Goal: Transaction & Acquisition: Book appointment/travel/reservation

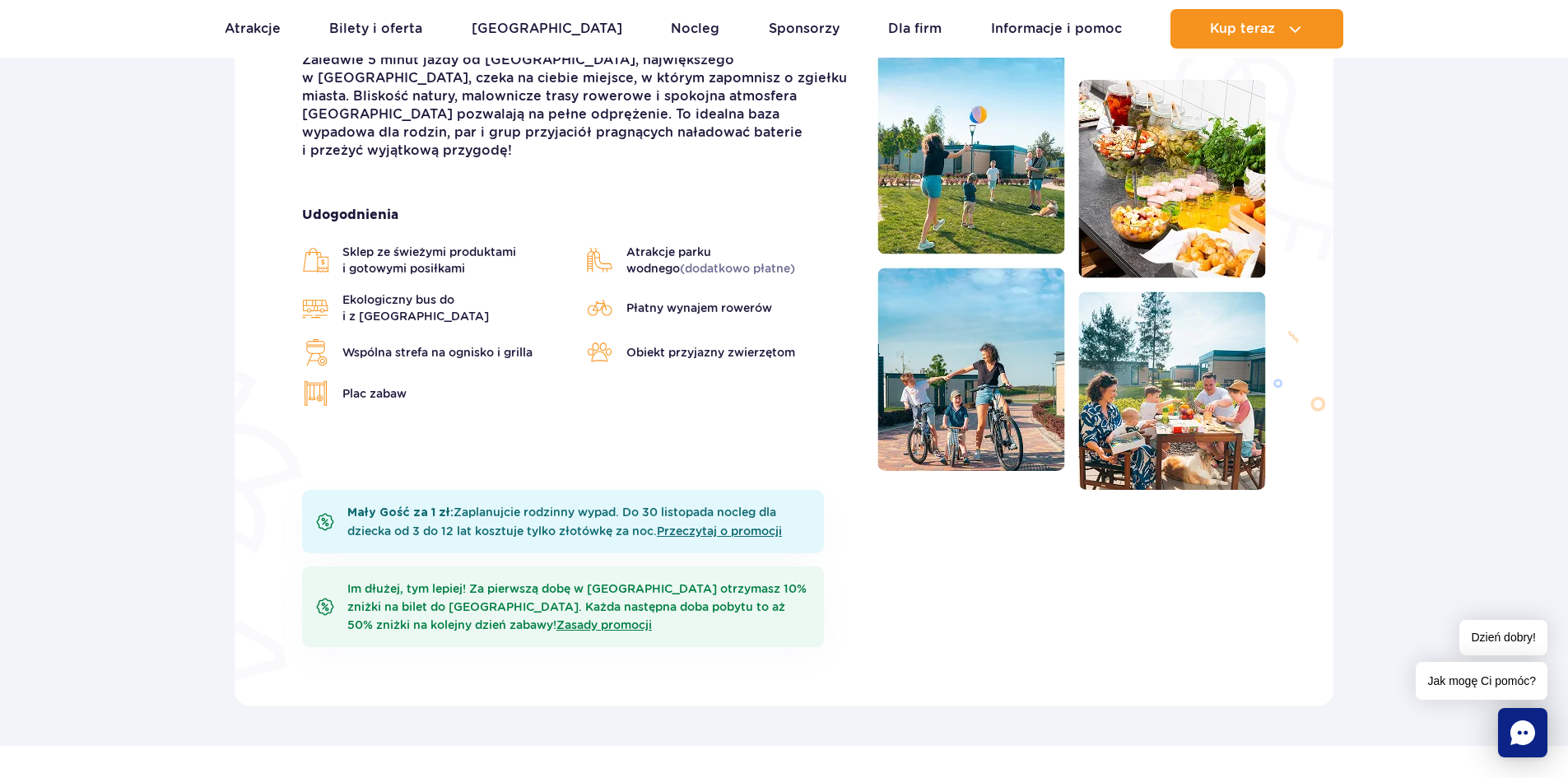
scroll to position [494, 0]
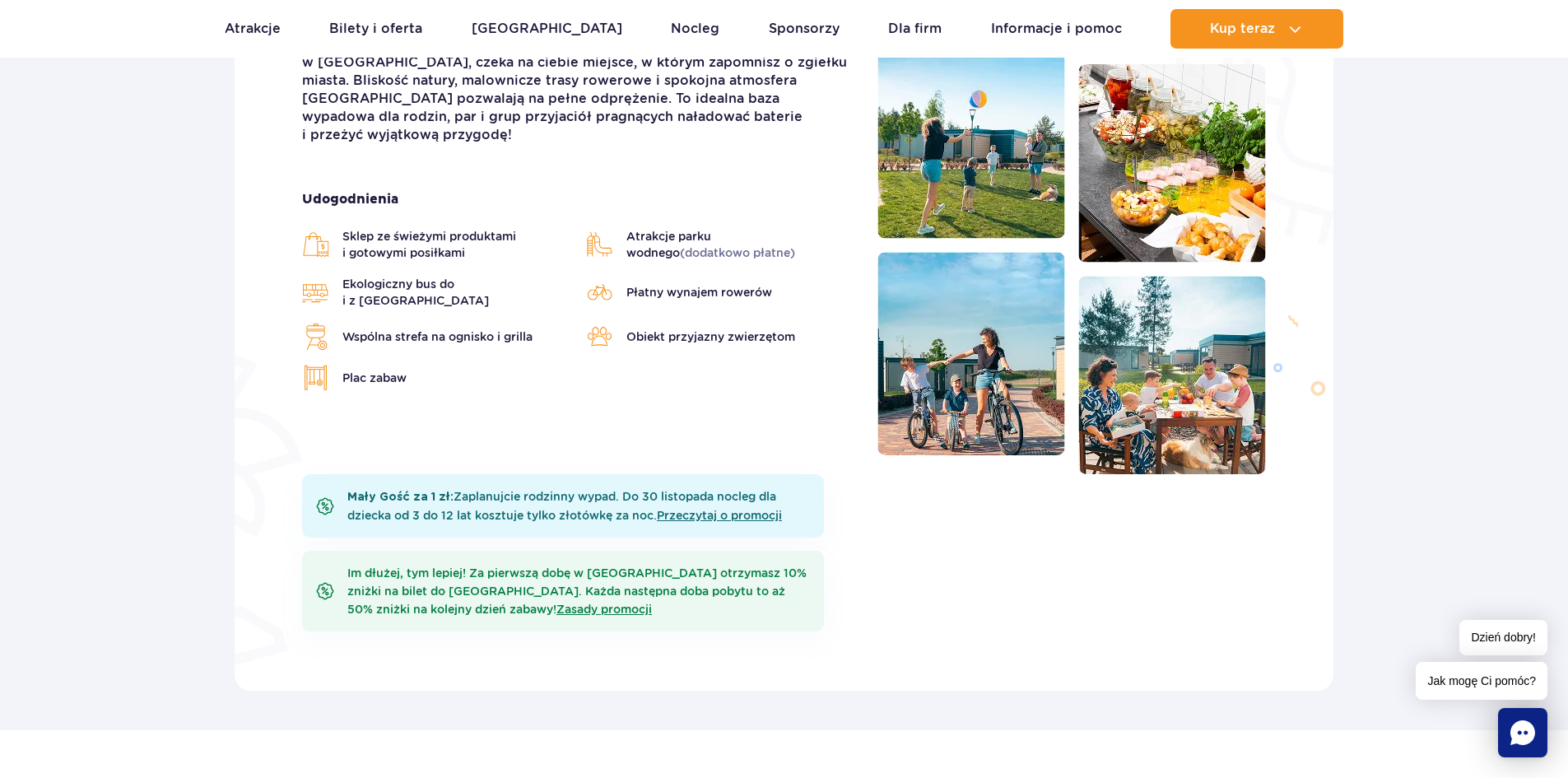
click at [583, 510] on div "Mały Gość za 1 zł: Zaplanujcie rodzinny wypad. Do 30 listopada nocleg dla dziec…" at bounding box center [563, 505] width 522 height 63
drag, startPoint x: 721, startPoint y: 498, endPoint x: 729, endPoint y: 503, distance: 9.4
click at [725, 498] on div "Mały Gość za 1 zł: Zaplanujcie rodzinny wypad. Do 30 listopada nocleg dla dziec…" at bounding box center [563, 505] width 522 height 63
click at [731, 518] on link "Przeczytaj o promocji" at bounding box center [719, 515] width 125 height 13
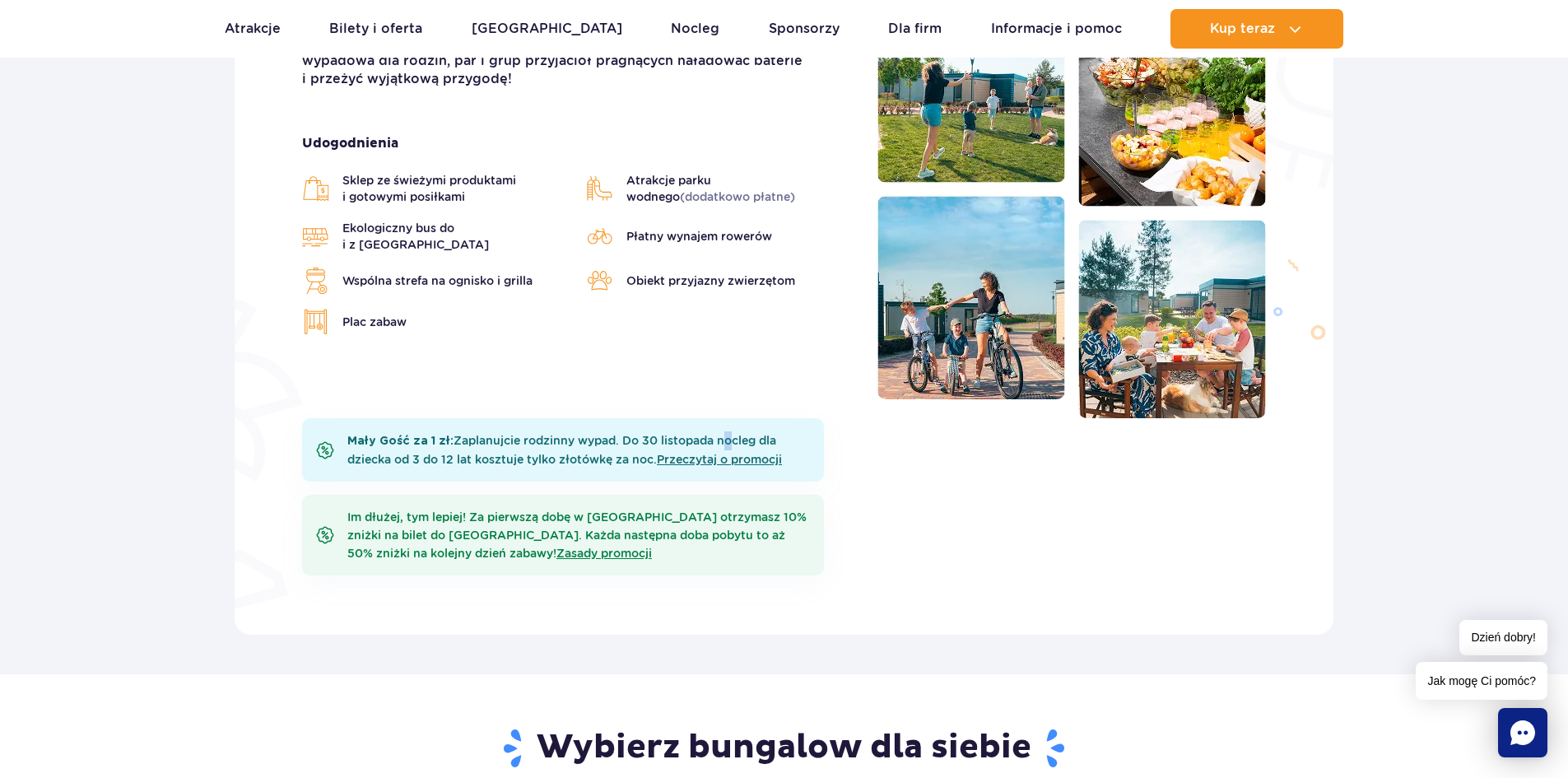
scroll to position [658, 0]
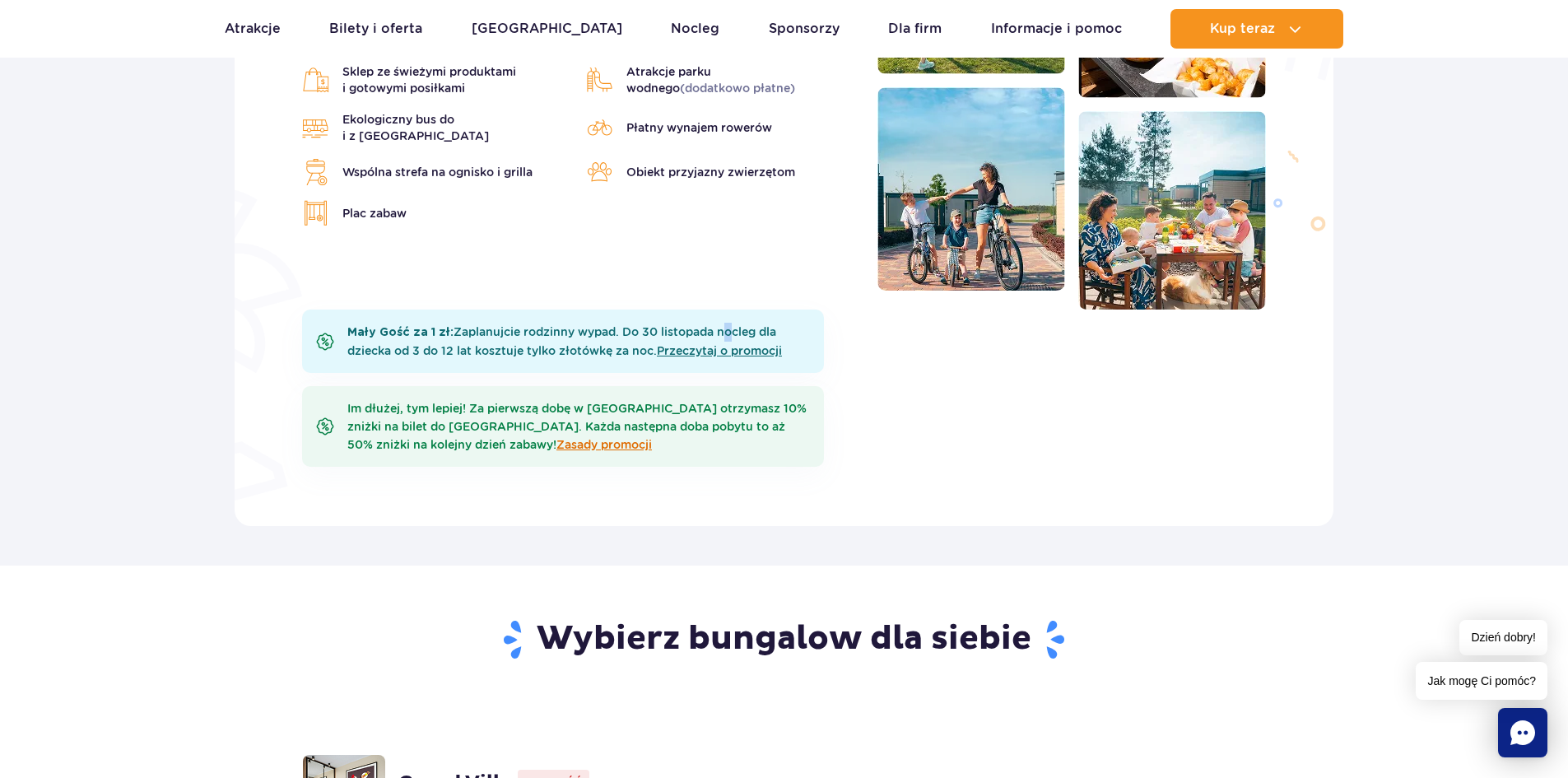
click at [560, 439] on link "Zasady promocji" at bounding box center [604, 445] width 96 height 13
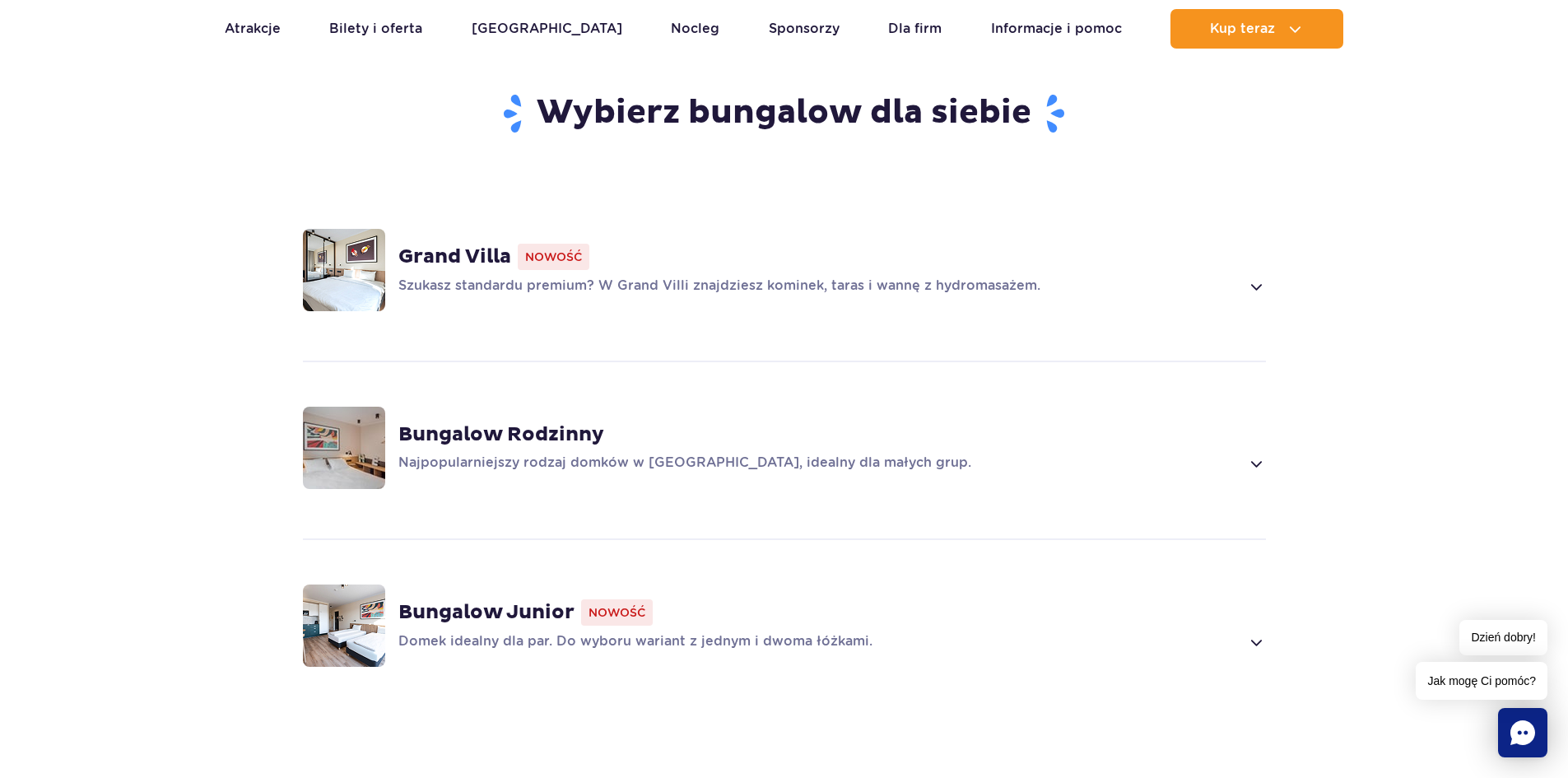
scroll to position [1235, 0]
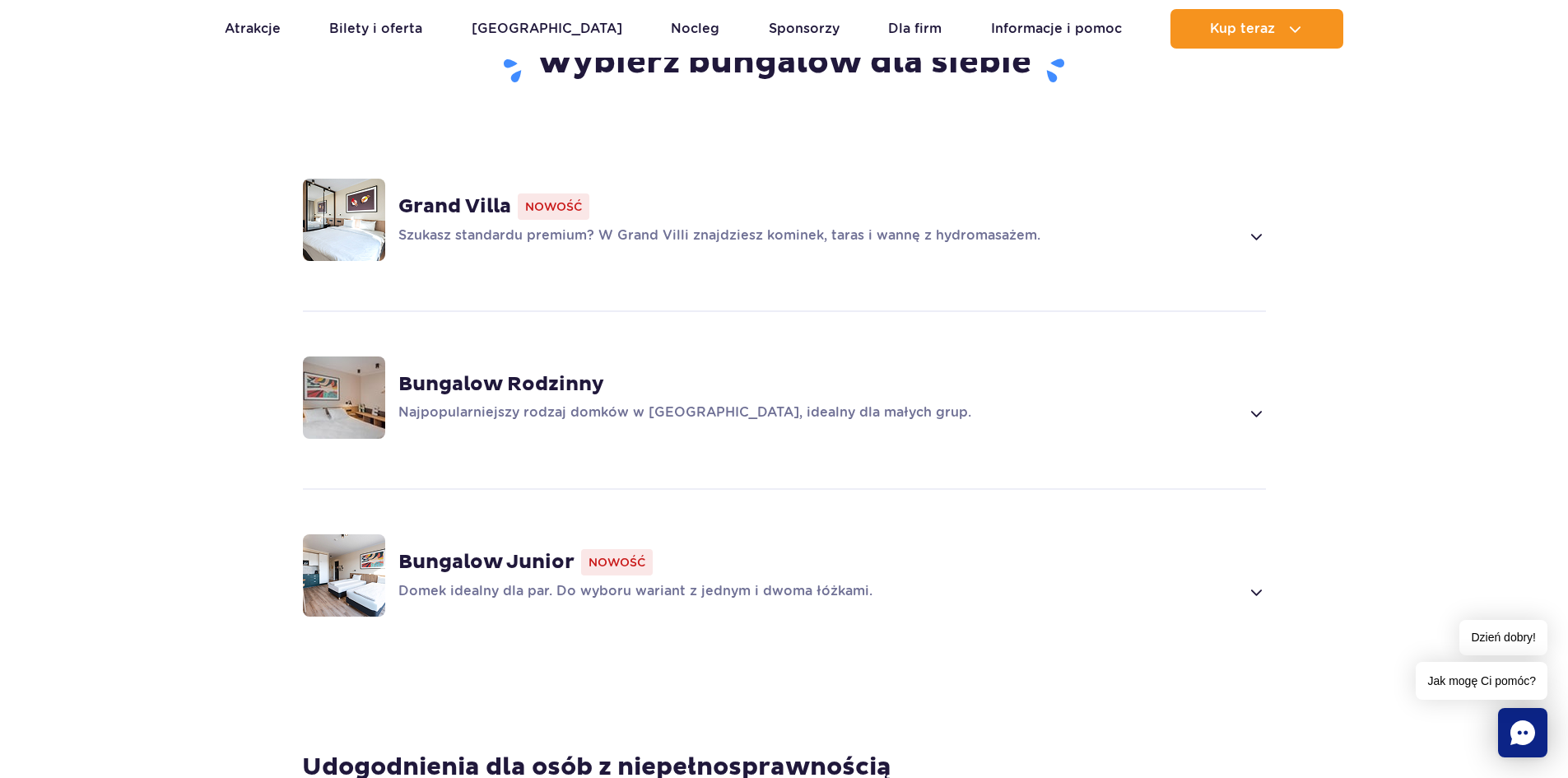
click at [1254, 238] on span at bounding box center [1256, 237] width 19 height 20
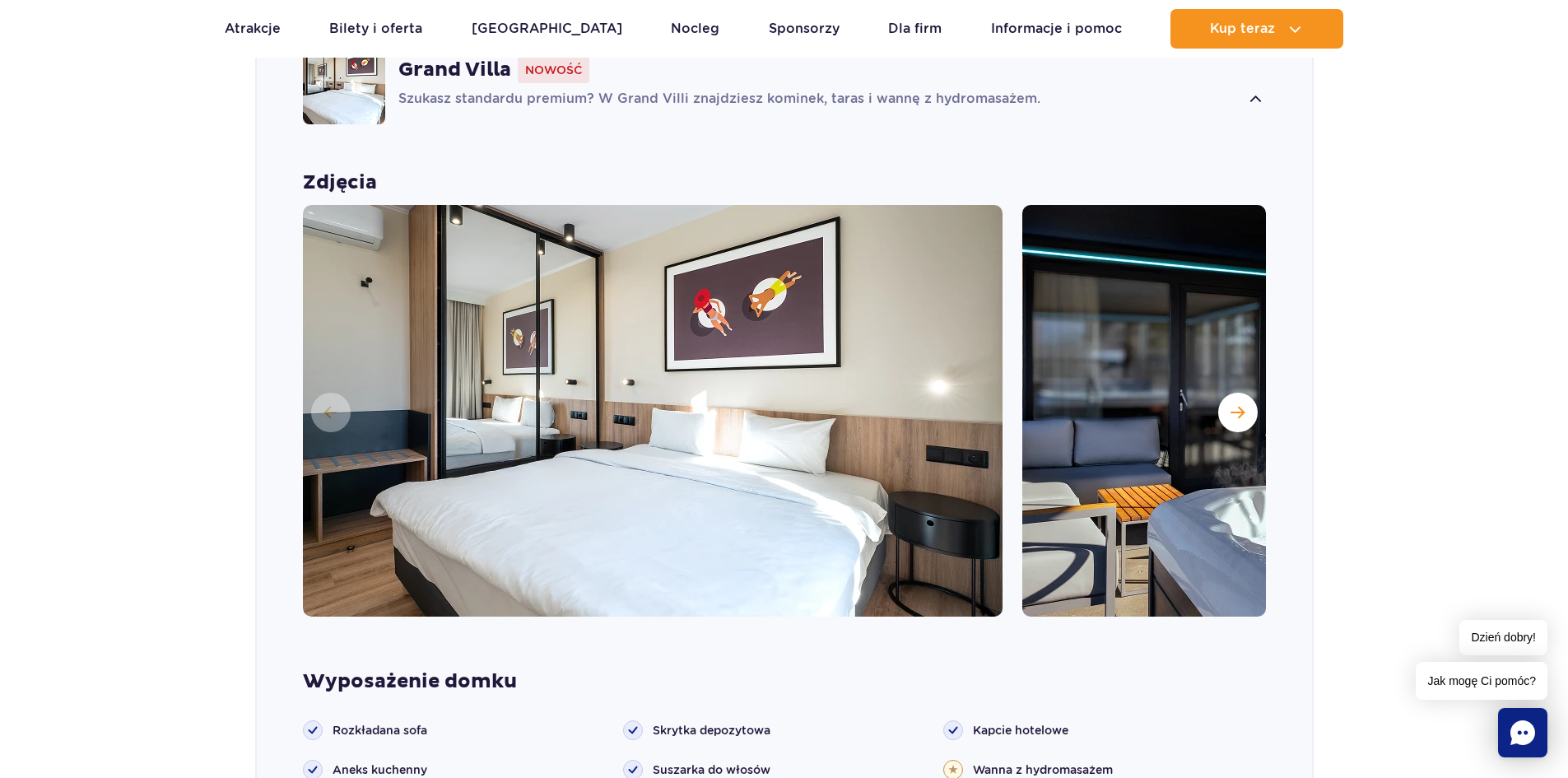
scroll to position [1373, 0]
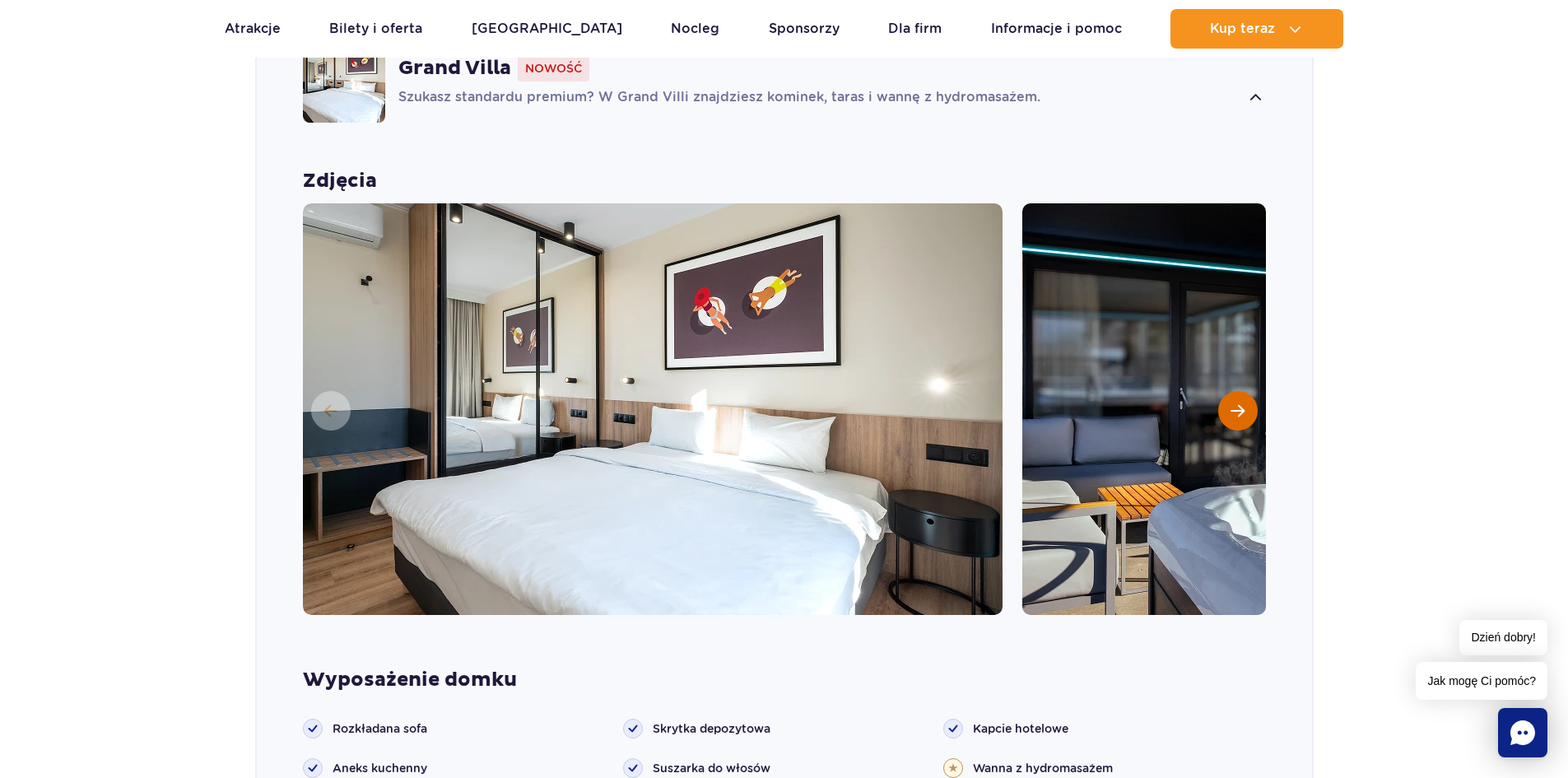
click at [1235, 415] on span "Następny slajd" at bounding box center [1237, 411] width 14 height 15
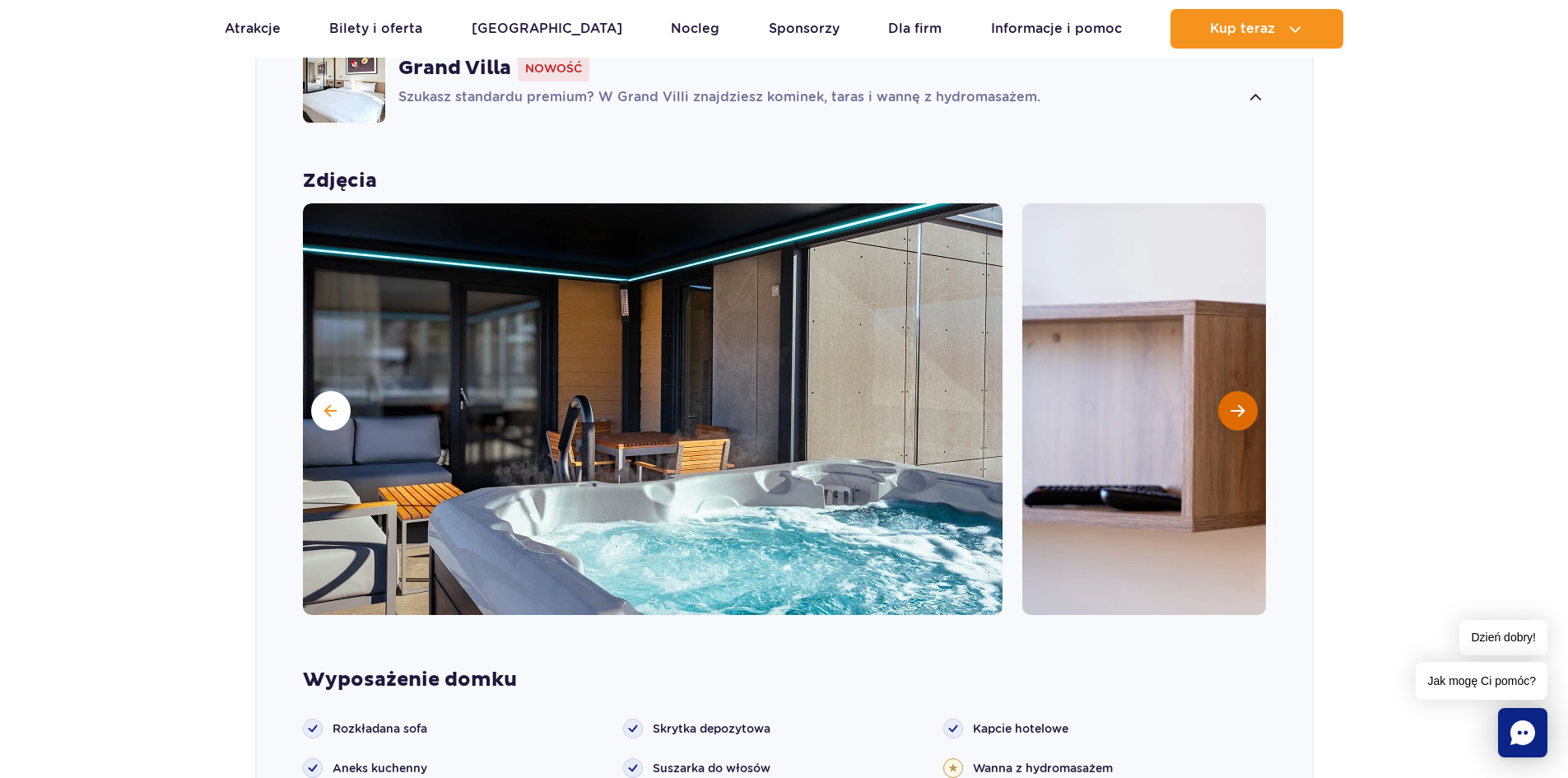
click at [1235, 412] on span "Następny slajd" at bounding box center [1237, 411] width 14 height 15
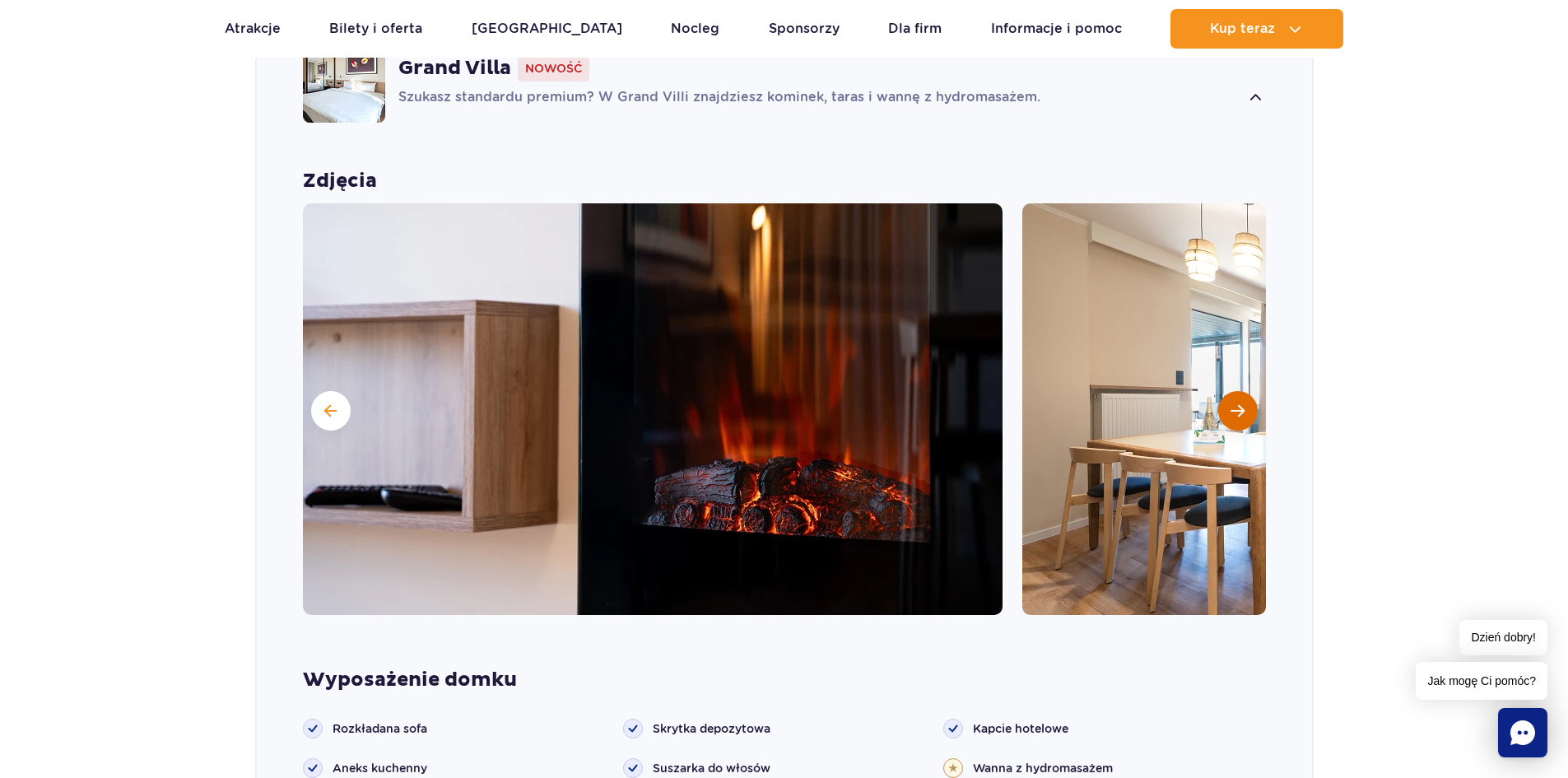
click at [1235, 412] on span "Następny slajd" at bounding box center [1237, 411] width 14 height 15
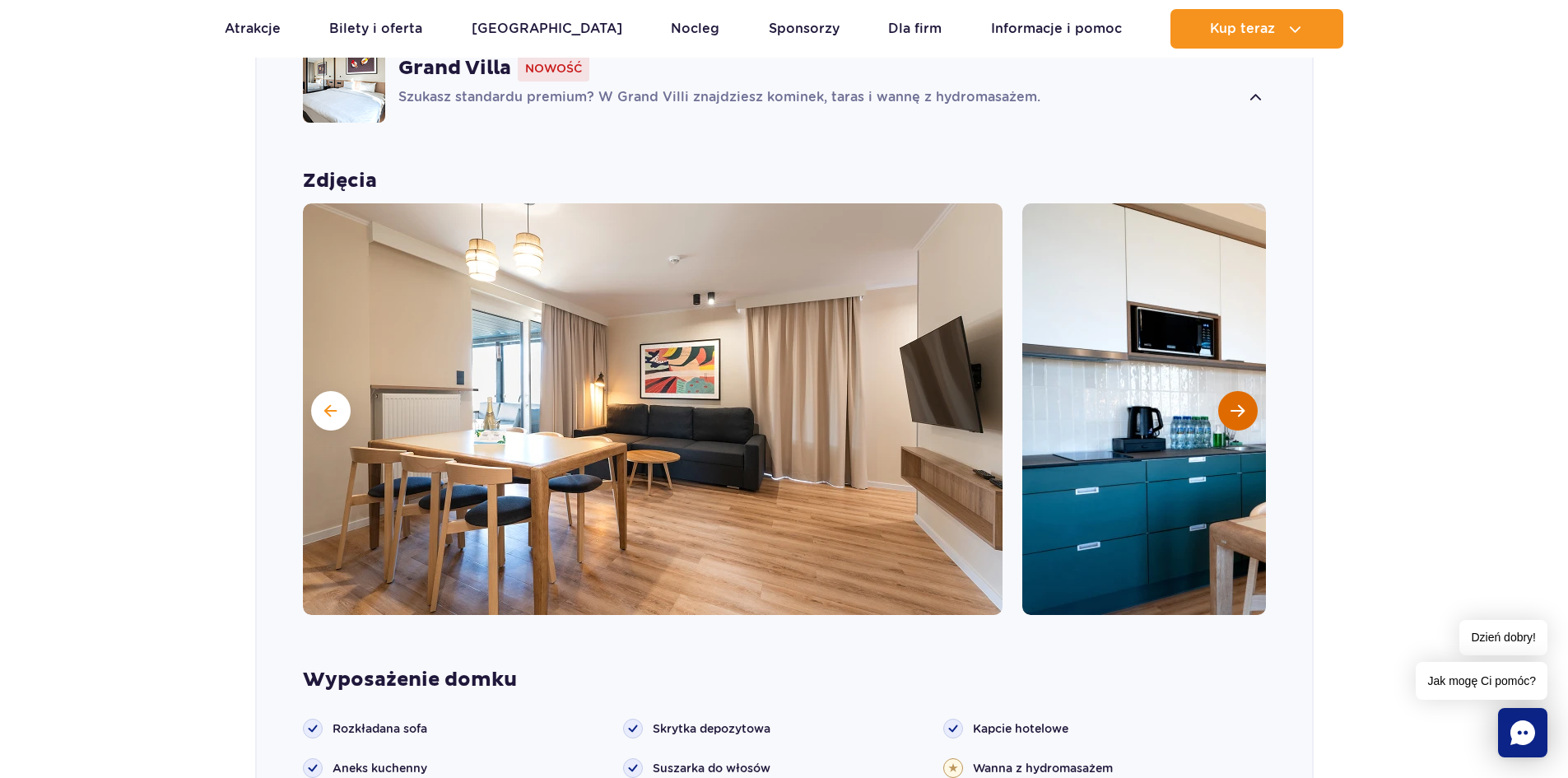
click at [1235, 412] on span "Następny slajd" at bounding box center [1237, 411] width 14 height 15
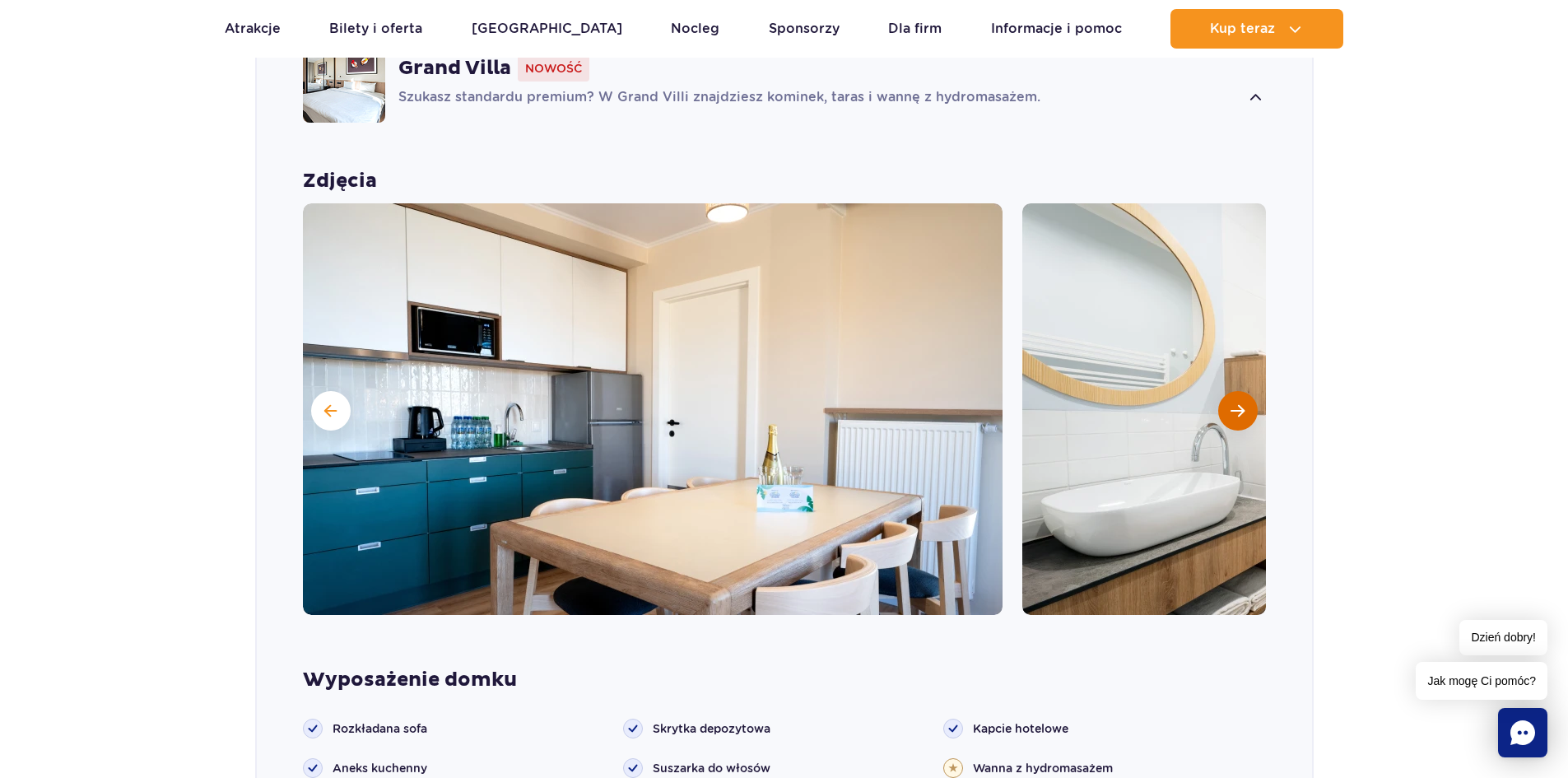
click at [1236, 411] on span "Następny slajd" at bounding box center [1237, 411] width 14 height 15
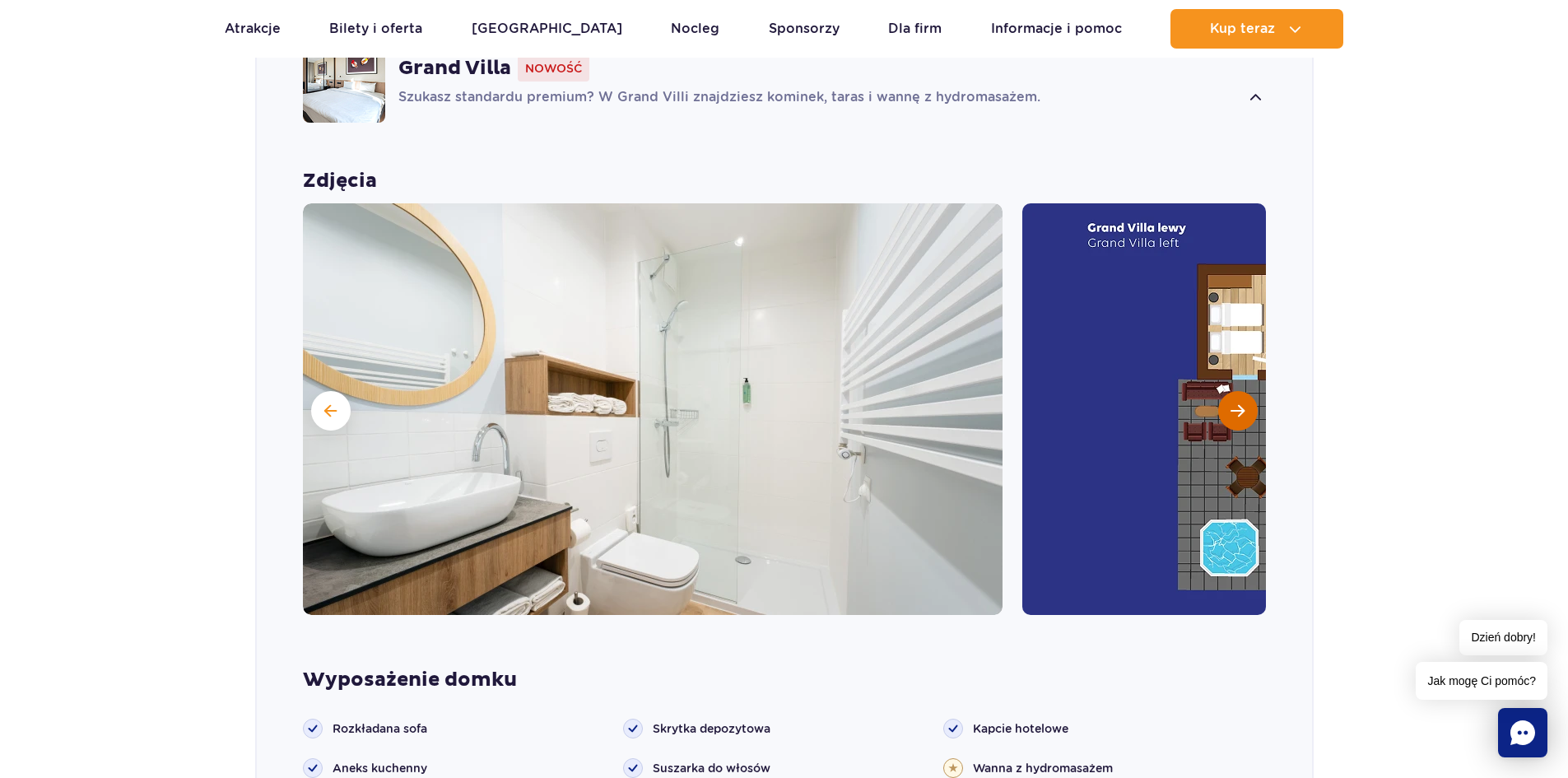
click at [1236, 411] on span "Następny slajd" at bounding box center [1237, 411] width 14 height 15
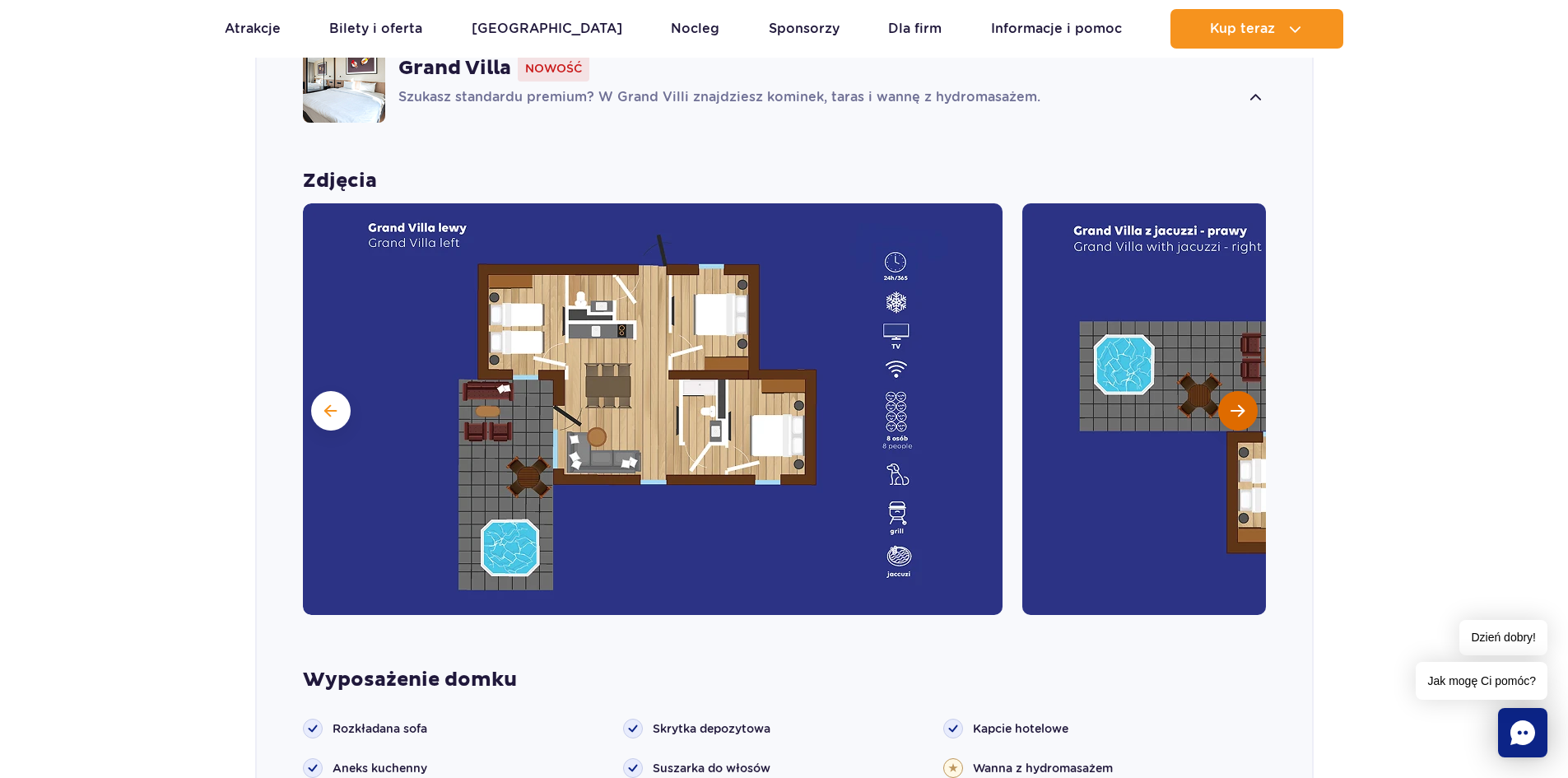
click at [1237, 408] on span "Następny slajd" at bounding box center [1237, 411] width 14 height 15
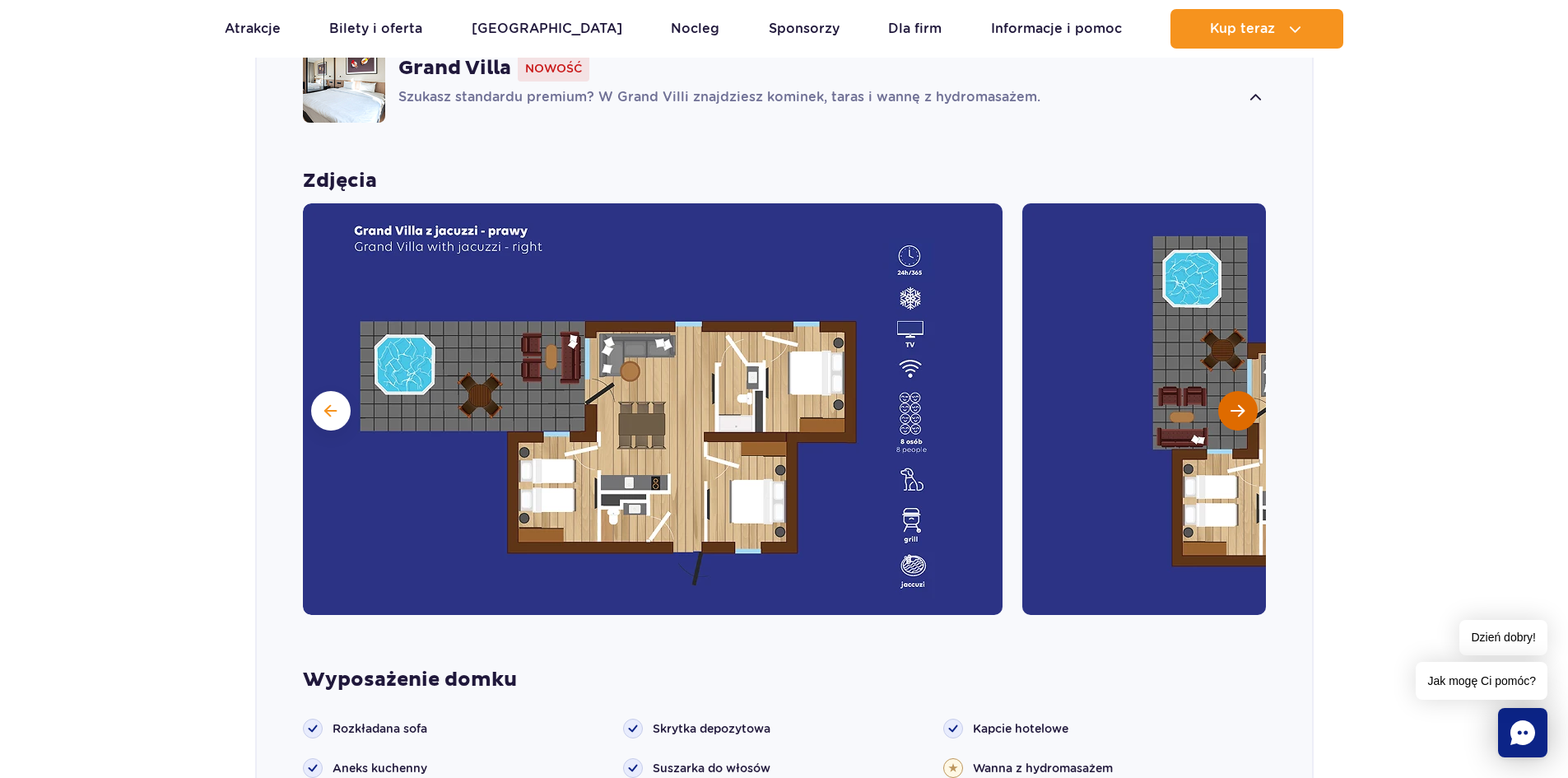
click at [1237, 408] on span "Następny slajd" at bounding box center [1237, 411] width 14 height 15
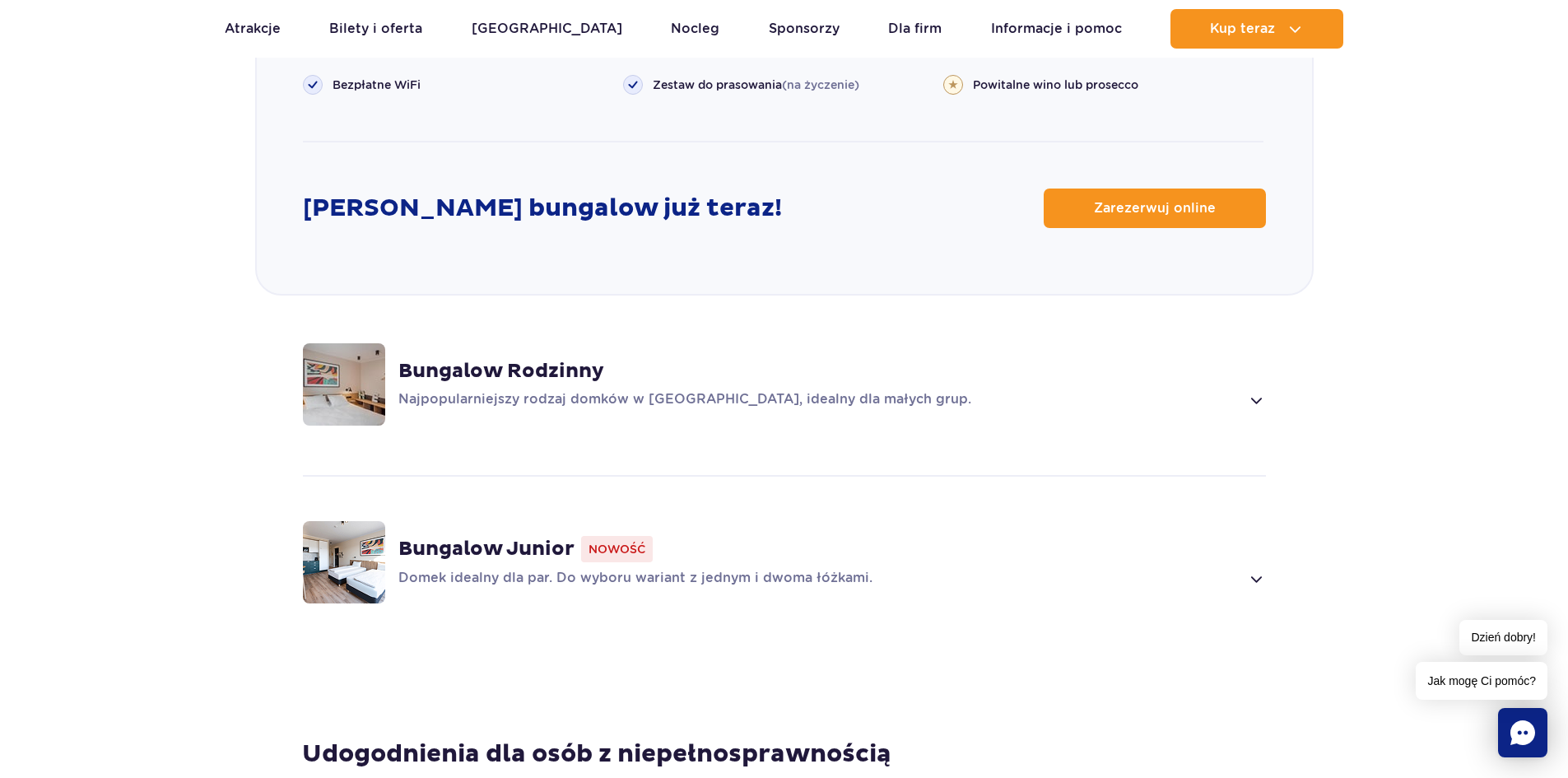
scroll to position [2114, 0]
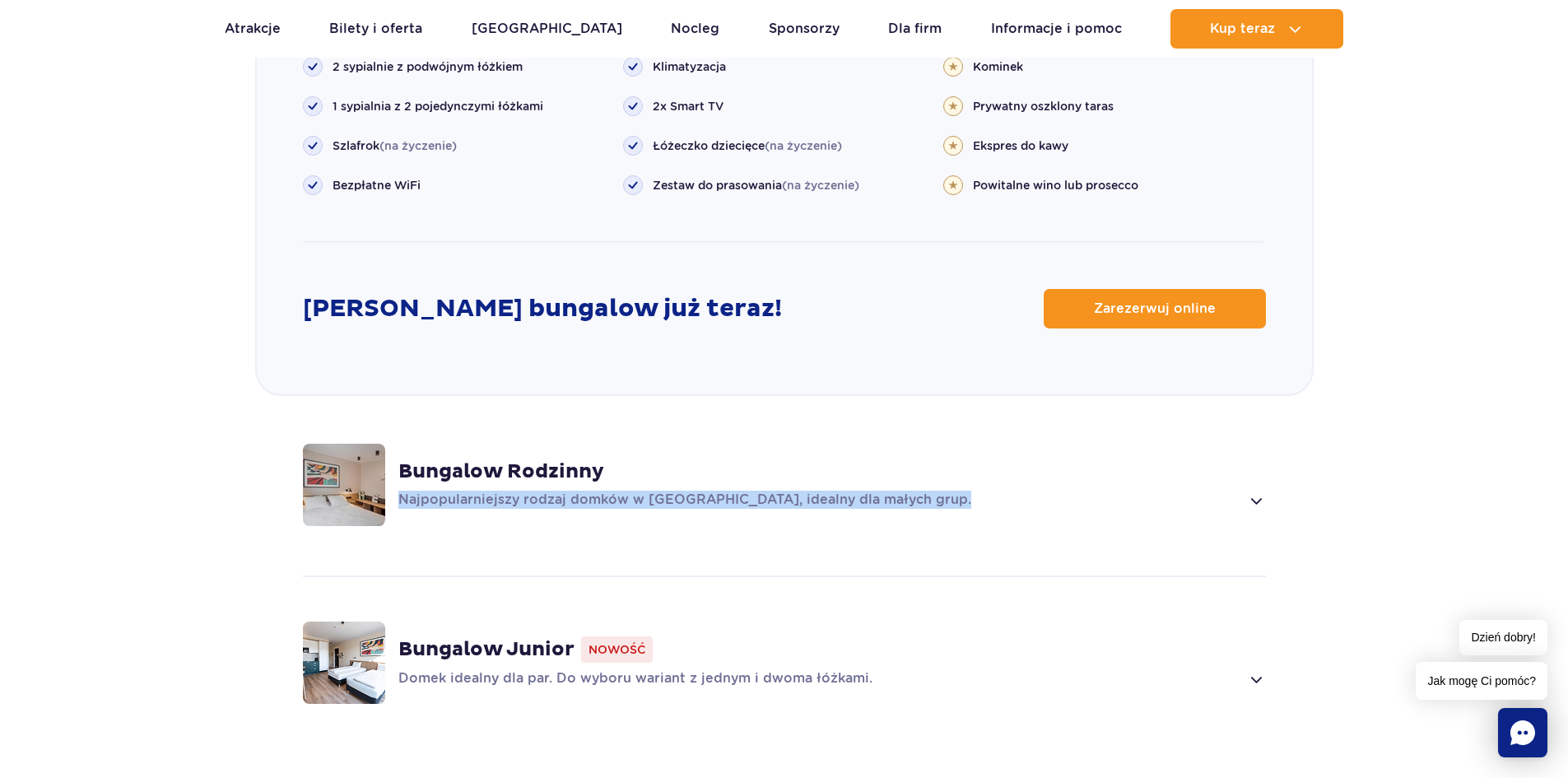
click at [1260, 487] on div "Bungalow Rodzinny Najpopularniejszy rodzaj domków w Suntago Village, idealny dl…" at bounding box center [832, 485] width 868 height 51
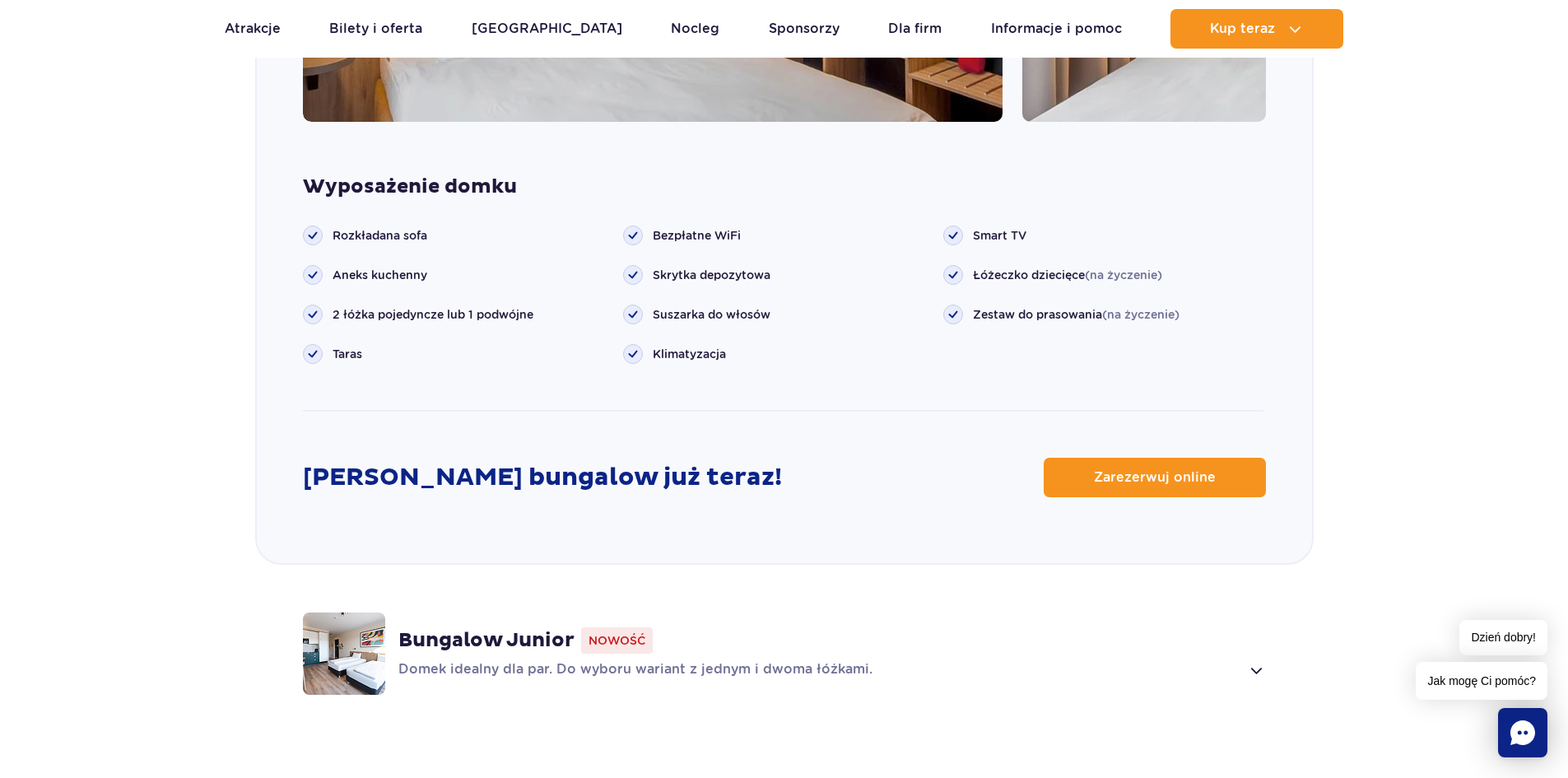
scroll to position [2045, 0]
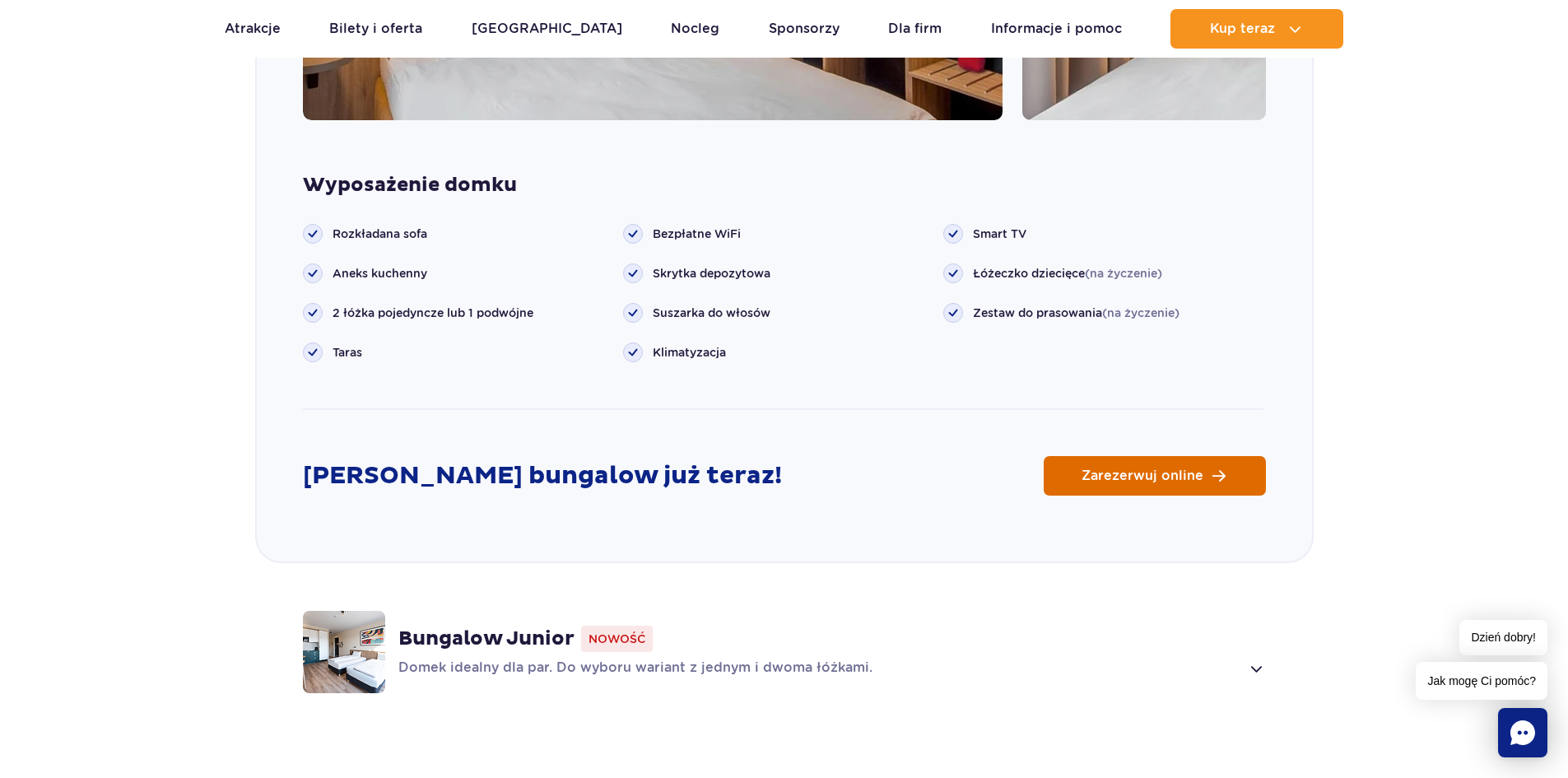
click at [1192, 489] on link "Zarezerwuj online" at bounding box center [1154, 475] width 222 height 39
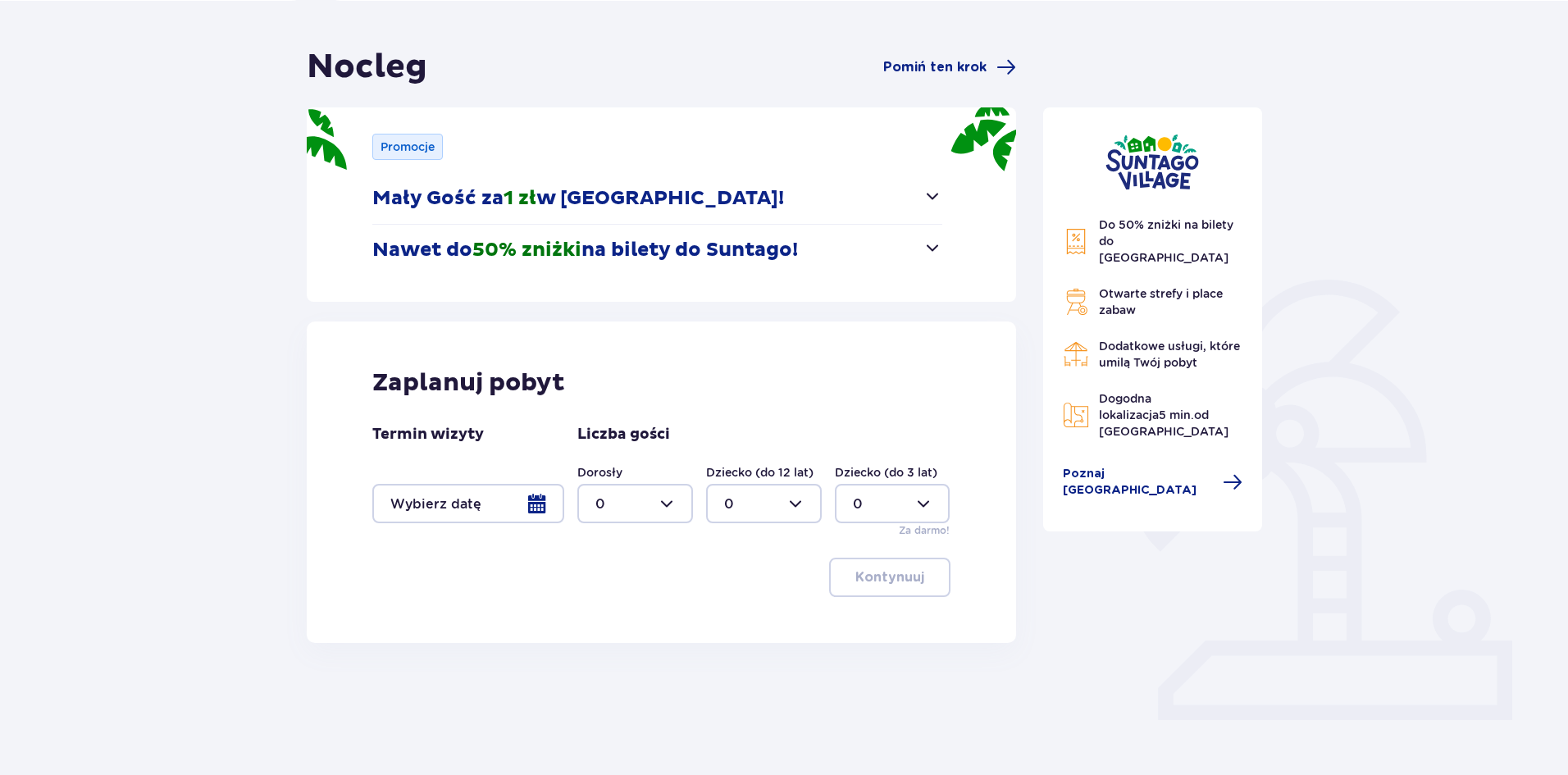
scroll to position [136, 0]
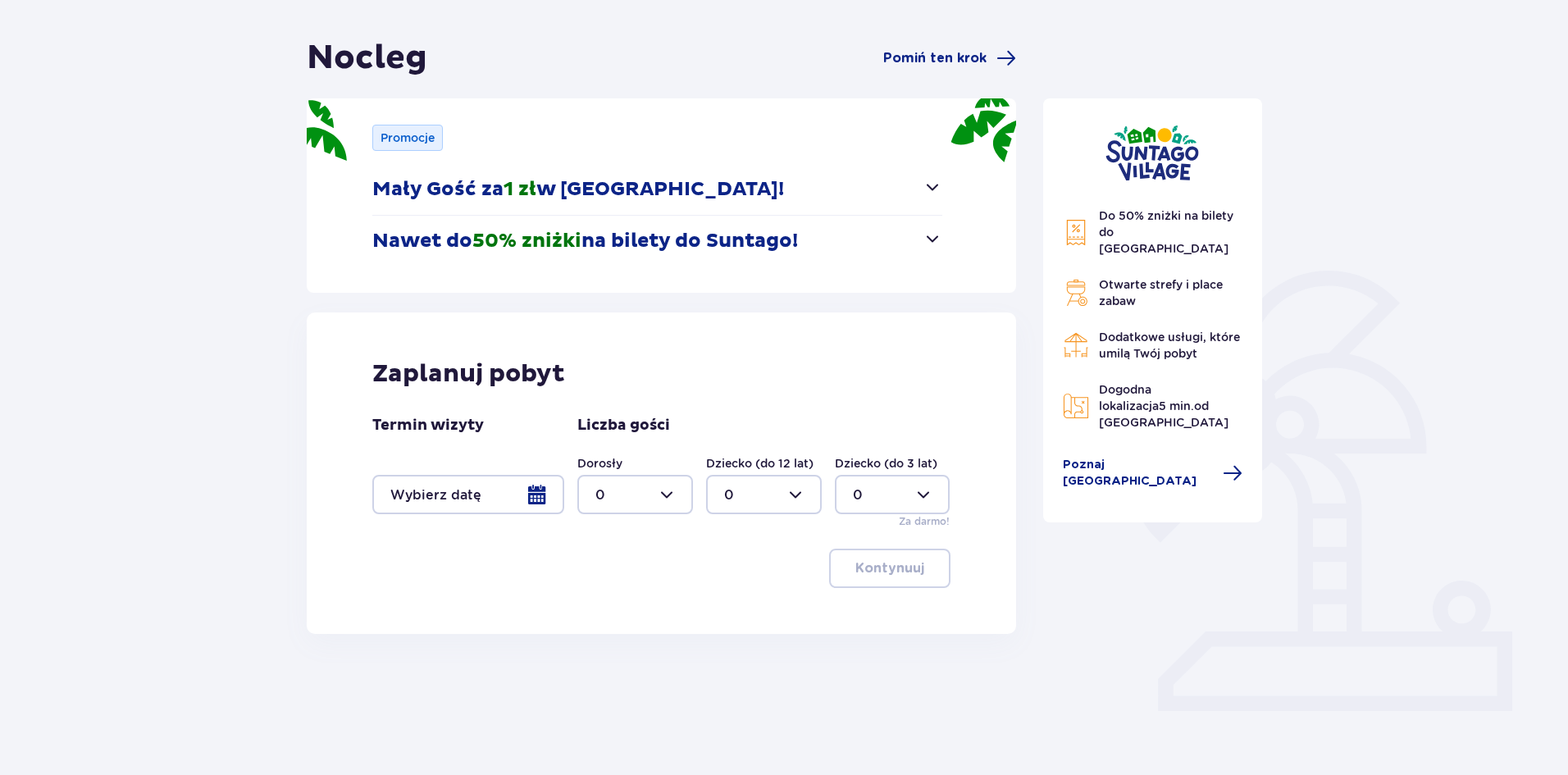
click at [931, 248] on span "button" at bounding box center [932, 239] width 20 height 20
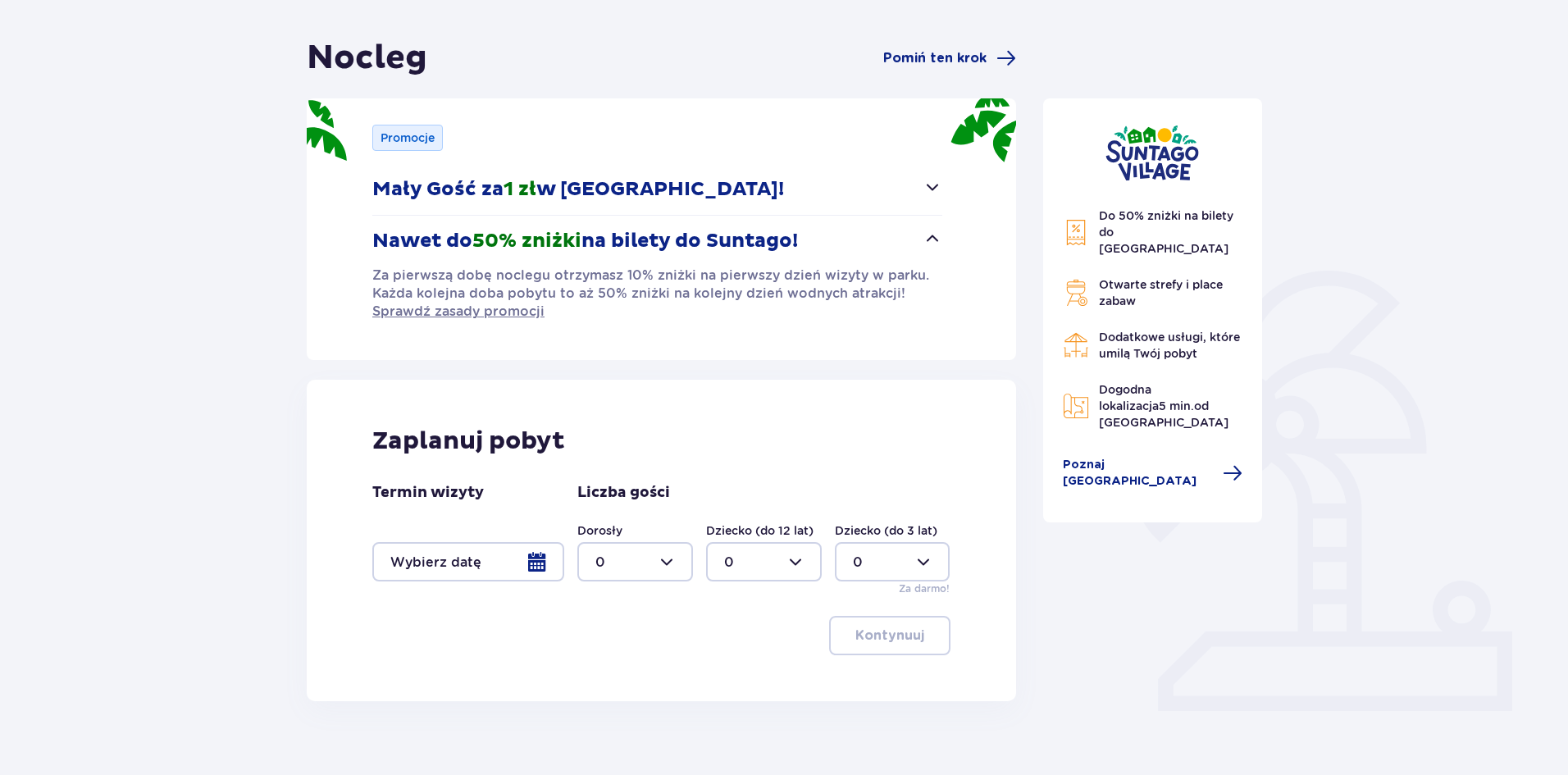
click at [931, 248] on span "button" at bounding box center [932, 239] width 20 height 20
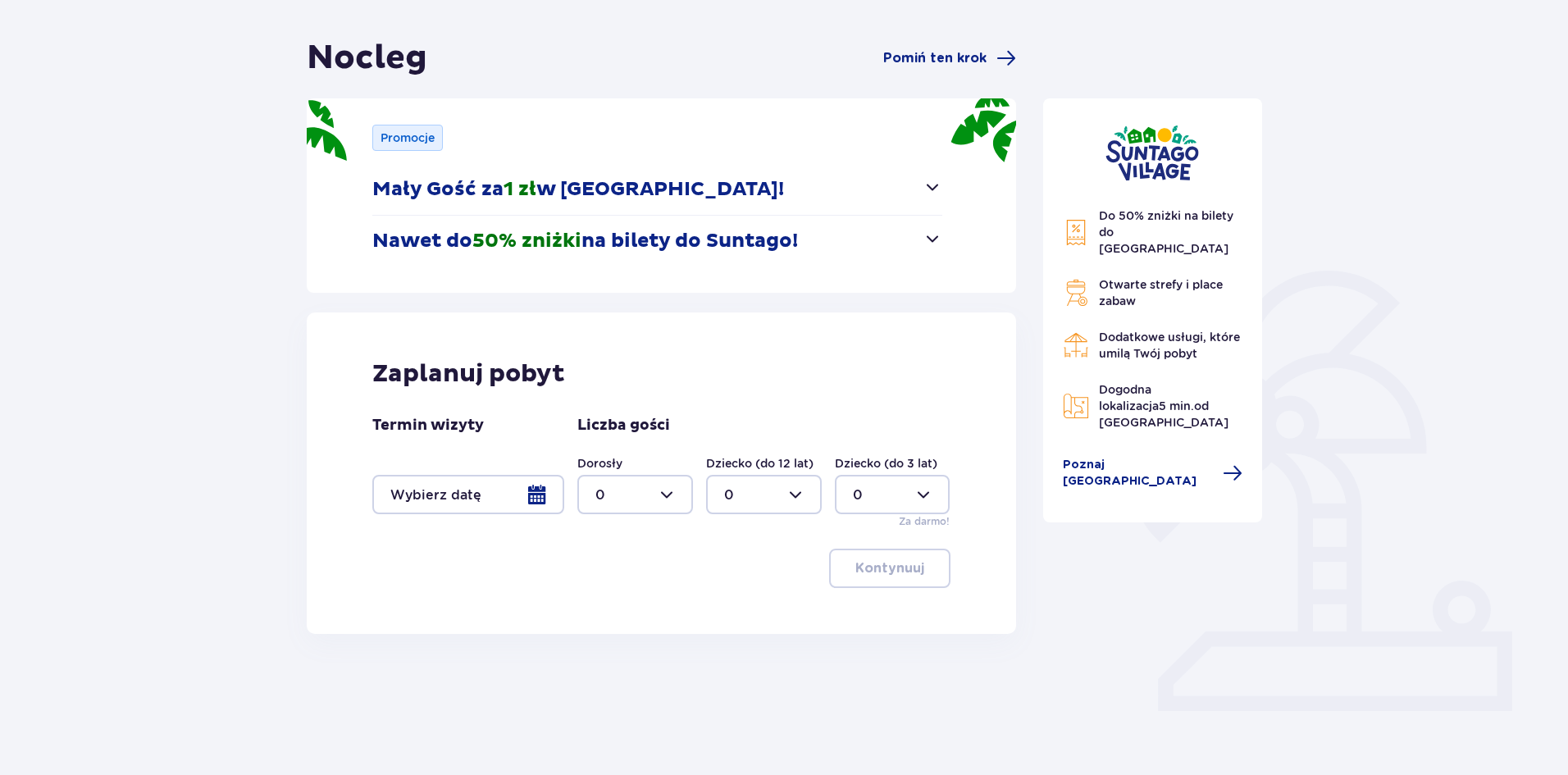
click at [931, 248] on span "button" at bounding box center [932, 239] width 20 height 20
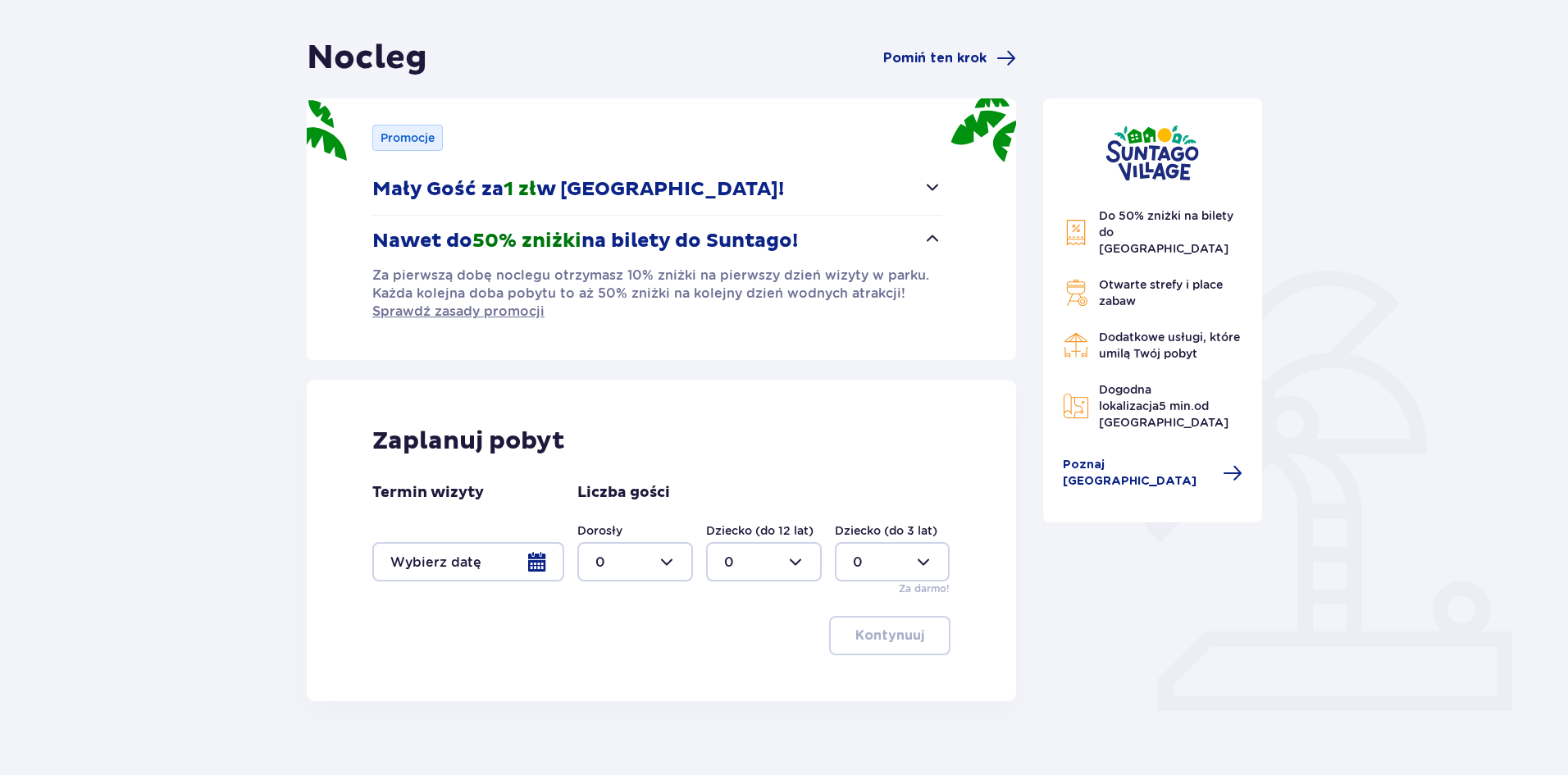
click at [932, 246] on span "button" at bounding box center [932, 239] width 20 height 20
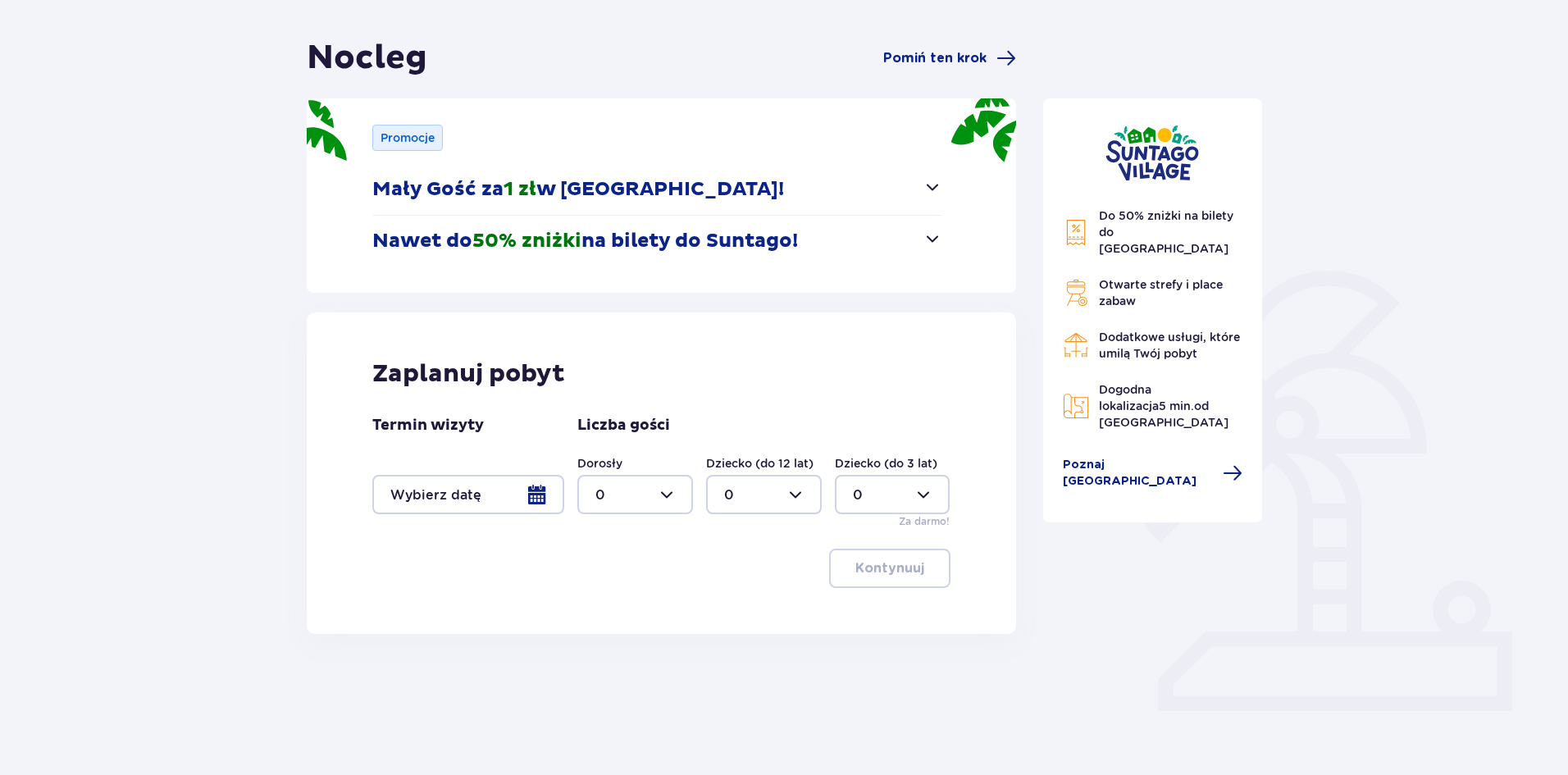
click at [544, 492] on div at bounding box center [467, 494] width 192 height 39
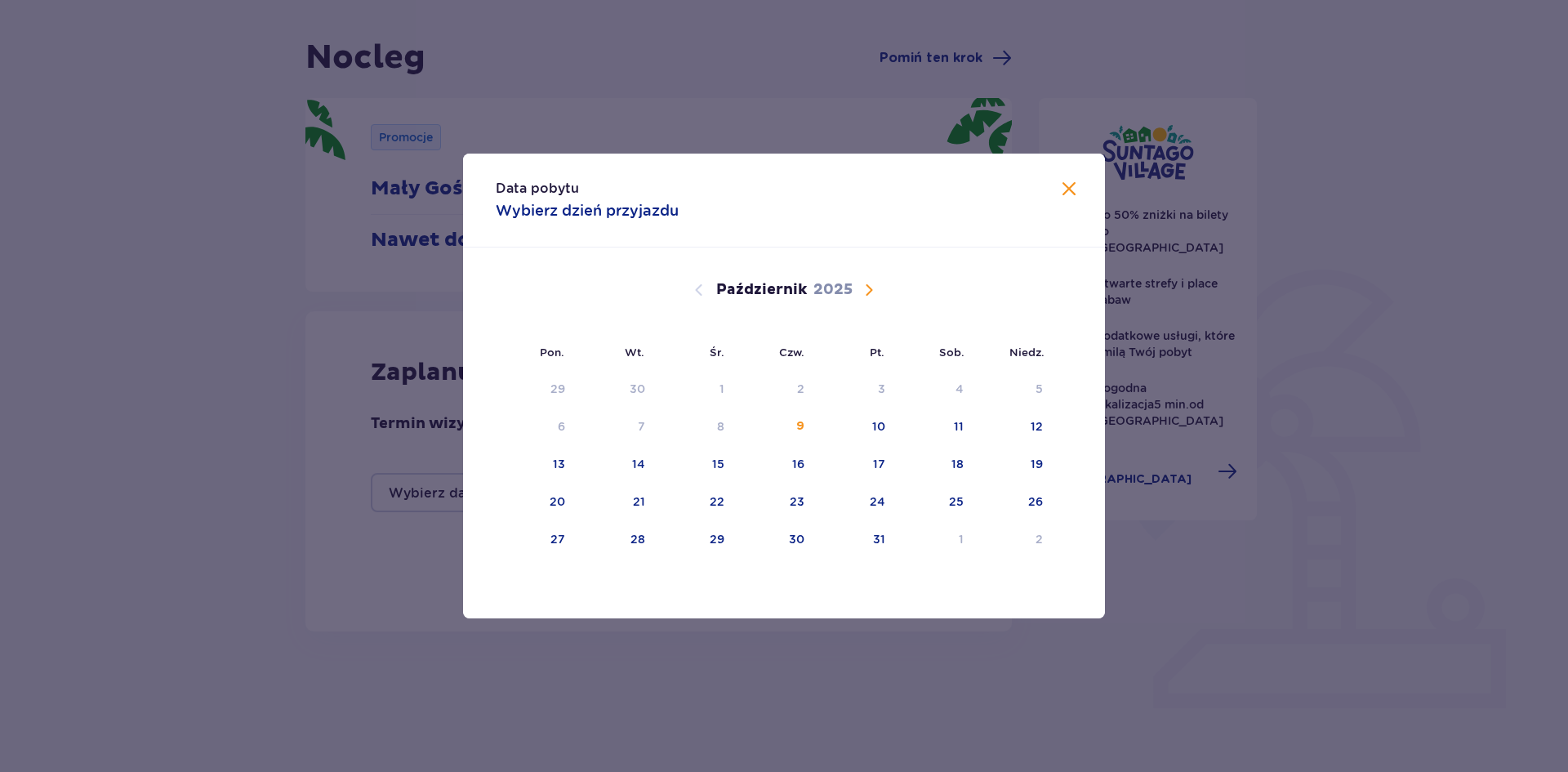
click at [869, 293] on span "Następny miesiąc" at bounding box center [869, 290] width 20 height 20
click at [949, 435] on div "8" at bounding box center [933, 428] width 79 height 36
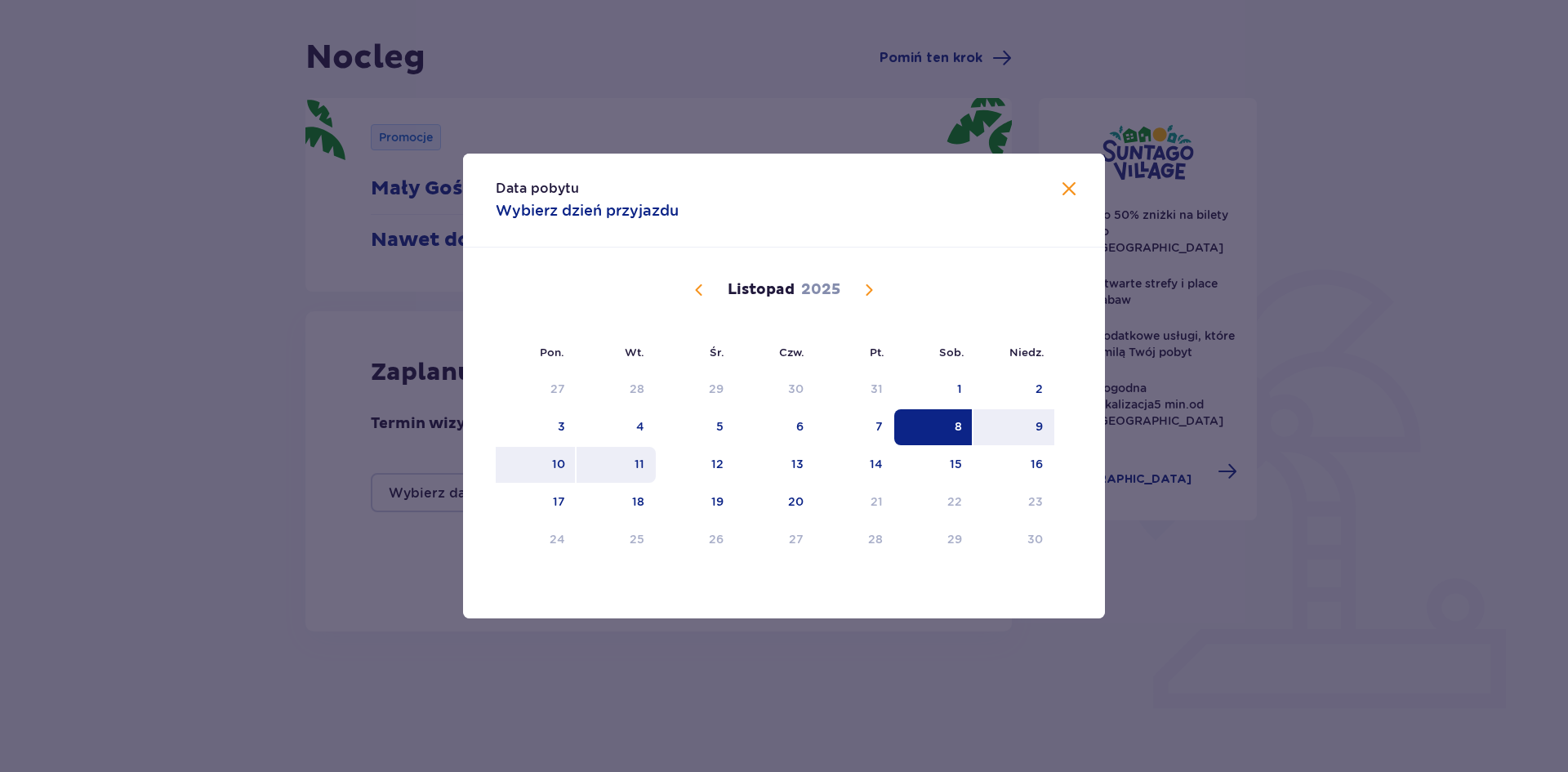
click at [638, 464] on div "11" at bounding box center [639, 464] width 10 height 16
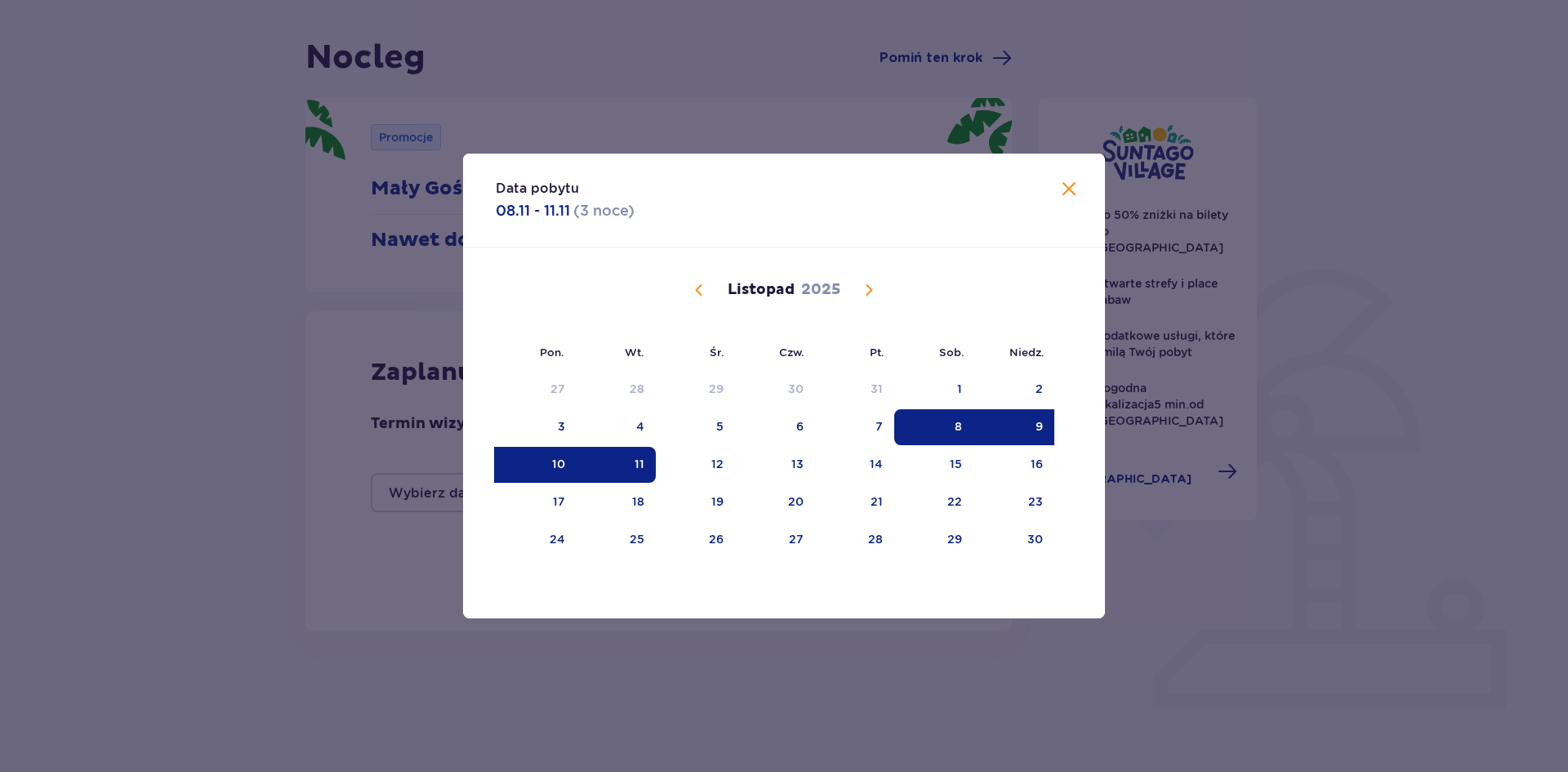
type input "08.11.25 - 11.11.25"
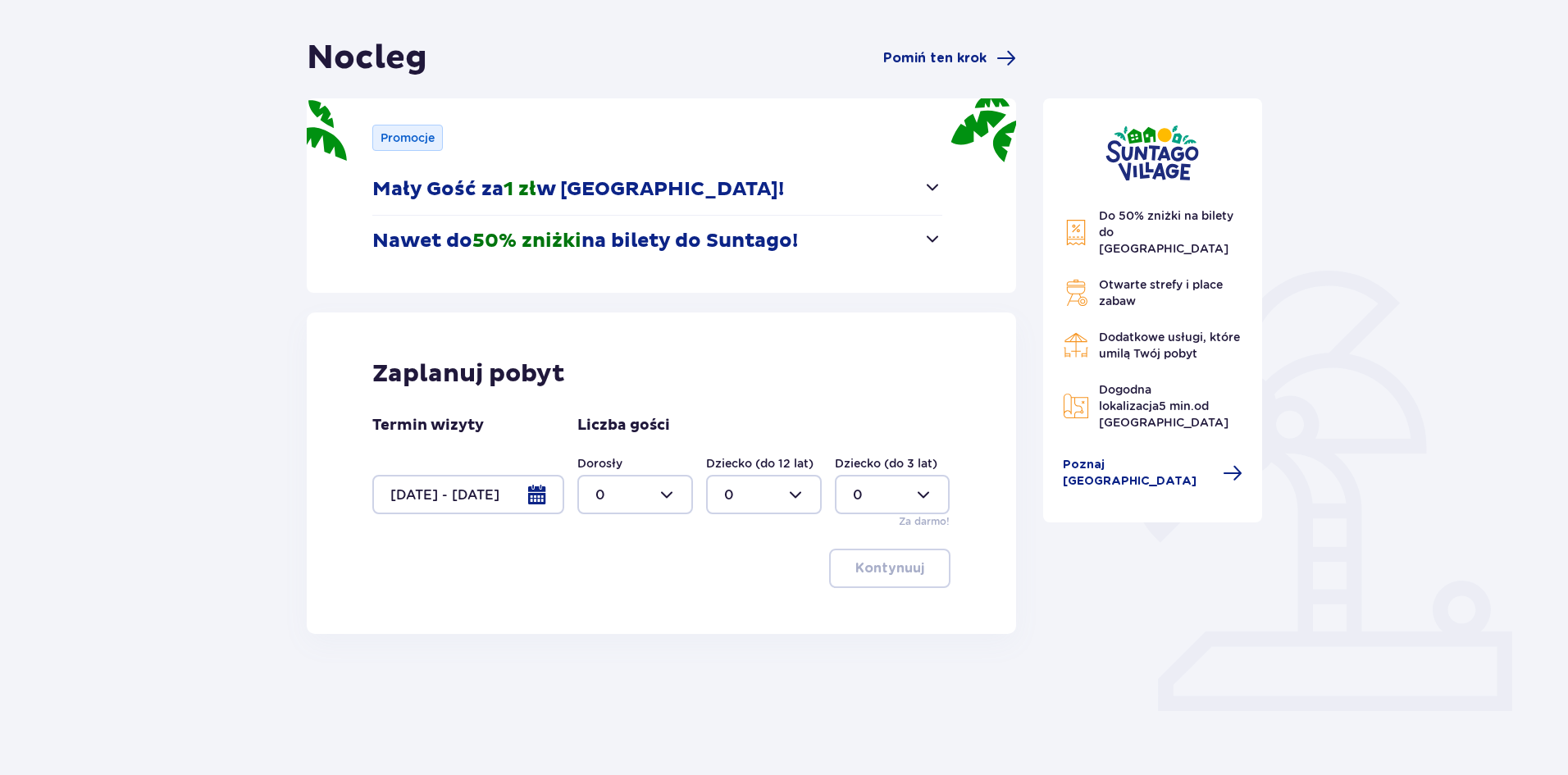
click at [682, 493] on div at bounding box center [635, 494] width 116 height 39
click at [619, 612] on div "2" at bounding box center [635, 613] width 79 height 18
type input "2"
click at [927, 496] on div at bounding box center [892, 494] width 116 height 39
click at [863, 575] on div "1" at bounding box center [892, 579] width 79 height 18
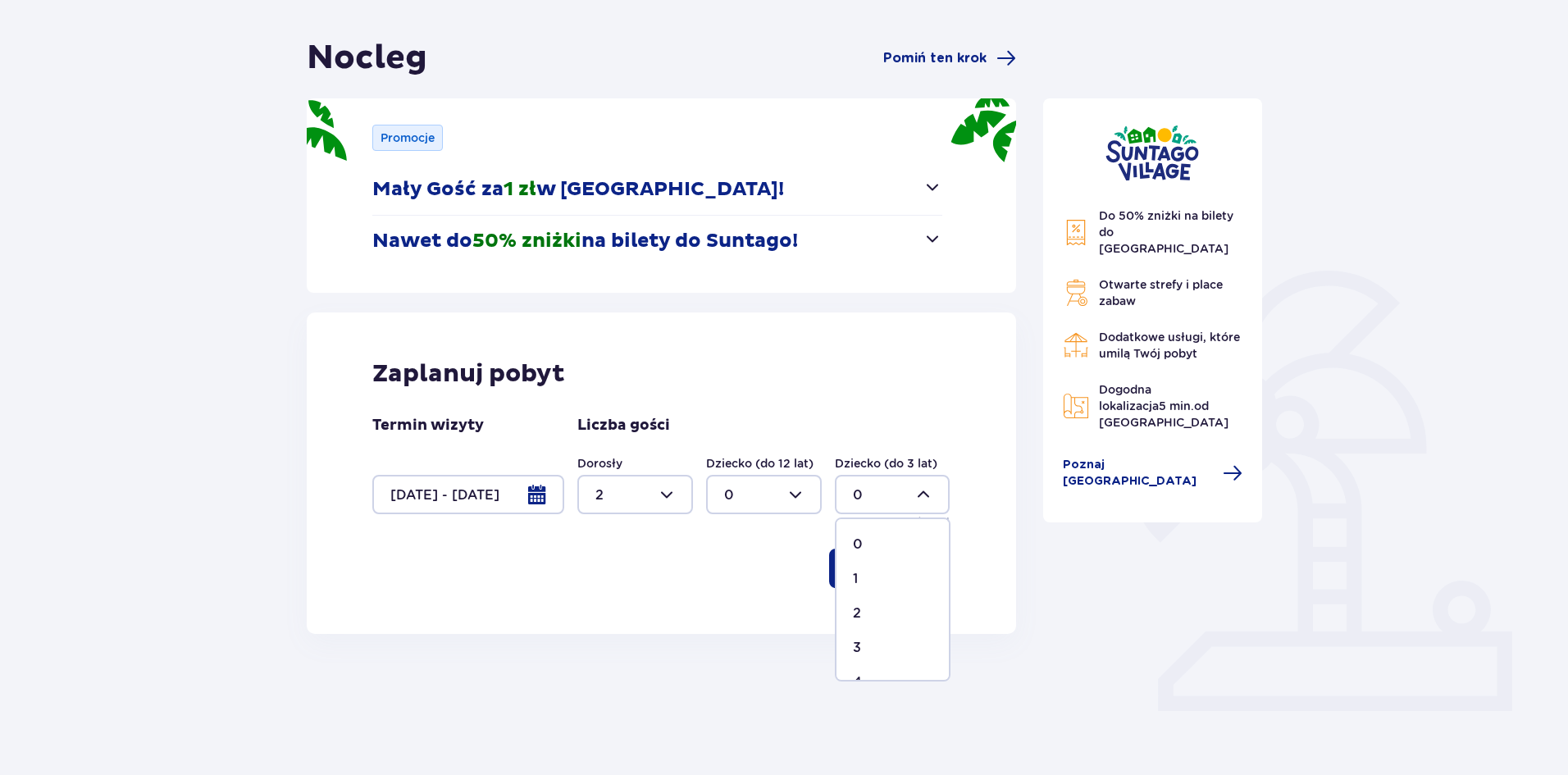
type input "1"
click at [899, 578] on p "Kontynuuj" at bounding box center [890, 569] width 69 height 18
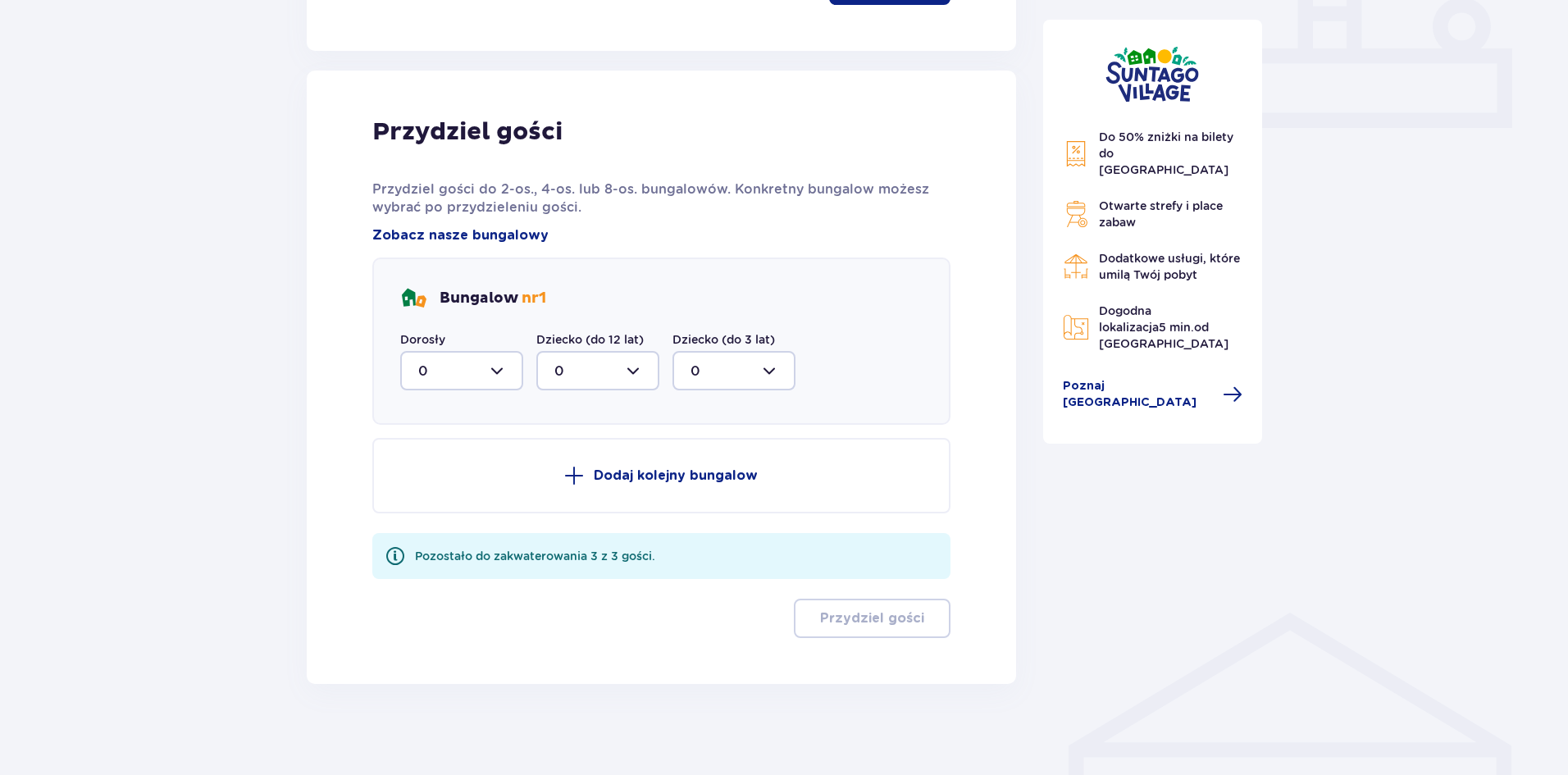
scroll to position [727, 0]
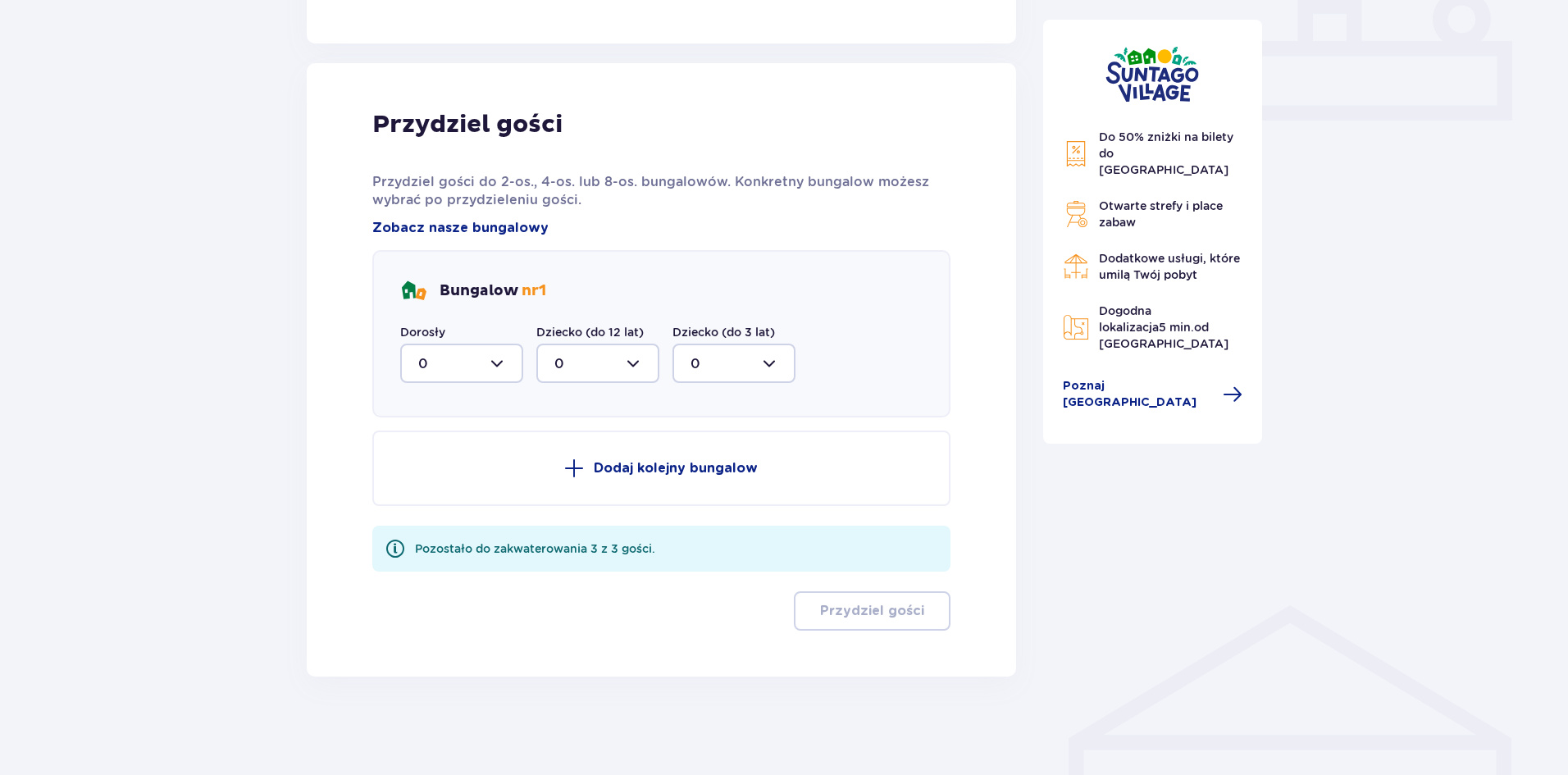
click at [490, 367] on div at bounding box center [461, 363] width 123 height 39
click at [447, 481] on div "2" at bounding box center [462, 482] width 87 height 18
type input "2"
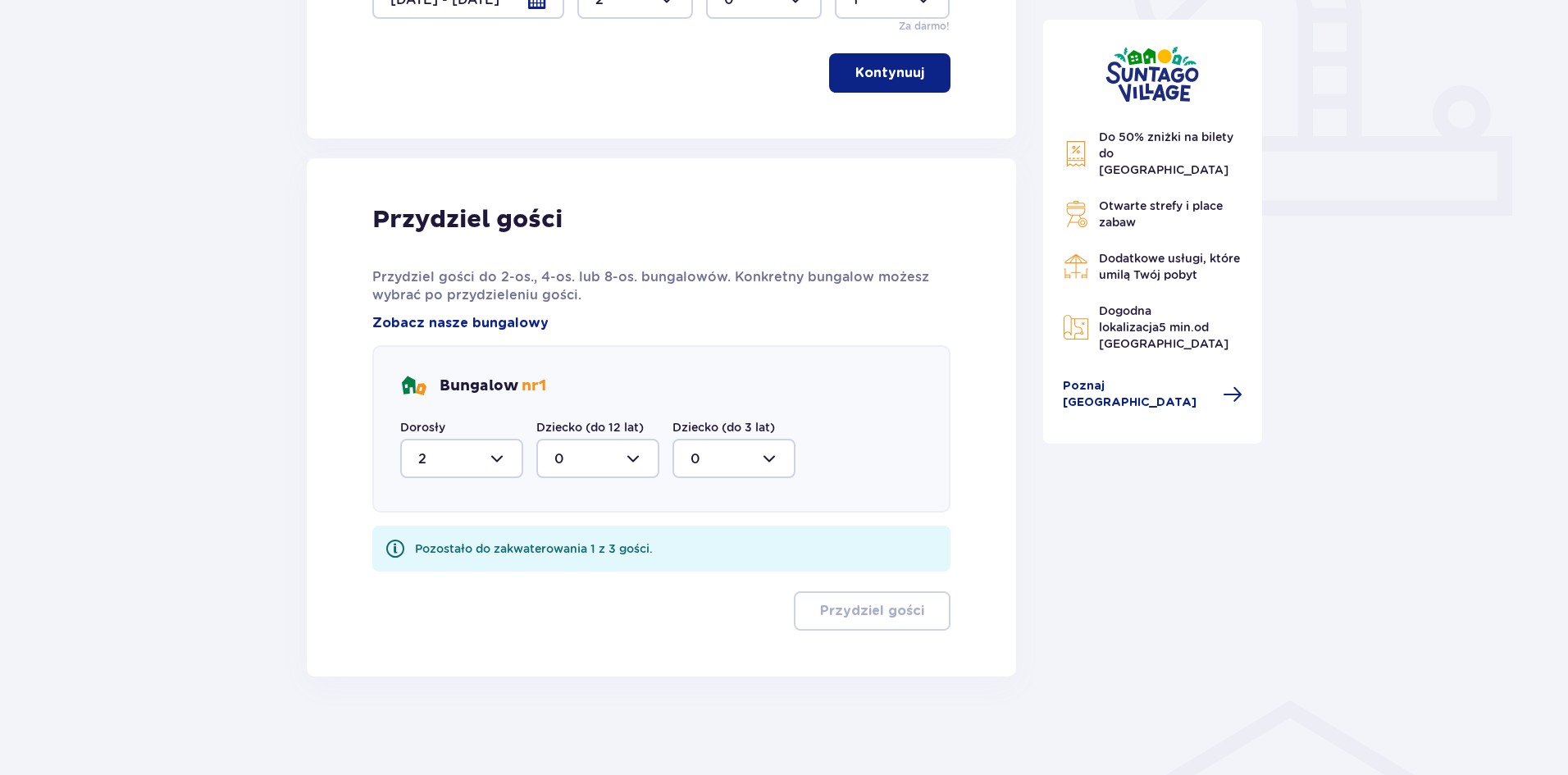
scroll to position [631, 0]
click at [776, 462] on div at bounding box center [733, 458] width 123 height 39
click at [720, 544] on div "1" at bounding box center [734, 543] width 87 height 18
type input "1"
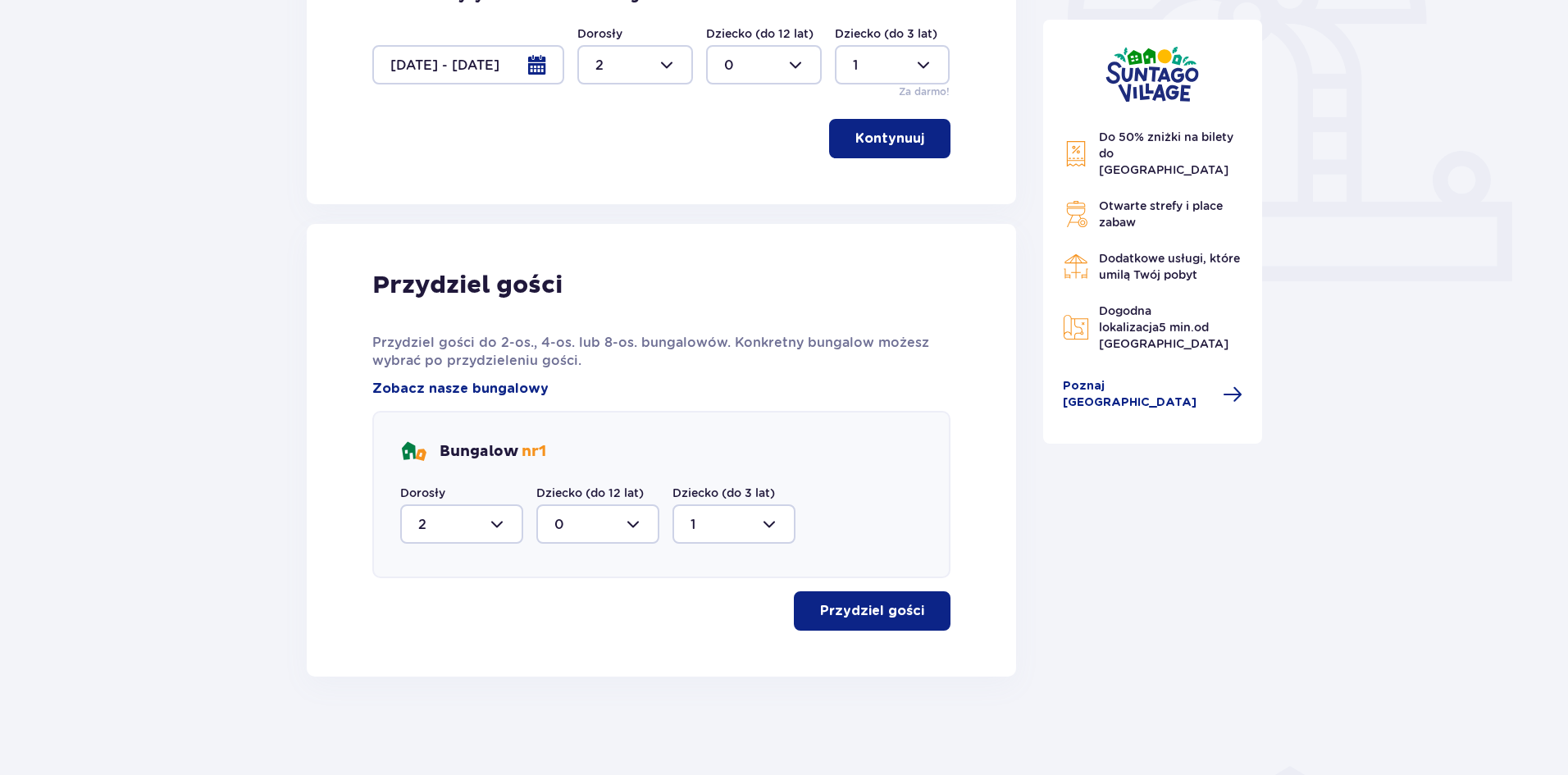
scroll to position [566, 0]
click at [869, 620] on button "Przydziel gości" at bounding box center [872, 610] width 156 height 39
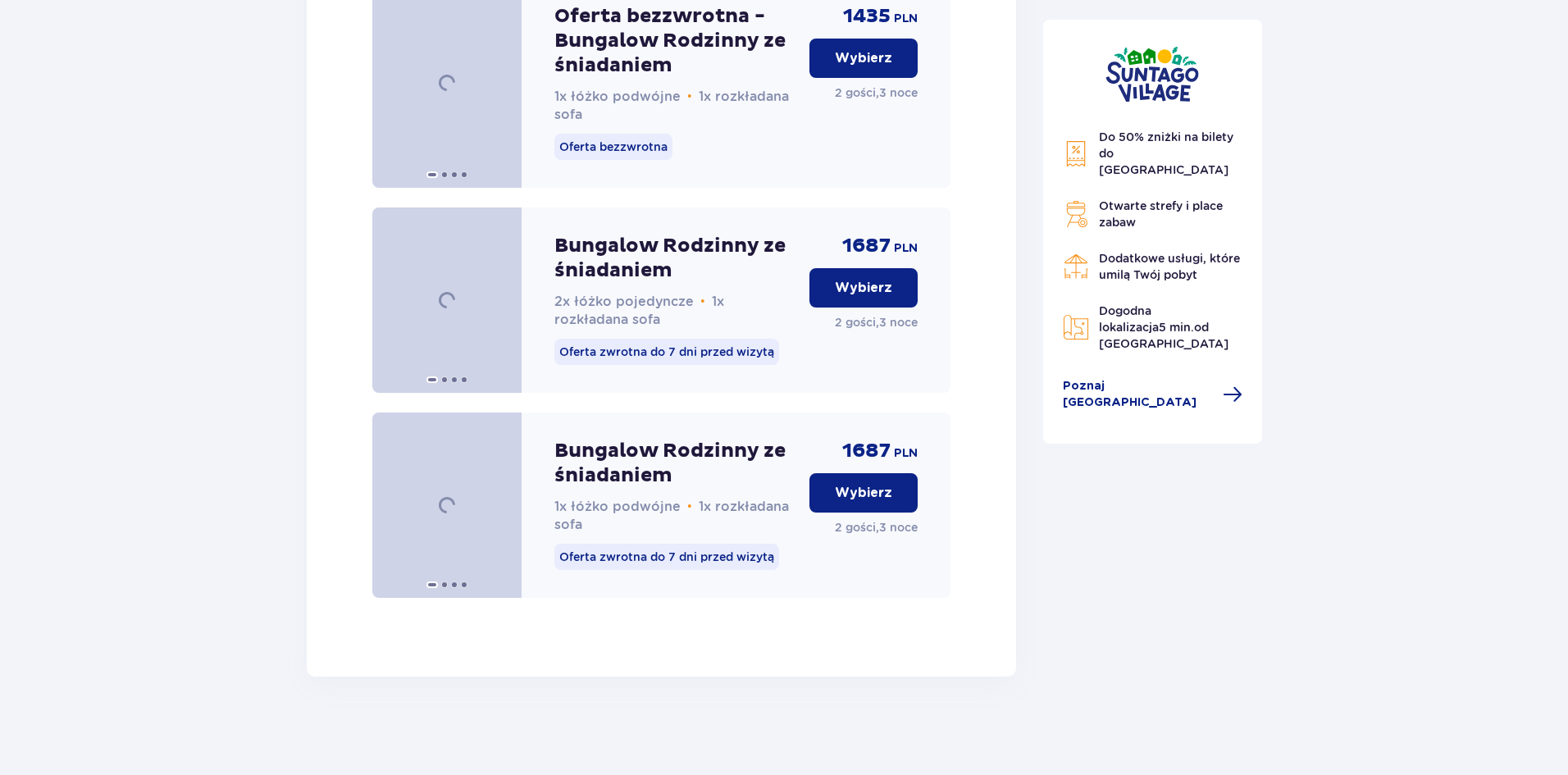
scroll to position [2524, 0]
click at [498, 503] on span at bounding box center [502, 505] width 13 height 13
click at [874, 504] on button "Wybierz" at bounding box center [863, 492] width 108 height 39
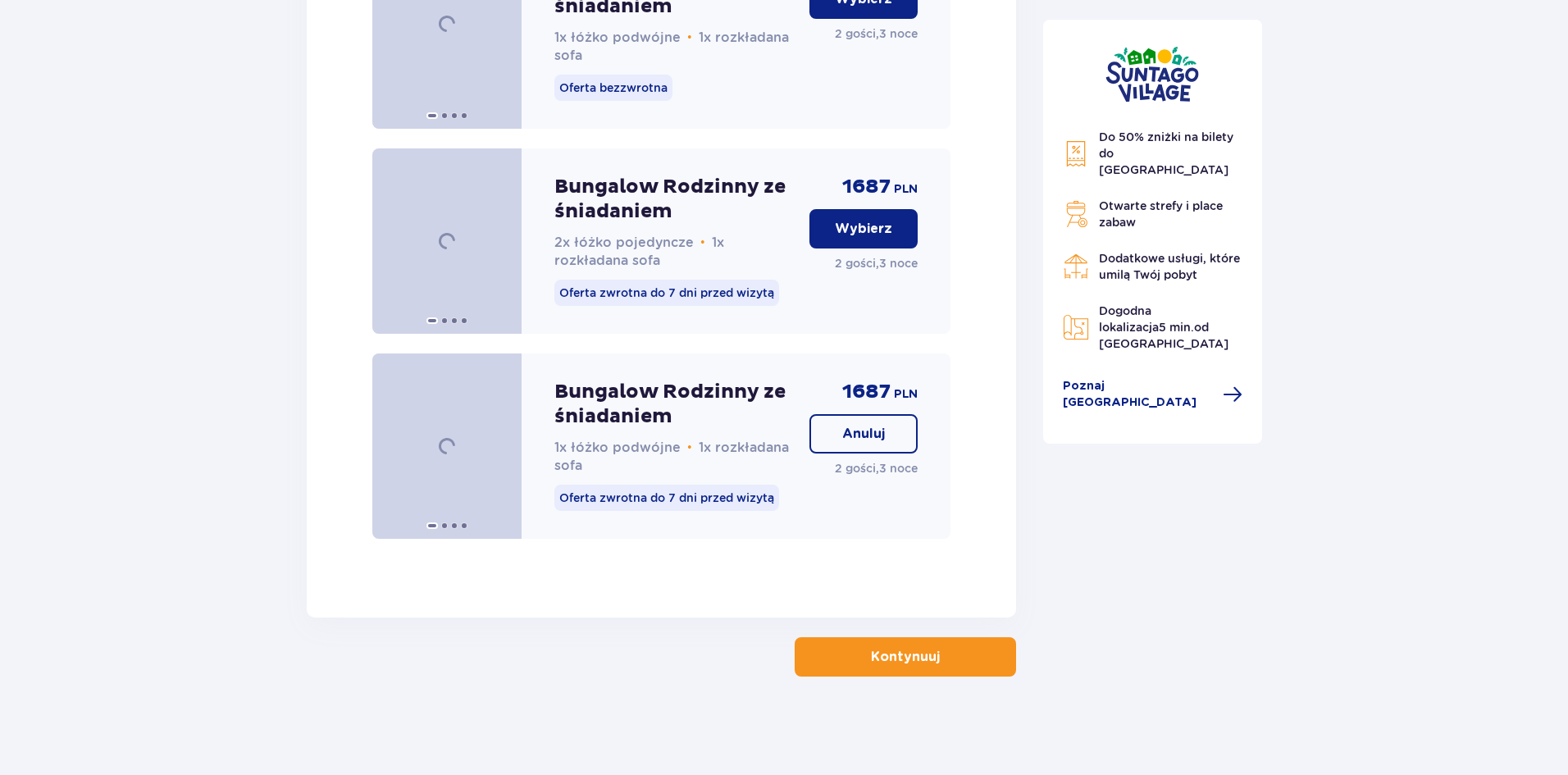
scroll to position [2583, 0]
click at [910, 654] on p "Kontynuuj" at bounding box center [905, 657] width 69 height 18
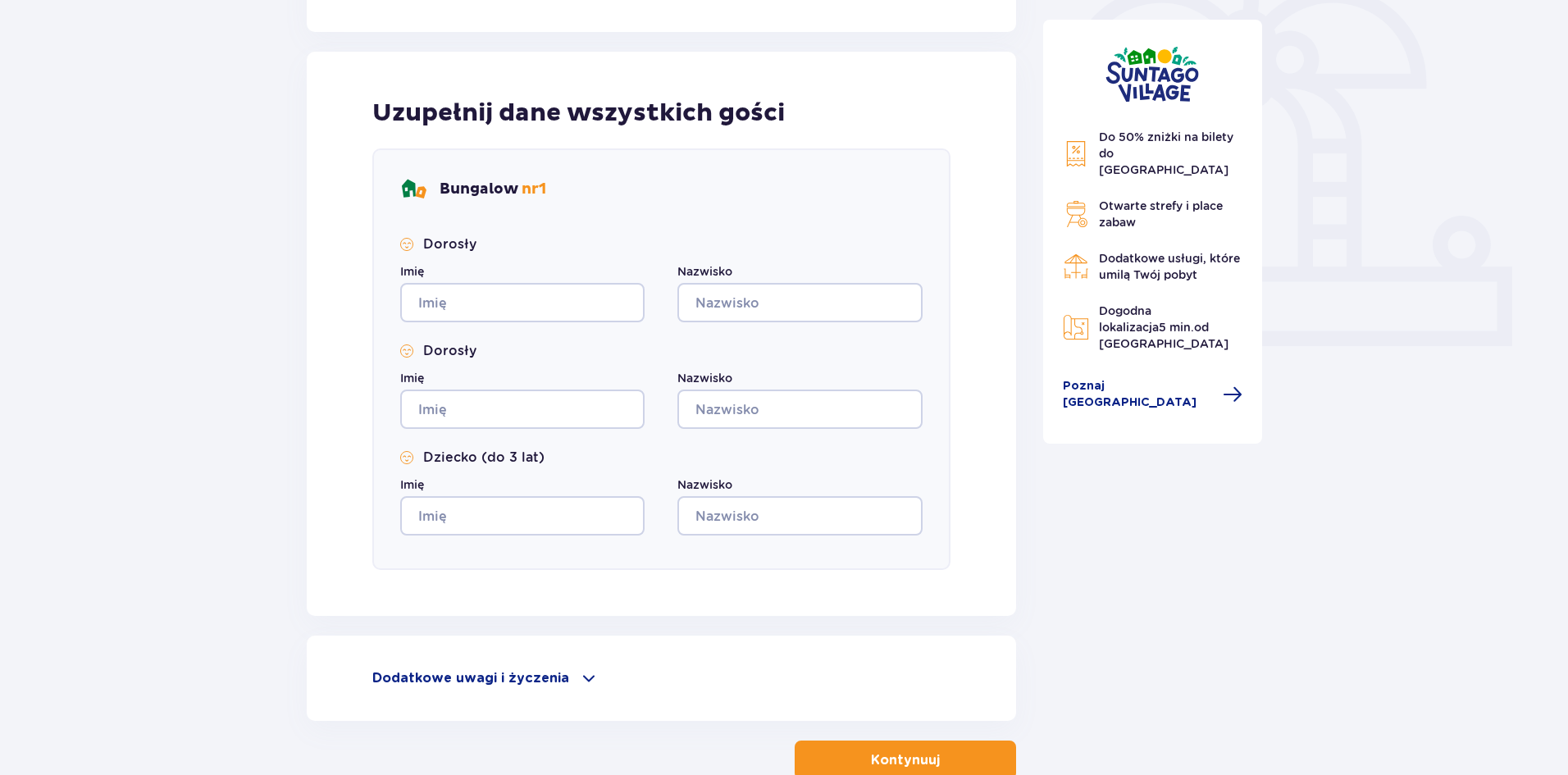
scroll to position [604, 0]
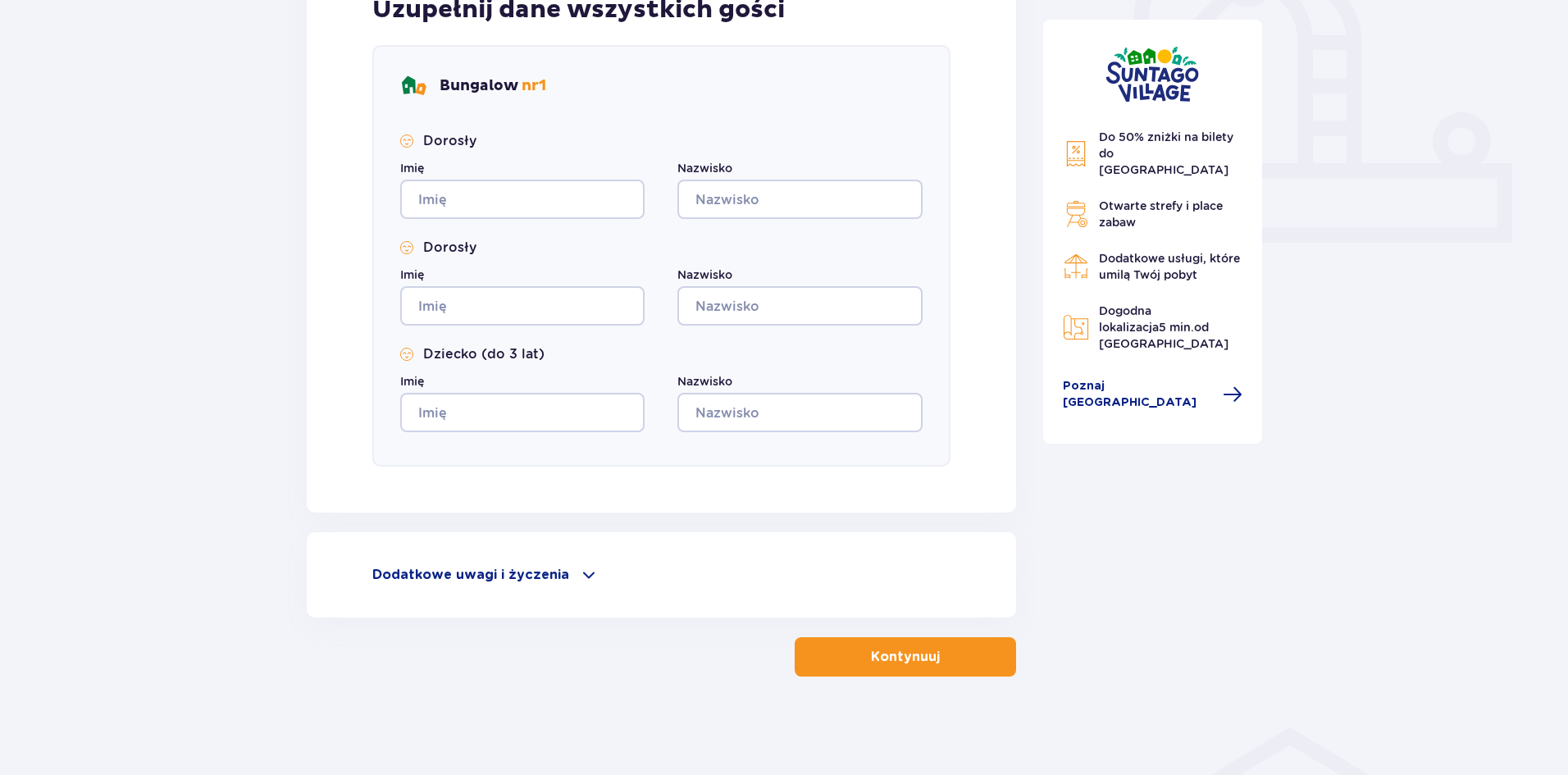
click at [570, 566] on div "Dodatkowe uwagi i życzenia" at bounding box center [661, 575] width 578 height 20
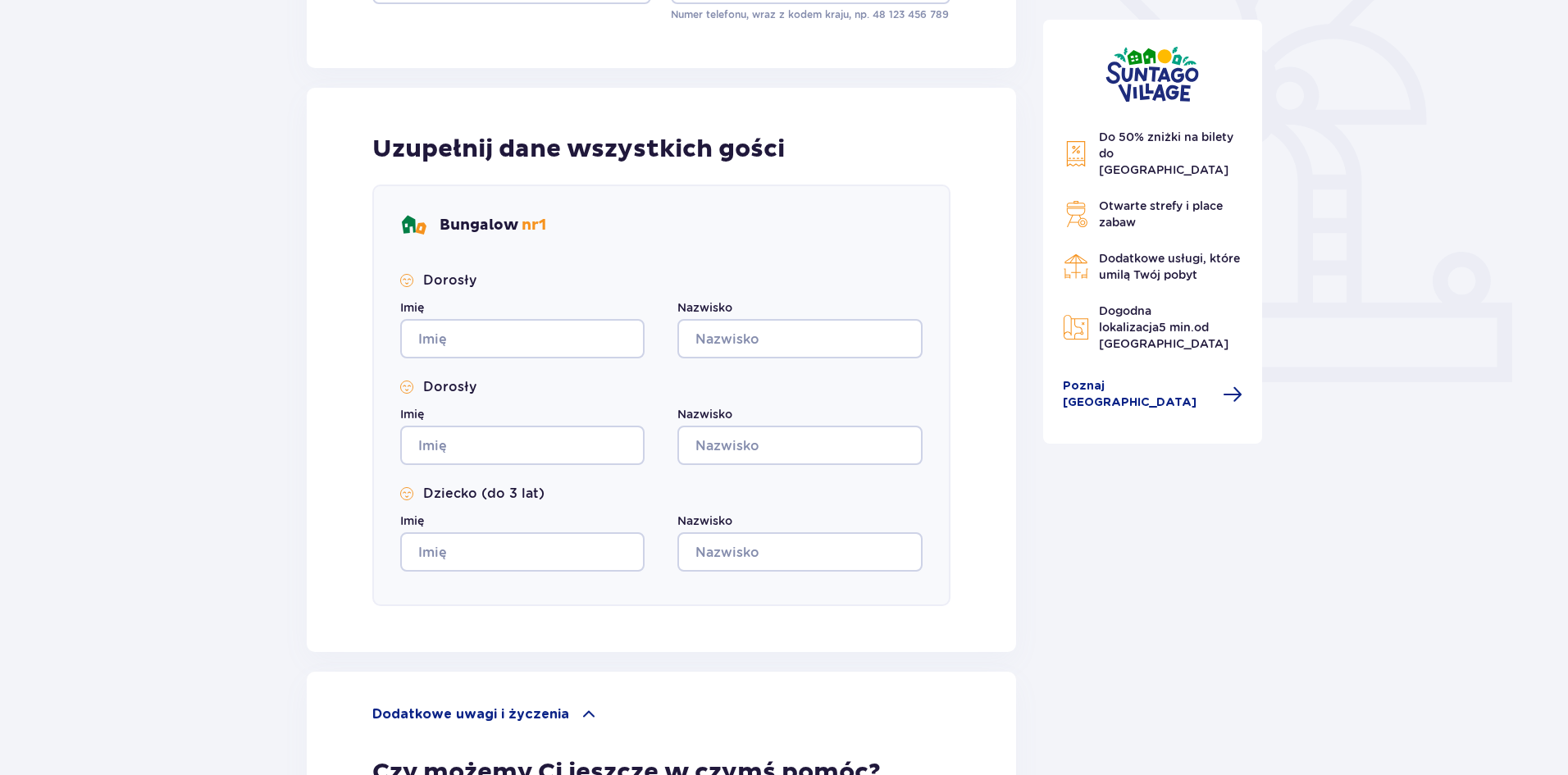
scroll to position [0, 0]
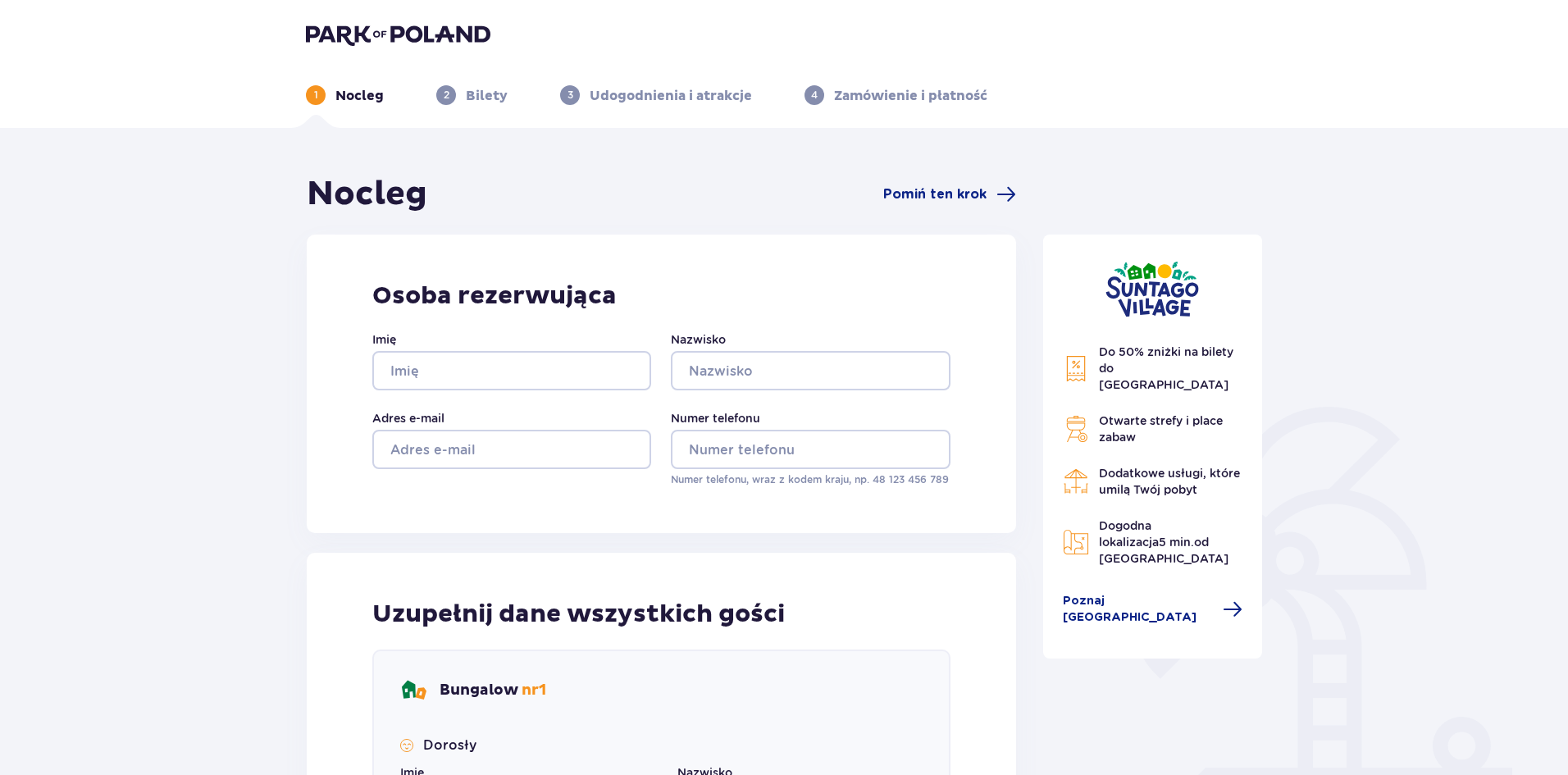
click at [395, 31] on img at bounding box center [397, 34] width 185 height 23
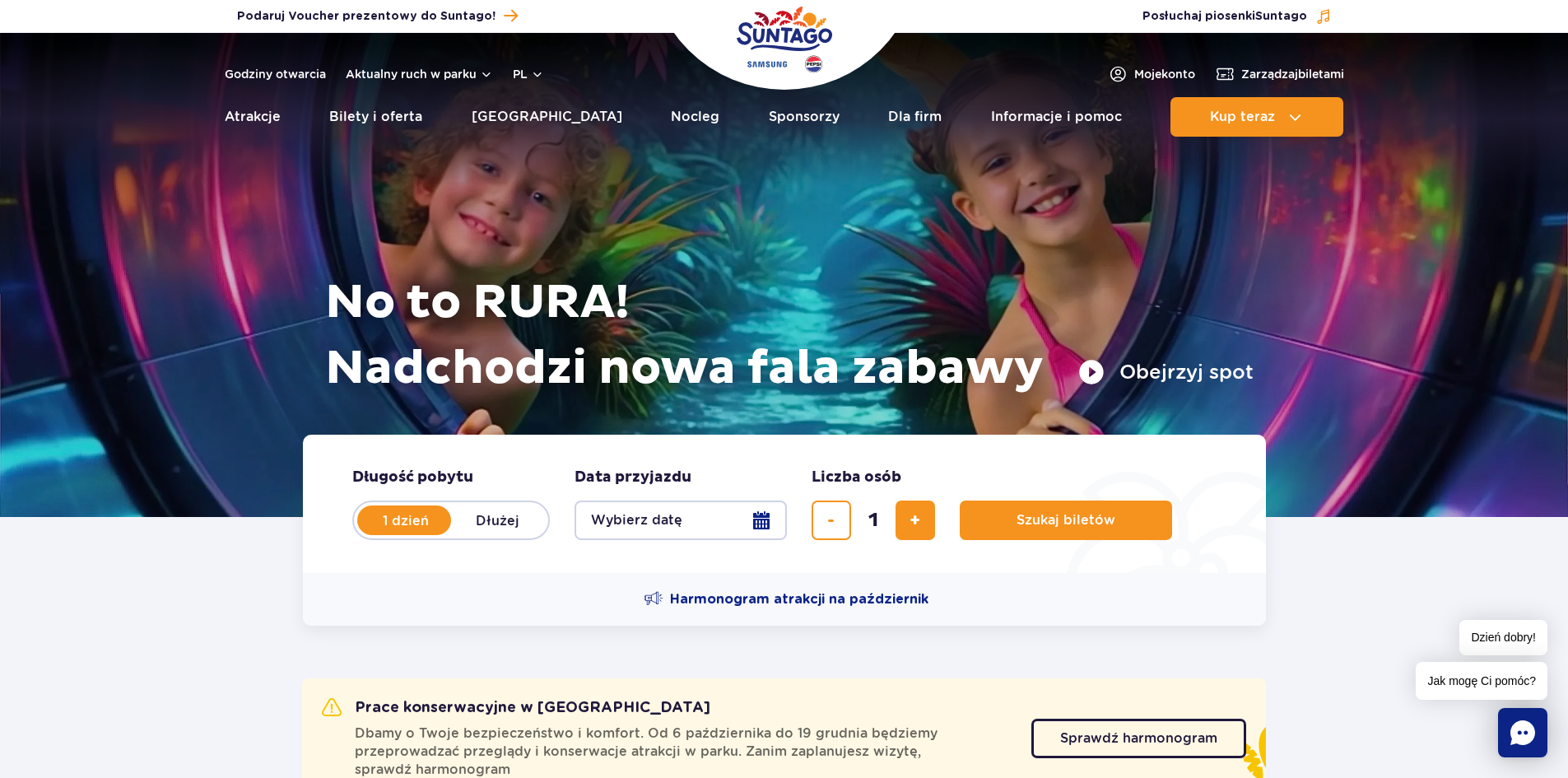
scroll to position [164, 0]
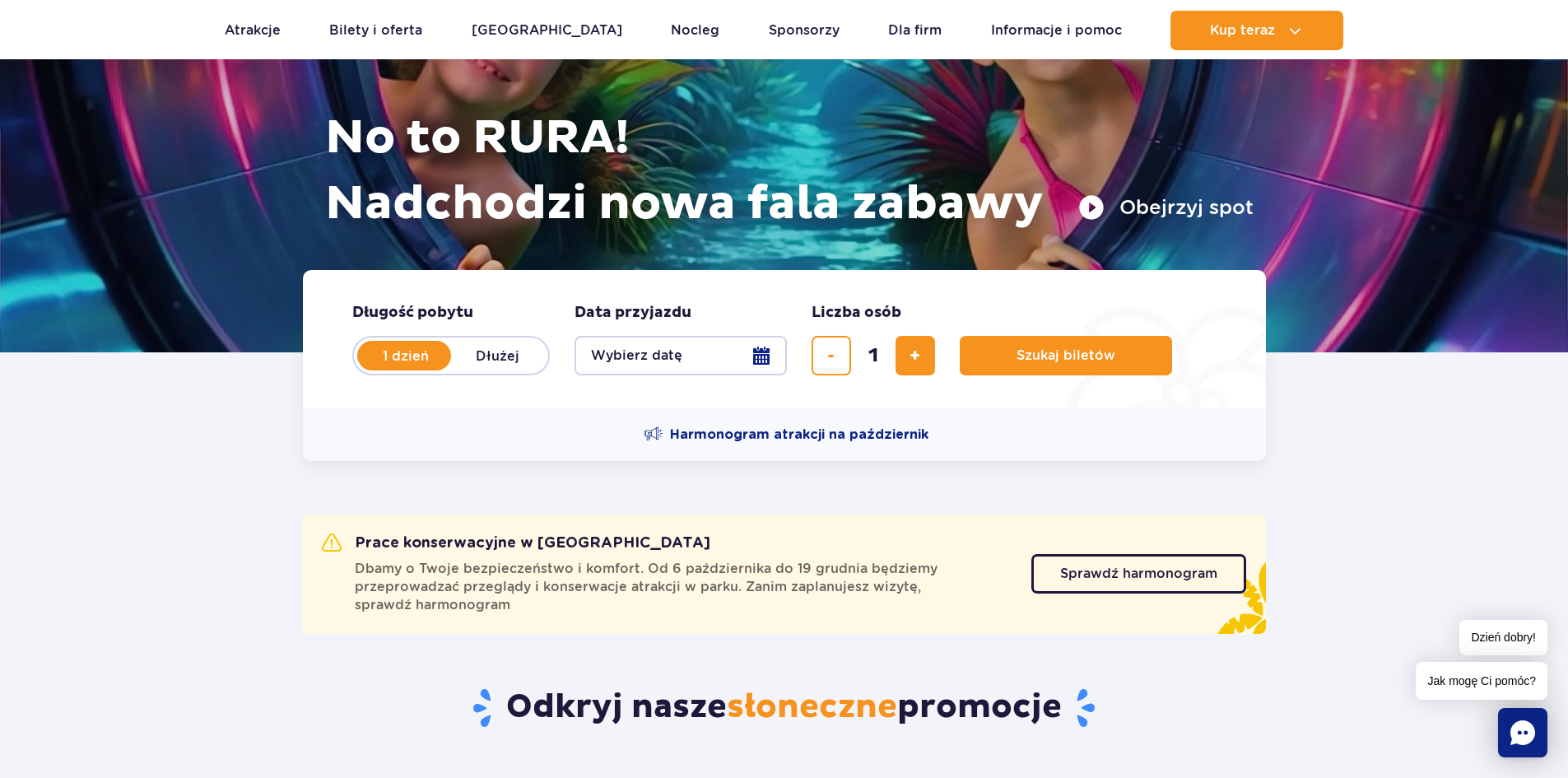
click at [480, 355] on label "Dłużej" at bounding box center [498, 356] width 94 height 35
click at [469, 370] on input "Dłużej" at bounding box center [460, 372] width 18 height 4
radio input "false"
radio input "true"
click at [766, 363] on button "Wybierz datę" at bounding box center [680, 355] width 213 height 39
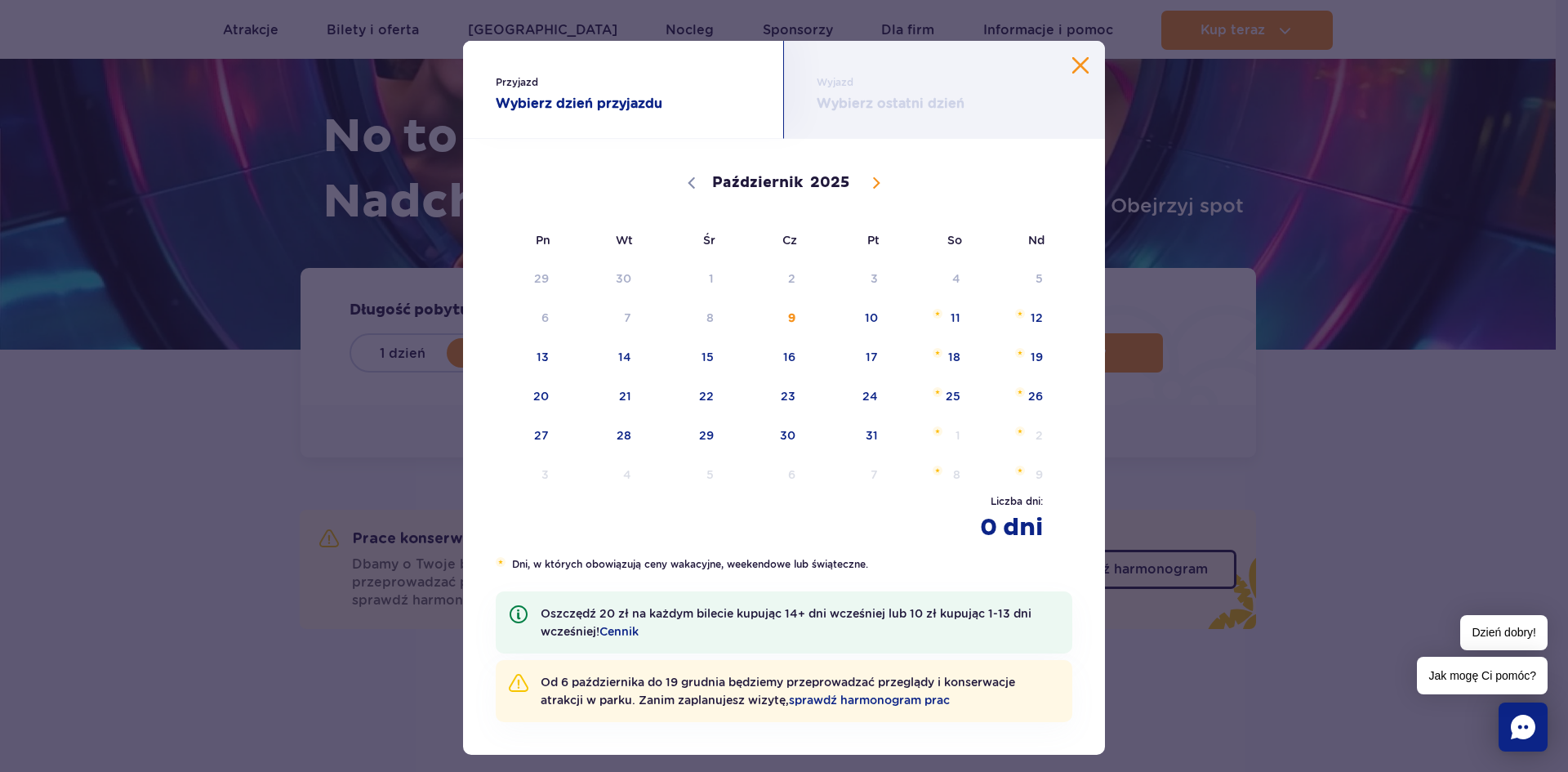
click at [882, 189] on span at bounding box center [876, 183] width 28 height 28
select select "10"
click at [943, 313] on span "8" at bounding box center [932, 317] width 82 height 37
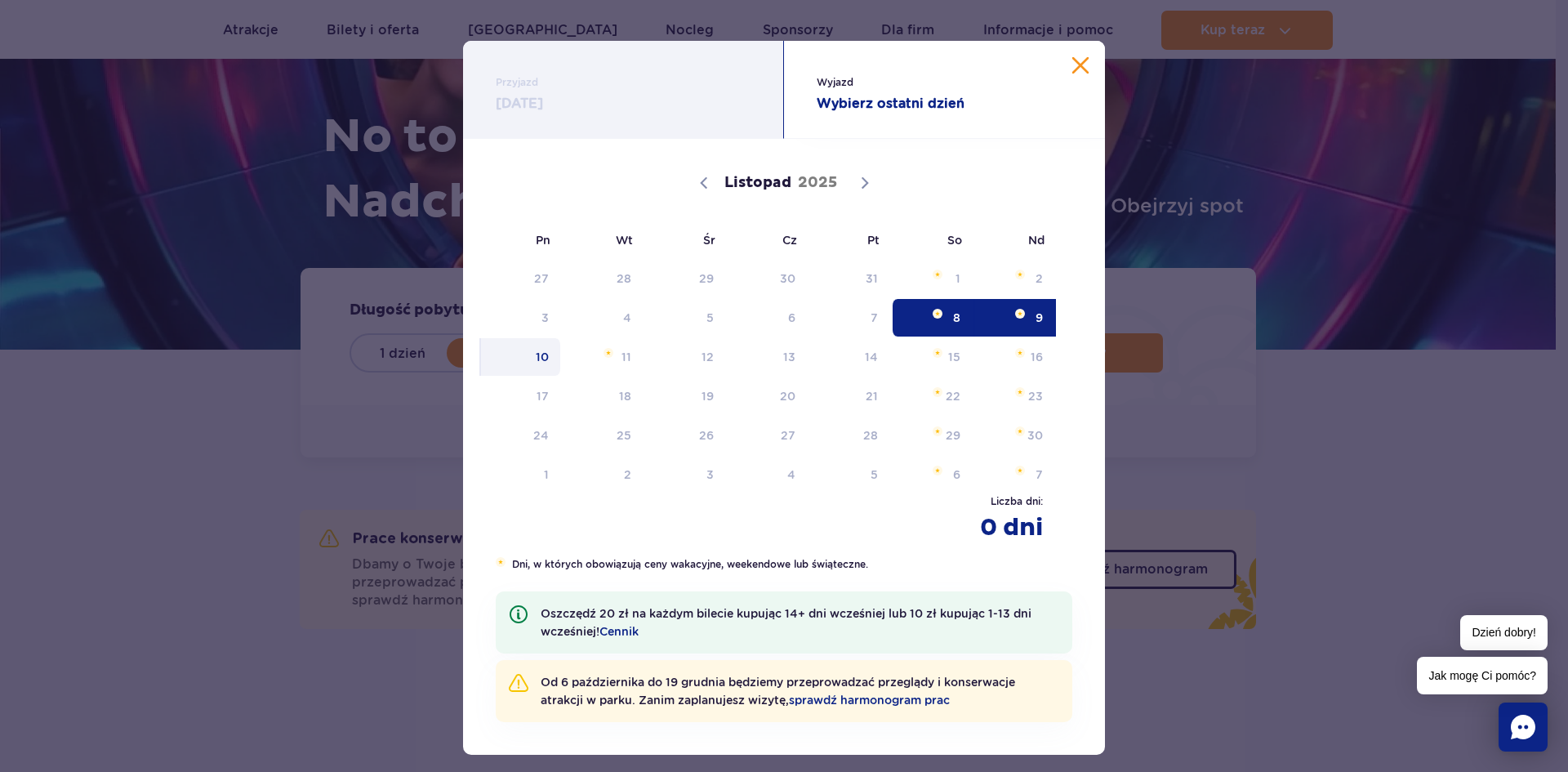
click at [534, 362] on span "10" at bounding box center [520, 356] width 82 height 37
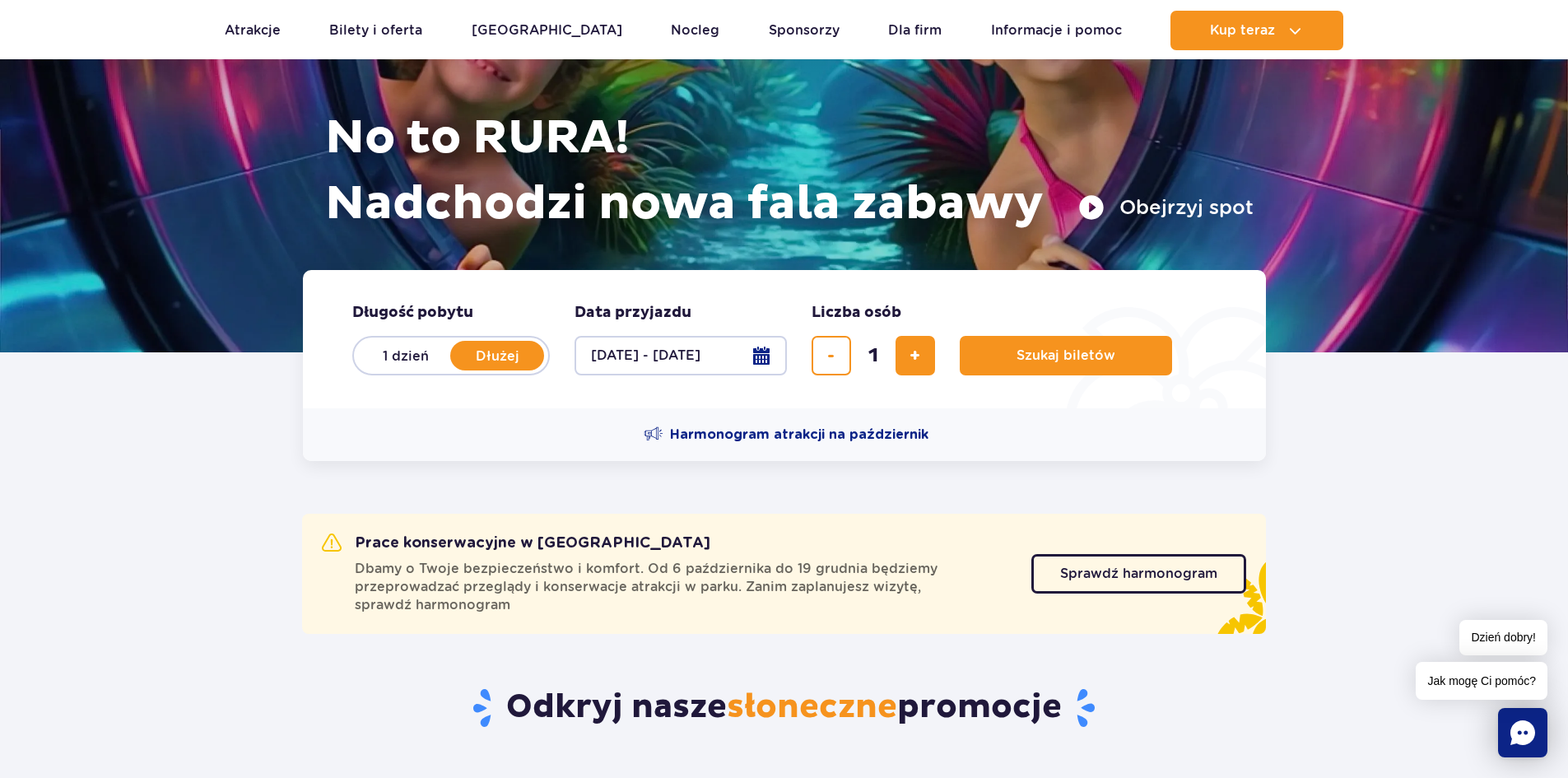
click at [763, 356] on button "[DATE] - [DATE]" at bounding box center [680, 355] width 213 height 39
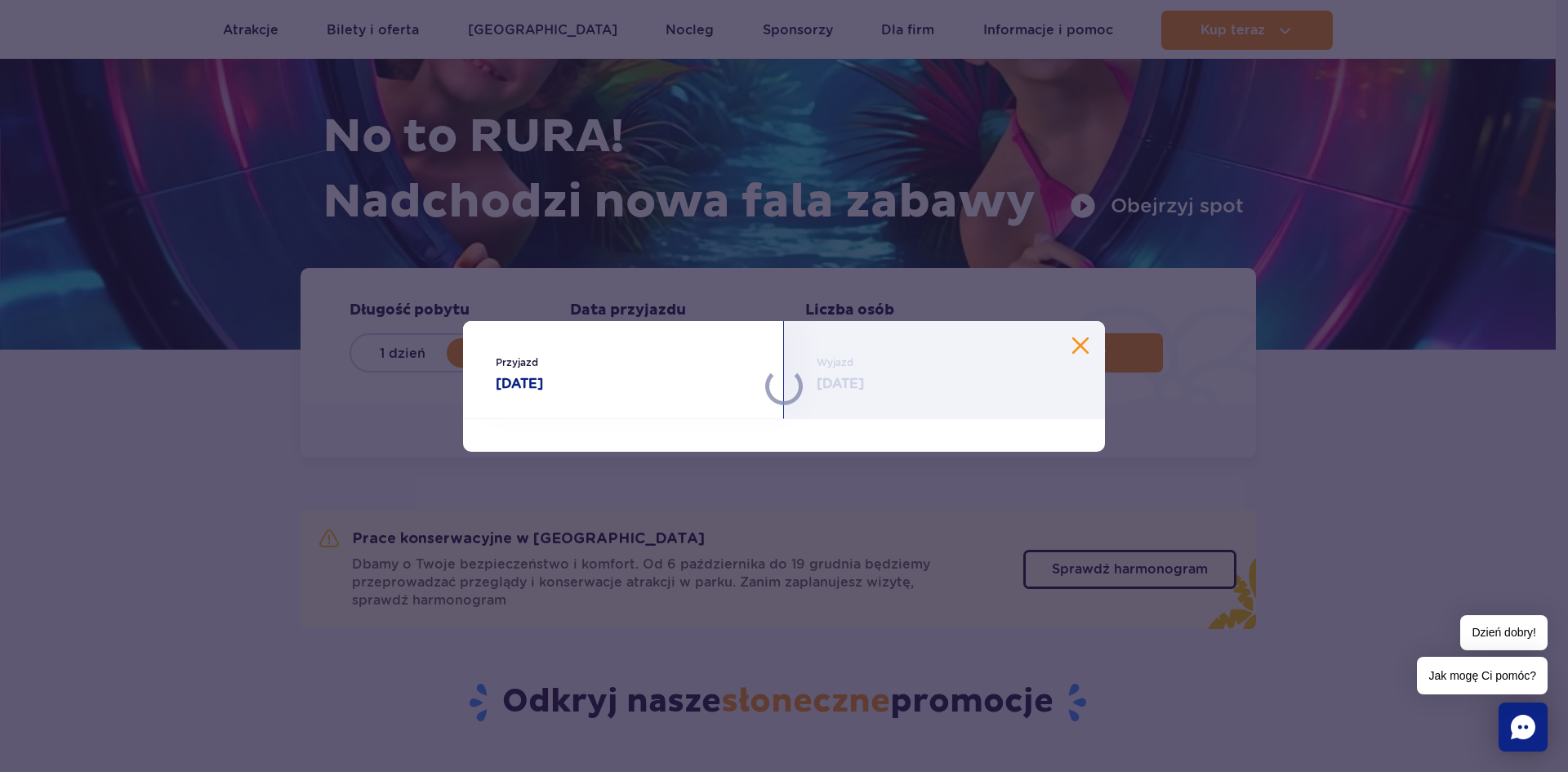
select select "10"
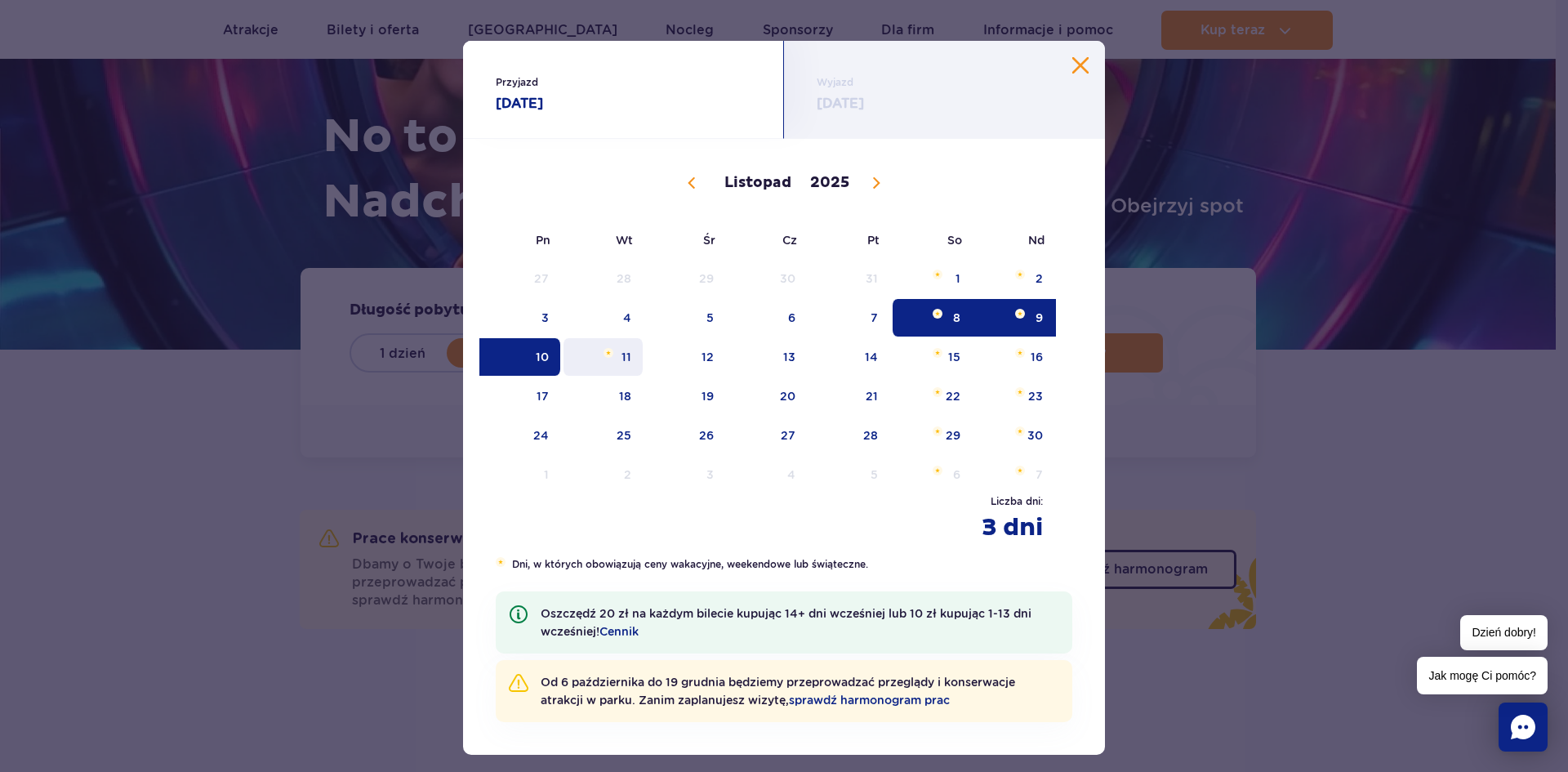
click at [633, 352] on span "11" at bounding box center [602, 356] width 82 height 37
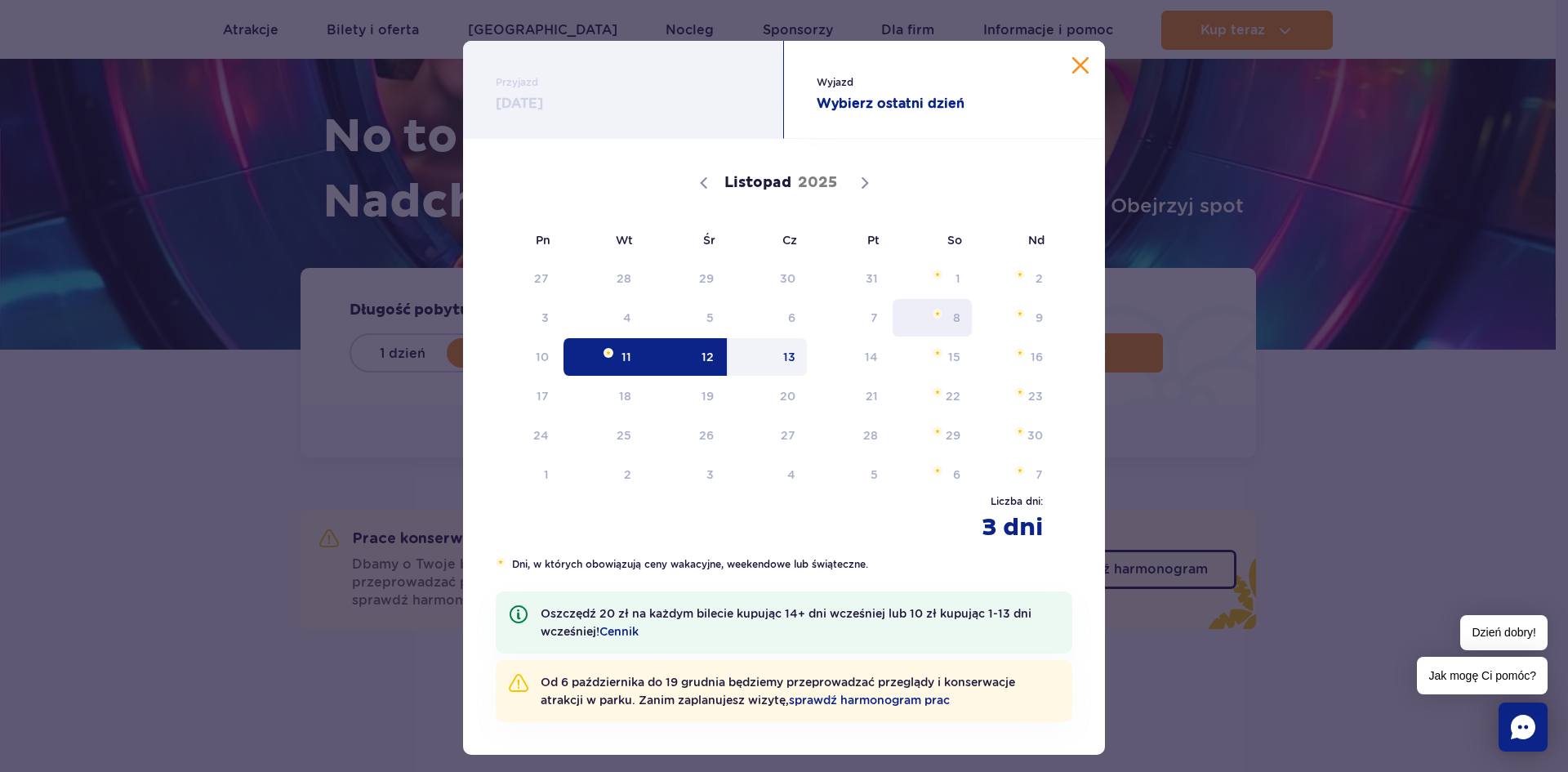
click at [947, 316] on span "8" at bounding box center [932, 317] width 82 height 37
click at [1075, 71] on button "Zamknij kalendarz" at bounding box center [1081, 65] width 16 height 16
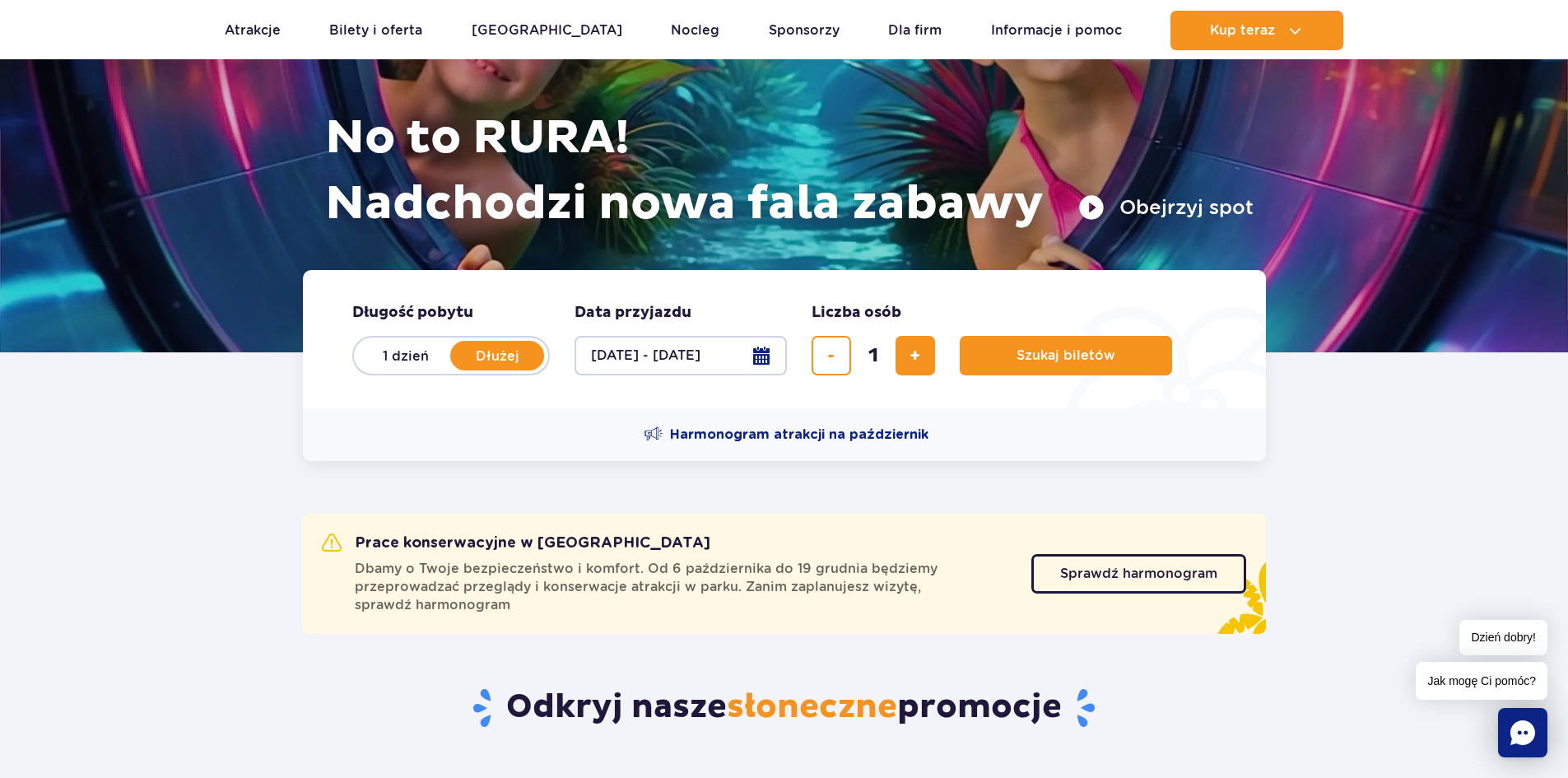
click at [765, 355] on button "[DATE] - [DATE]" at bounding box center [680, 355] width 213 height 39
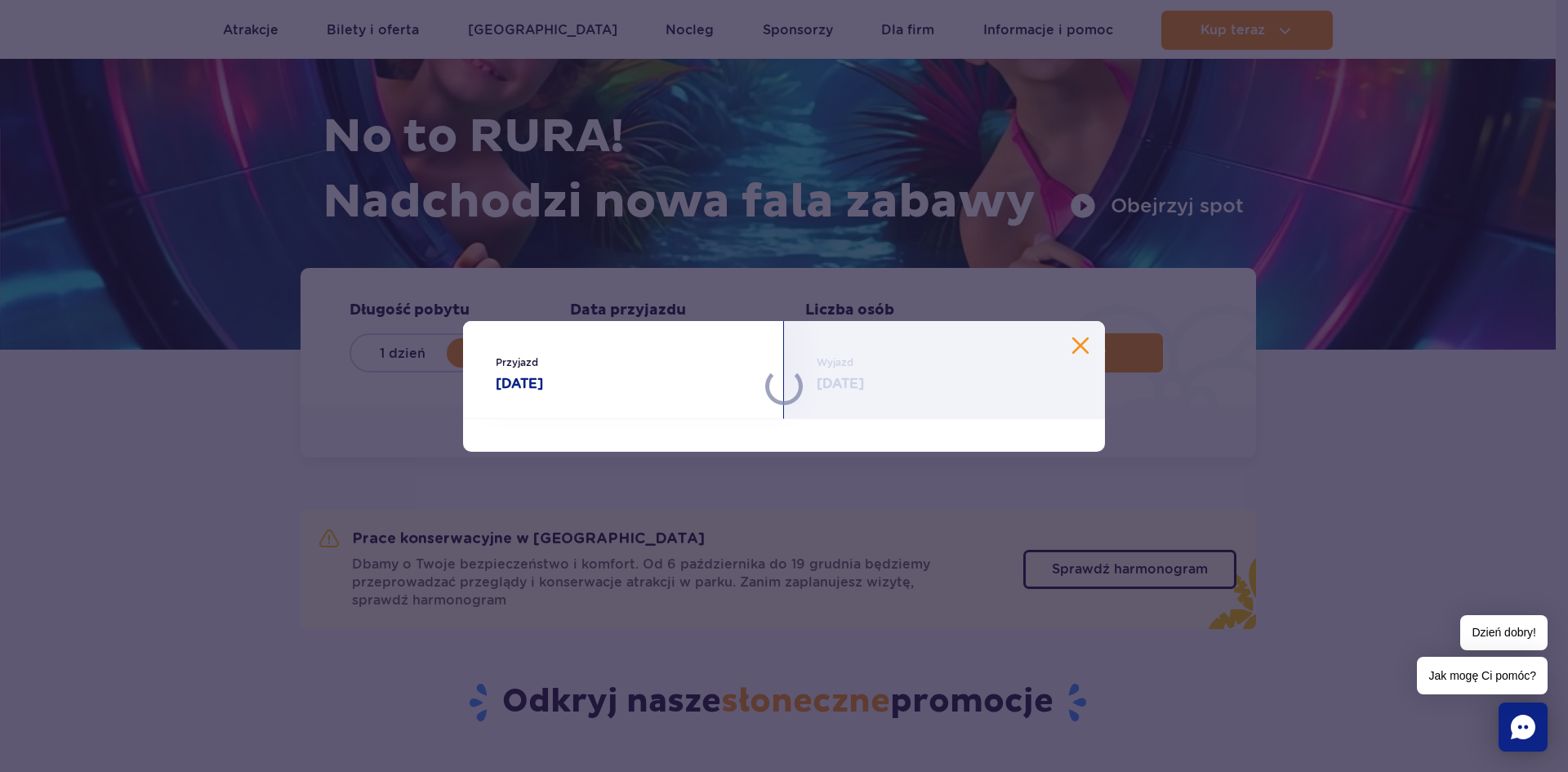
select select "10"
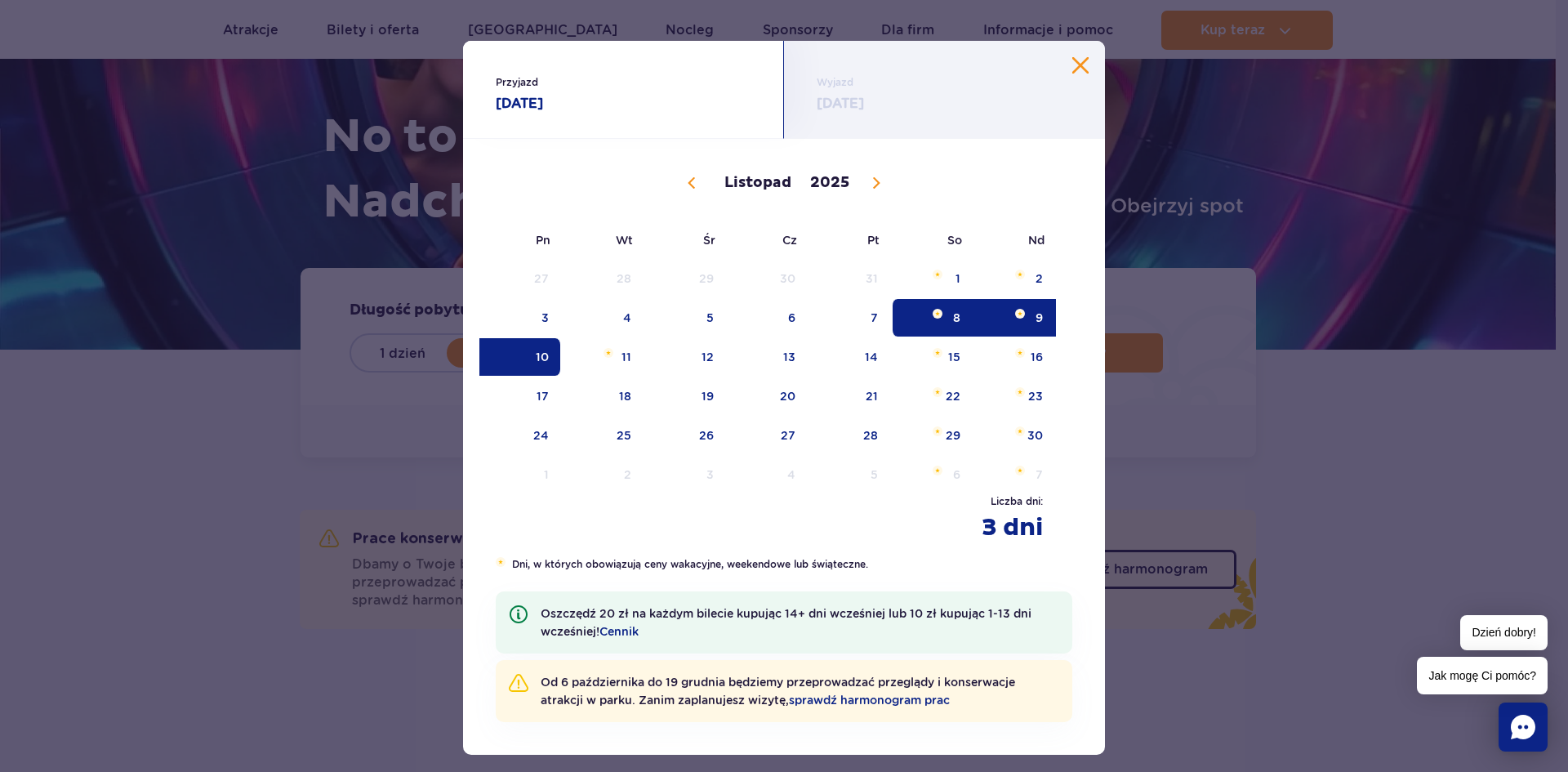
click at [538, 72] on div "Przyjazd 08.11.25" at bounding box center [623, 90] width 321 height 98
click at [851, 89] on span "Wyjazd" at bounding box center [945, 82] width 255 height 16
click at [602, 358] on span "11" at bounding box center [602, 356] width 82 height 37
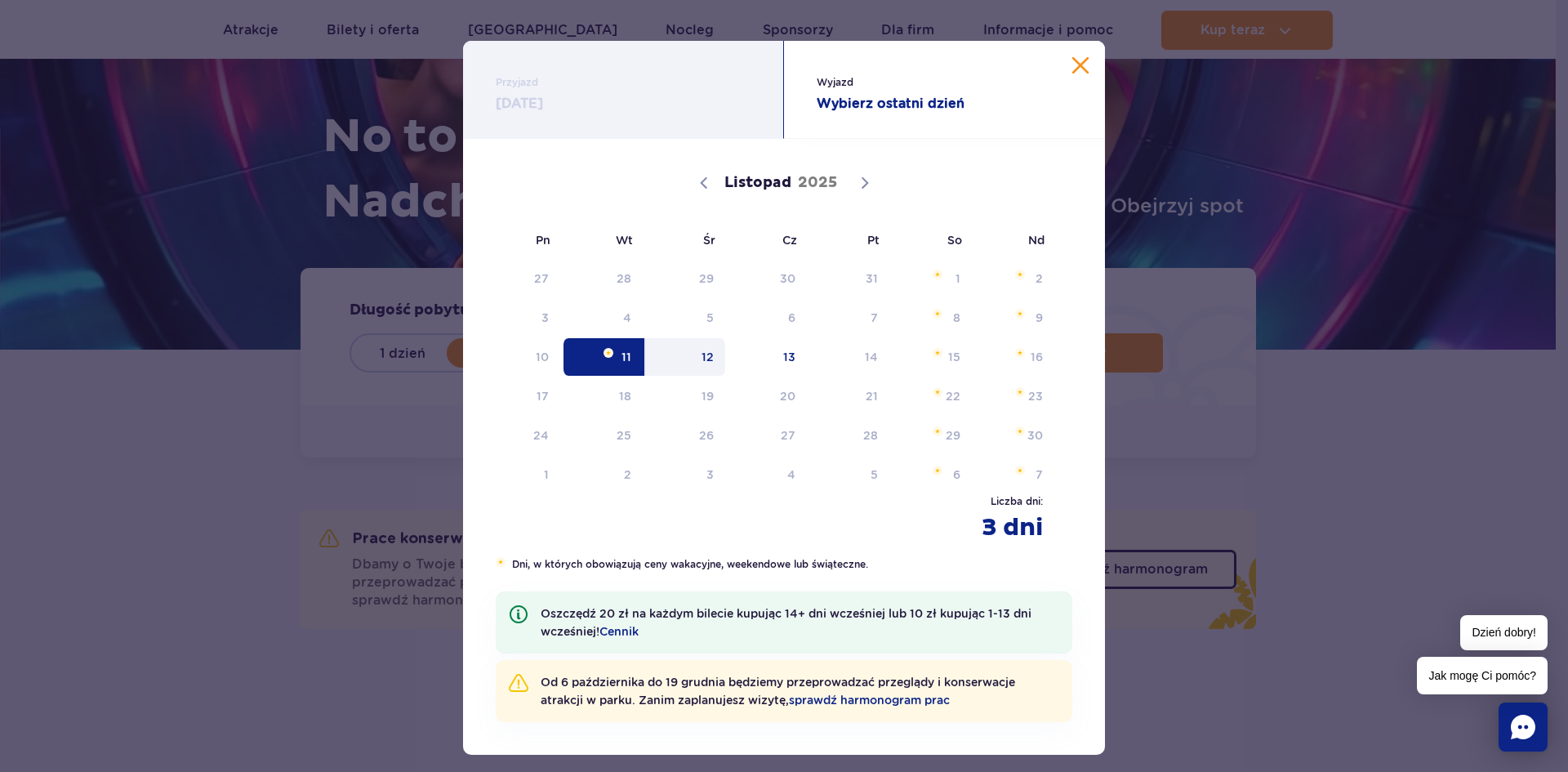
click at [1073, 62] on button "Zamknij kalendarz" at bounding box center [1081, 65] width 16 height 16
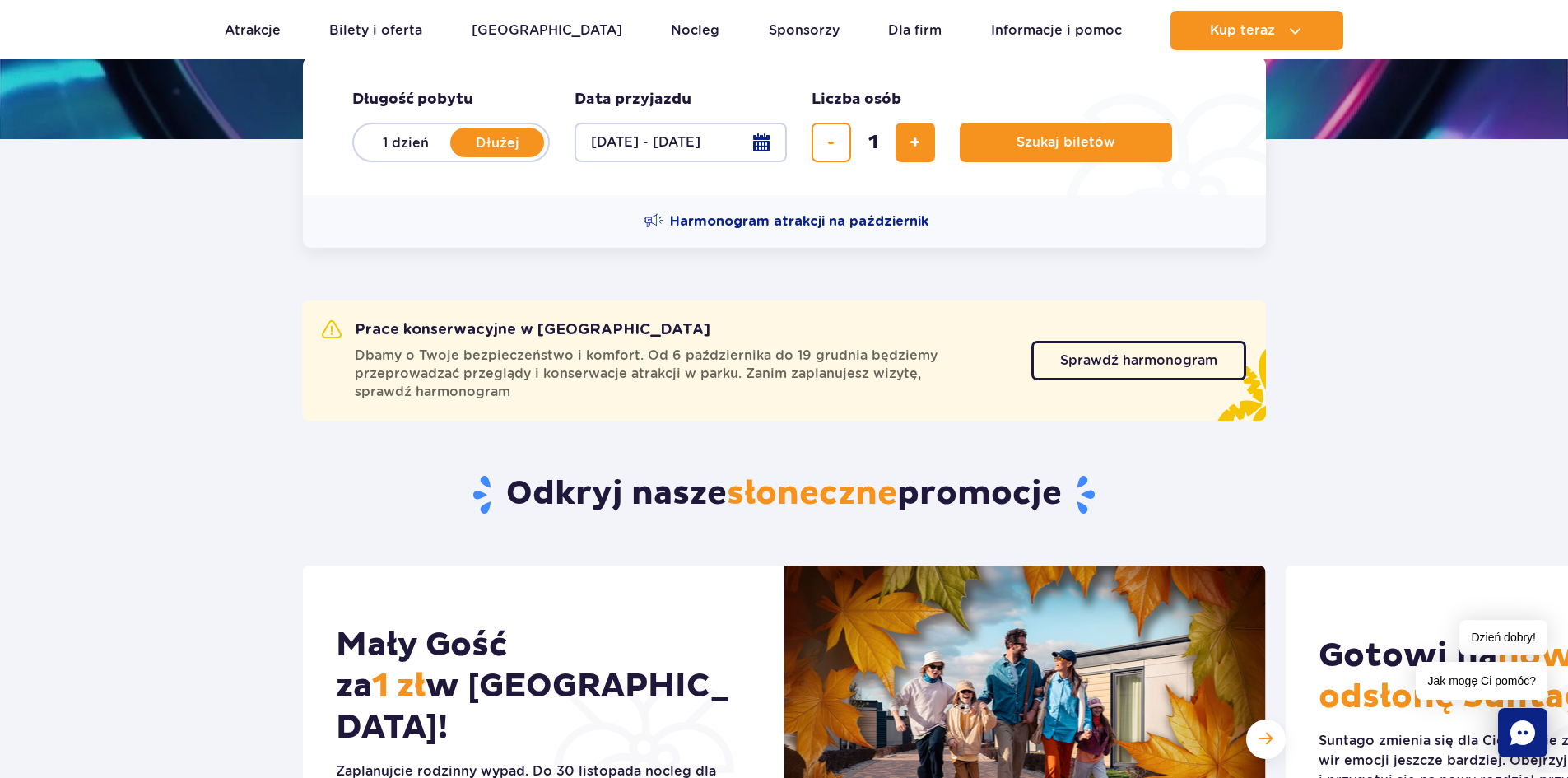
scroll to position [247, 0]
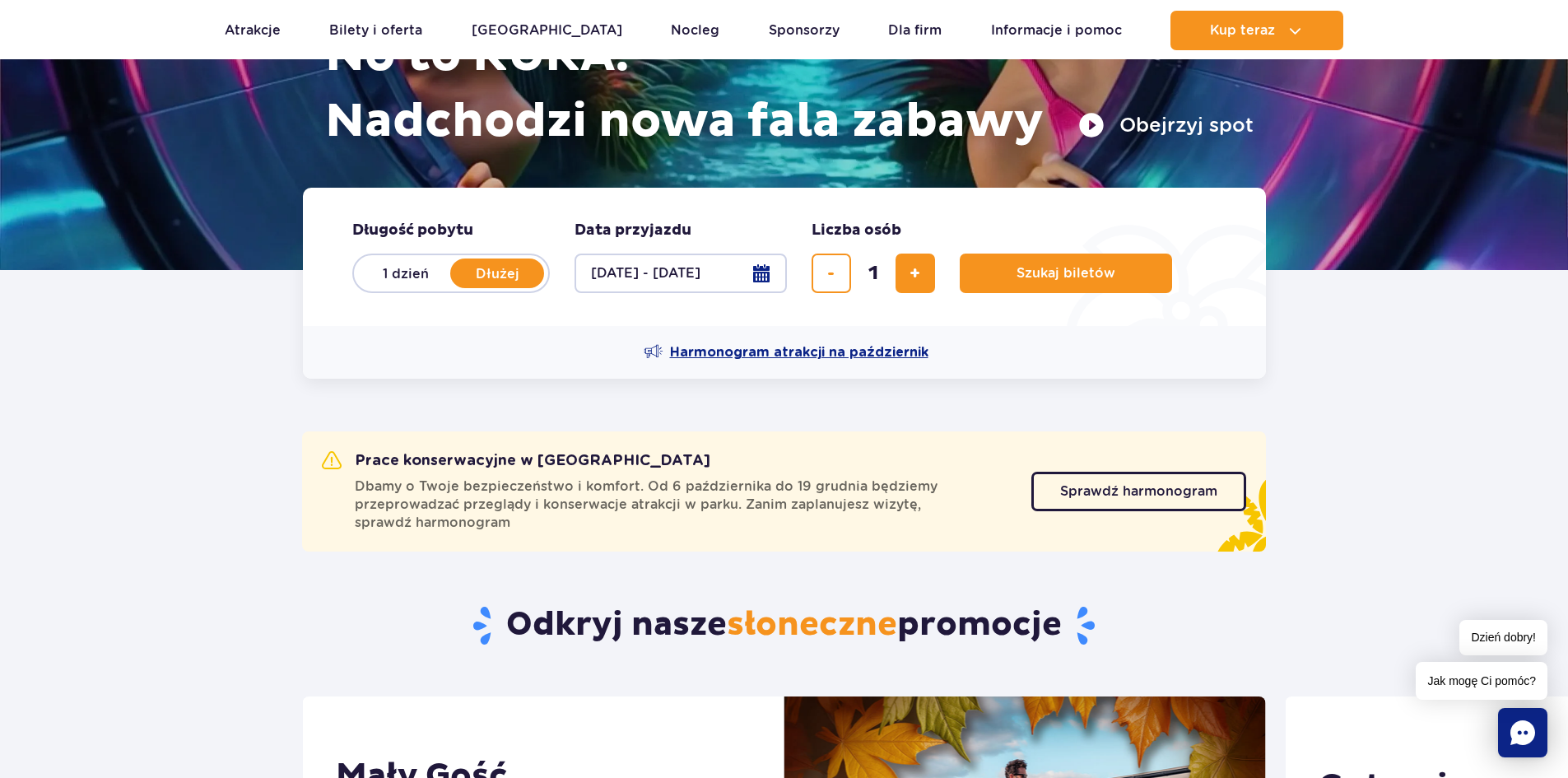
click at [773, 352] on span "Harmonogram atrakcji na październik" at bounding box center [799, 352] width 258 height 18
click at [402, 270] on label "1 dzień" at bounding box center [405, 273] width 94 height 35
click at [377, 288] on input "1 dzień" at bounding box center [368, 289] width 18 height 4
click at [500, 276] on label "Dłużej" at bounding box center [498, 273] width 94 height 35
click at [469, 288] on input "Dłużej" at bounding box center [460, 289] width 18 height 4
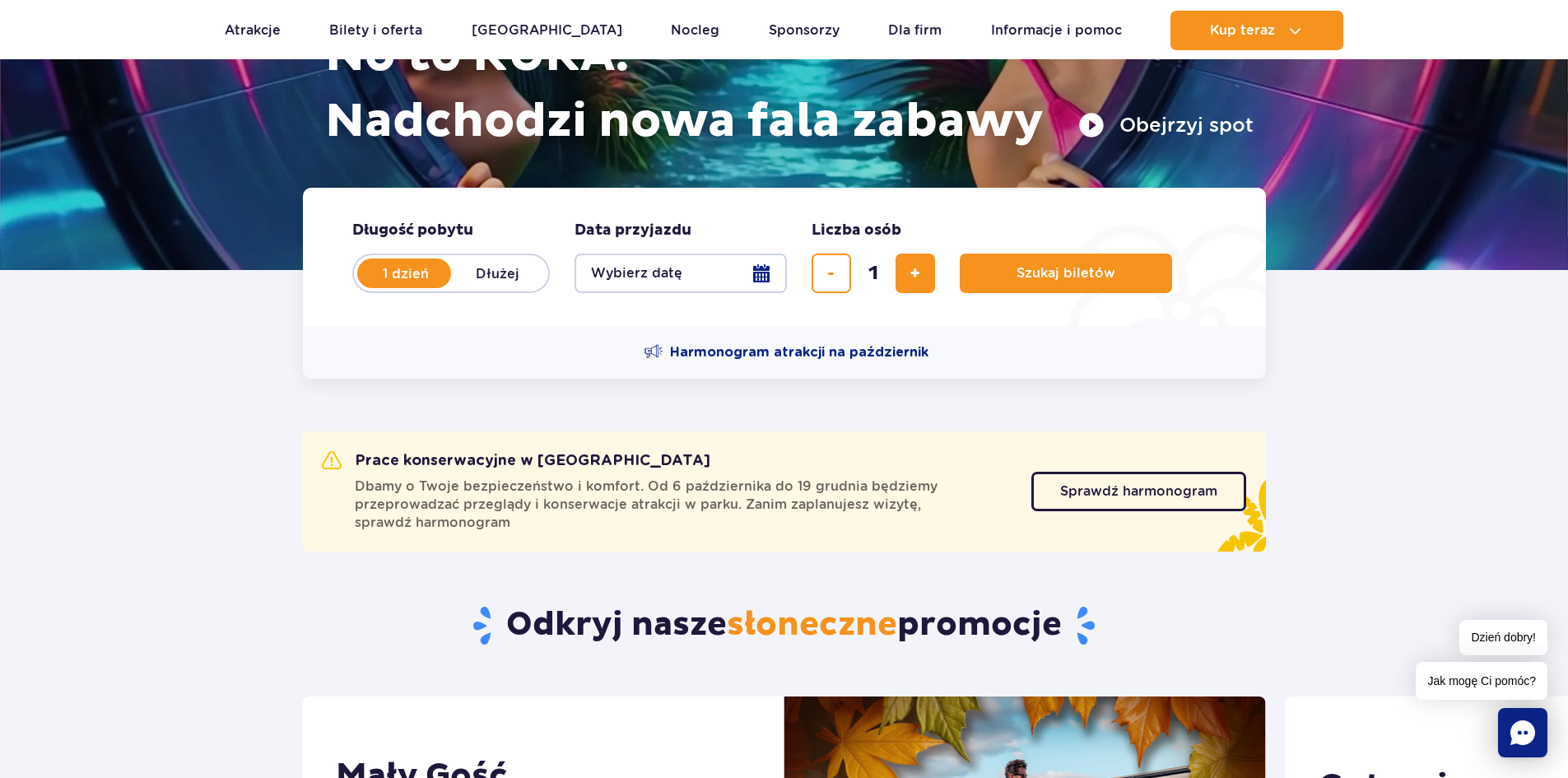
radio input "false"
radio input "true"
click at [769, 271] on button "Wybierz datę" at bounding box center [680, 273] width 213 height 39
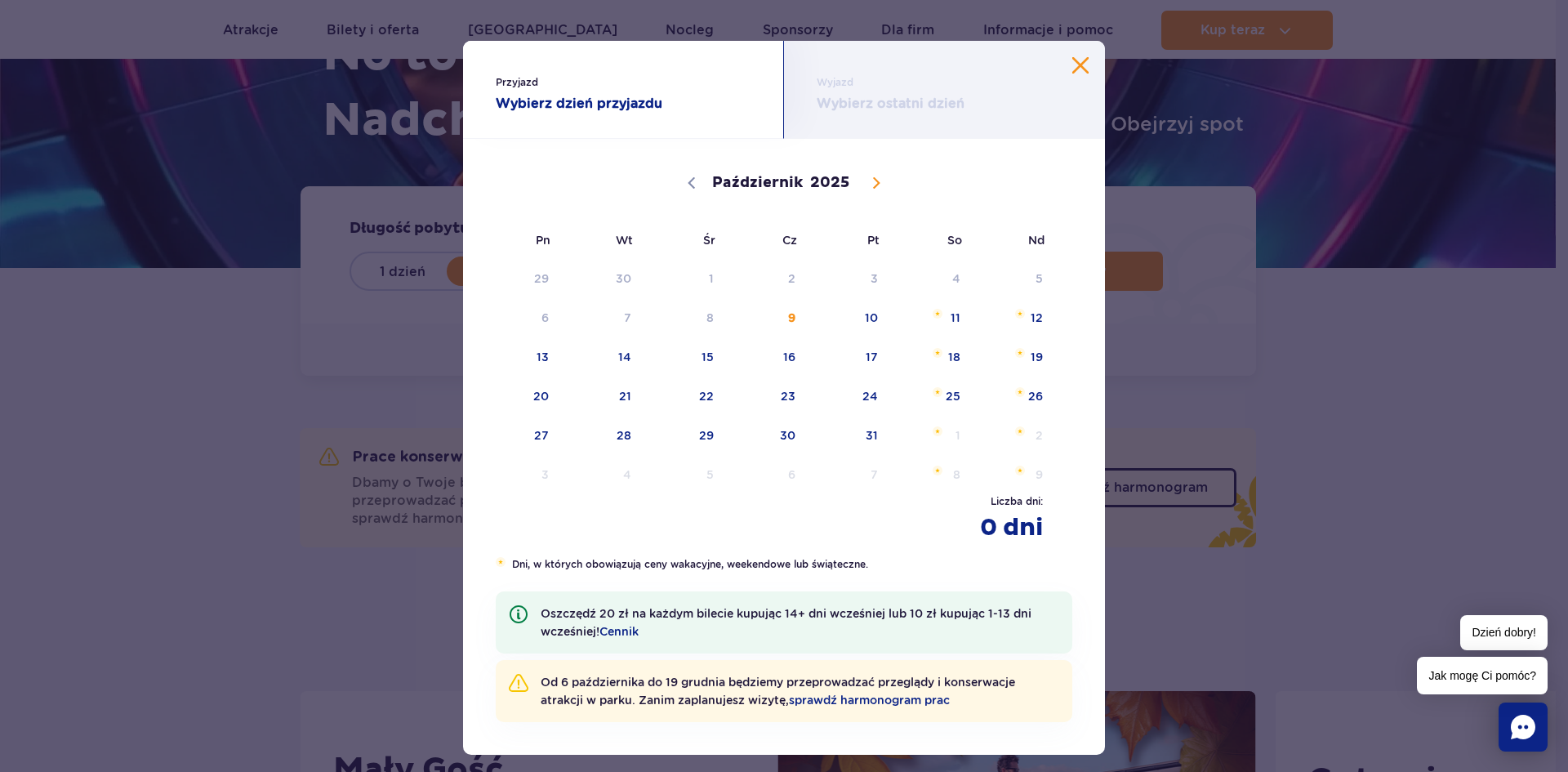
click at [874, 182] on icon at bounding box center [876, 183] width 12 height 12
select select "10"
click at [952, 318] on span "8" at bounding box center [932, 317] width 82 height 37
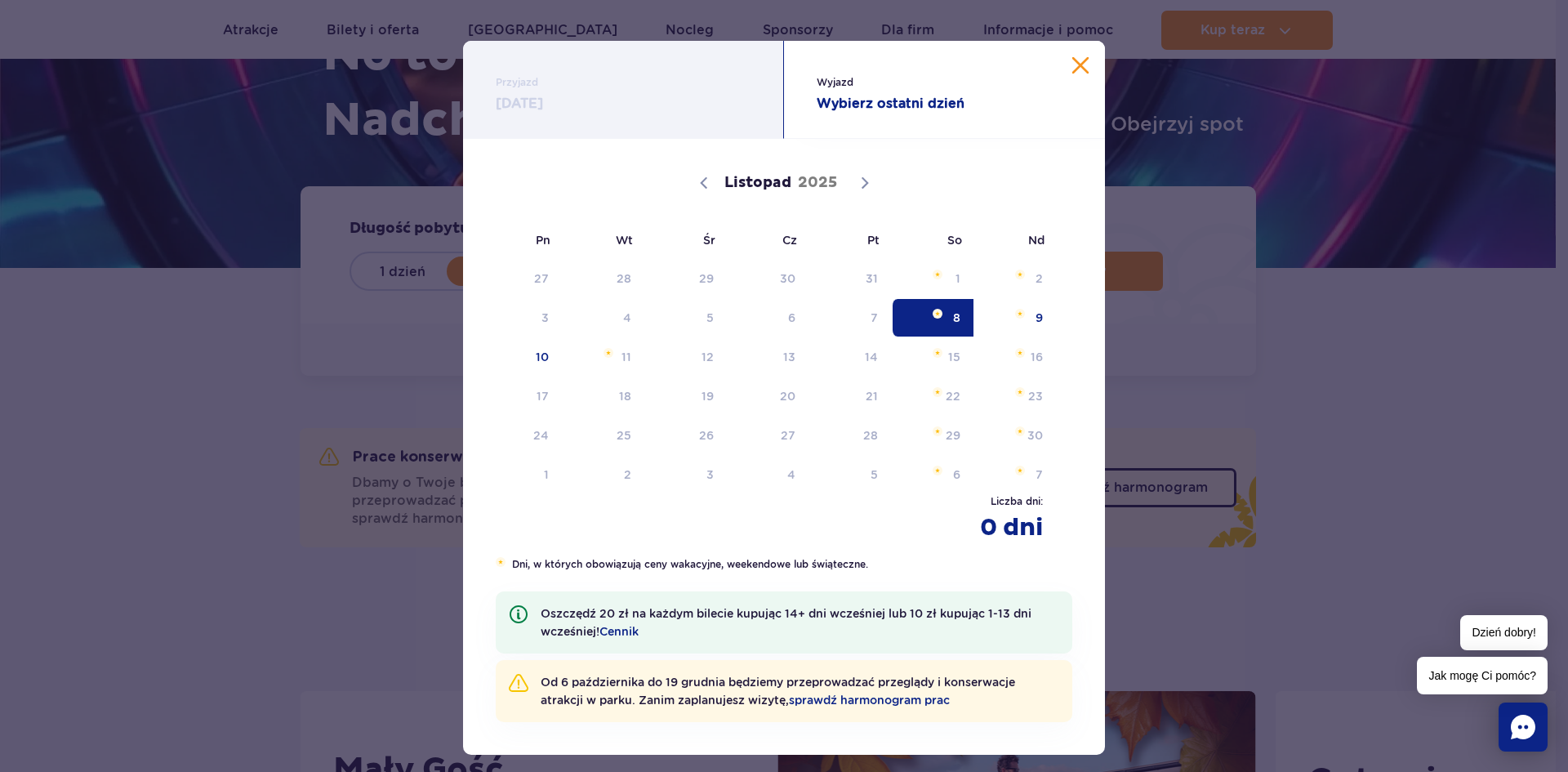
click at [952, 318] on span "8" at bounding box center [932, 317] width 82 height 37
radio input "true"
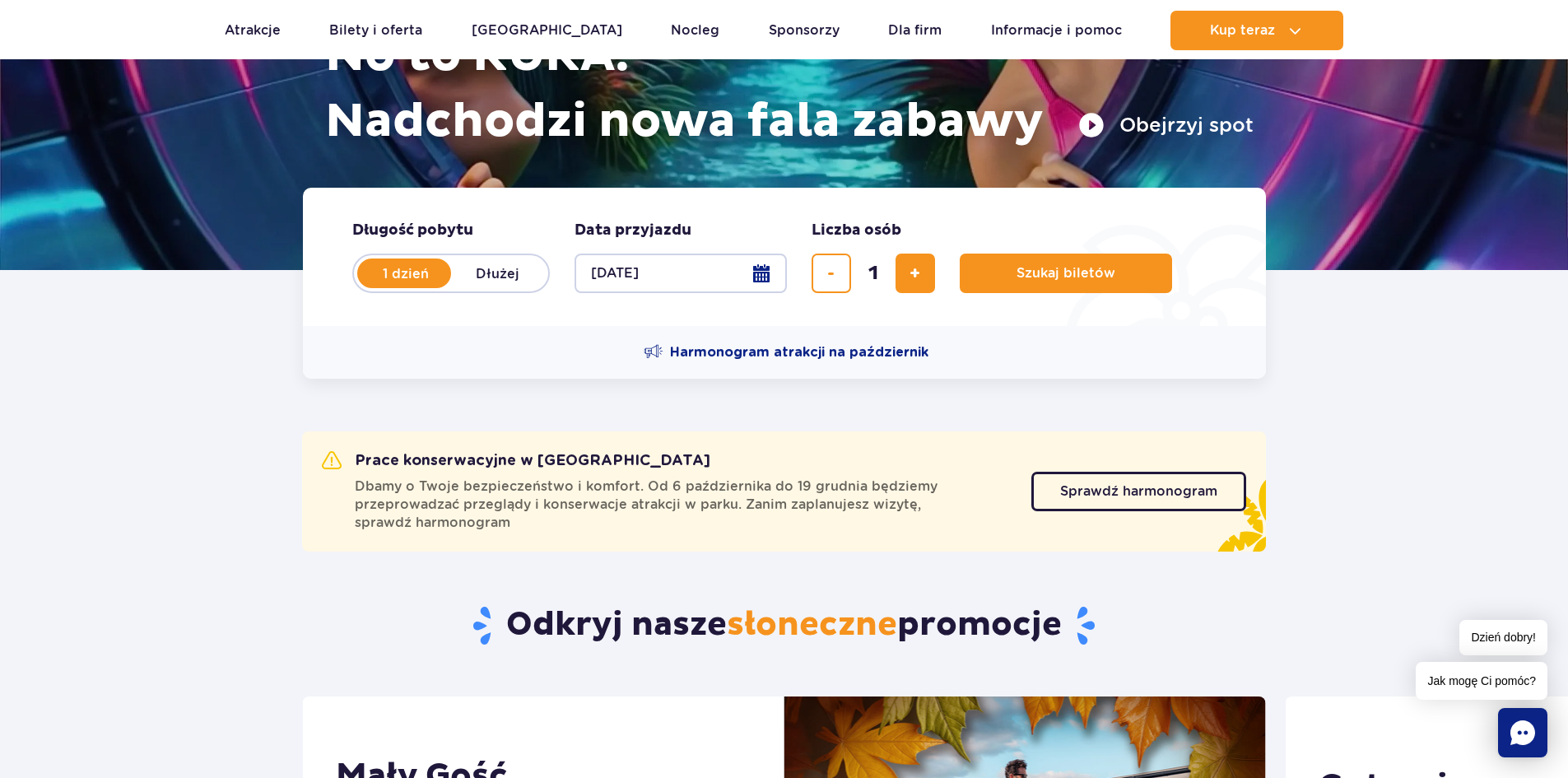
click at [754, 278] on button "[DATE]" at bounding box center [680, 273] width 213 height 39
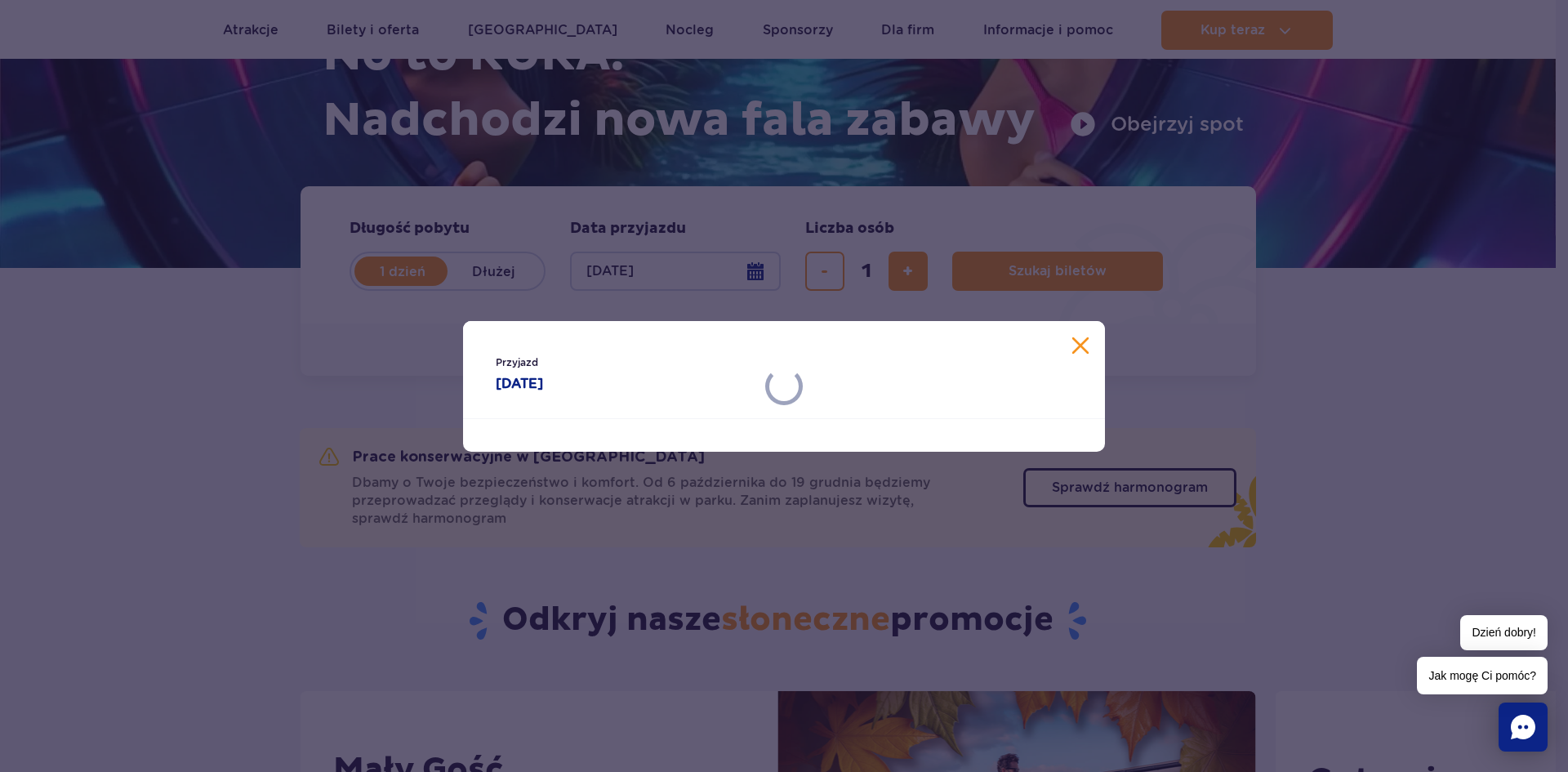
select select "10"
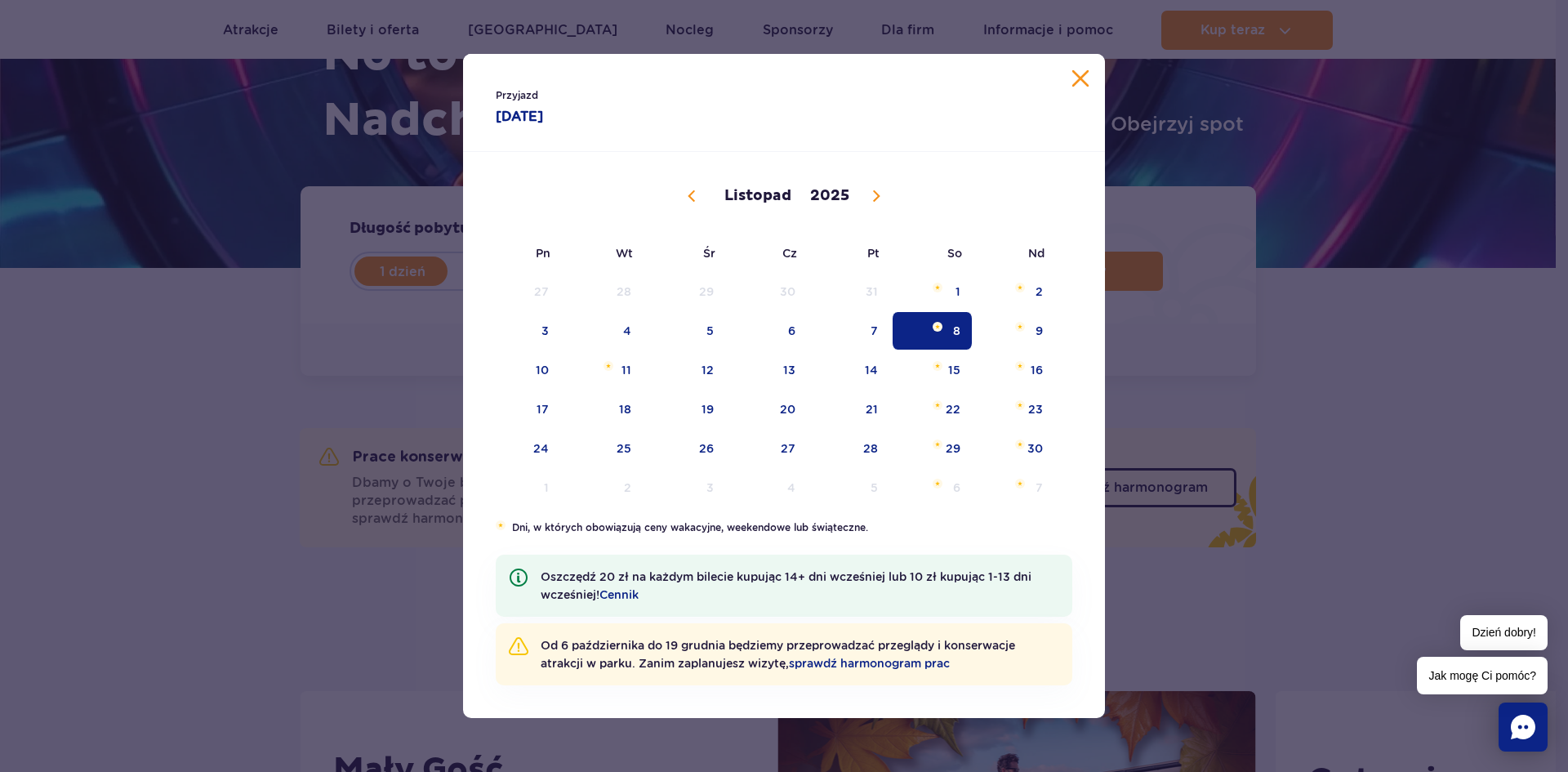
click at [1078, 72] on button "Zamknij kalendarz" at bounding box center [1081, 79] width 16 height 16
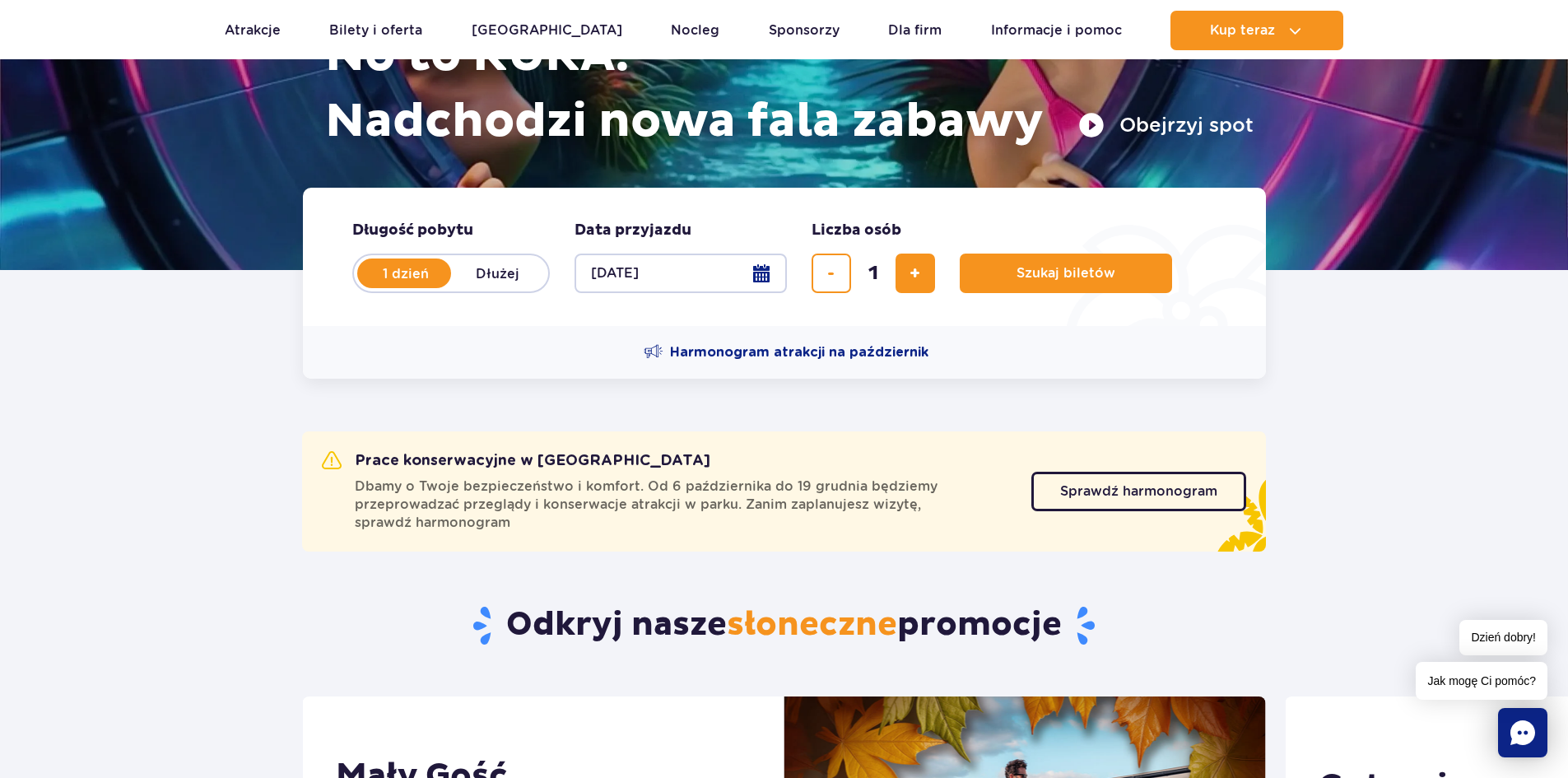
click at [480, 272] on label "Dłużej" at bounding box center [498, 273] width 94 height 35
click at [469, 288] on input "Dłużej" at bounding box center [460, 289] width 18 height 4
radio input "false"
radio input "true"
click at [763, 272] on button "Wybierz datę" at bounding box center [680, 273] width 213 height 39
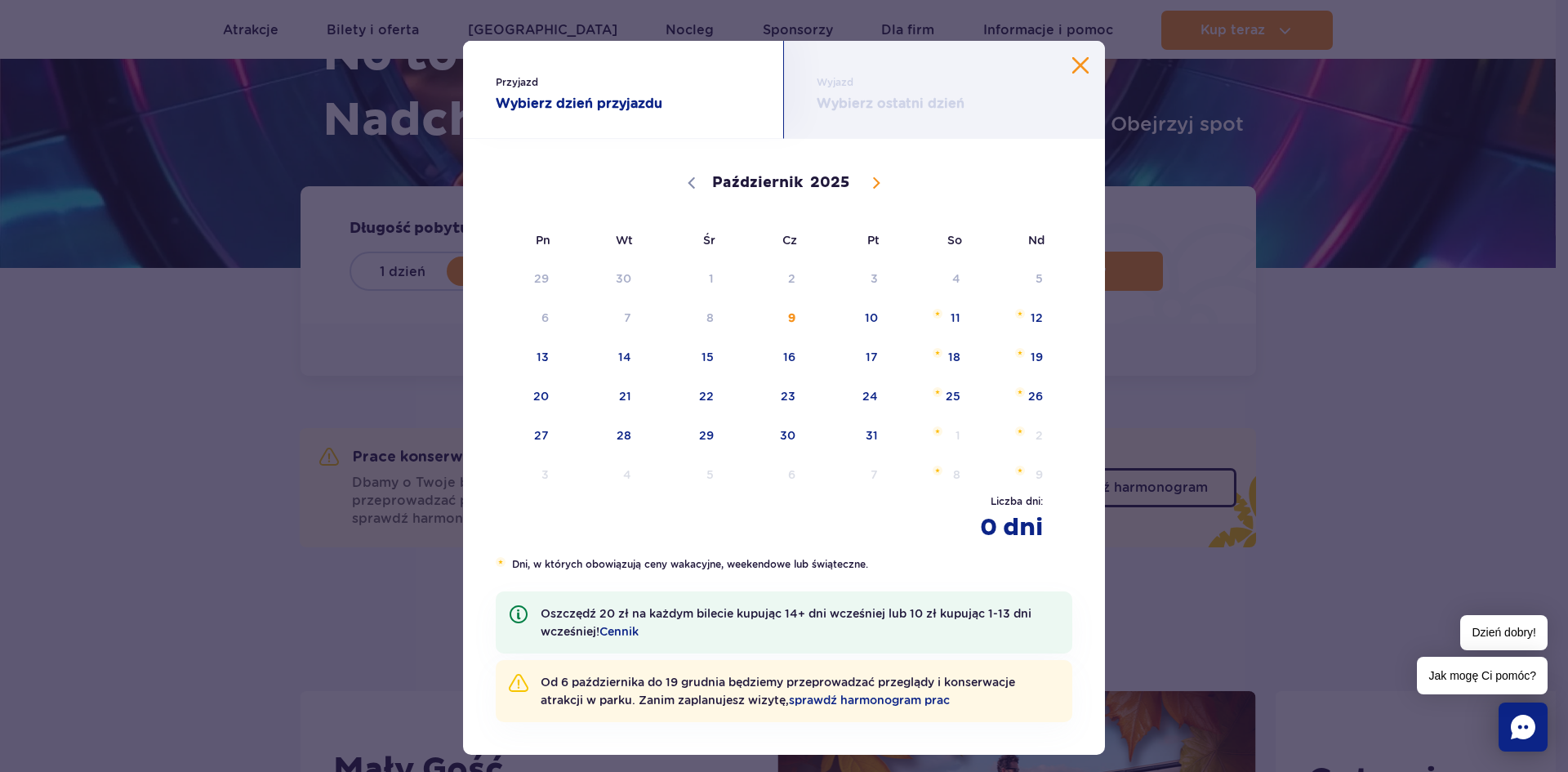
click at [871, 186] on icon at bounding box center [876, 183] width 12 height 12
select select "10"
click at [1019, 324] on span "9" at bounding box center [1015, 317] width 82 height 37
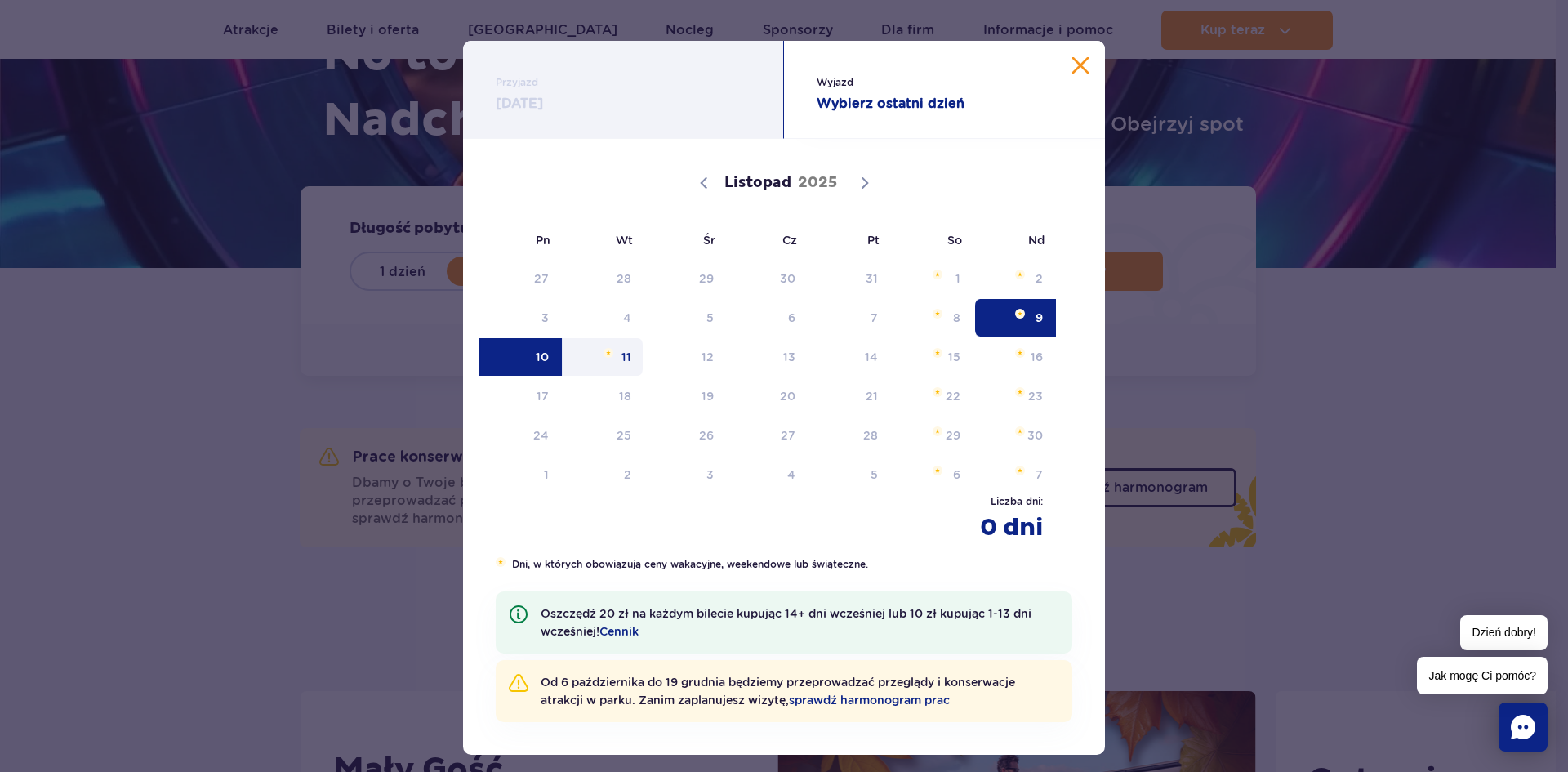
click at [620, 352] on span "11" at bounding box center [602, 356] width 82 height 37
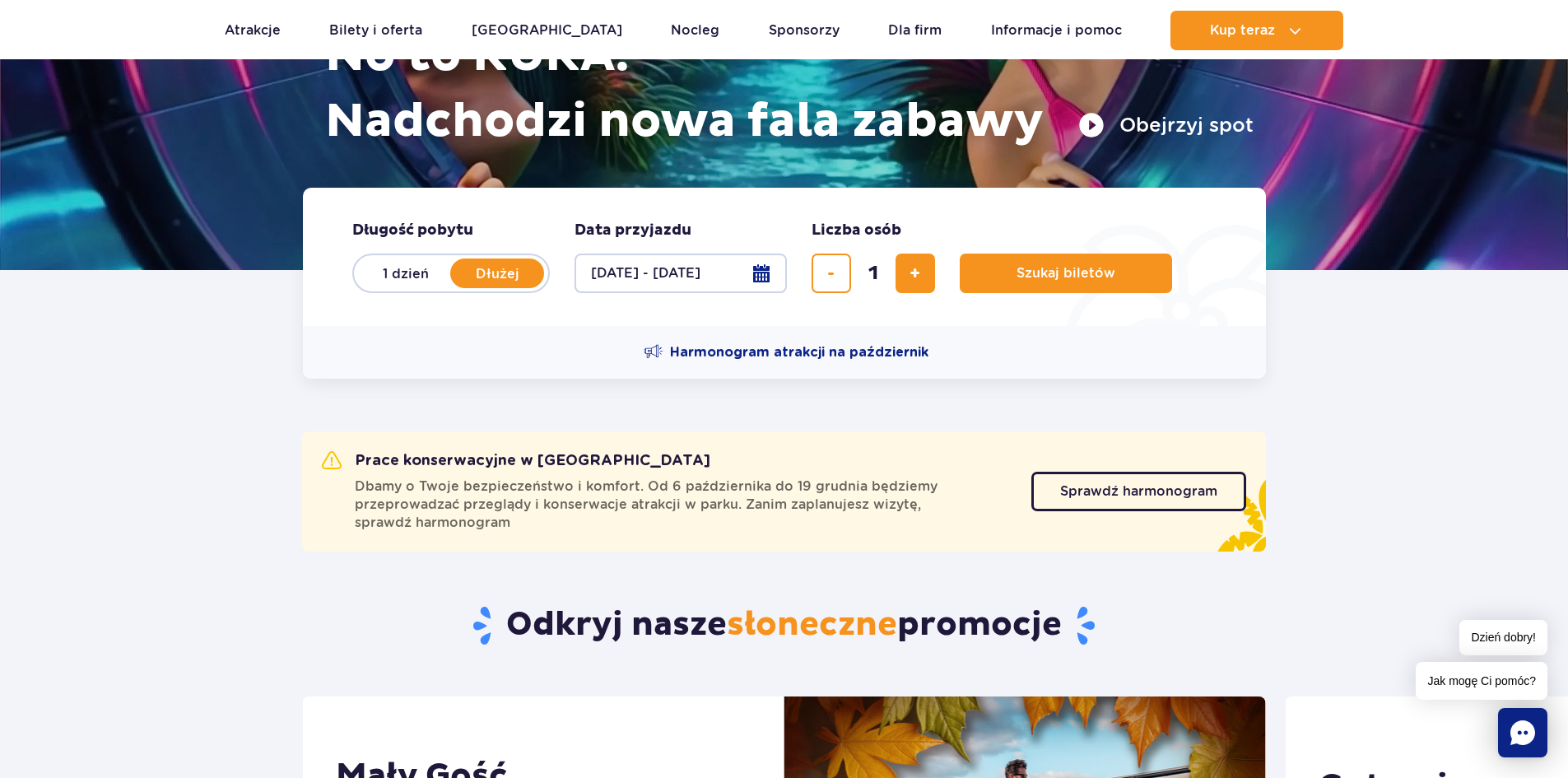
click at [761, 280] on button "09.11.25 - 11.11.25" at bounding box center [680, 273] width 213 height 39
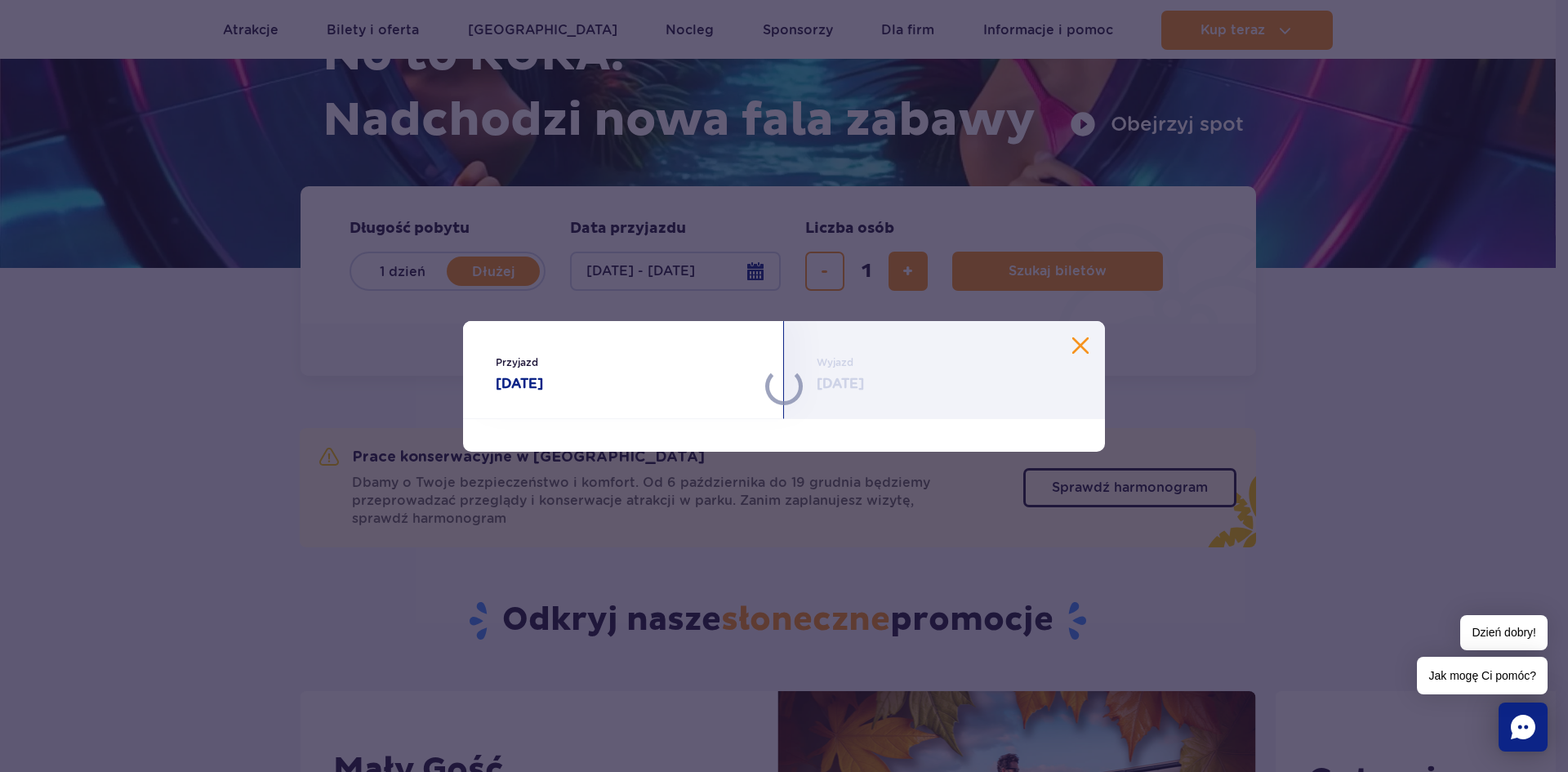
select select "10"
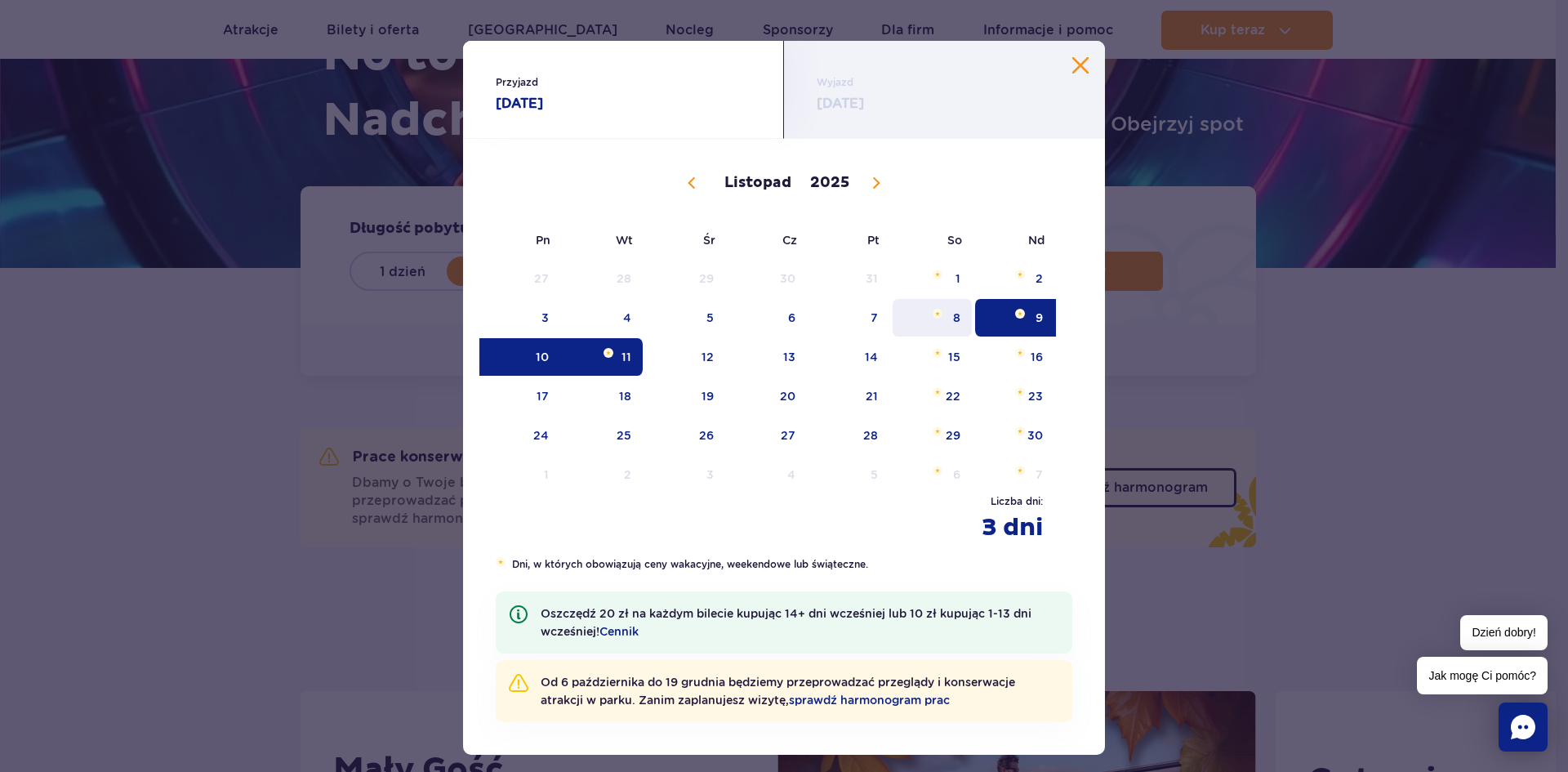
click at [936, 314] on span "Listopad 8, 2025" at bounding box center [938, 314] width 10 height 10
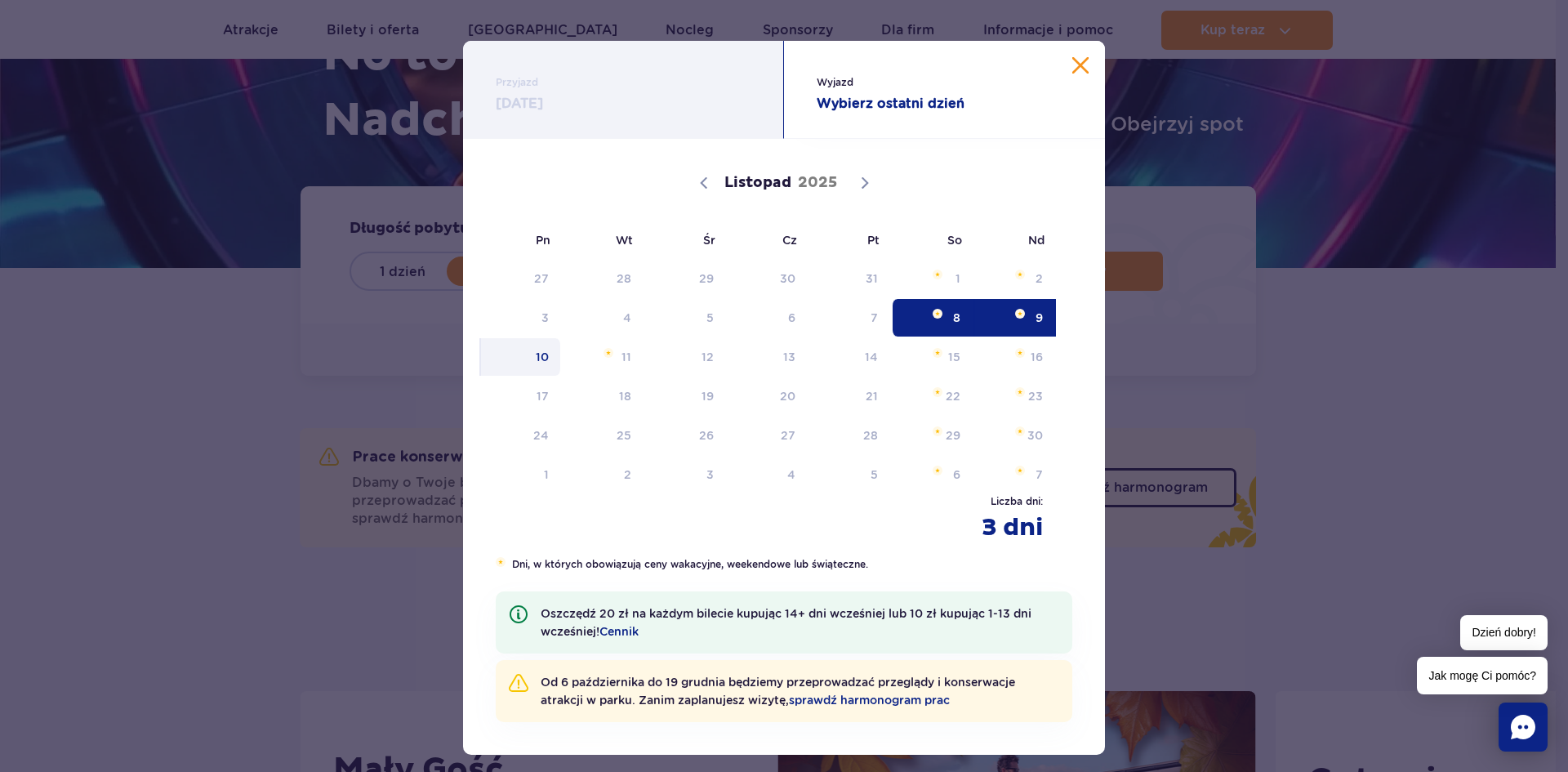
click at [544, 363] on span "10" at bounding box center [520, 356] width 82 height 37
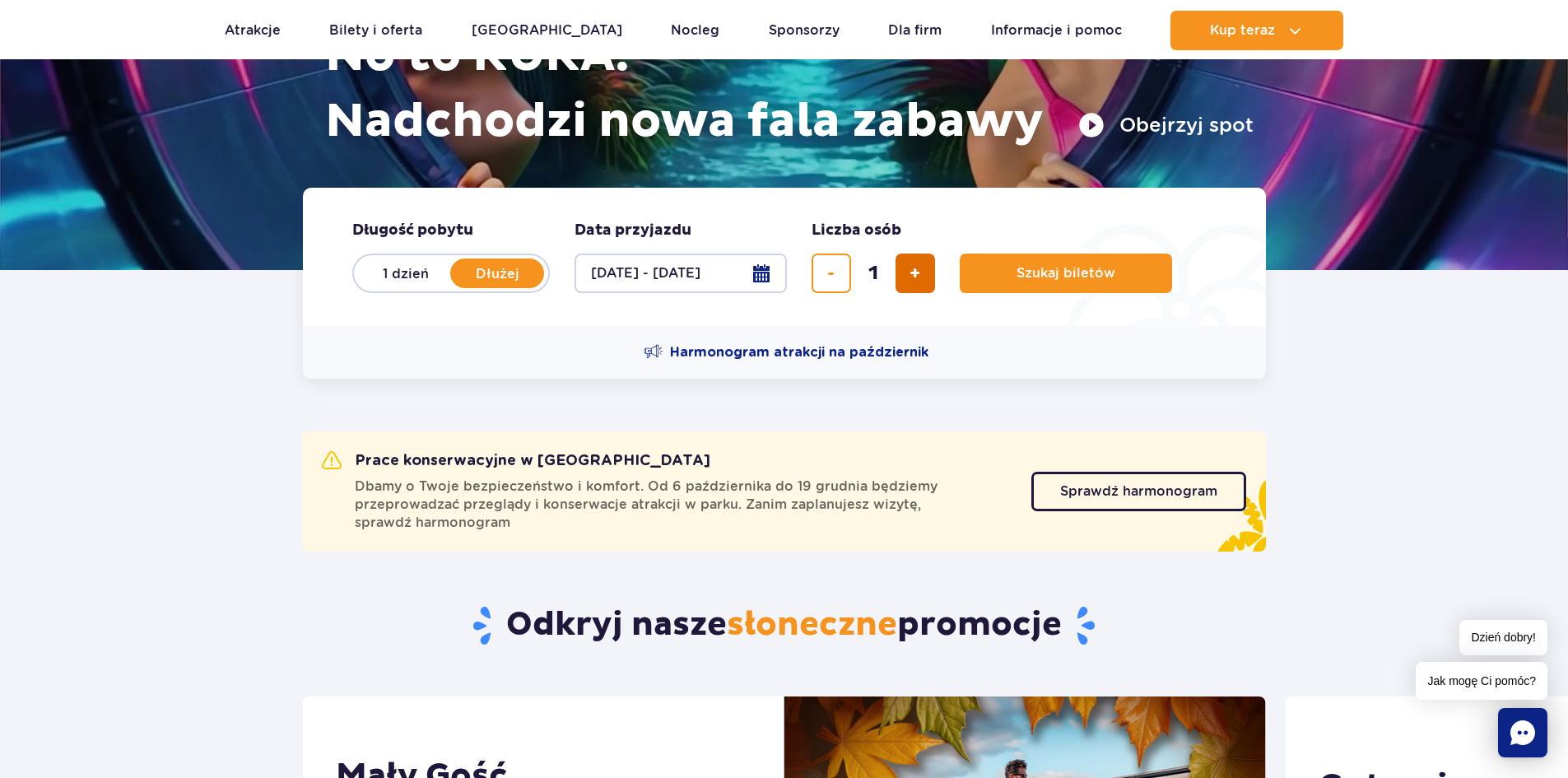
click at [918, 273] on span "dodaj bilet" at bounding box center [915, 273] width 11 height 0
click at [916, 273] on span "dodaj bilet" at bounding box center [915, 273] width 11 height 0
type input "3"
click at [1003, 272] on button "Szukaj biletów" at bounding box center [1066, 273] width 213 height 39
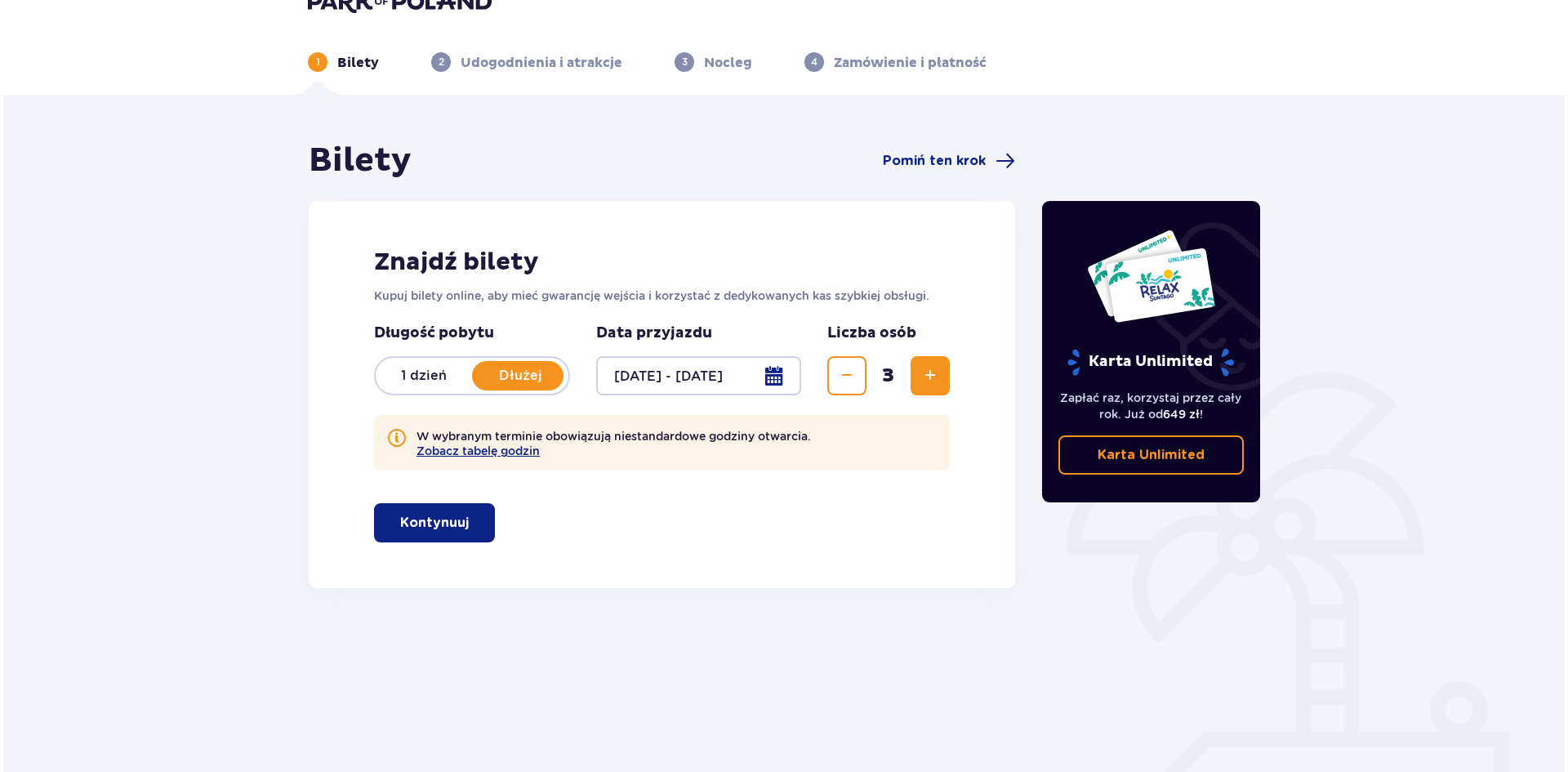
scroll to position [61, 0]
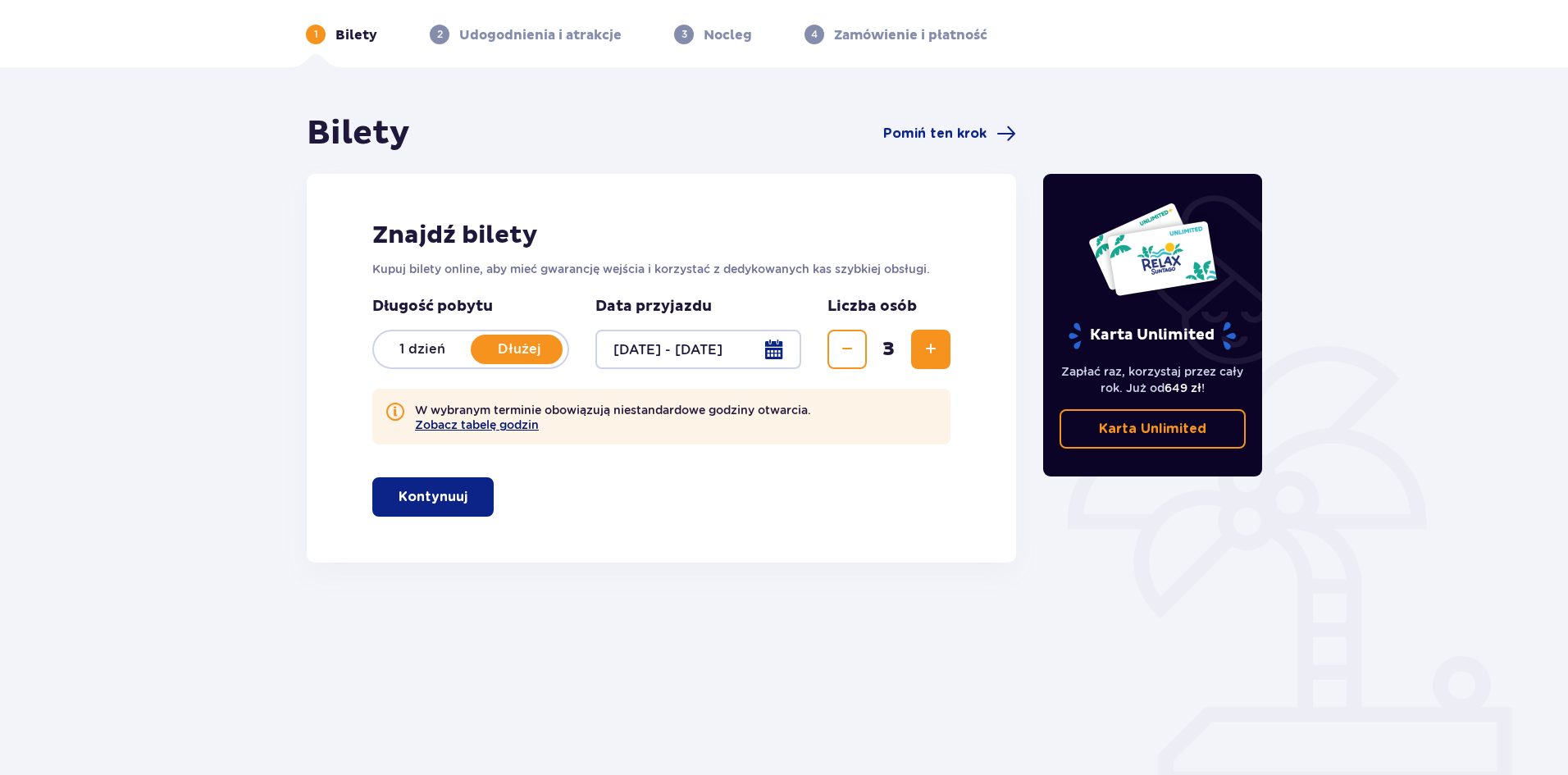
click at [500, 428] on button "Zobacz tabelę godzin" at bounding box center [477, 425] width 124 height 13
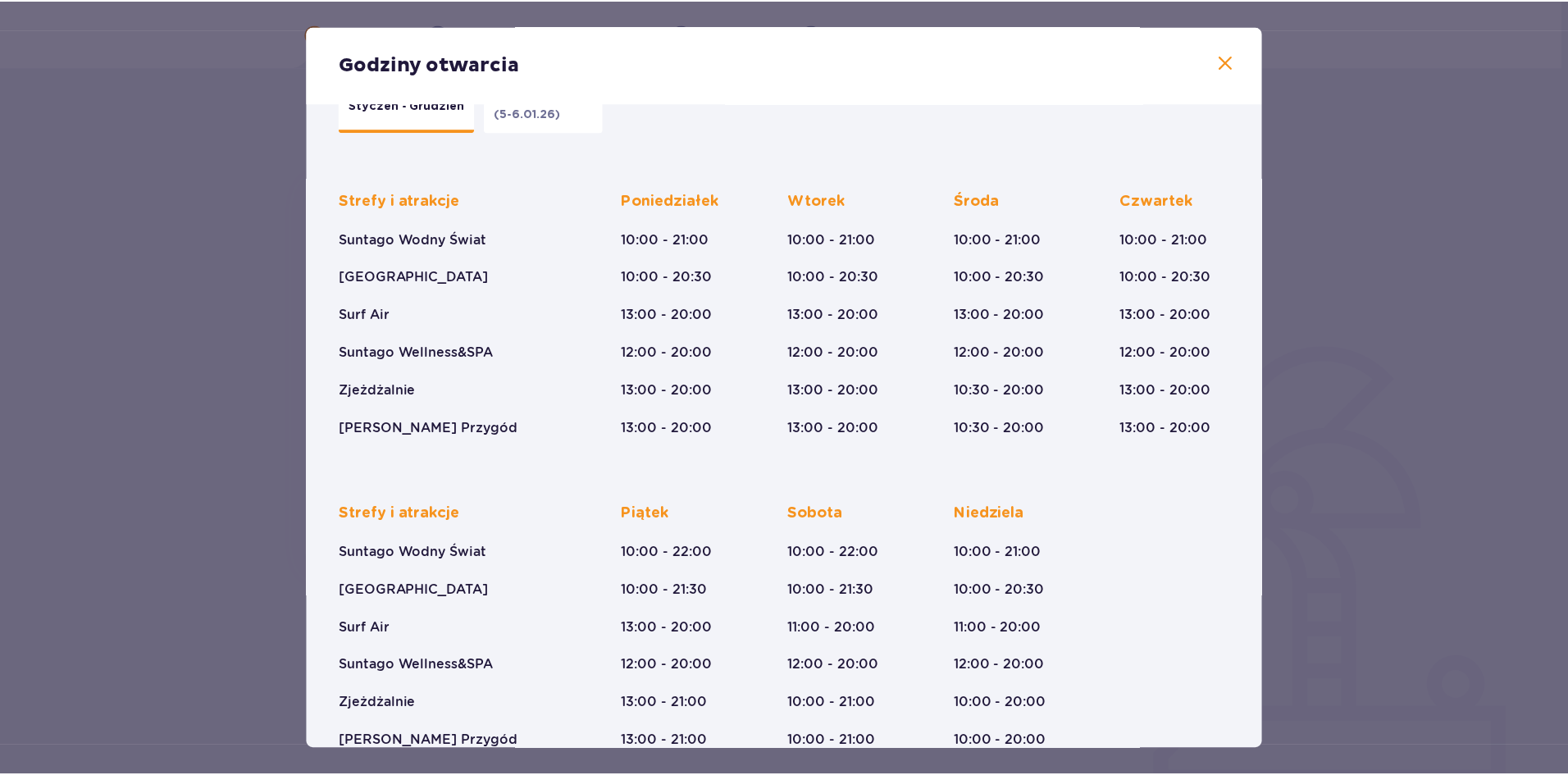
scroll to position [93, 0]
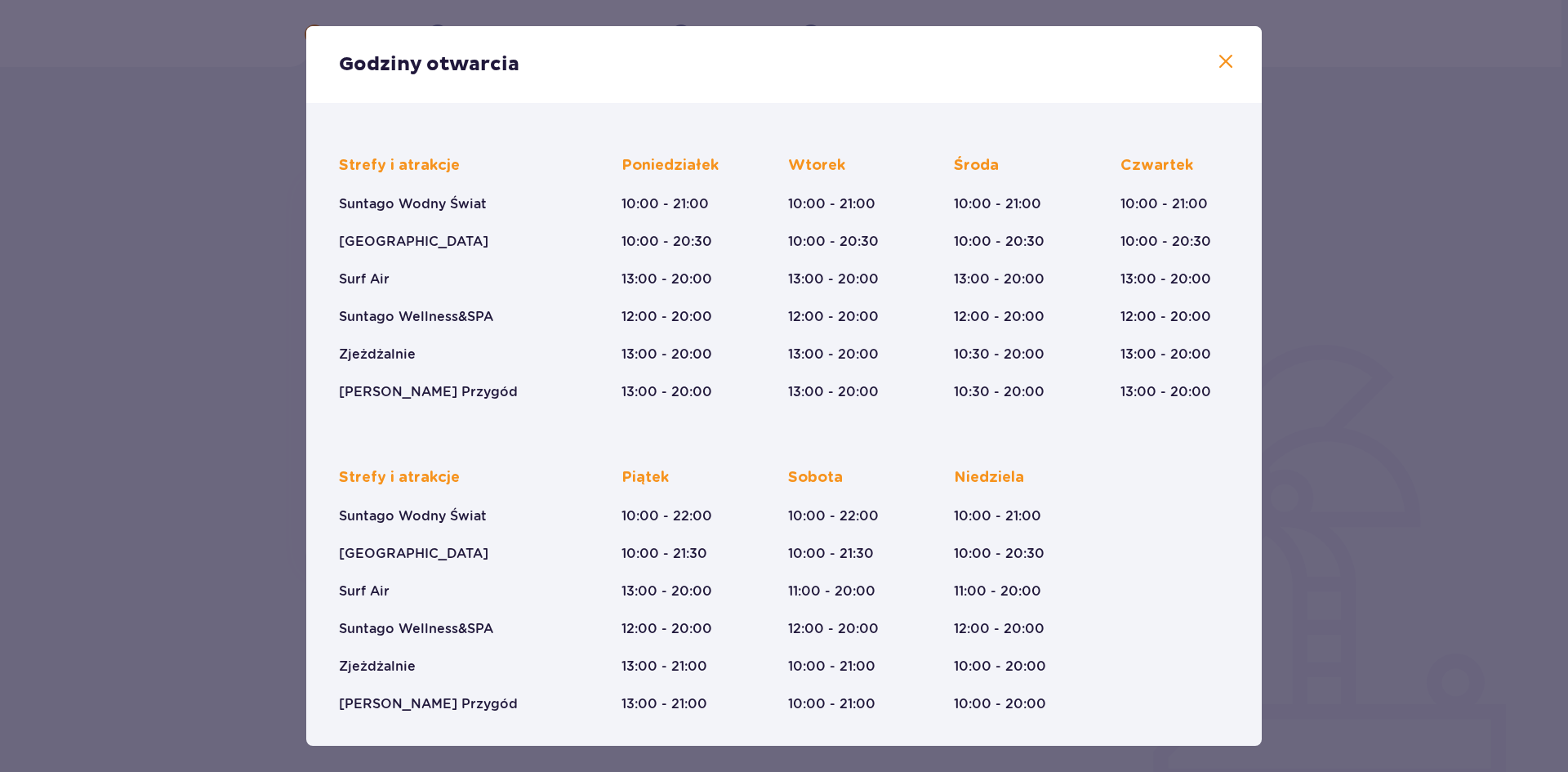
click at [1223, 60] on span at bounding box center [1226, 63] width 20 height 20
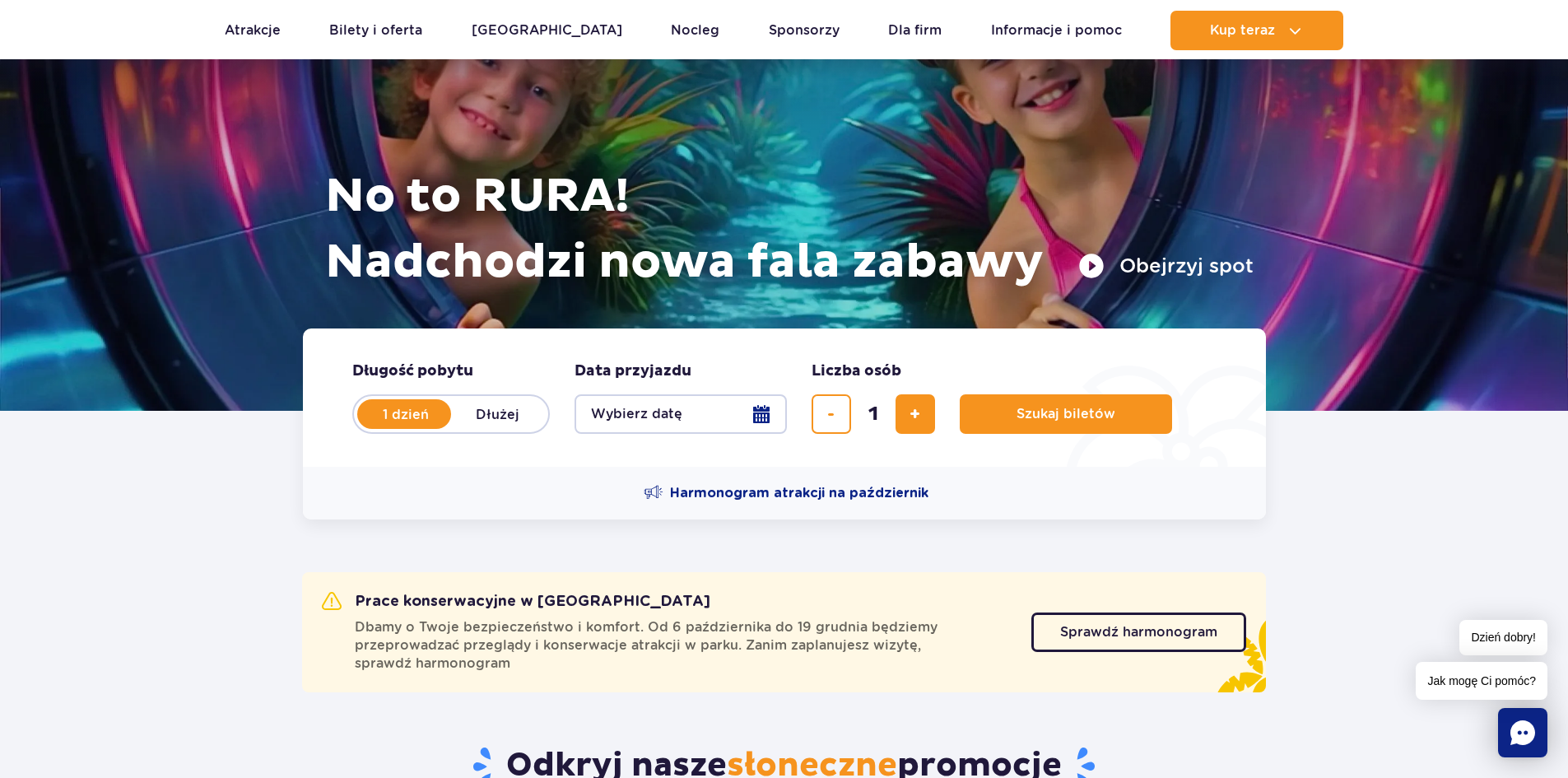
scroll to position [164, 0]
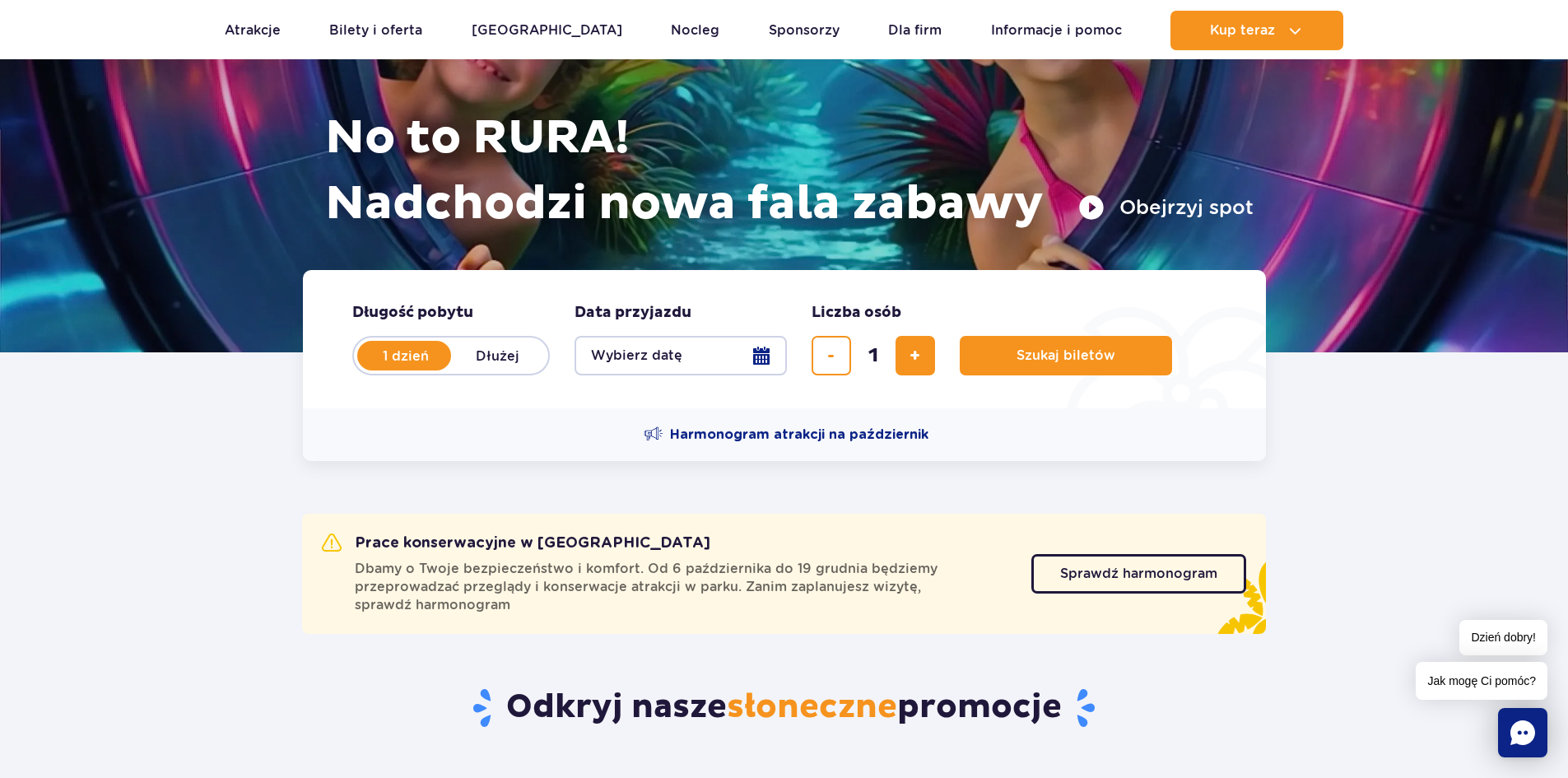
click at [510, 361] on label "Dłużej" at bounding box center [498, 356] width 94 height 35
click at [469, 370] on input "Dłużej" at bounding box center [460, 372] width 18 height 4
radio input "false"
radio input "true"
click at [773, 362] on button "Wybierz datę" at bounding box center [680, 355] width 213 height 39
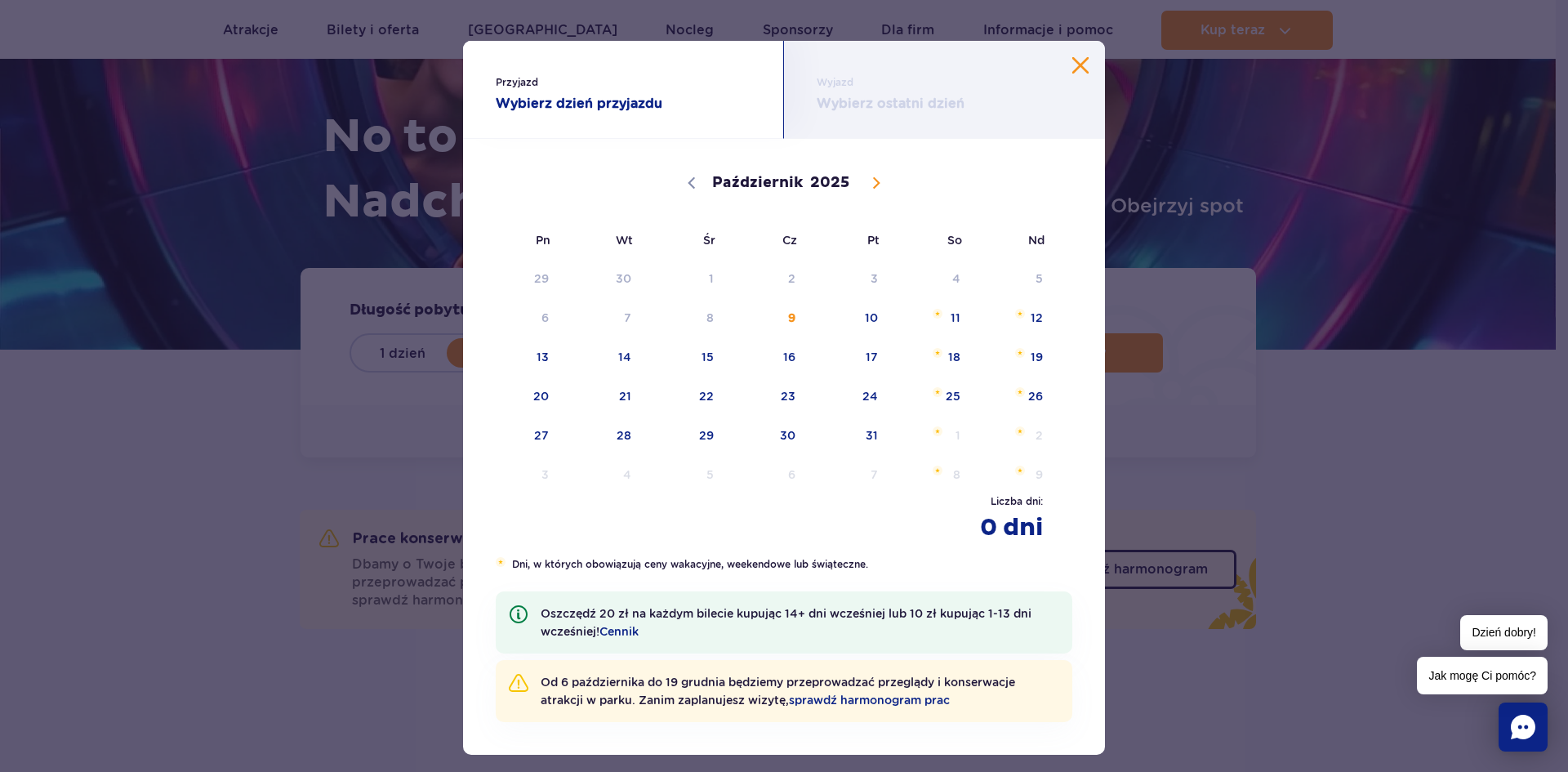
click at [874, 179] on icon at bounding box center [877, 184] width 5 height 11
select select "10"
click at [945, 323] on span "8" at bounding box center [932, 317] width 82 height 37
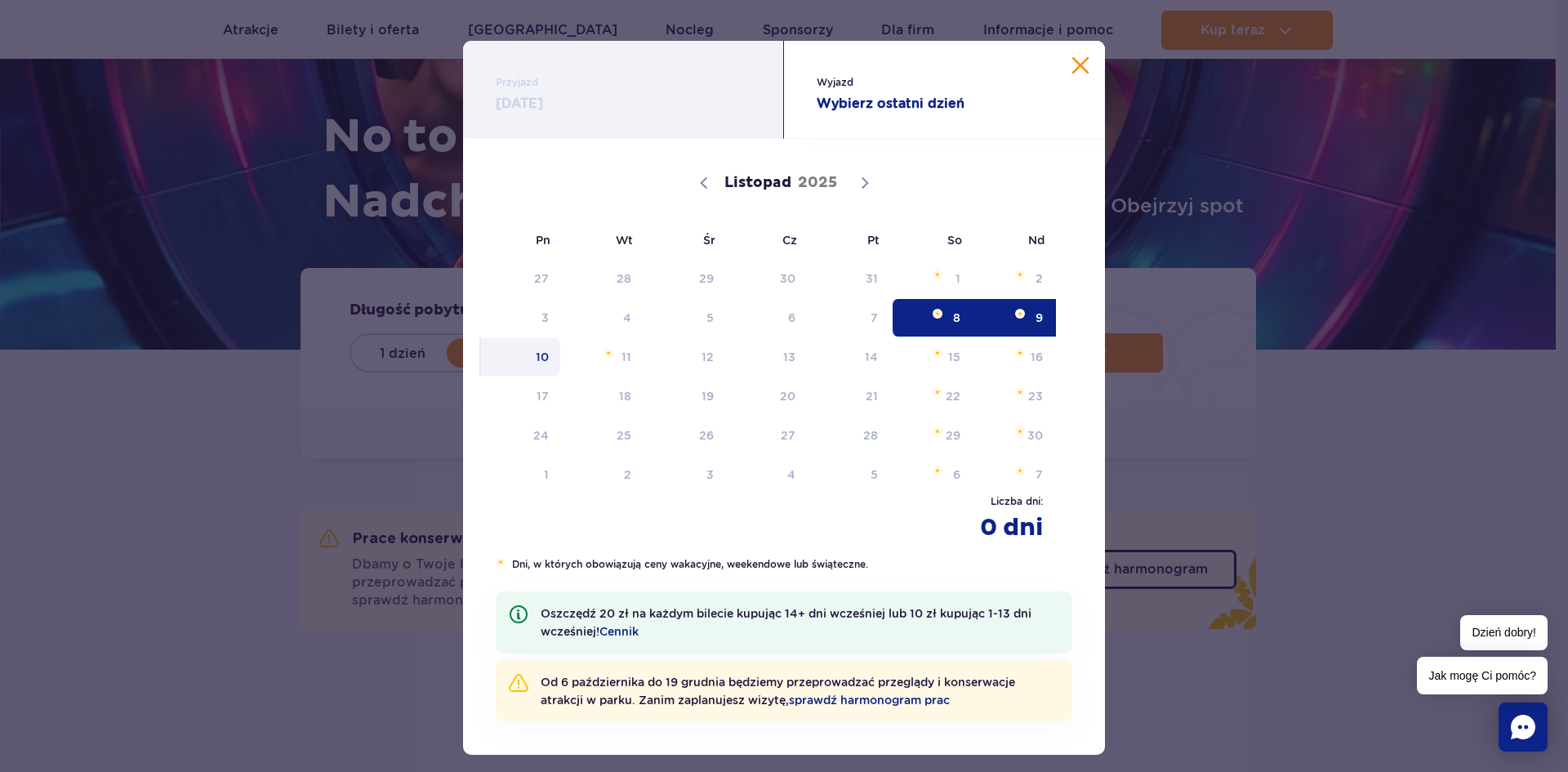
click at [550, 364] on span "10" at bounding box center [520, 356] width 82 height 37
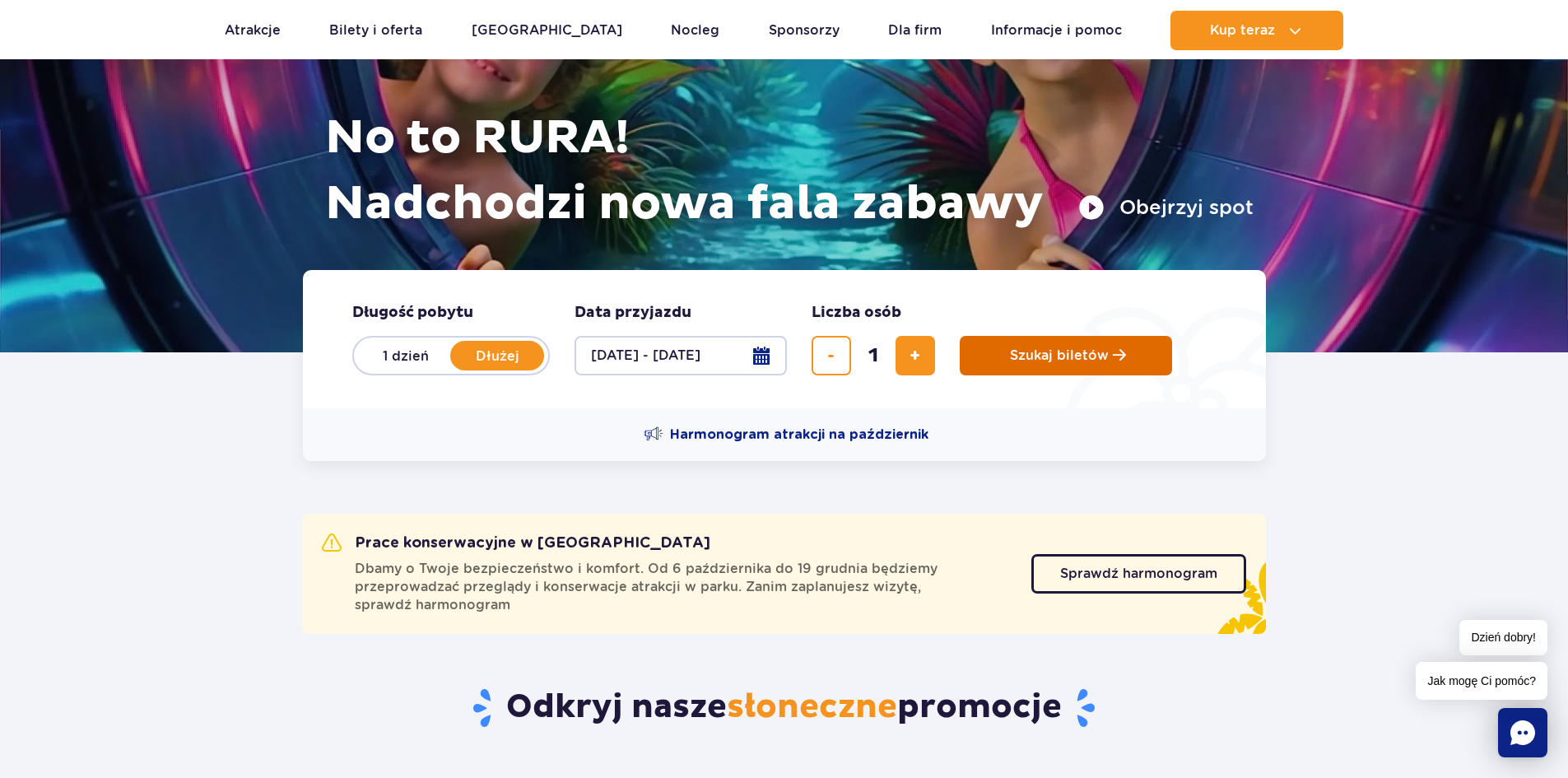
click at [1071, 356] on span "Szukaj biletów" at bounding box center [1059, 355] width 99 height 15
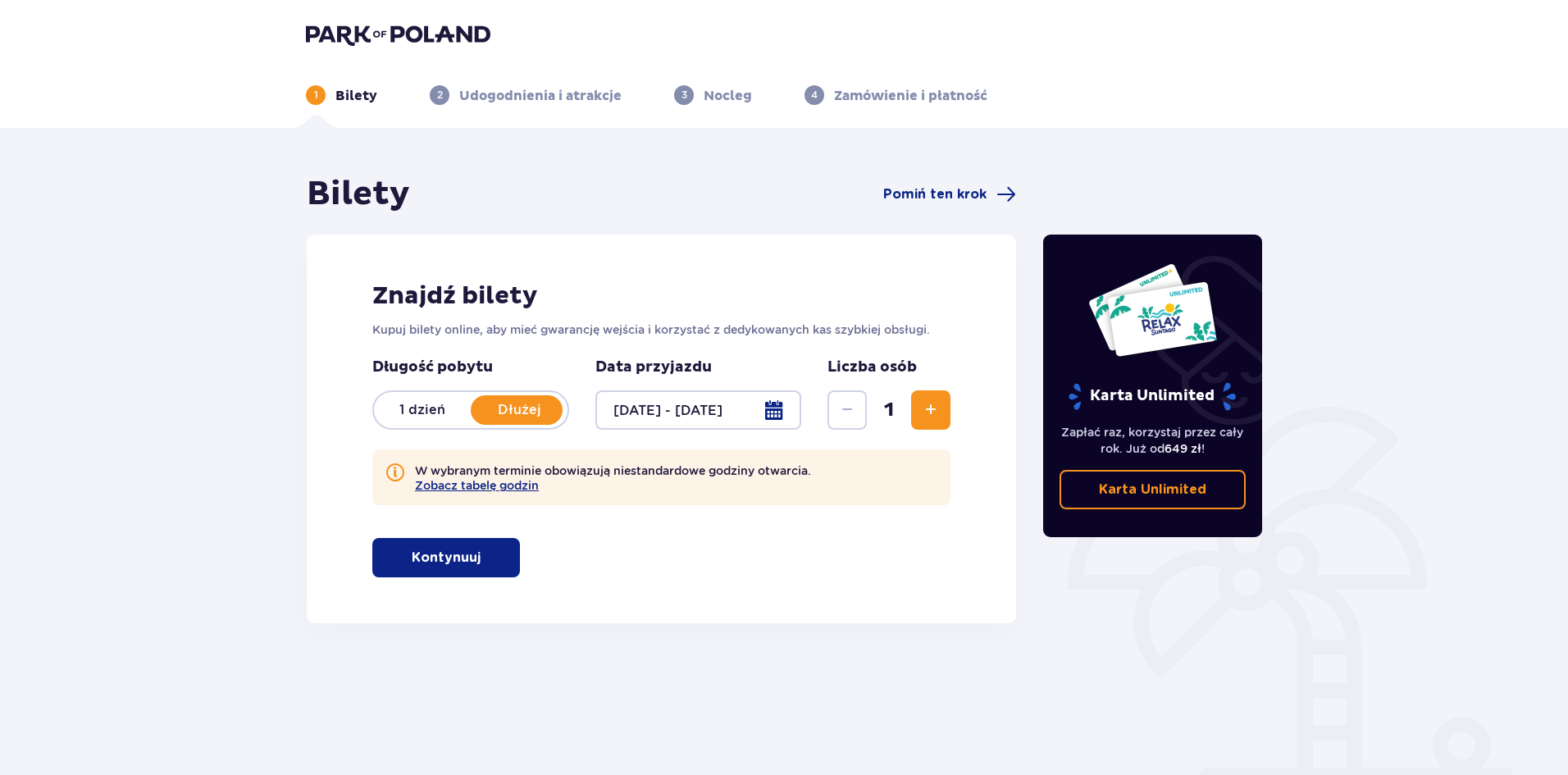
click at [928, 404] on span "Zwiększ" at bounding box center [930, 410] width 20 height 20
click at [929, 404] on span "Zwiększ" at bounding box center [930, 410] width 20 height 20
click at [431, 555] on p "Kontynuuj" at bounding box center [433, 558] width 69 height 18
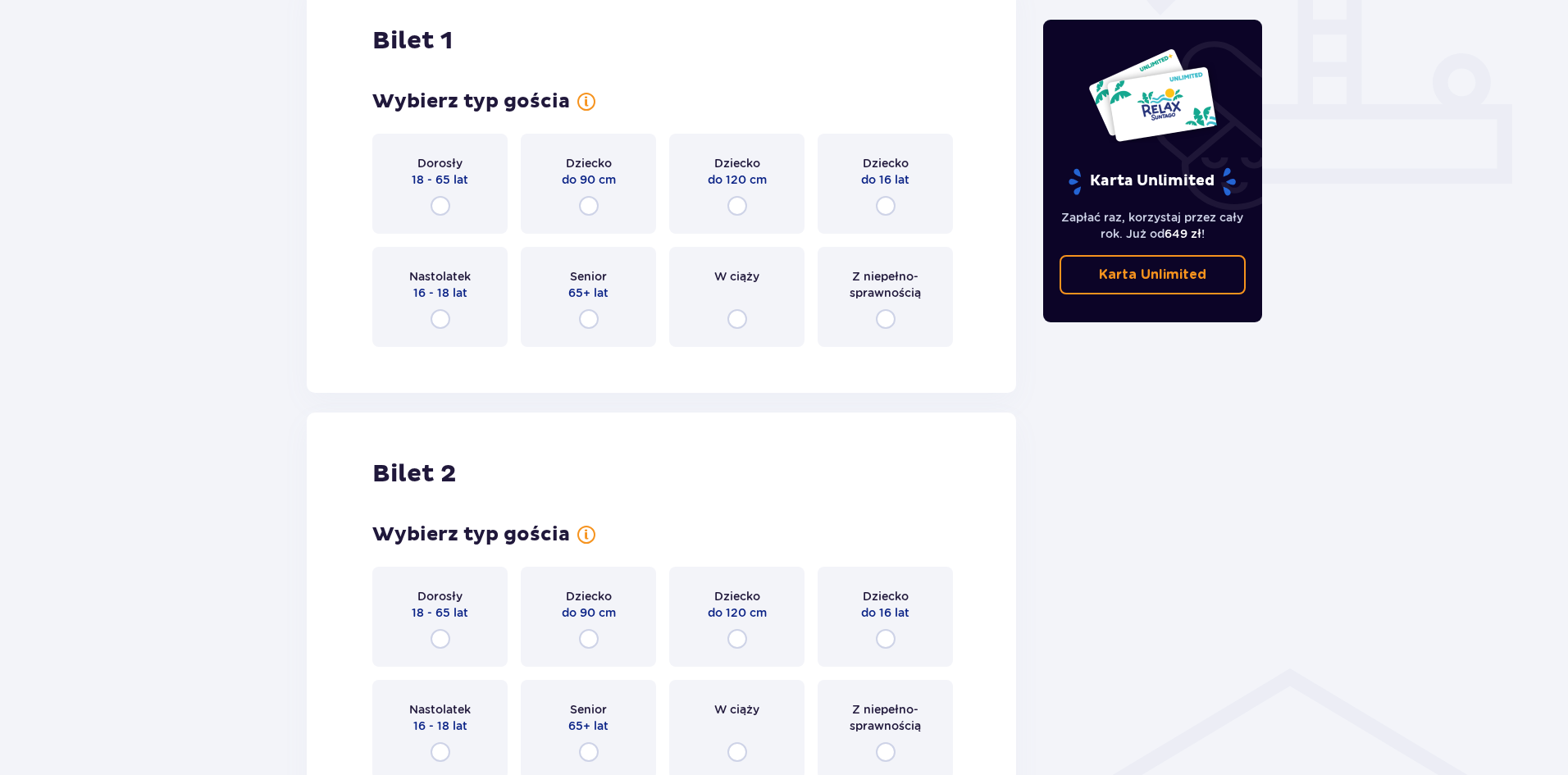
scroll to position [623, 0]
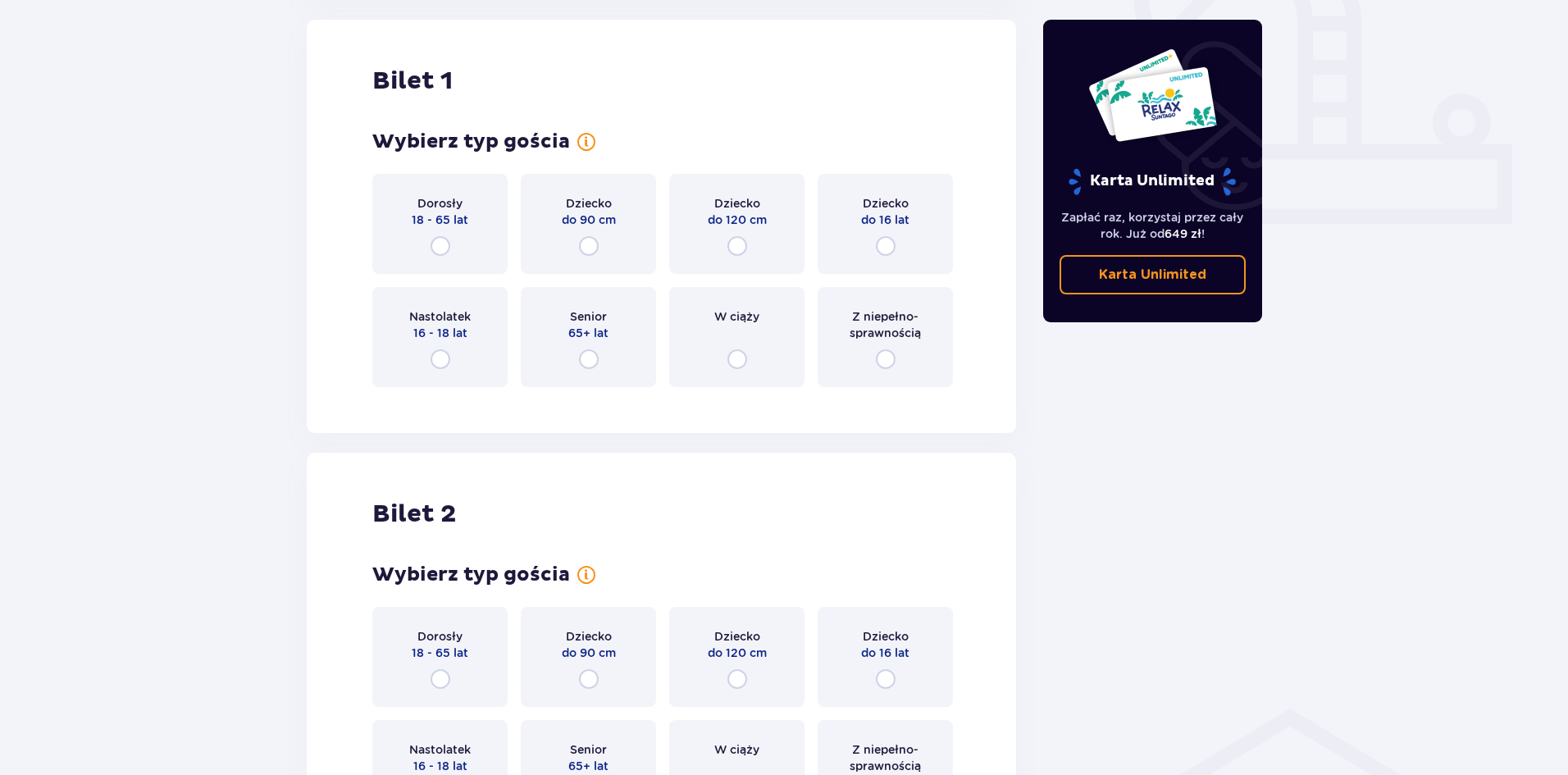
click at [759, 260] on div "Dziecko do 120 cm" at bounding box center [737, 224] width 136 height 100
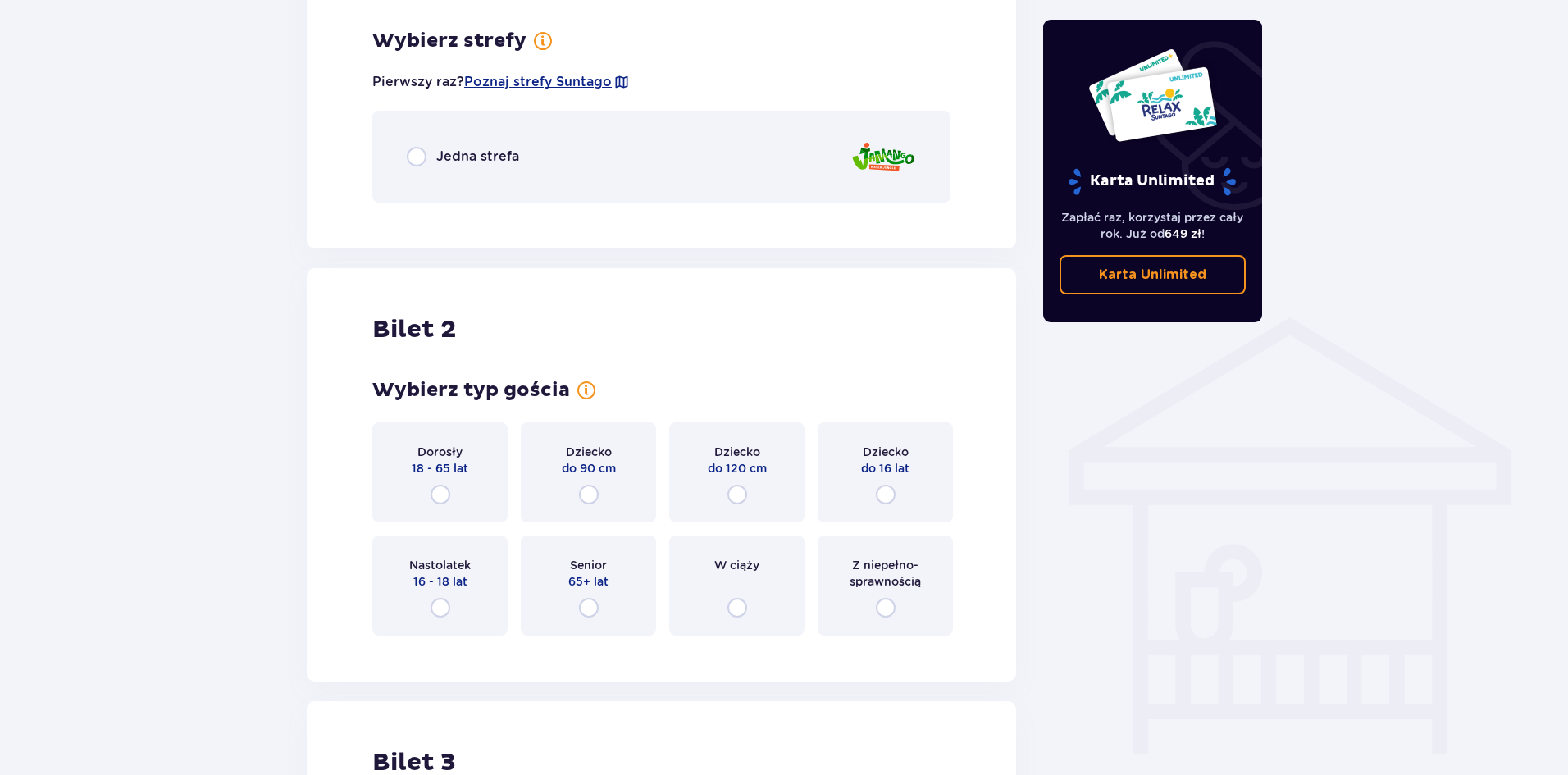
scroll to position [1023, 0]
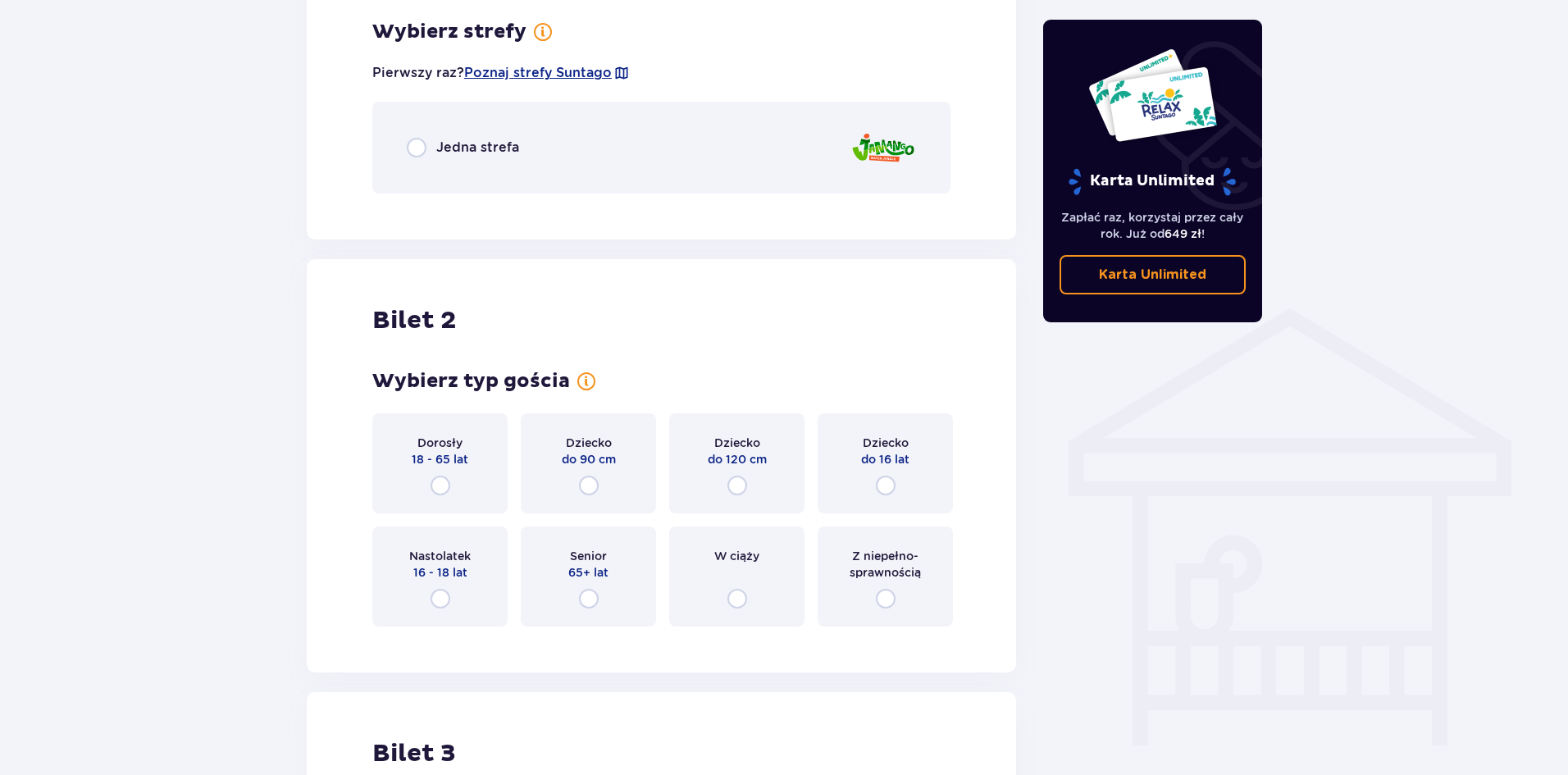
click at [417, 156] on input "radio" at bounding box center [417, 147] width 20 height 20
radio input "true"
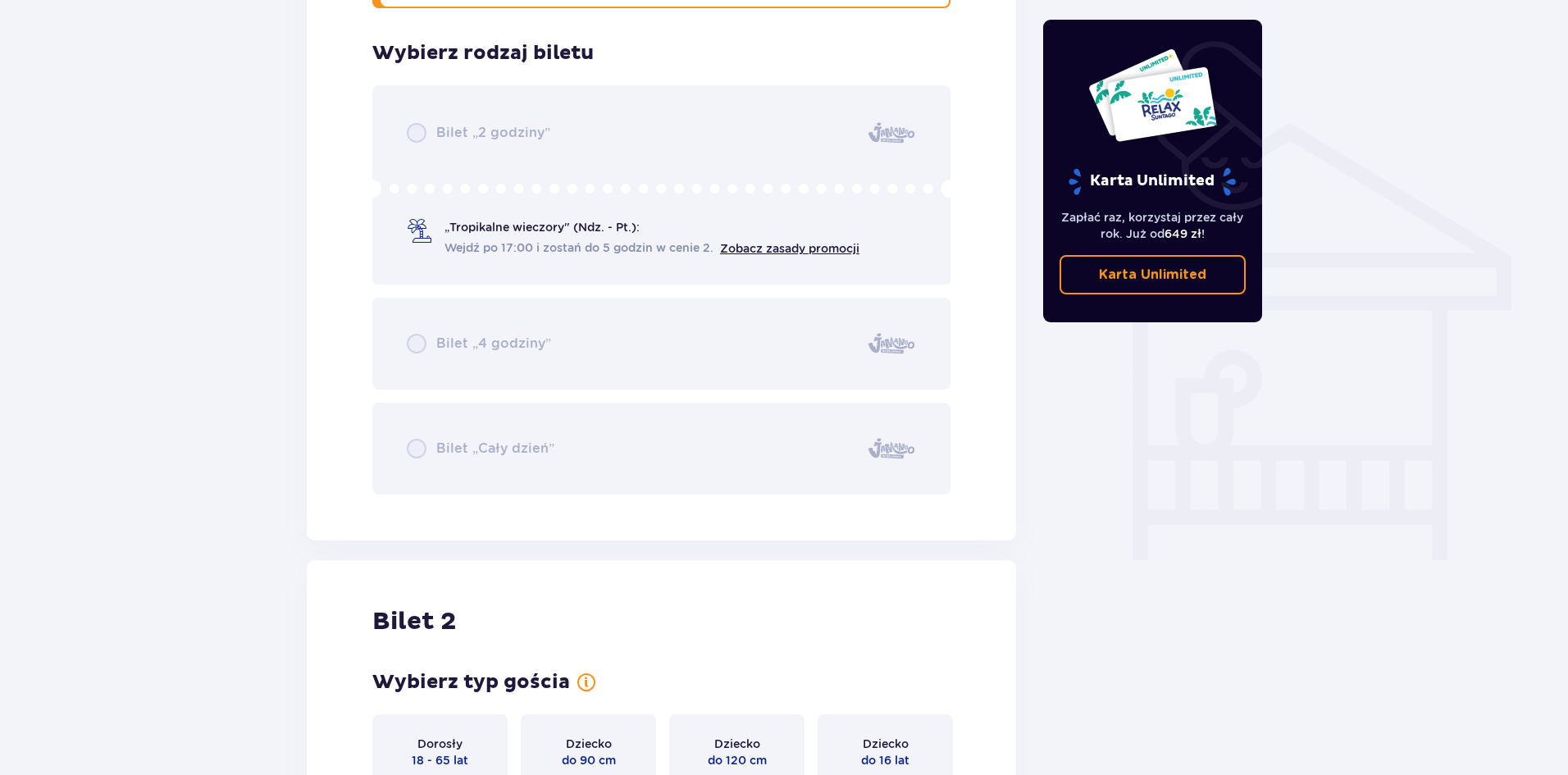
scroll to position [1230, 0]
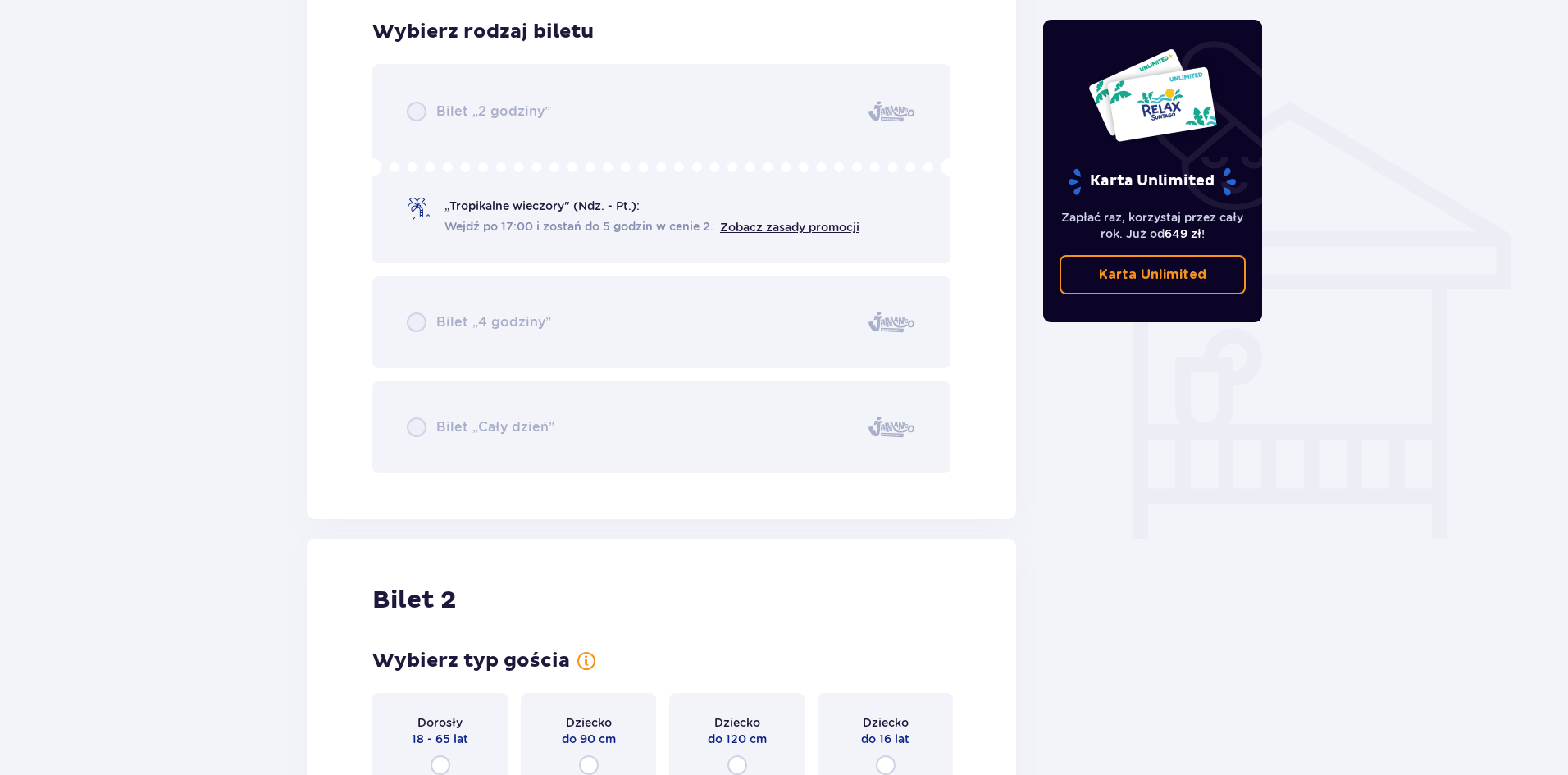
click at [497, 206] on div "Bilet „2 godziny” „Tropikalne wieczory" (Ndz. - Pt.): Wejdź po 17:00 i zostań d…" at bounding box center [661, 268] width 578 height 409
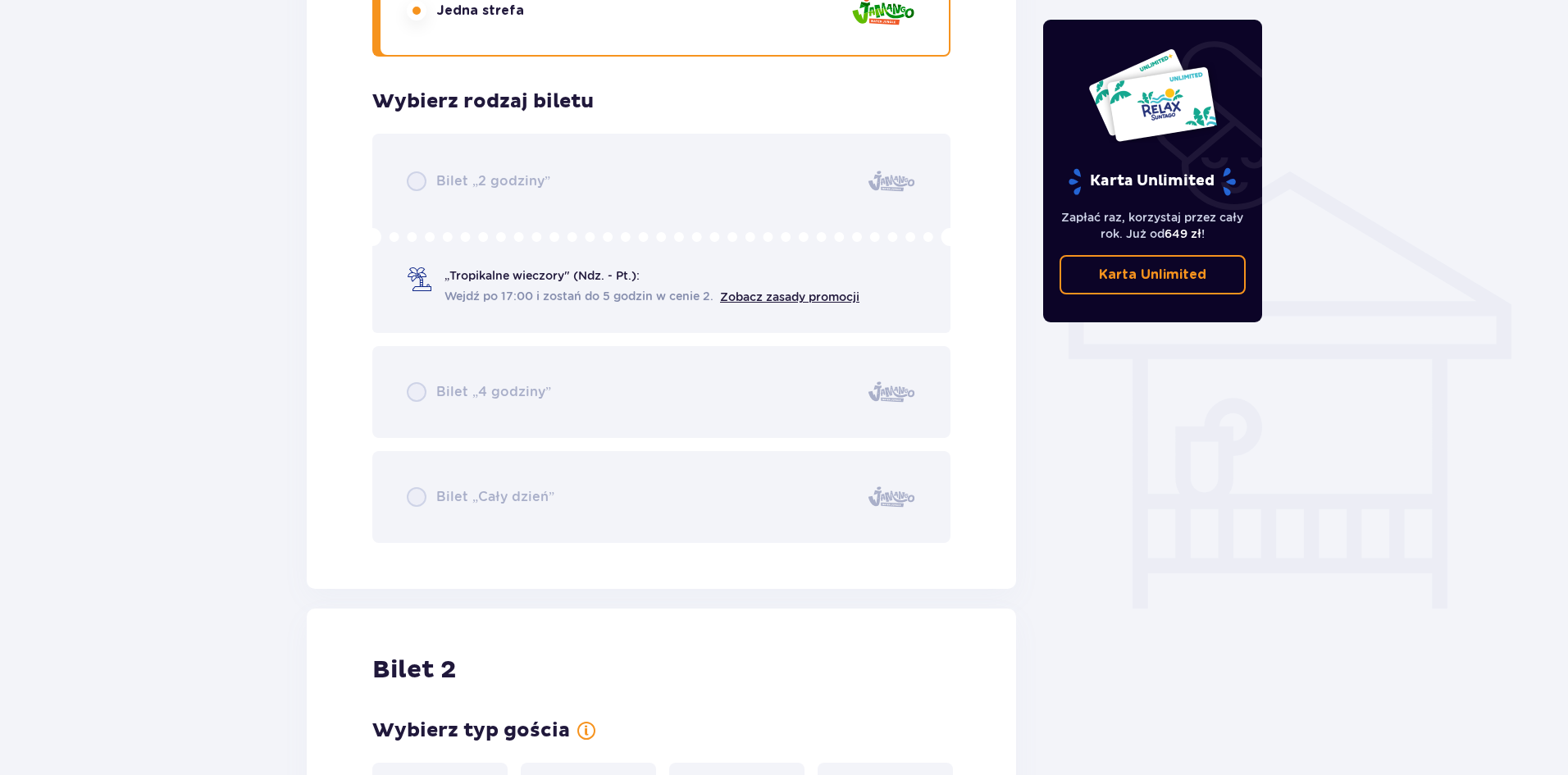
scroll to position [984, 0]
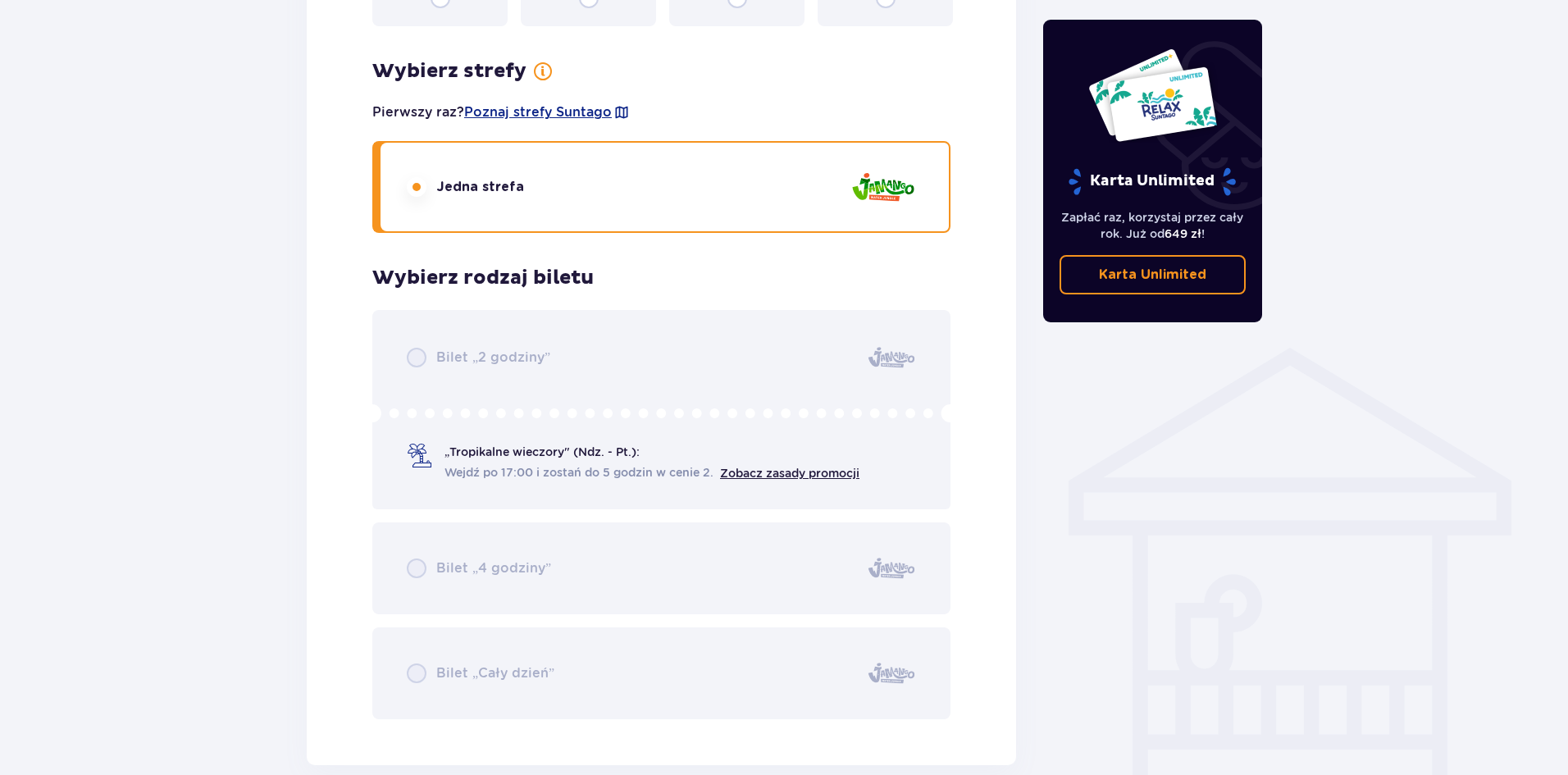
drag, startPoint x: 460, startPoint y: 362, endPoint x: 446, endPoint y: 360, distance: 14.1
click at [456, 361] on div "Bilet „2 godziny” „Tropikalne wieczory" (Ndz. - Pt.): Wejdź po 17:00 i zostań d…" at bounding box center [661, 515] width 578 height 409
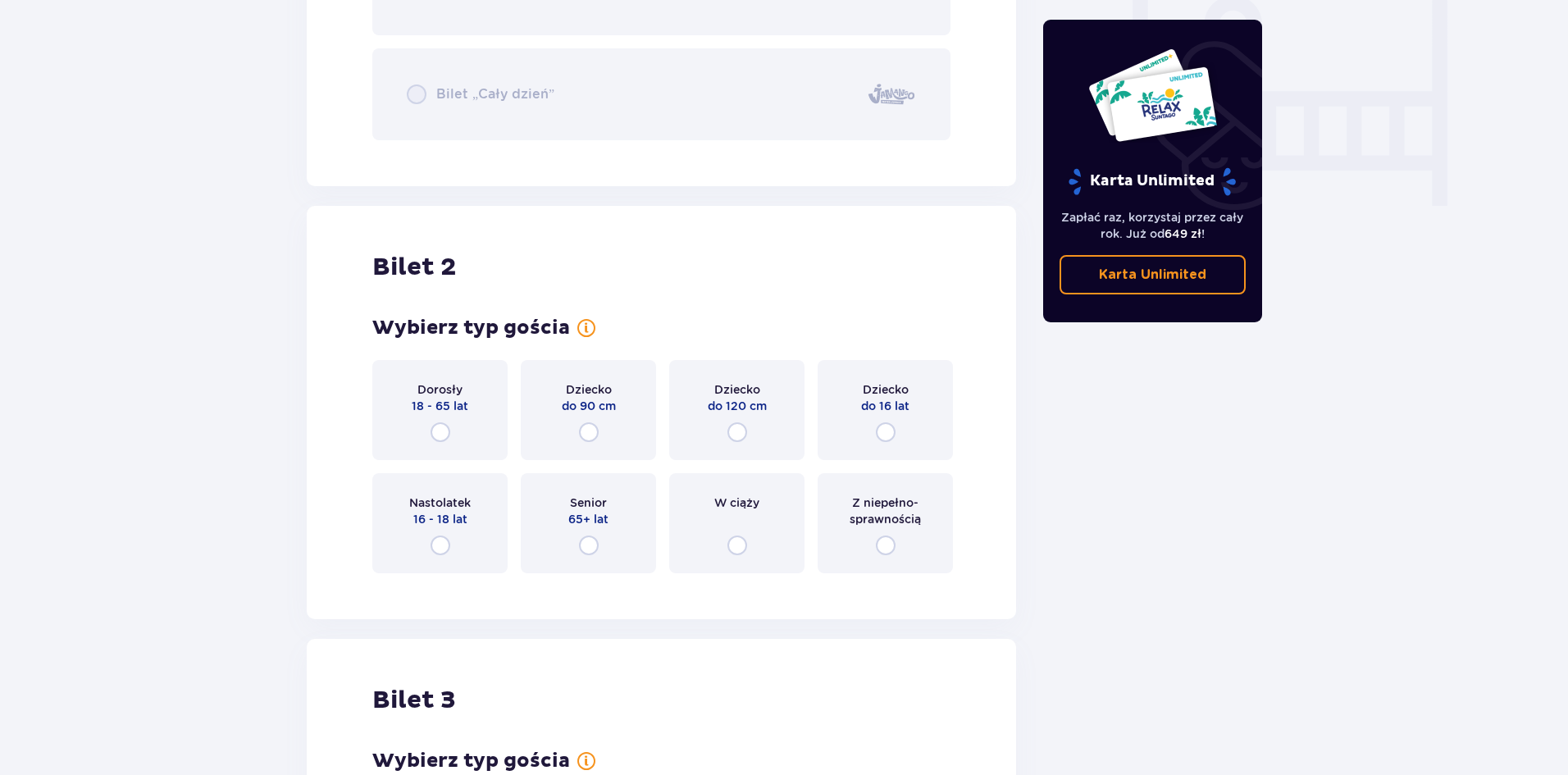
scroll to position [1640, 0]
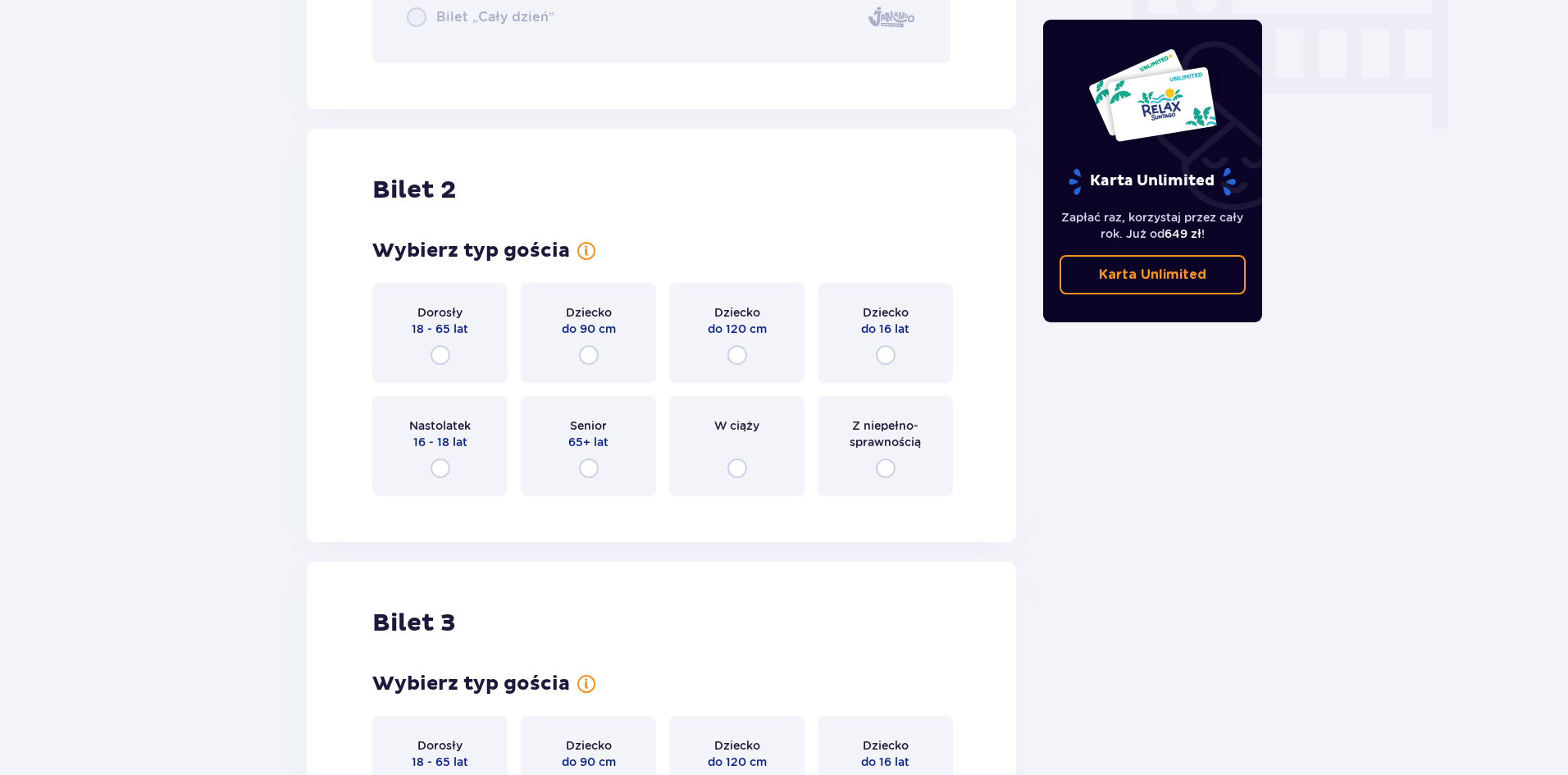
click at [437, 356] on input "radio" at bounding box center [440, 356] width 20 height 20
radio input "true"
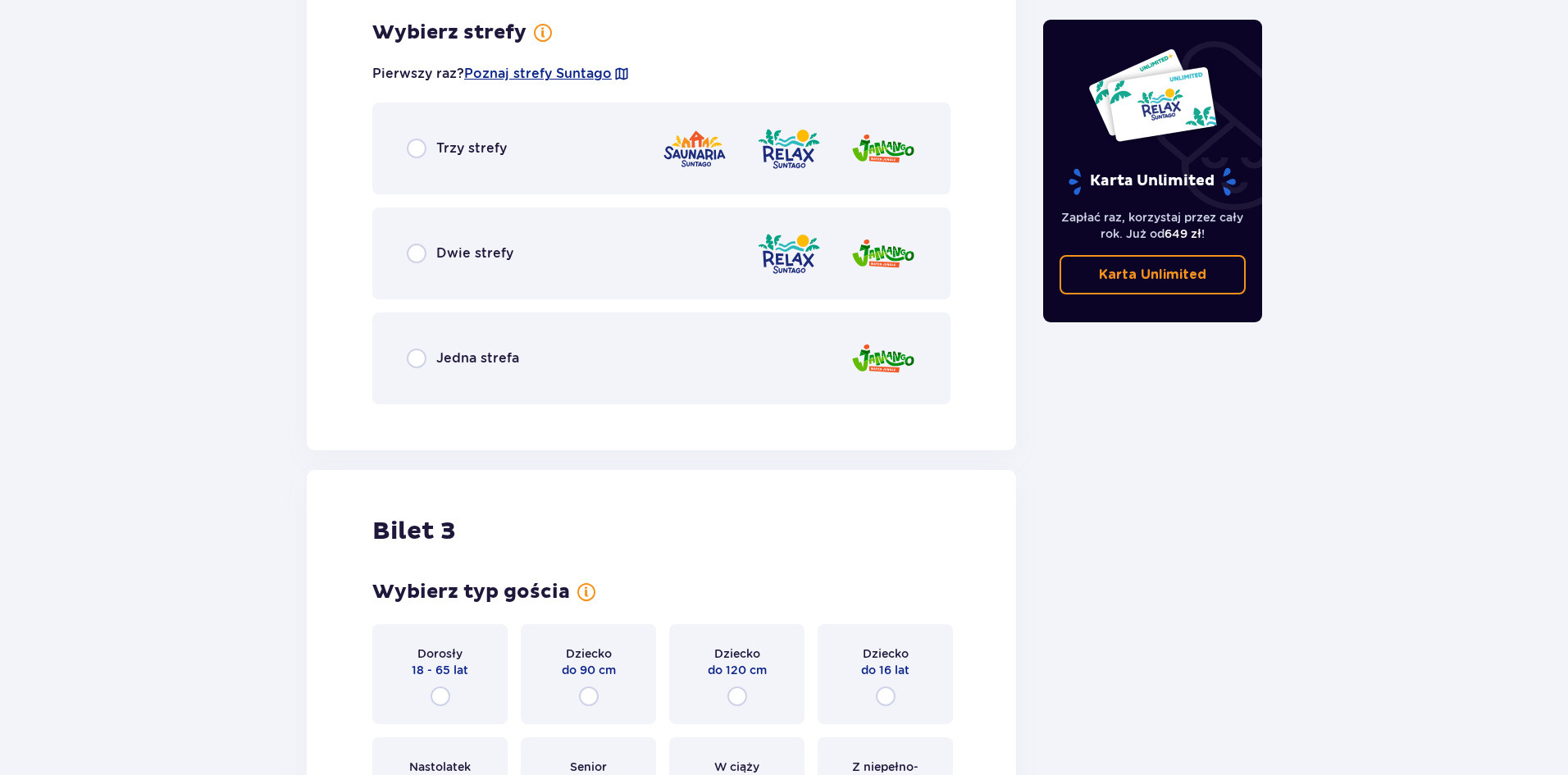
scroll to position [2149, 0]
click at [415, 362] on input "radio" at bounding box center [417, 357] width 20 height 20
radio input "true"
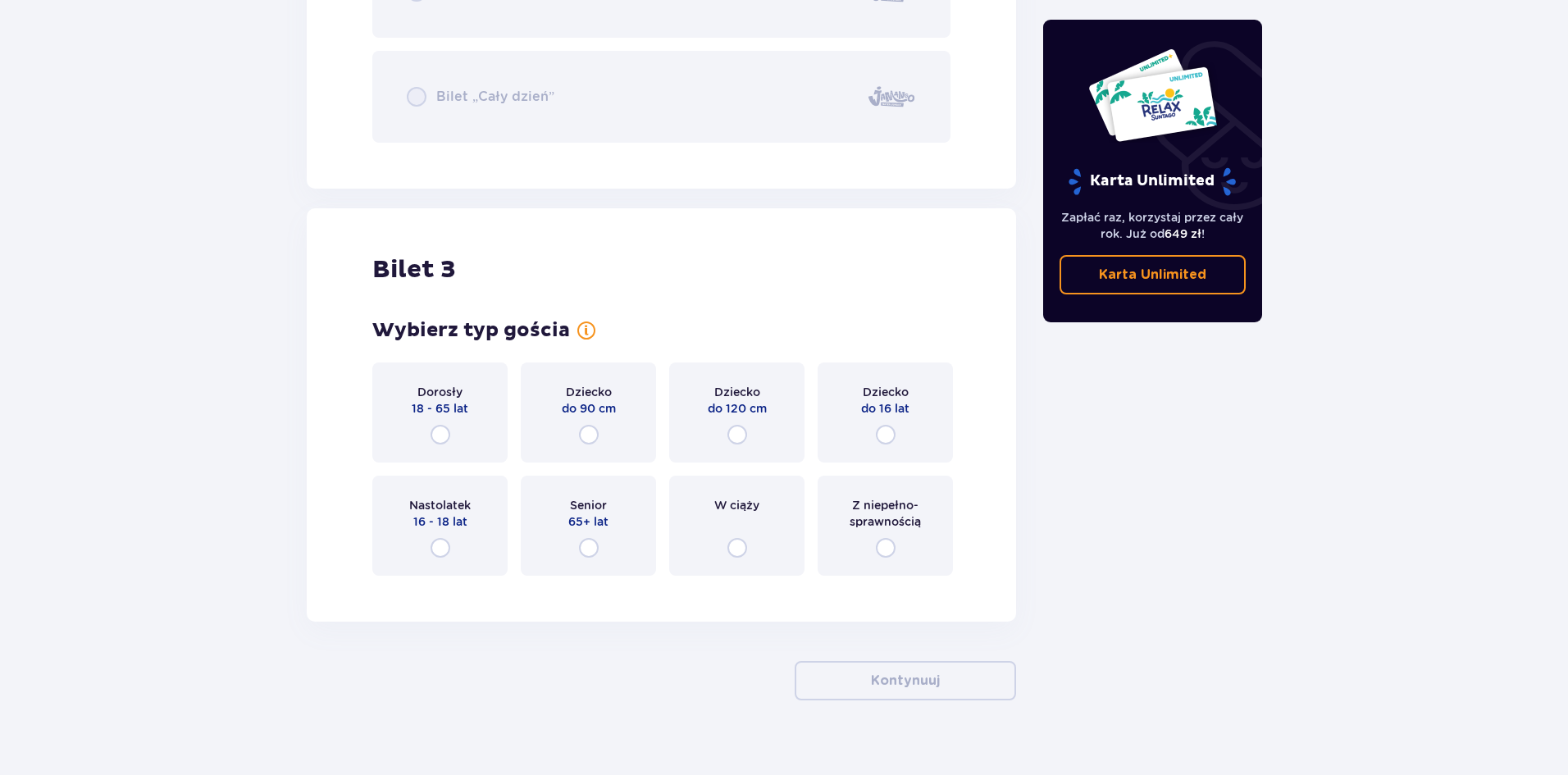
scroll to position [2920, 0]
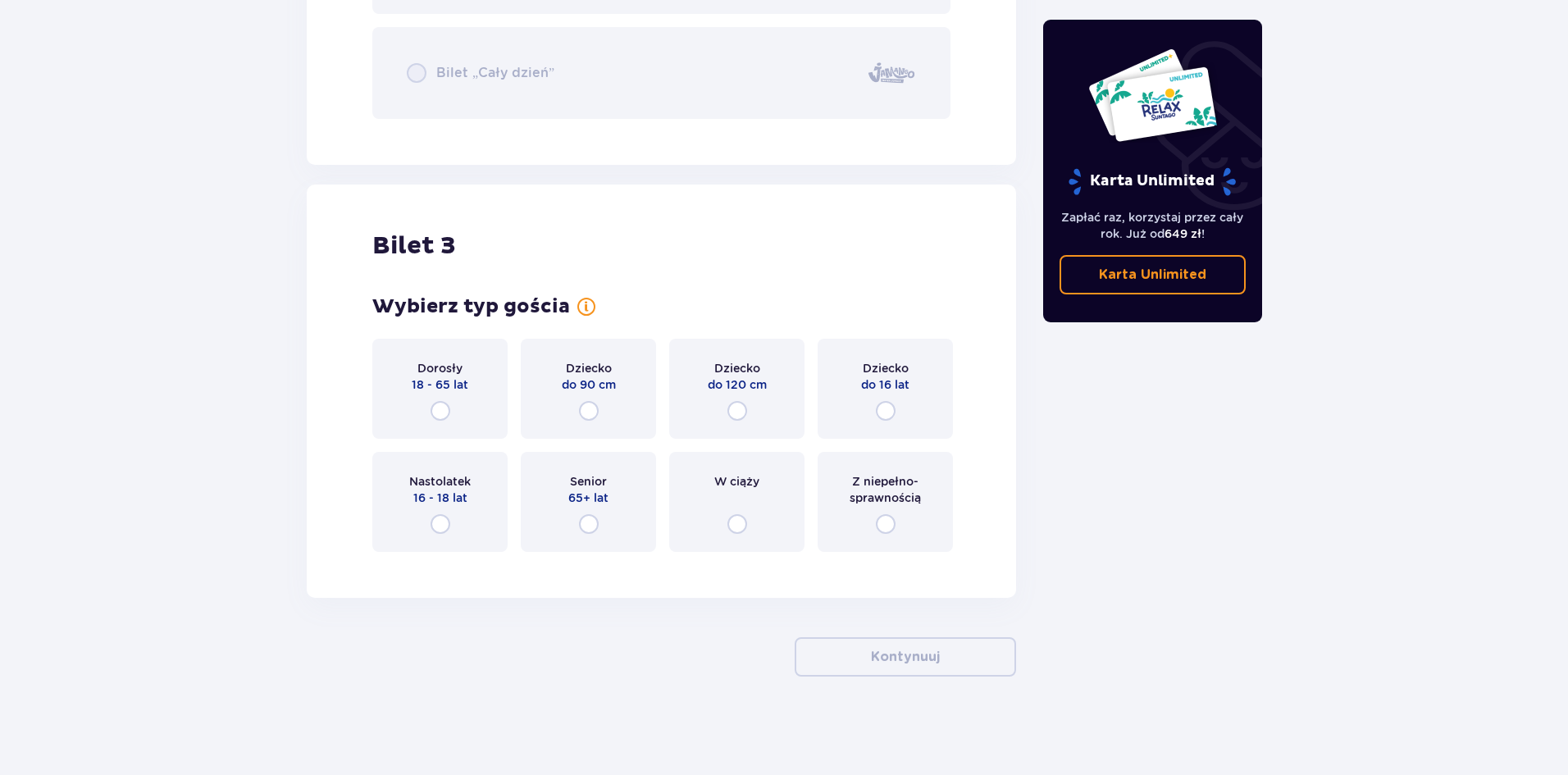
click at [446, 398] on div "Dorosły 18 - 65 lat" at bounding box center [439, 388] width 136 height 100
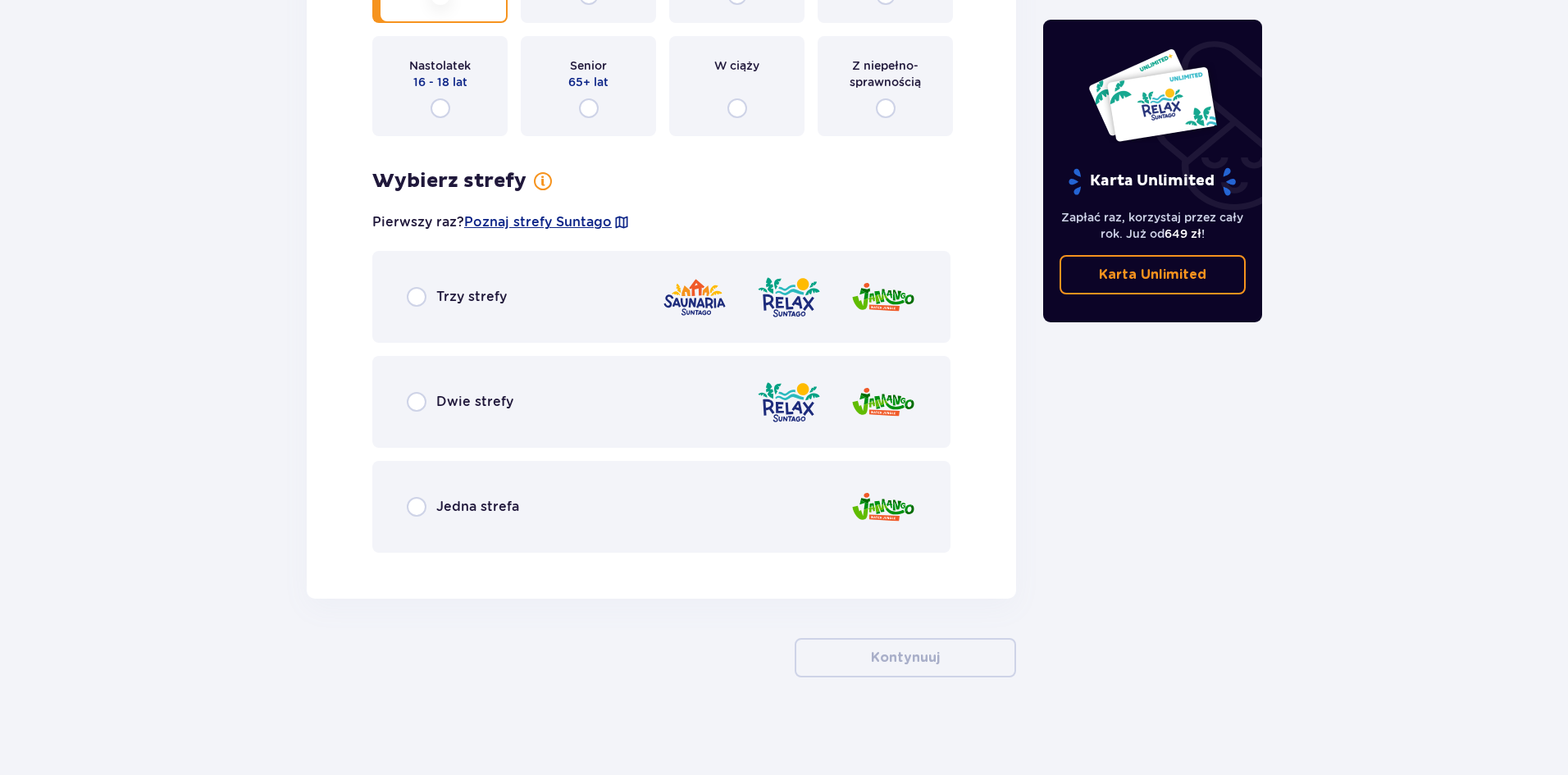
scroll to position [3337, 0]
click at [416, 509] on input "radio" at bounding box center [417, 506] width 20 height 20
radio input "true"
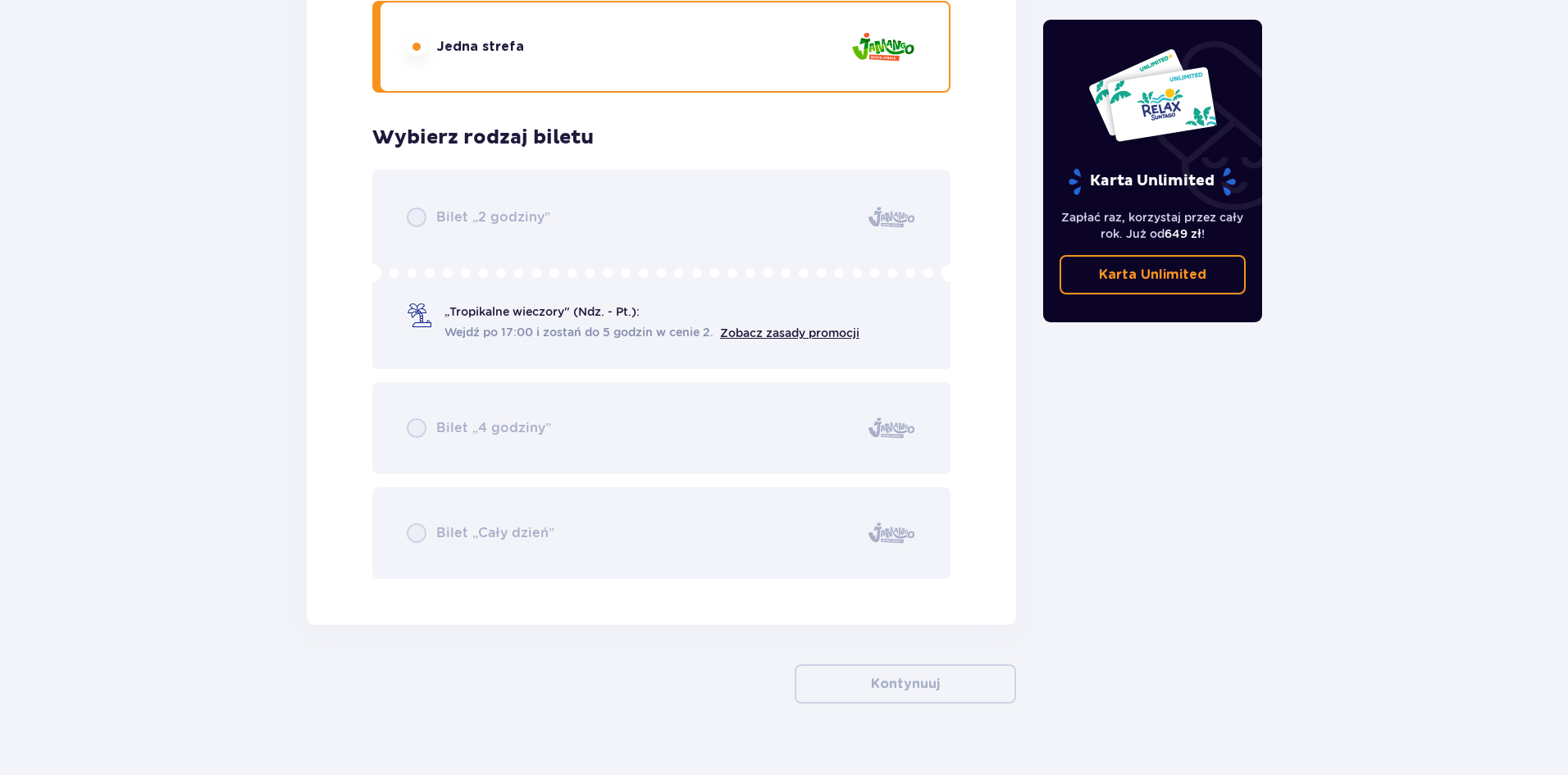
scroll to position [3823, 0]
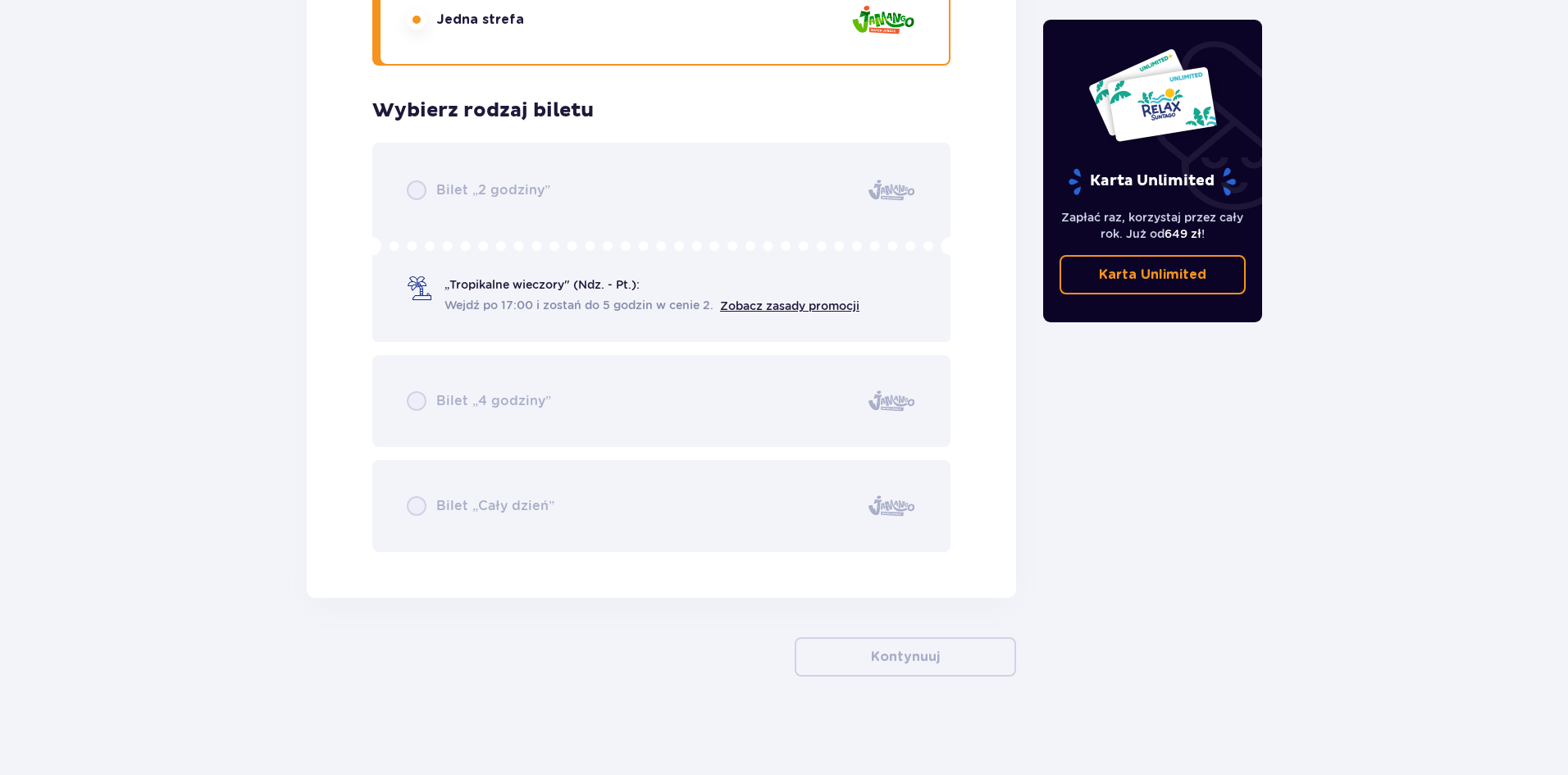
click at [483, 285] on div "Bilet „2 godziny” „Tropikalne wieczory" (Ndz. - Pt.): Wejdź po 17:00 i zostań d…" at bounding box center [661, 347] width 578 height 409
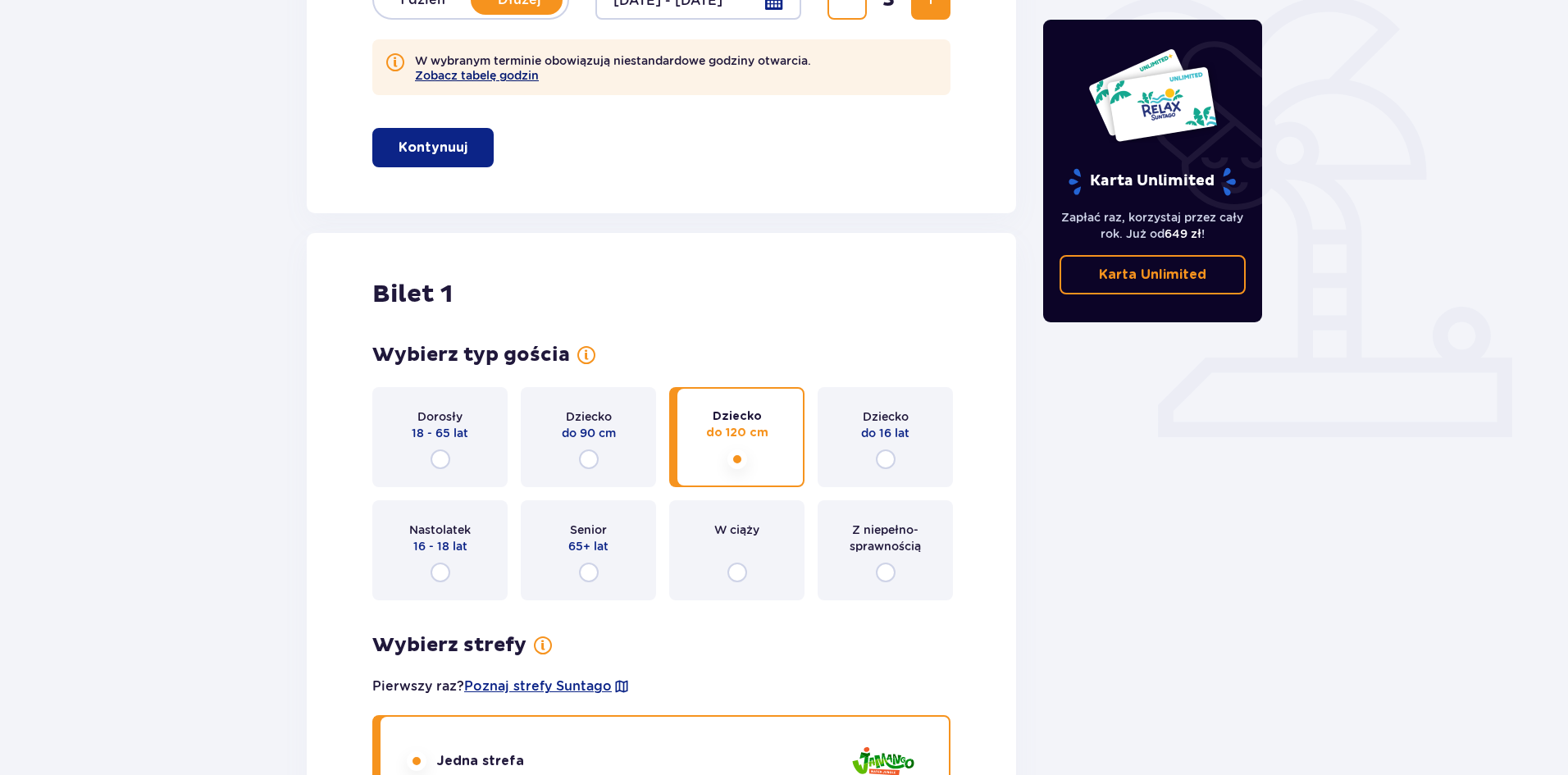
scroll to position [308, 0]
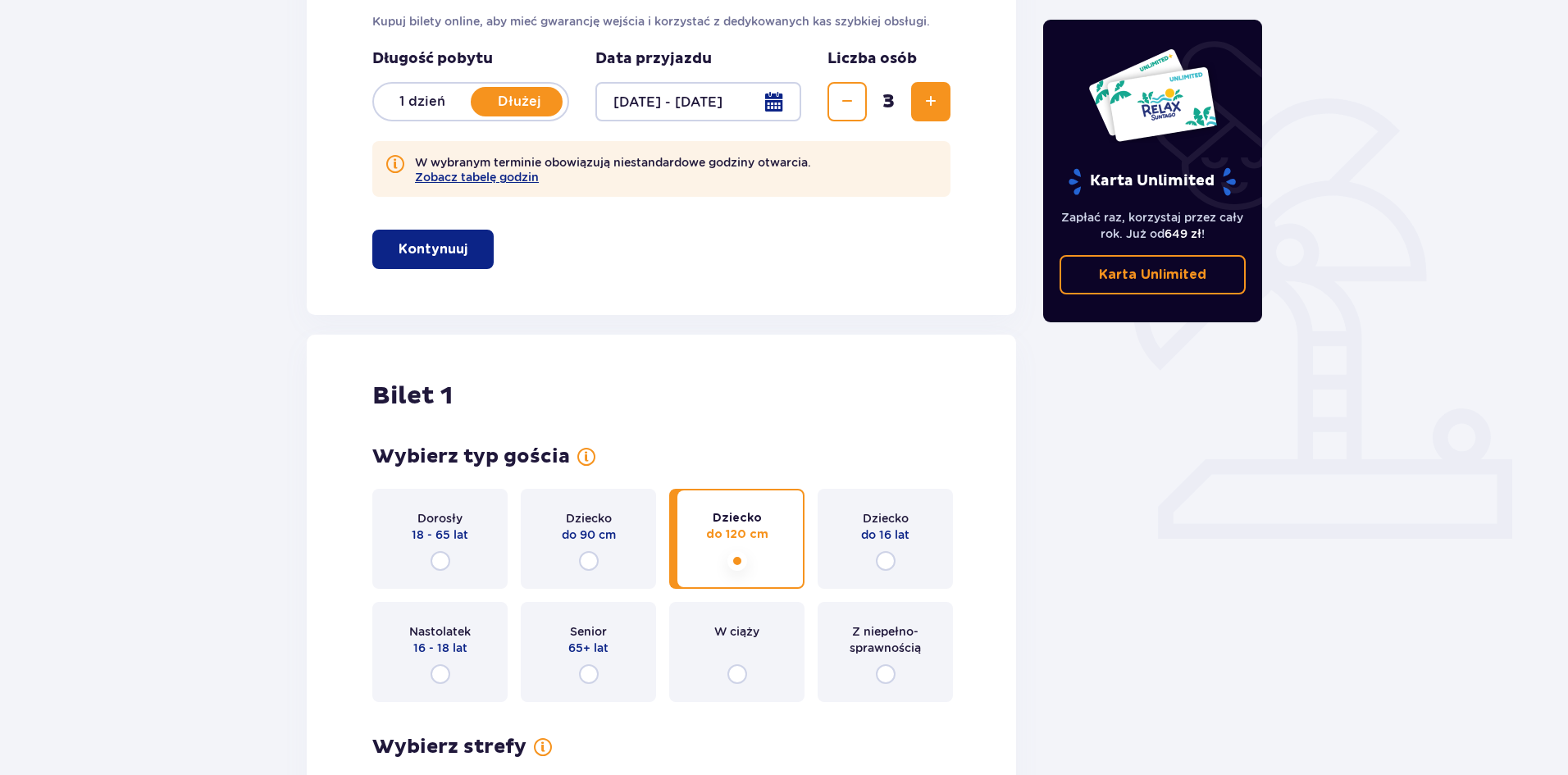
click at [418, 240] on p "Kontynuuj" at bounding box center [433, 249] width 69 height 18
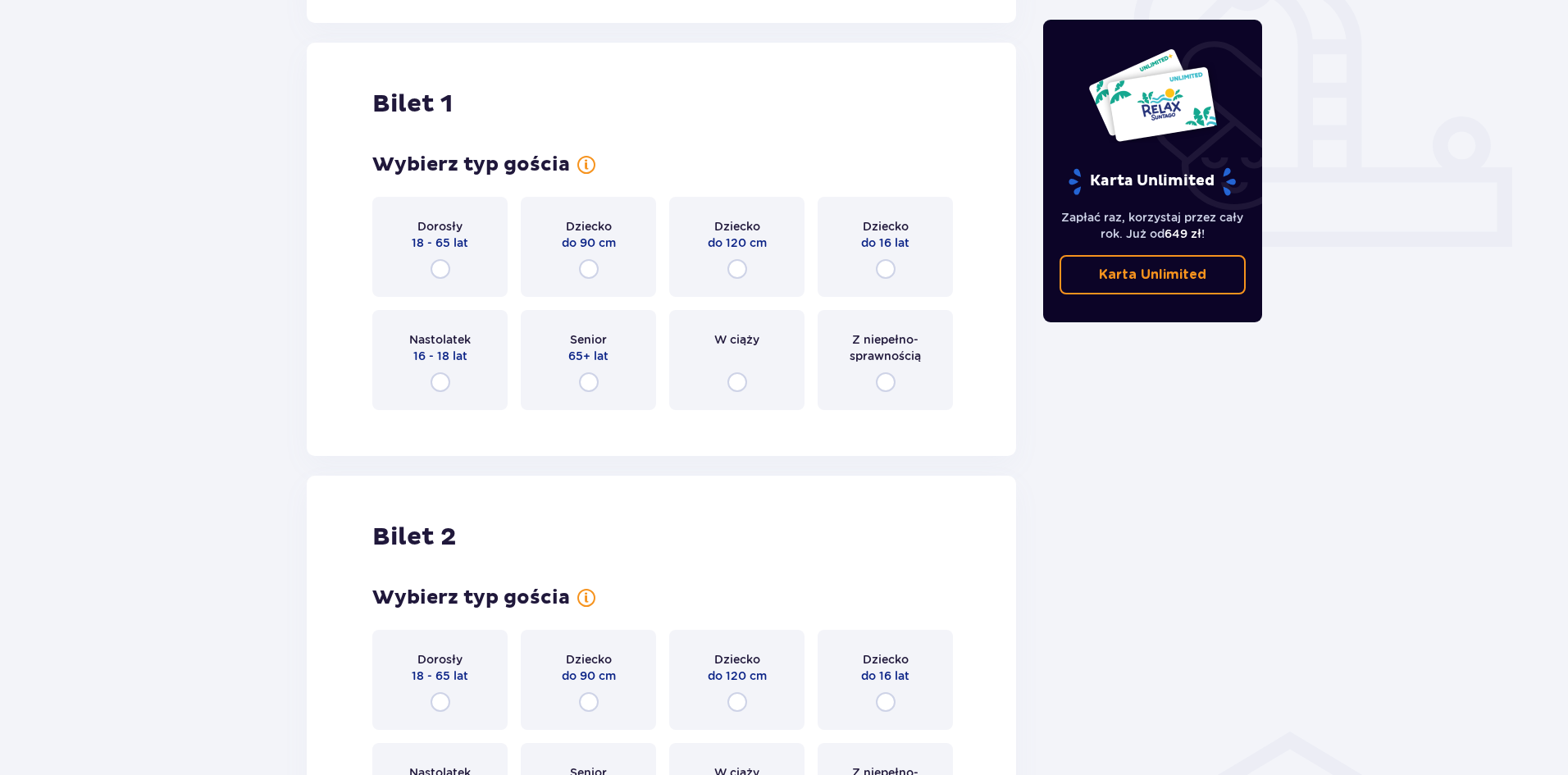
scroll to position [623, 0]
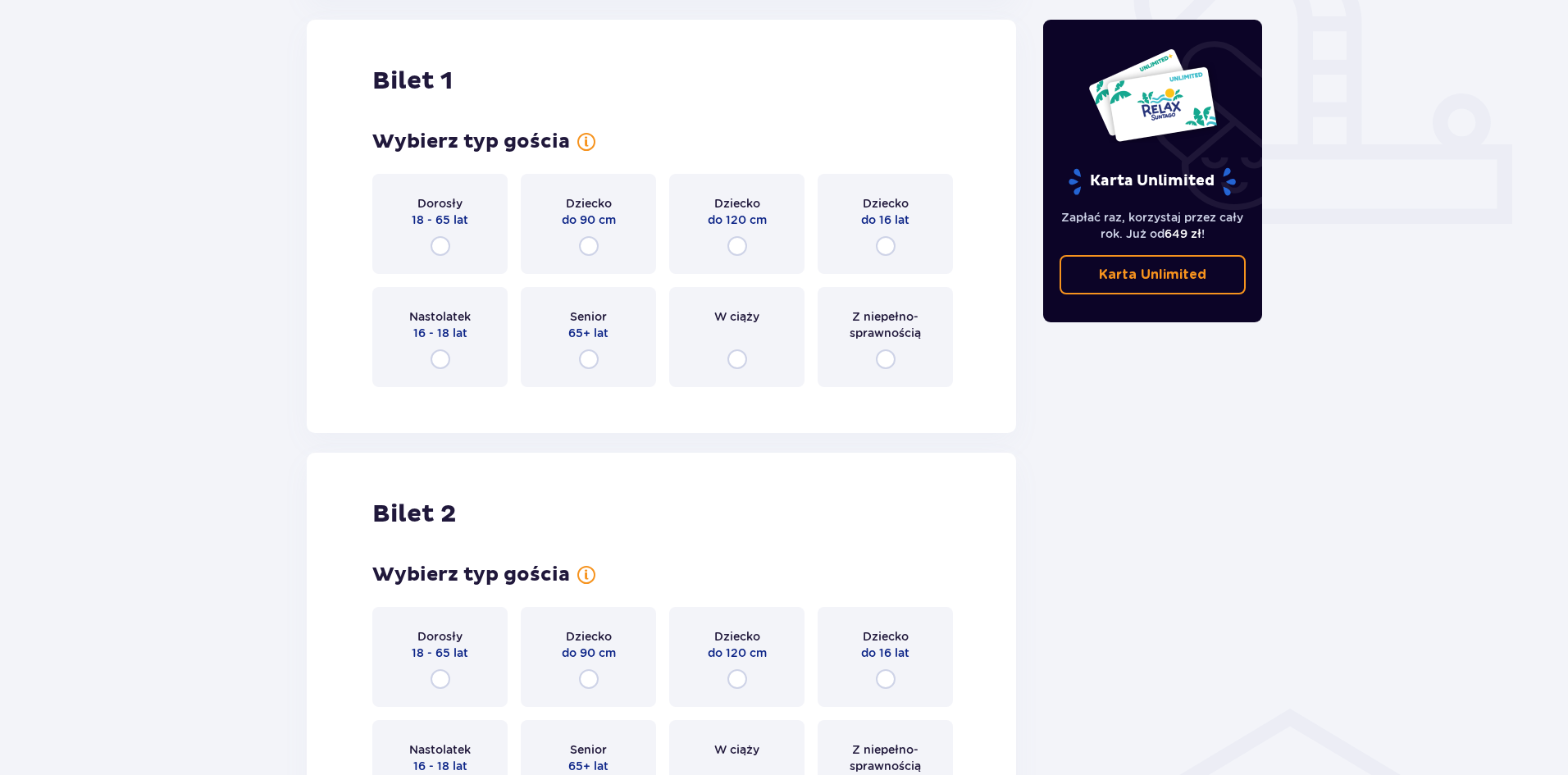
click at [737, 246] on input "radio" at bounding box center [738, 247] width 20 height 20
radio input "true"
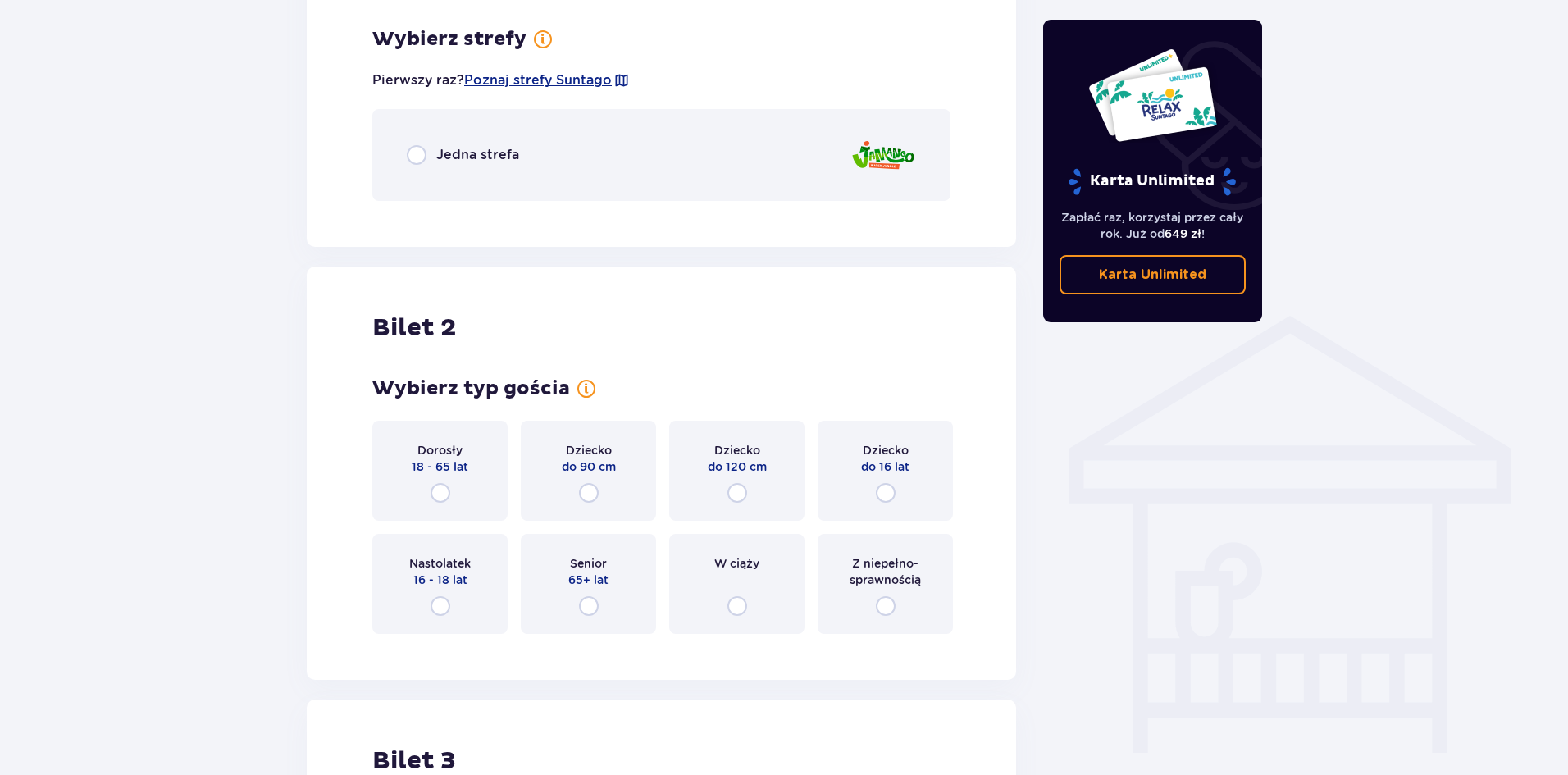
scroll to position [1023, 0]
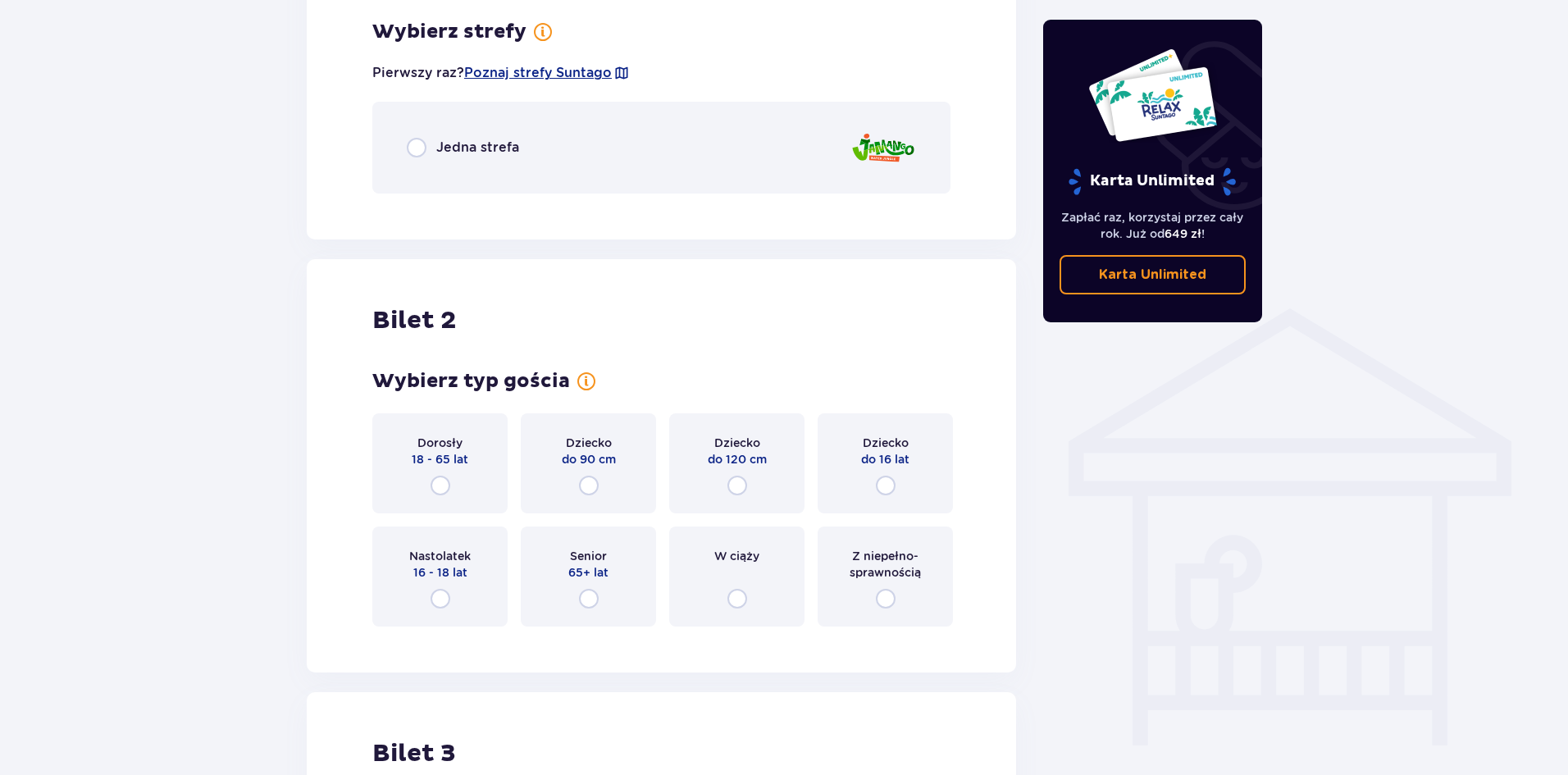
click at [418, 148] on input "radio" at bounding box center [417, 147] width 20 height 20
radio input "true"
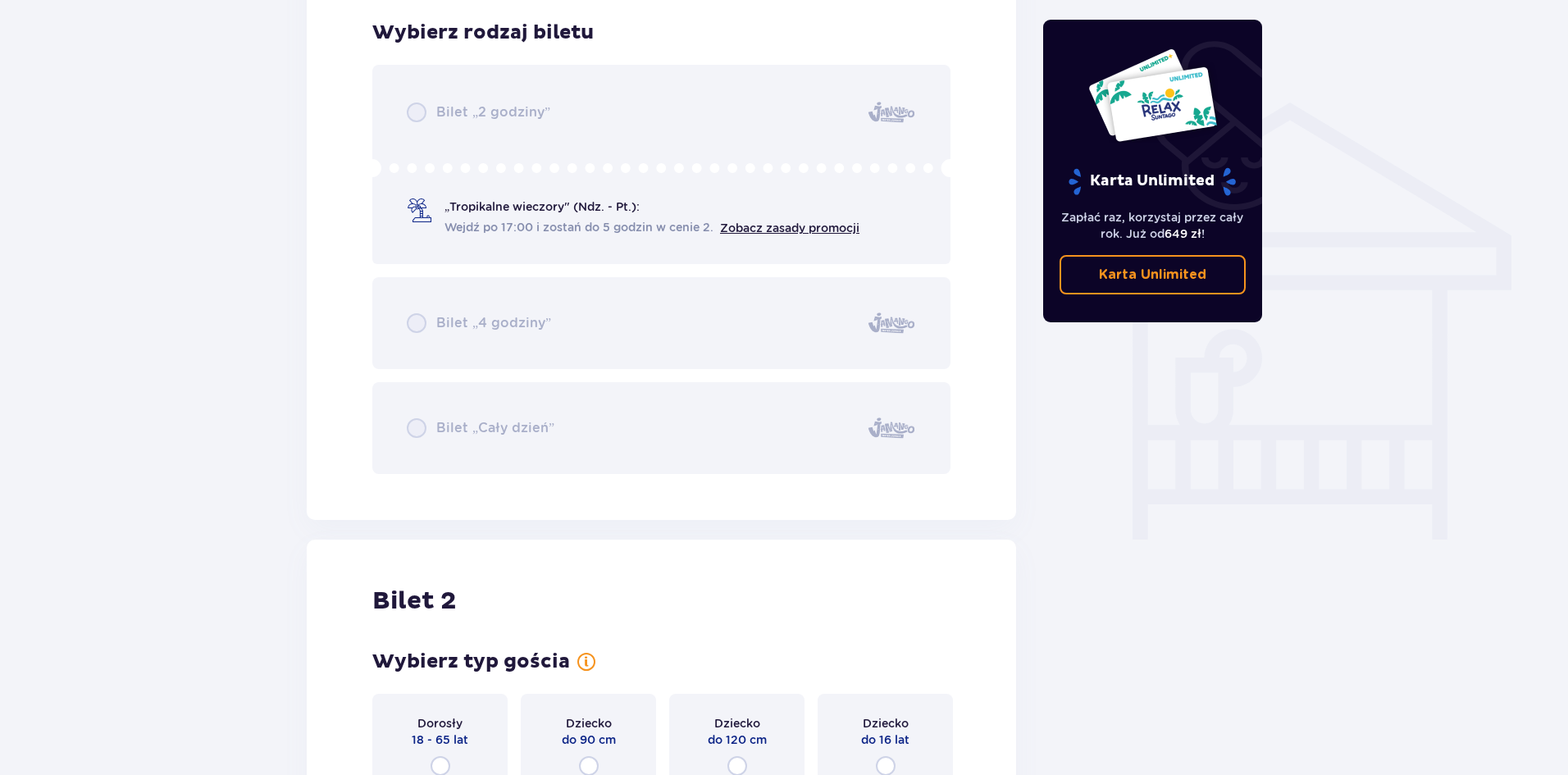
scroll to position [1230, 0]
click at [417, 114] on div "Bilet „2 godziny” „Tropikalne wieczory" (Ndz. - Pt.): Wejdź po 17:00 i zostań d…" at bounding box center [661, 268] width 578 height 409
click at [418, 113] on div "Bilet „2 godziny” „Tropikalne wieczory" (Ndz. - Pt.): Wejdź po 17:00 i zostań d…" at bounding box center [661, 268] width 578 height 409
click at [425, 171] on div "Bilet „2 godziny” „Tropikalne wieczory" (Ndz. - Pt.): Wejdź po 17:00 i zostań d…" at bounding box center [661, 268] width 578 height 409
click at [455, 350] on div "Bilet „2 godziny” „Tropikalne wieczory" (Ndz. - Pt.): Wejdź po 17:00 i zostań d…" at bounding box center [661, 268] width 578 height 409
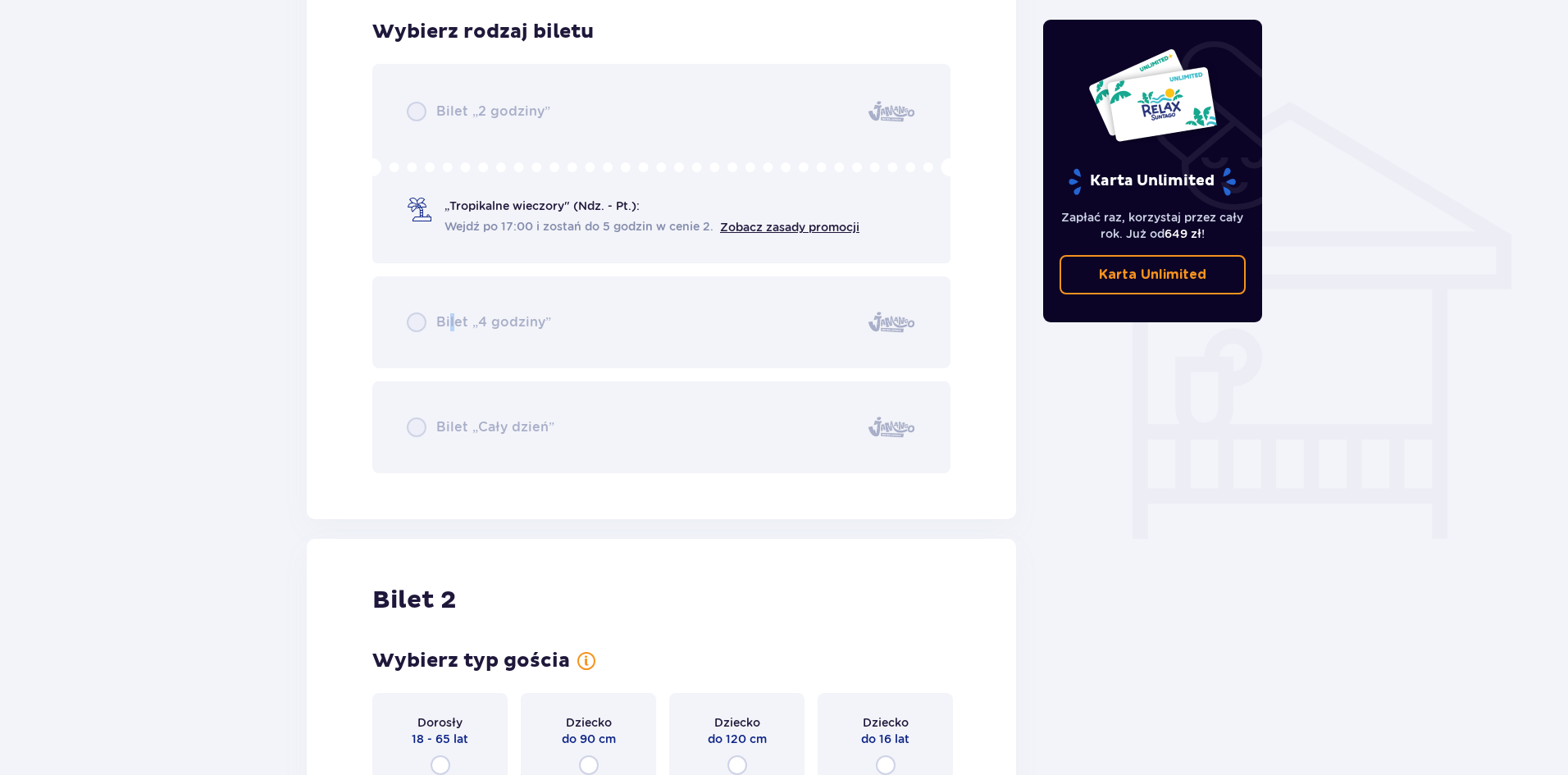
drag, startPoint x: 451, startPoint y: 357, endPoint x: 437, endPoint y: 408, distance: 52.9
click at [449, 364] on div "Bilet „2 godziny” „Tropikalne wieczory" (Ndz. - Pt.): Wejdź po 17:00 i zostań d…" at bounding box center [661, 268] width 578 height 409
click at [439, 415] on div "Bilet „2 godziny” „Tropikalne wieczory" (Ndz. - Pt.): Wejdź po 17:00 i zostań d…" at bounding box center [661, 268] width 578 height 409
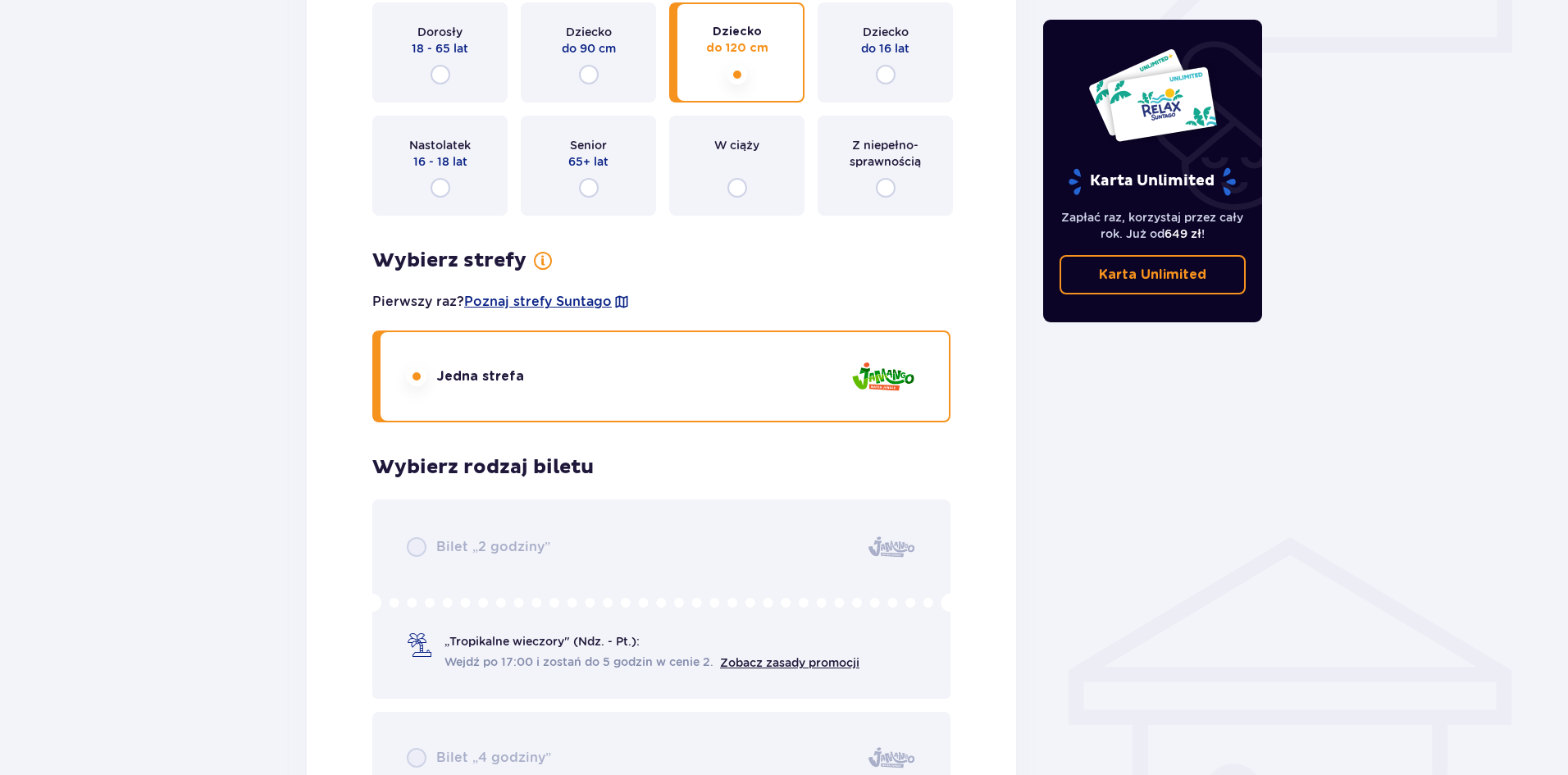
scroll to position [738, 0]
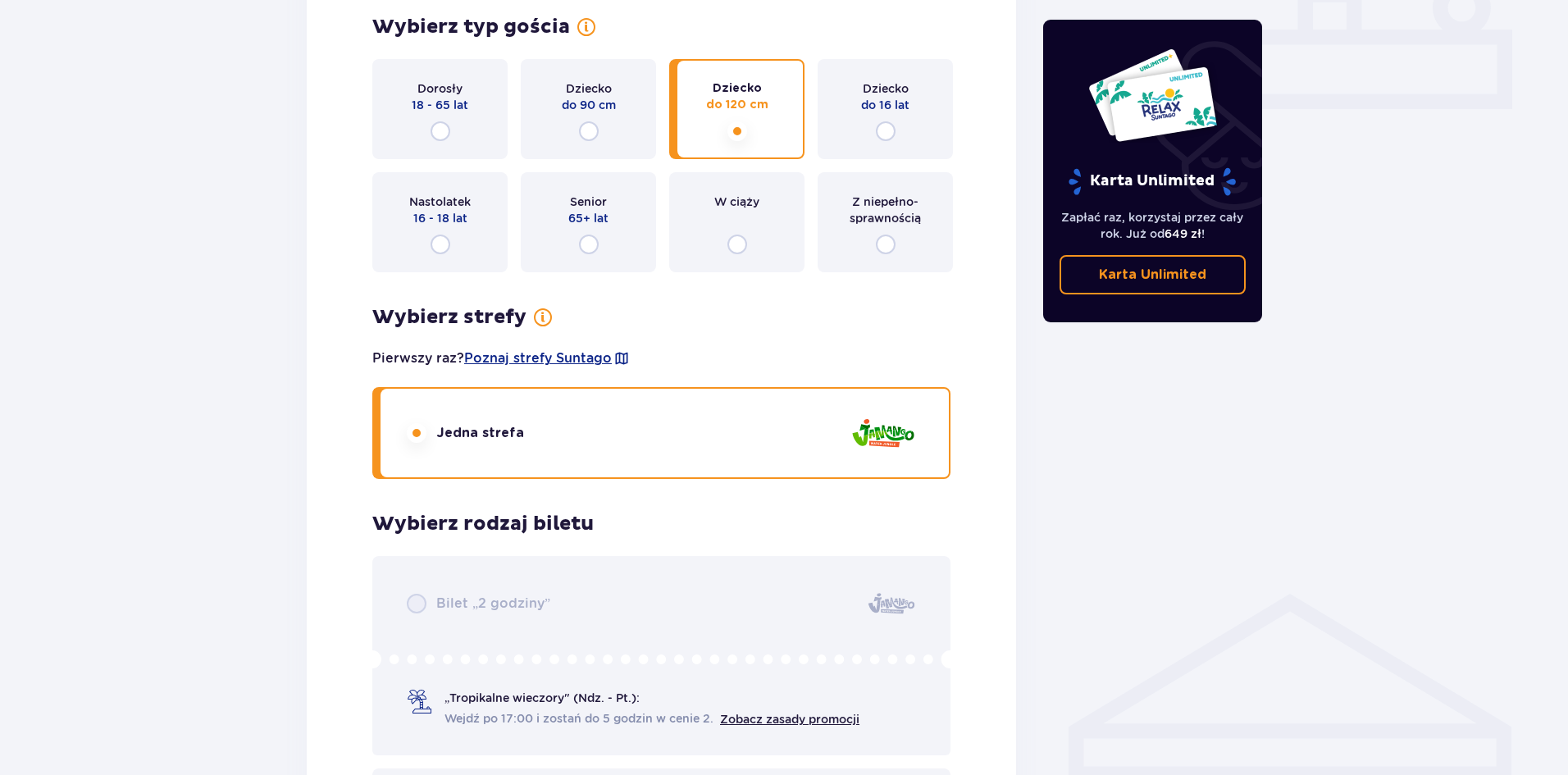
click at [740, 137] on input "radio" at bounding box center [738, 131] width 20 height 20
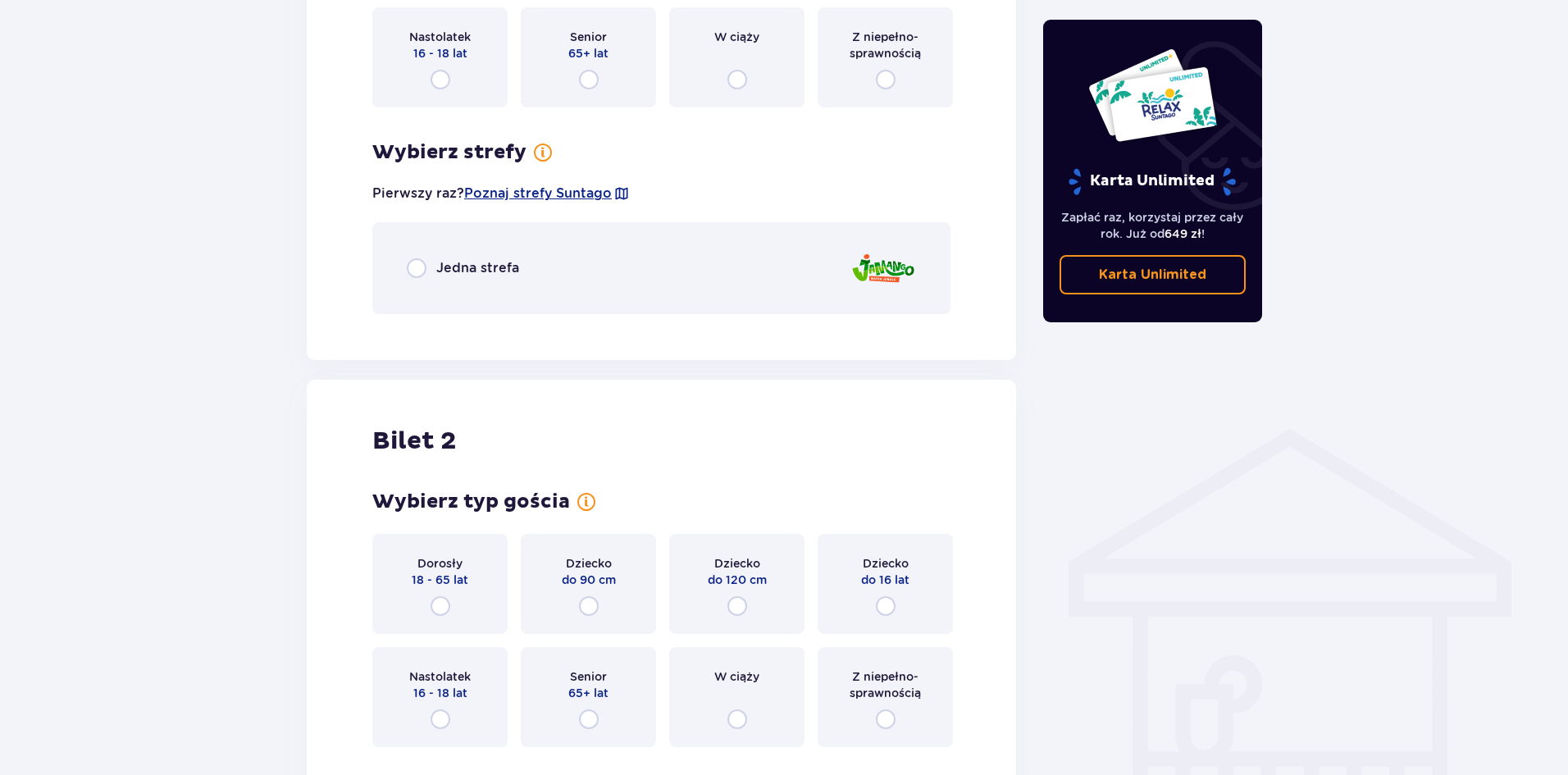
scroll to position [778, 0]
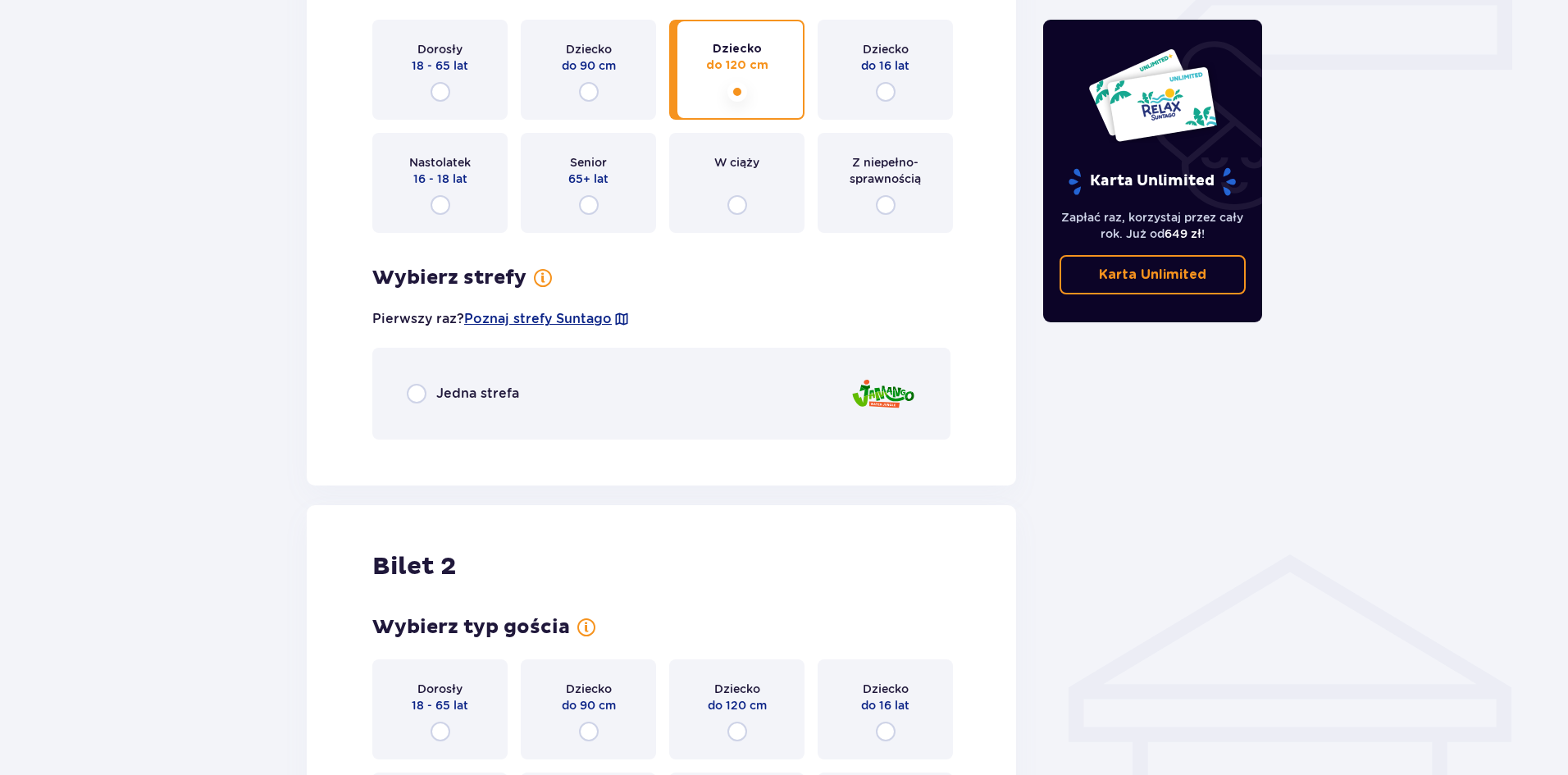
click at [886, 91] on input "radio" at bounding box center [886, 92] width 20 height 20
radio input "true"
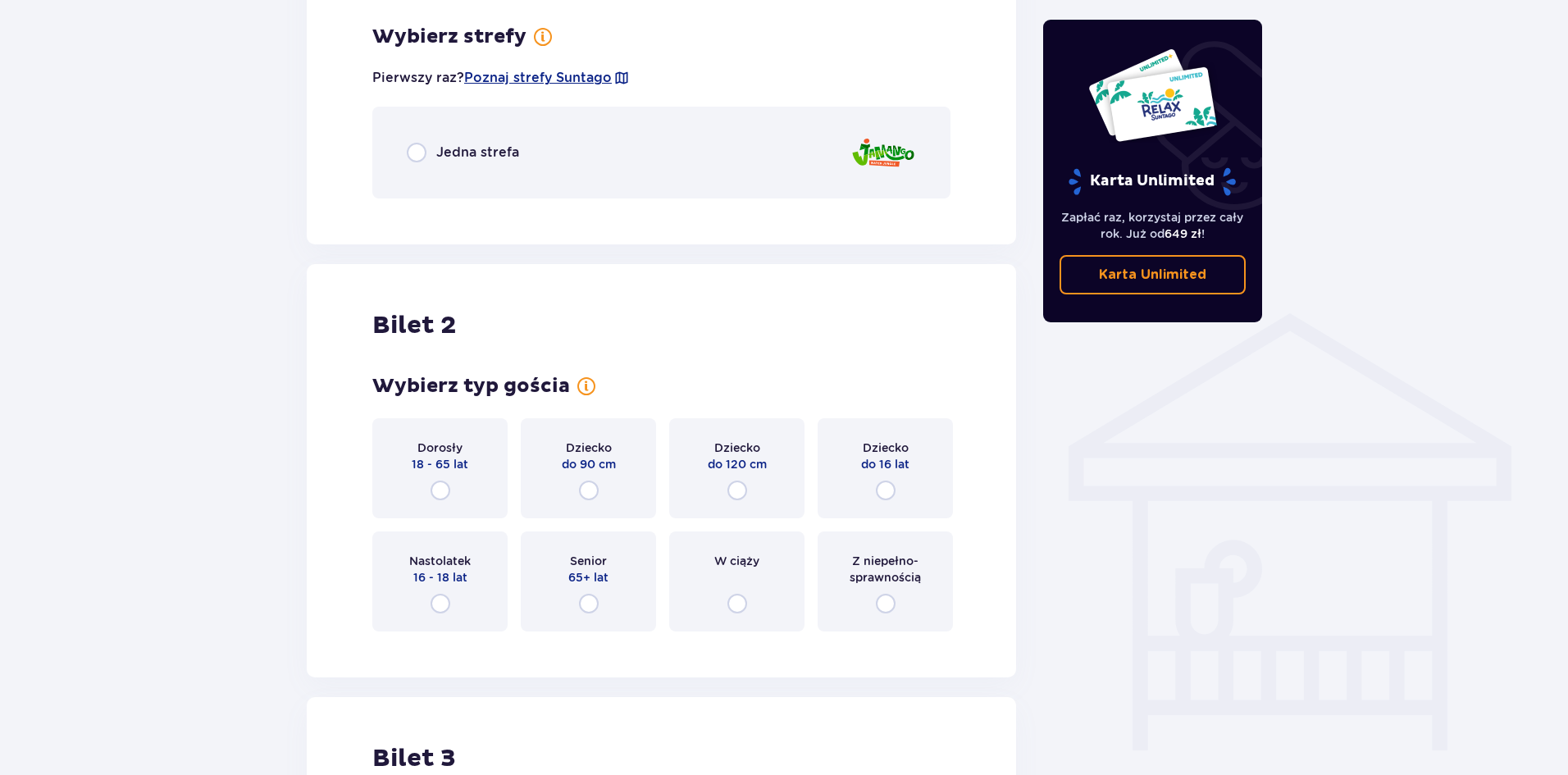
scroll to position [1023, 0]
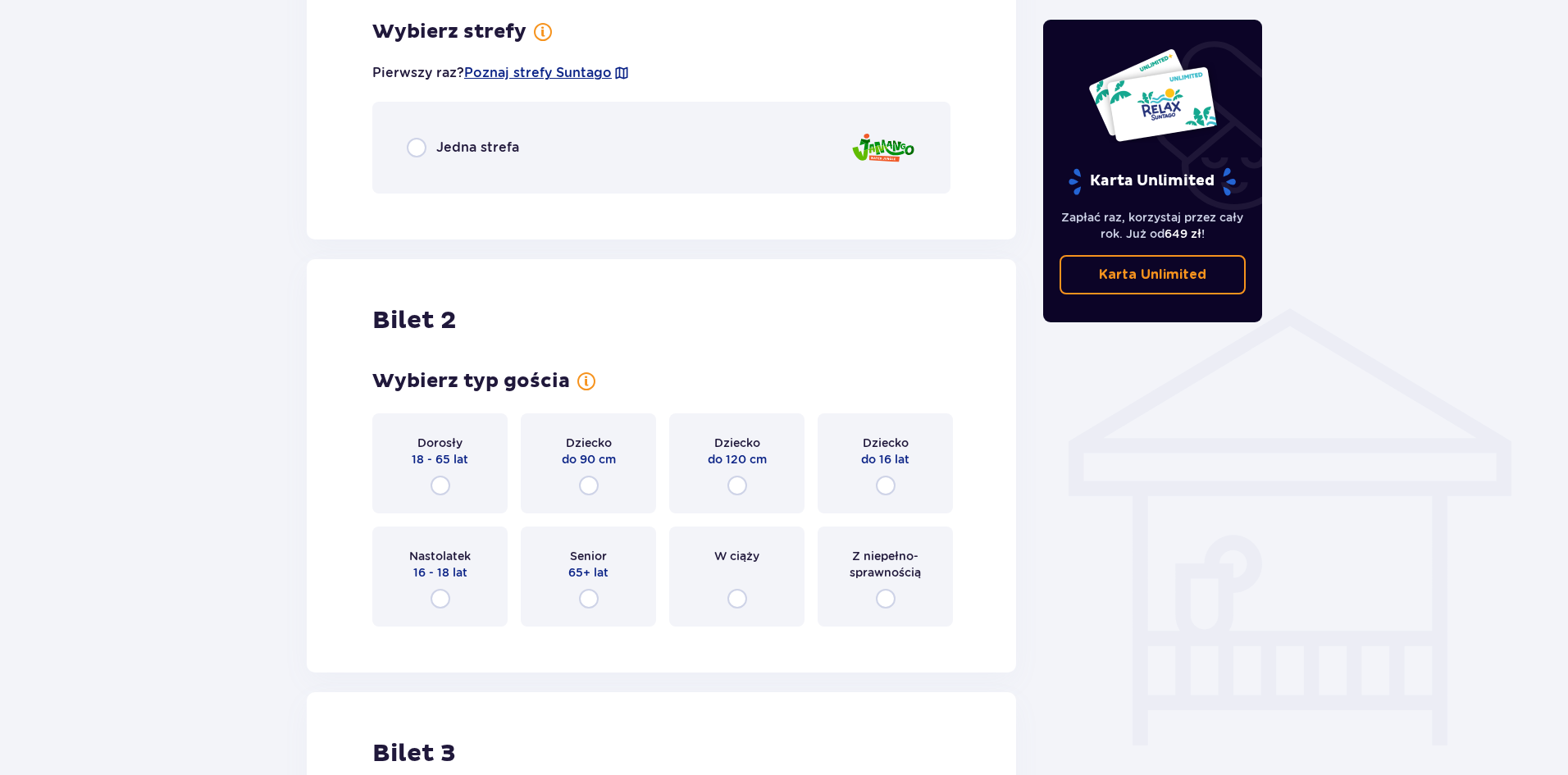
click at [406, 146] on div "Jedna strefa" at bounding box center [661, 147] width 578 height 92
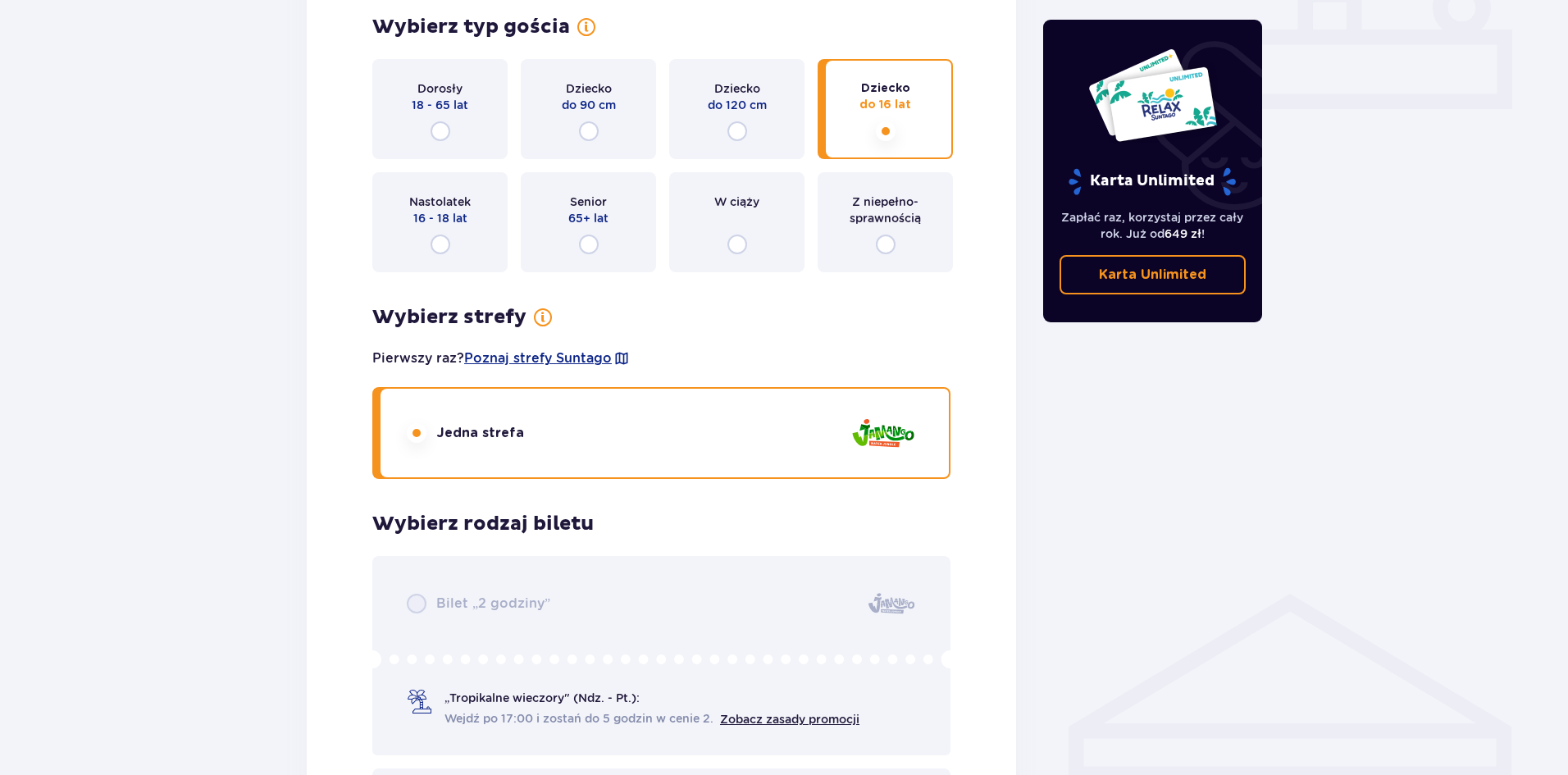
click at [899, 136] on div "Dziecko do 16 lat" at bounding box center [885, 109] width 136 height 100
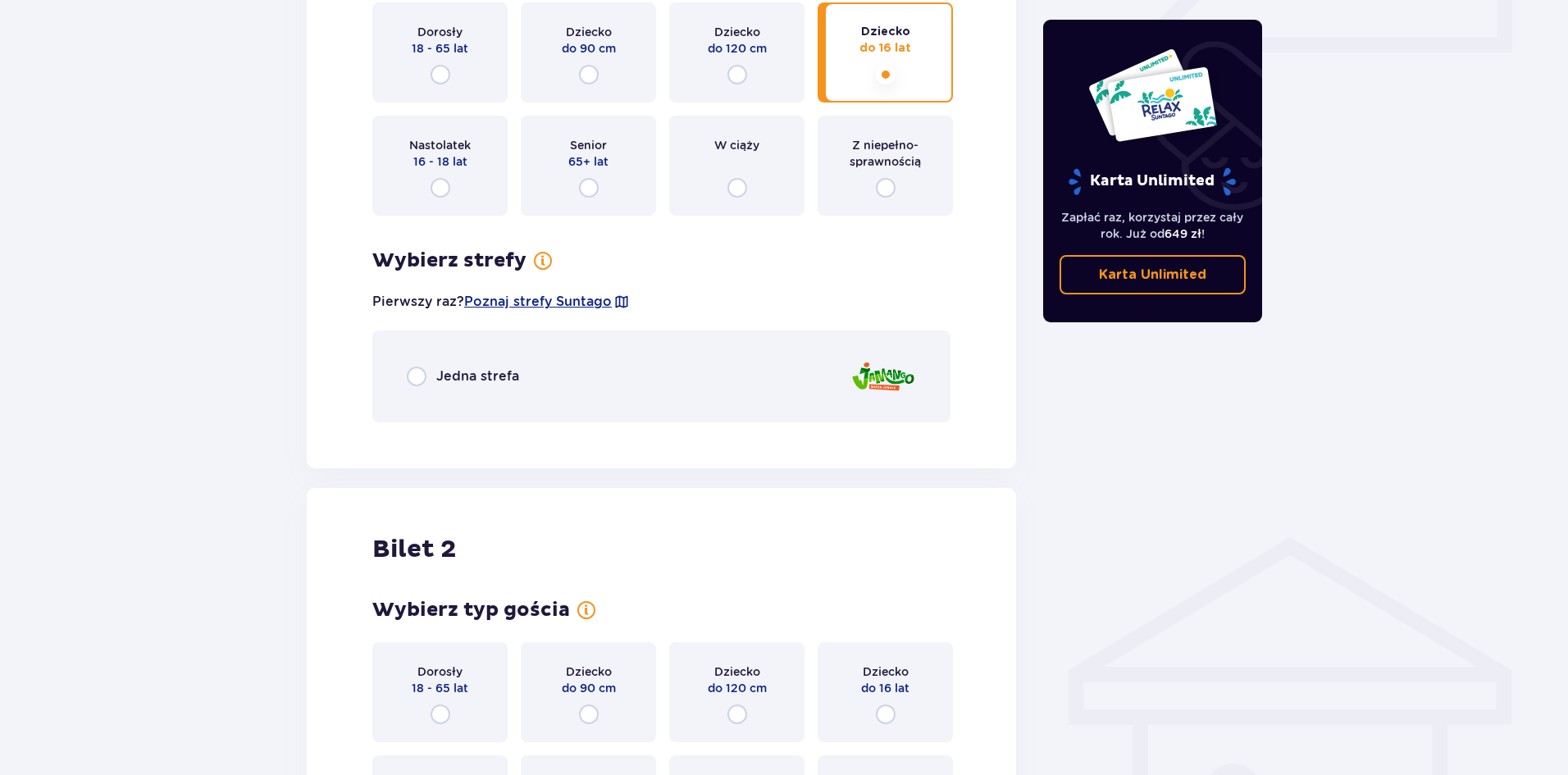
scroll to position [716, 0]
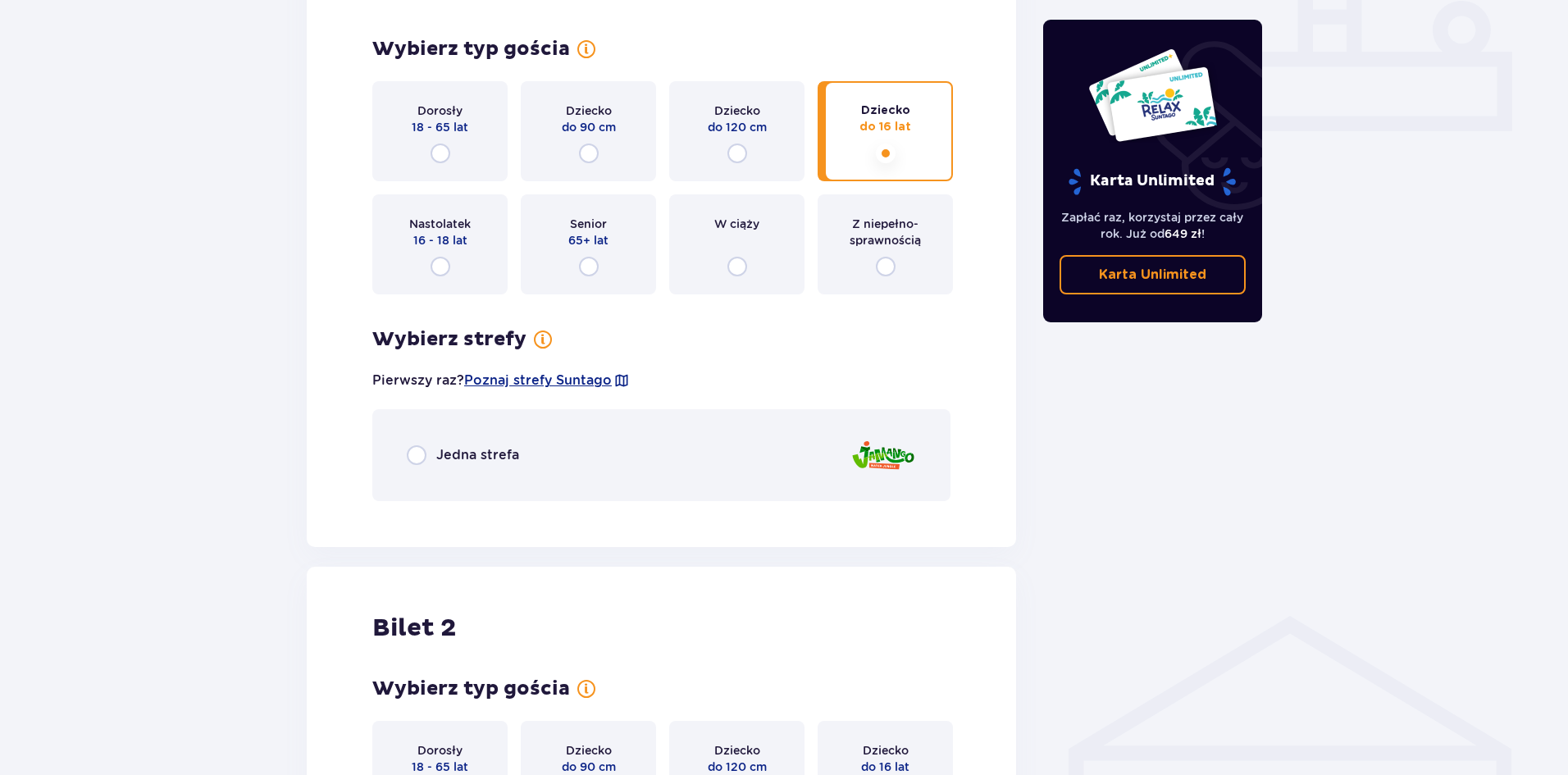
click at [747, 157] on div "Dziecko do 120 cm" at bounding box center [737, 131] width 136 height 100
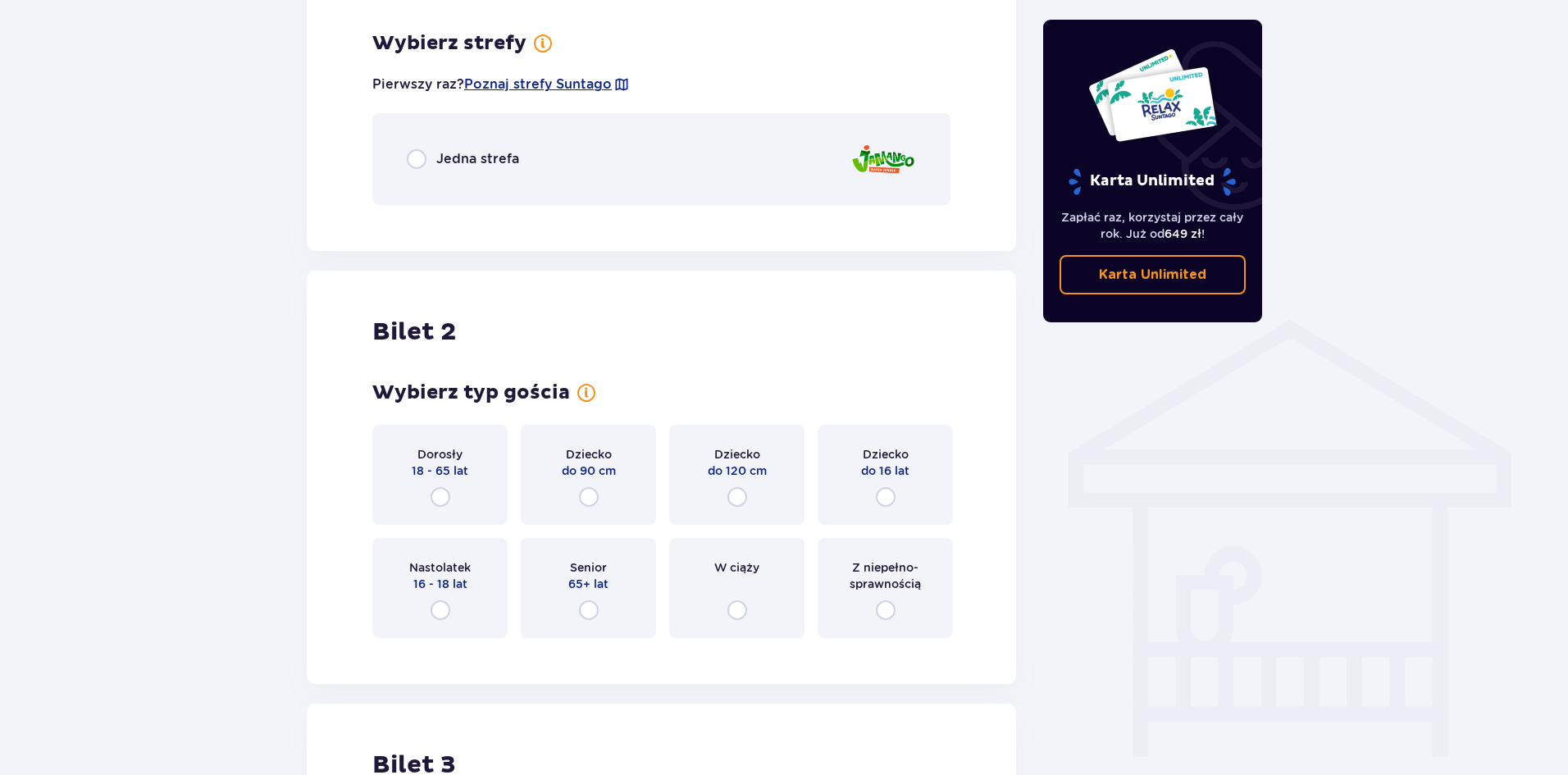
scroll to position [1023, 0]
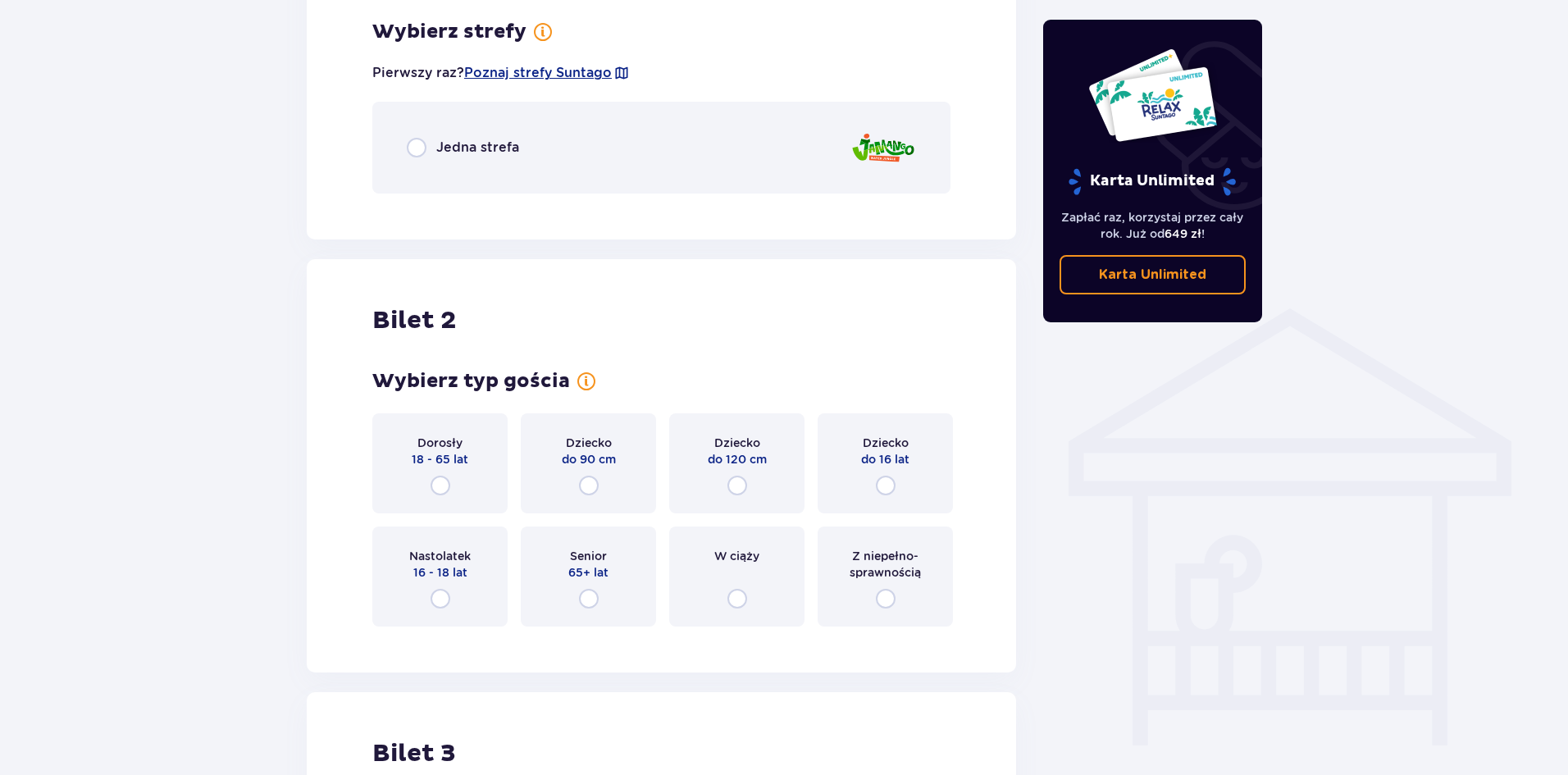
click at [416, 157] on input "radio" at bounding box center [417, 147] width 20 height 20
radio input "true"
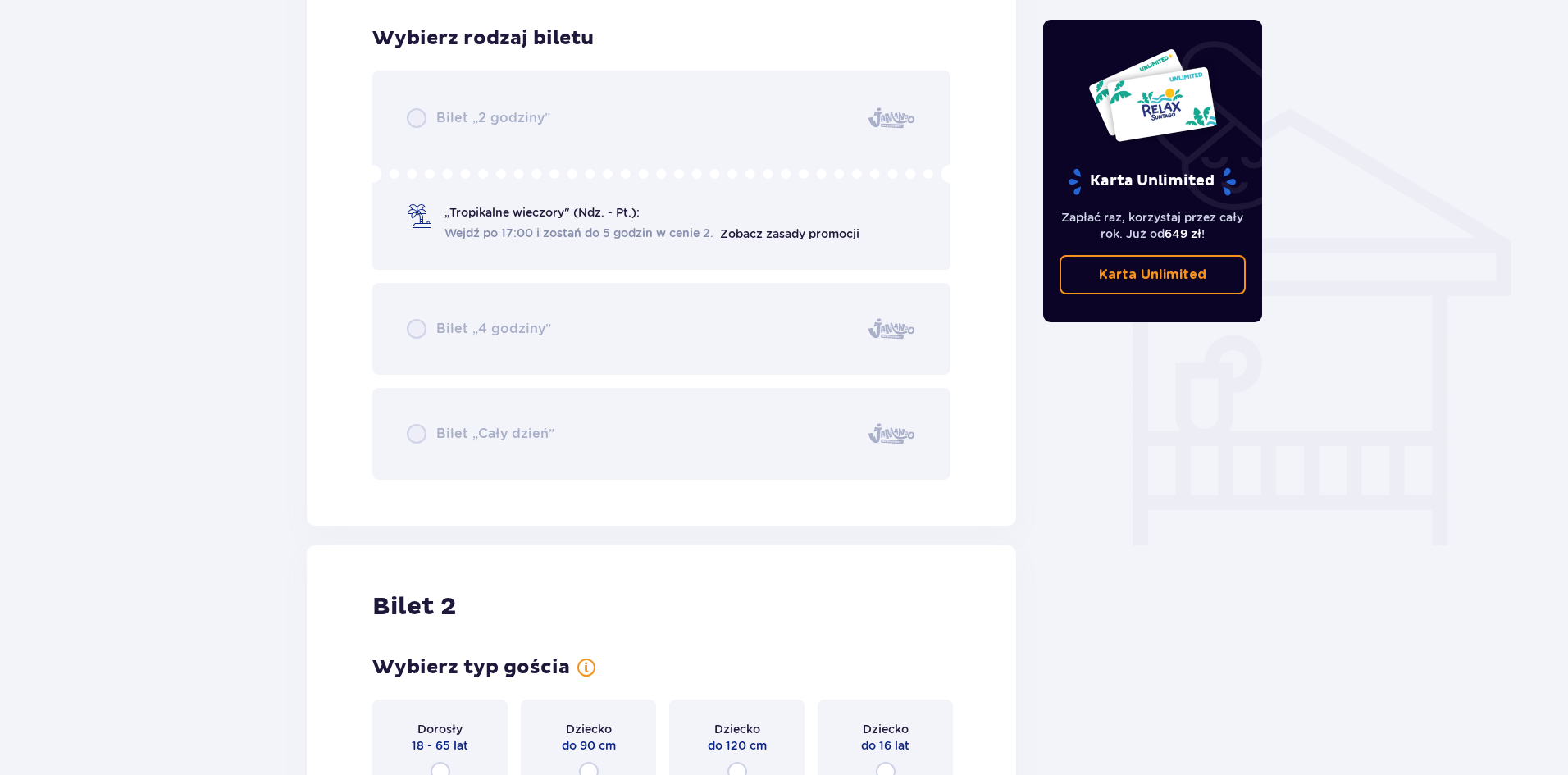
scroll to position [1230, 0]
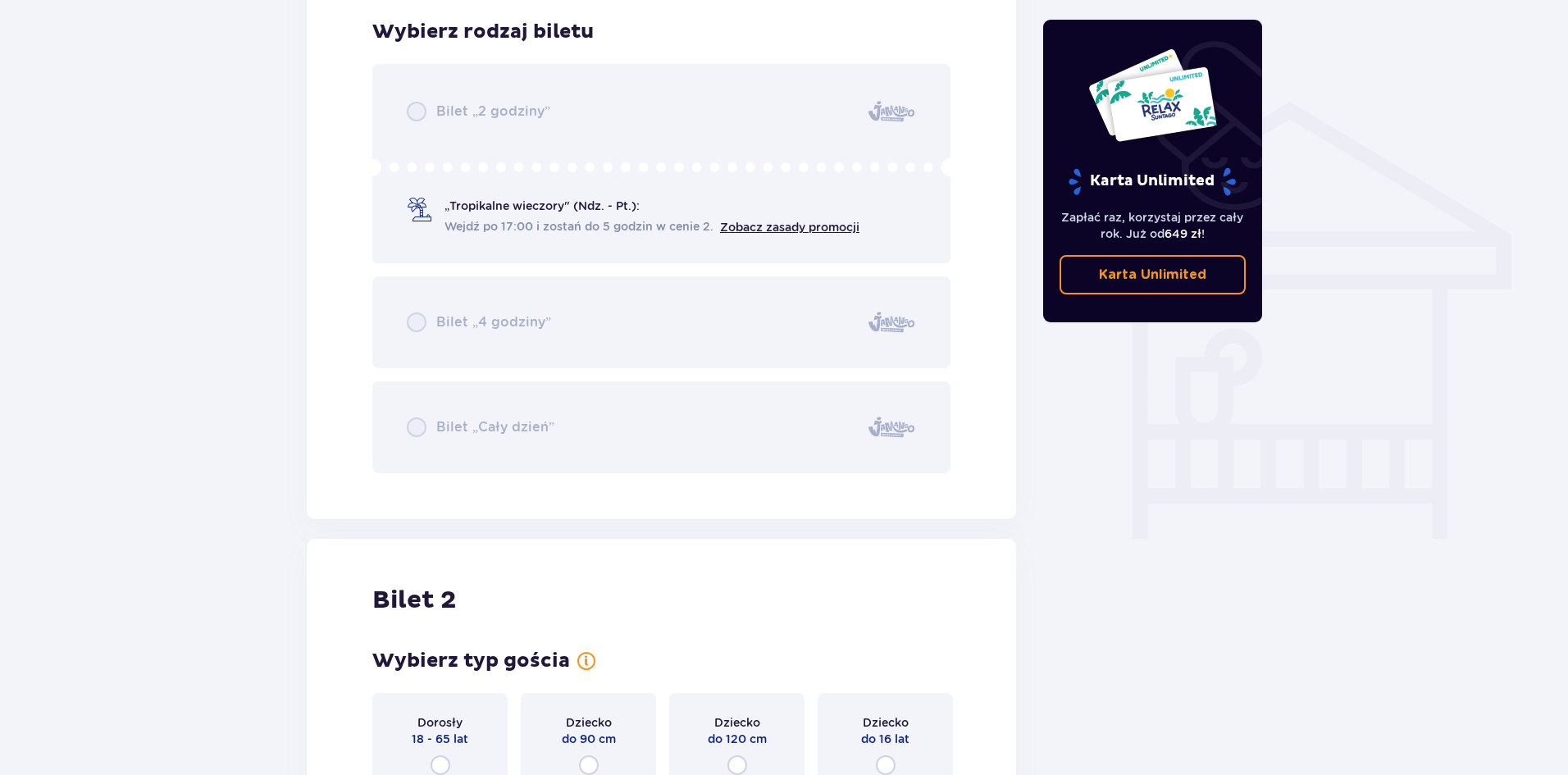
click at [411, 113] on div "Bilet „2 godziny” „Tropikalne wieczory" (Ndz. - Pt.): Wejdź po 17:00 i zostań d…" at bounding box center [661, 268] width 578 height 409
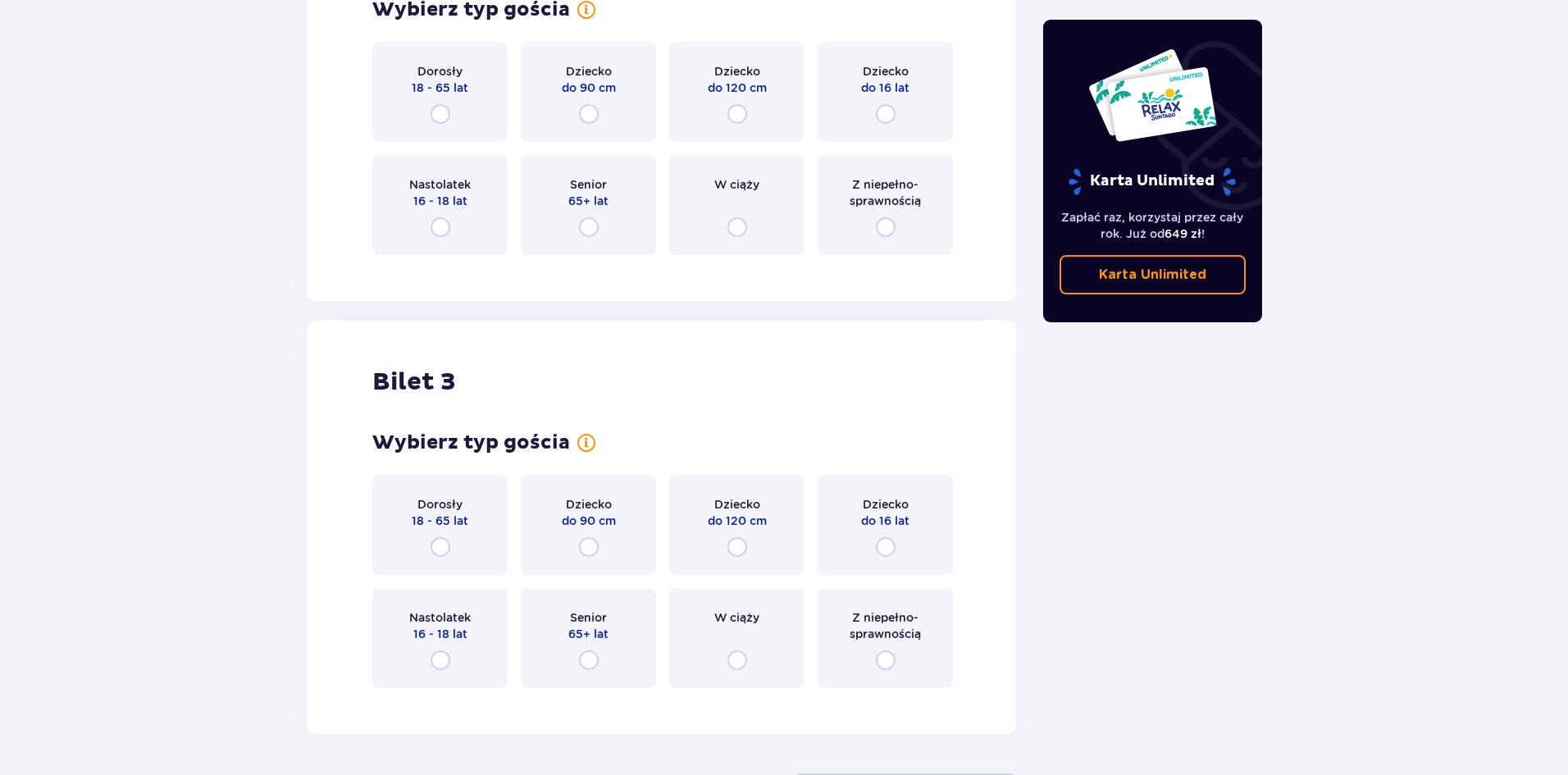
scroll to position [1887, 0]
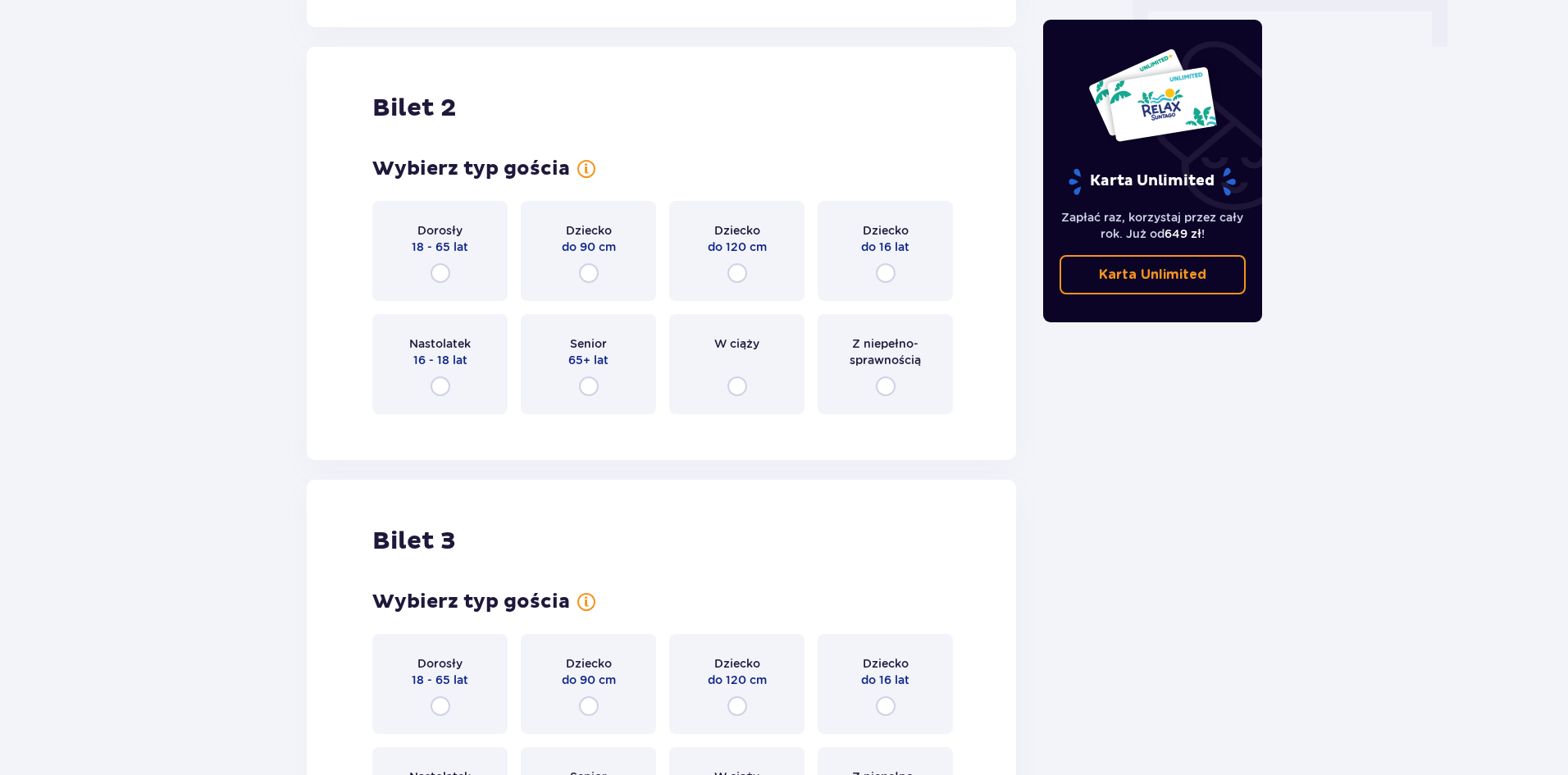
click at [440, 271] on input "radio" at bounding box center [440, 273] width 20 height 20
radio input "true"
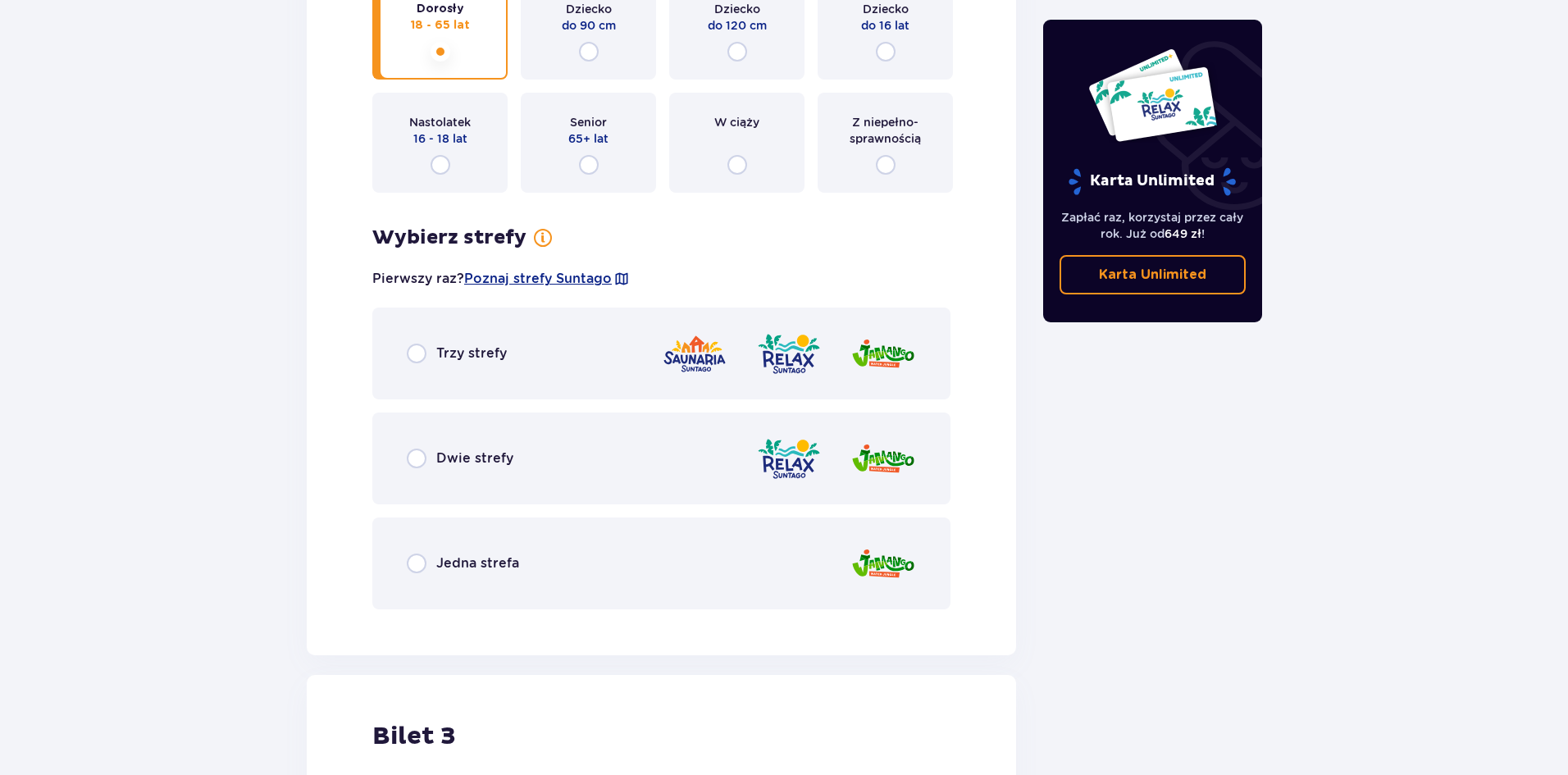
click at [437, 277] on div "Wybierz strefy dla biletu o numerze 2 Pierwszy raz? Poznaj strefy Suntago Trzy …" at bounding box center [661, 418] width 578 height 384
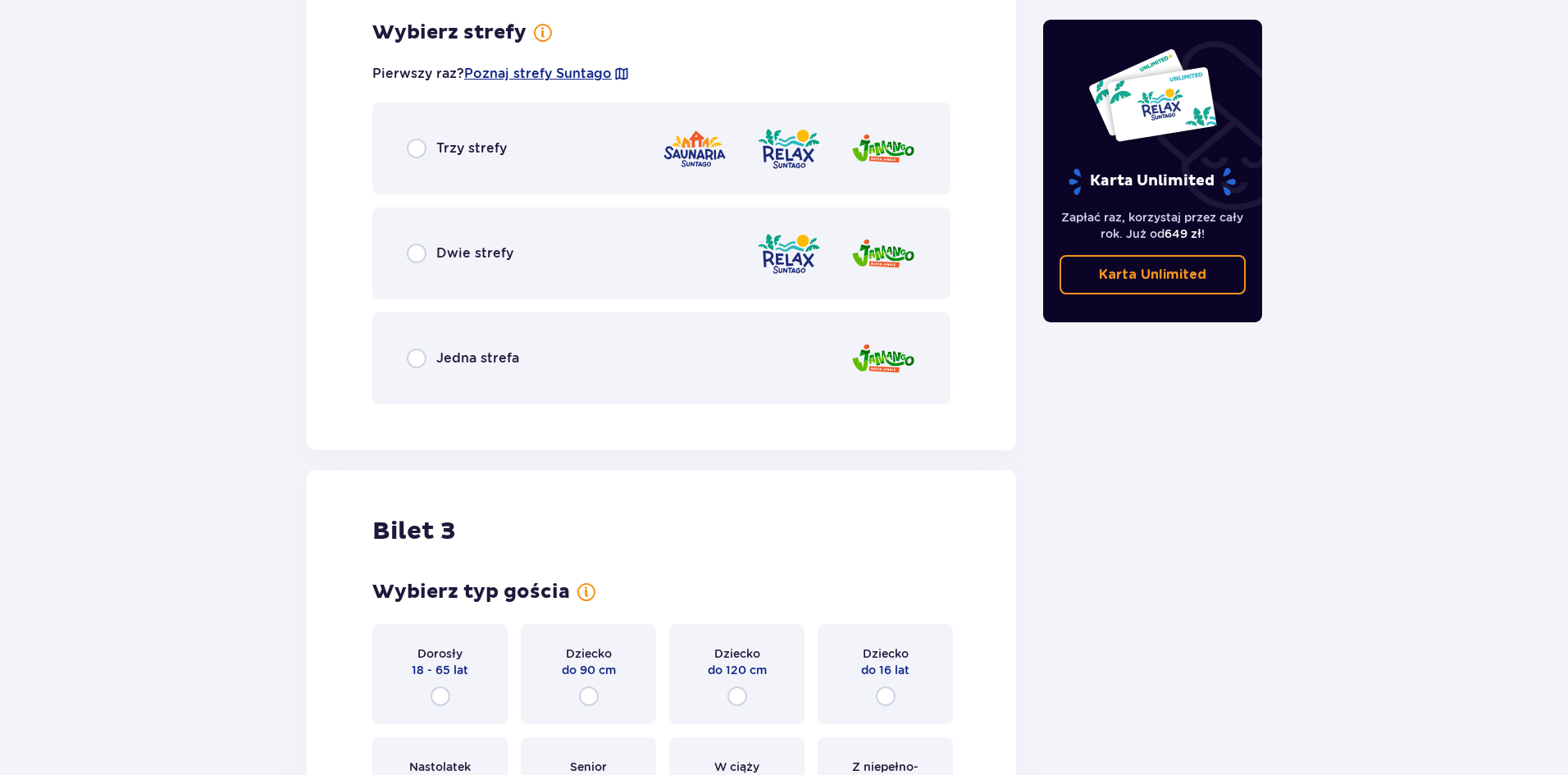
scroll to position [2149, 0]
click at [414, 362] on input "radio" at bounding box center [417, 357] width 20 height 20
radio input "true"
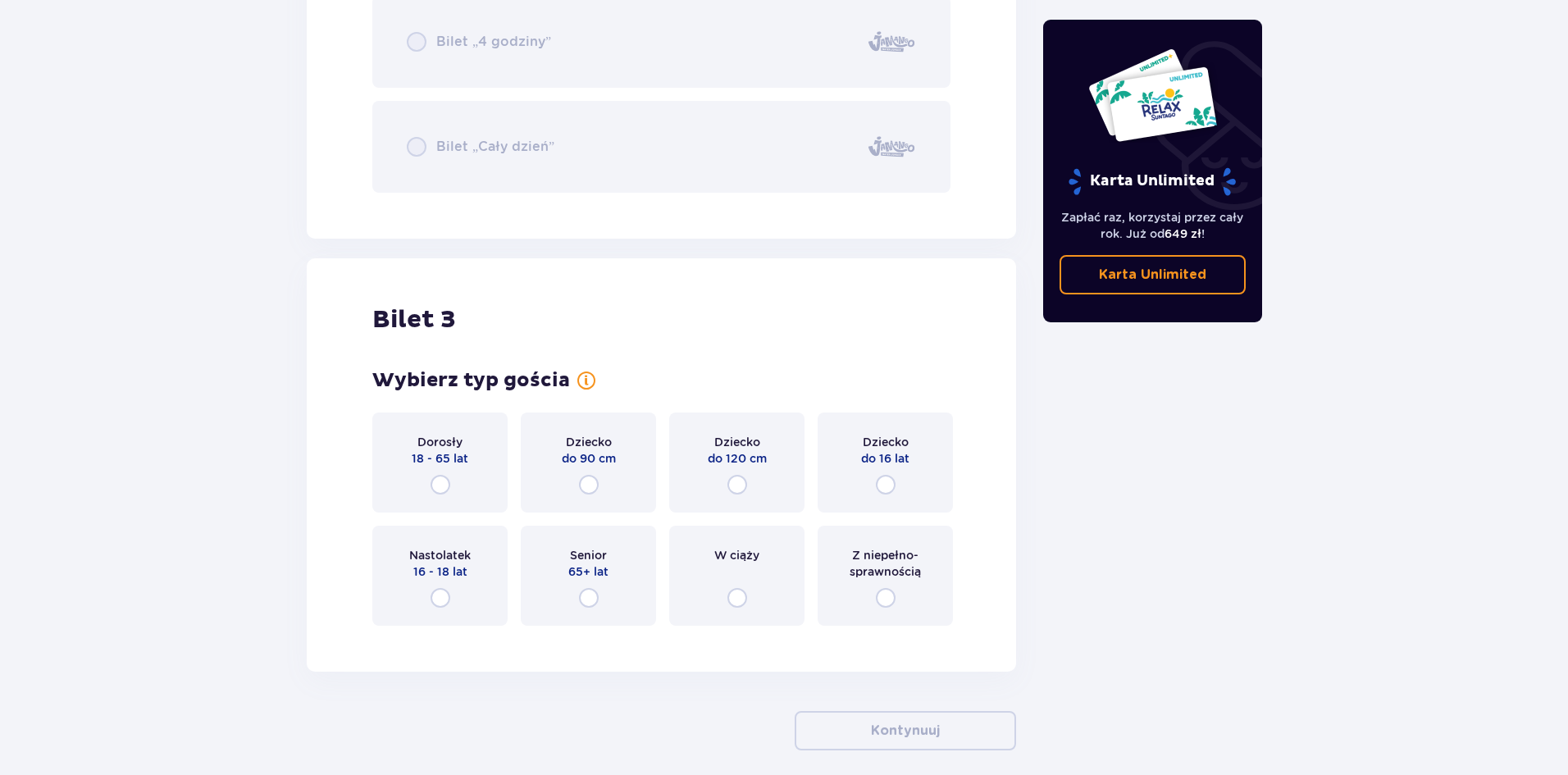
scroll to position [2894, 0]
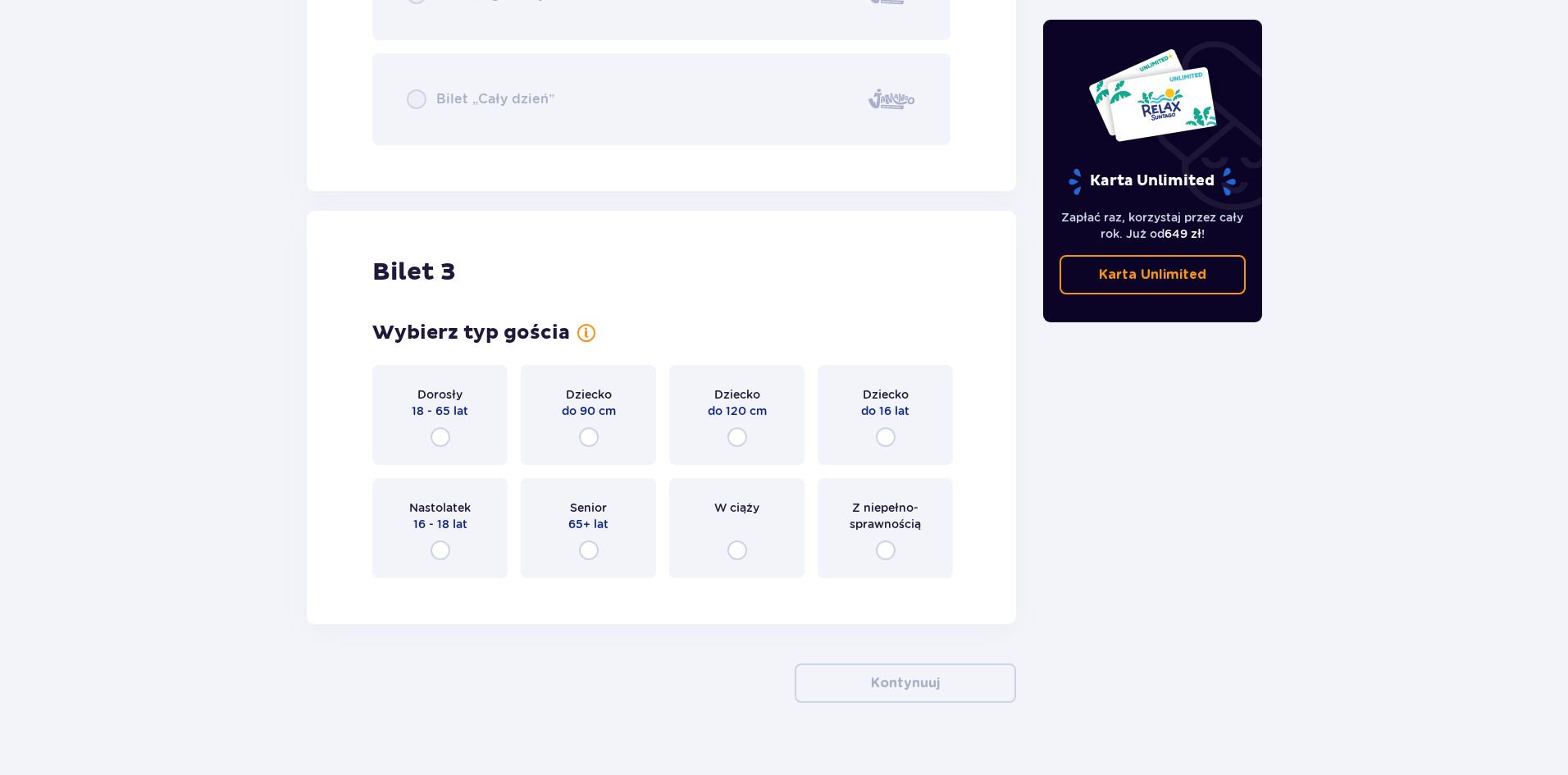
click at [737, 440] on input "radio" at bounding box center [738, 438] width 20 height 20
radio input "true"
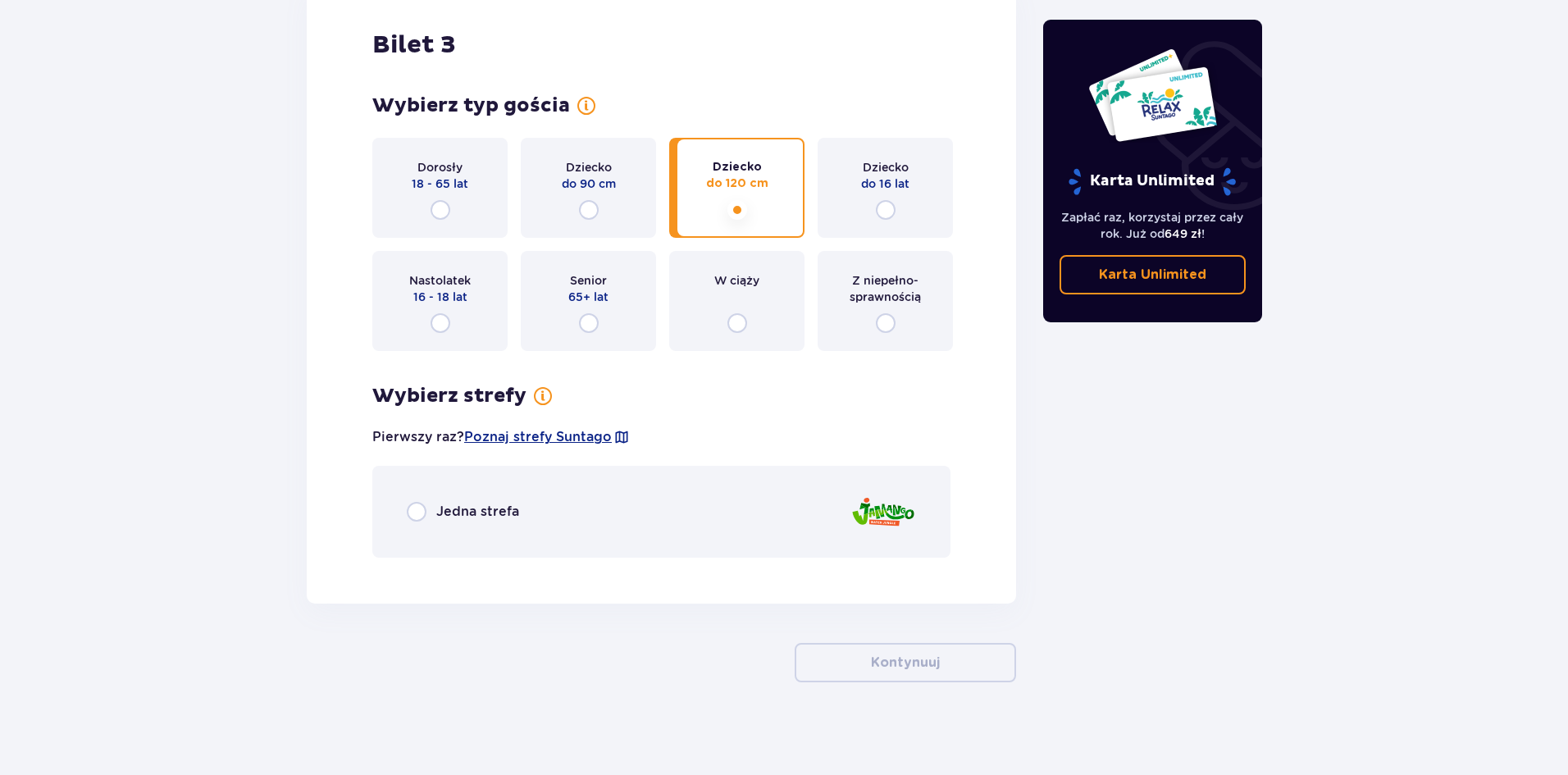
scroll to position [3127, 0]
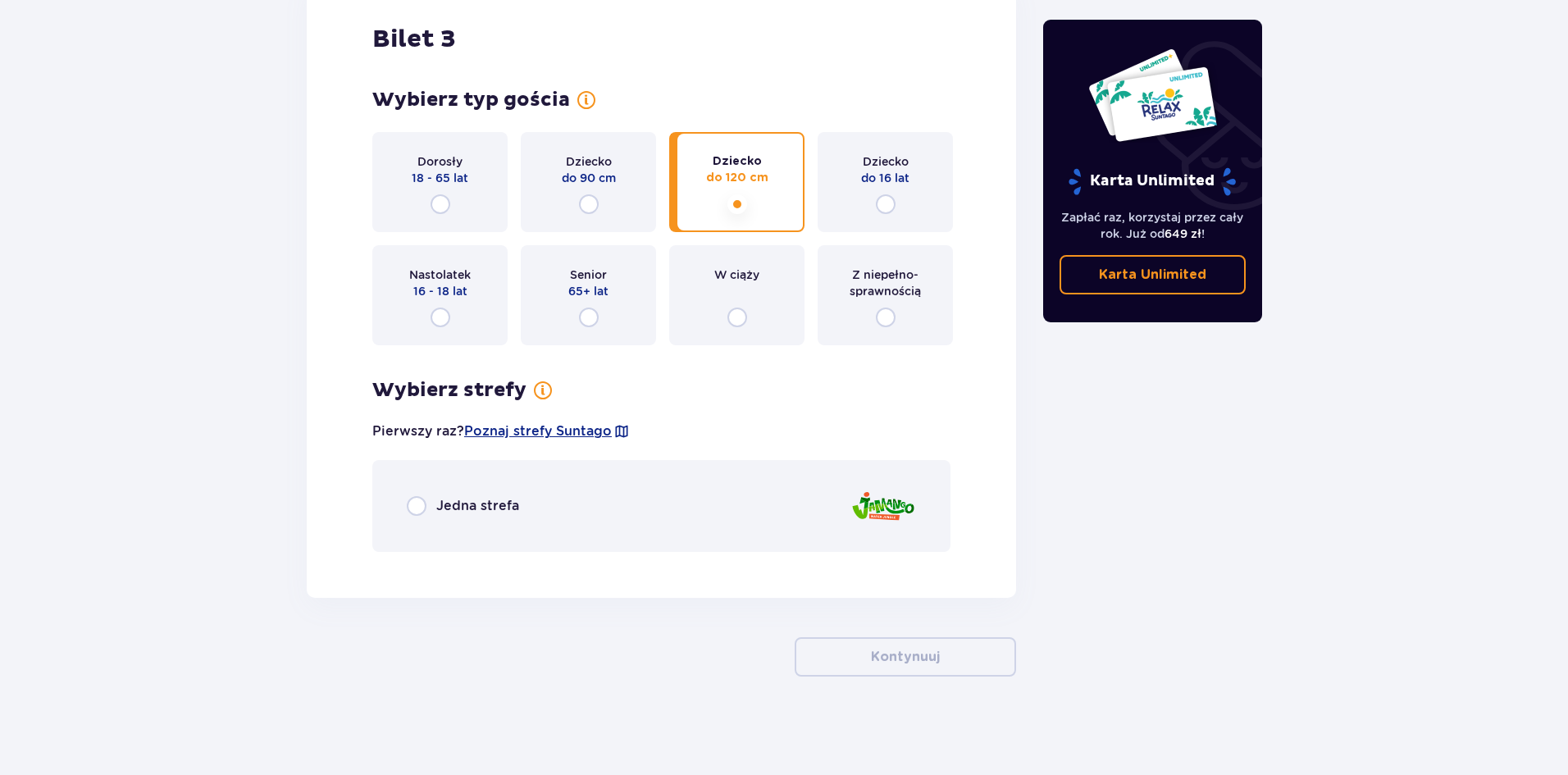
click at [420, 501] on input "radio" at bounding box center [417, 506] width 20 height 20
radio input "true"
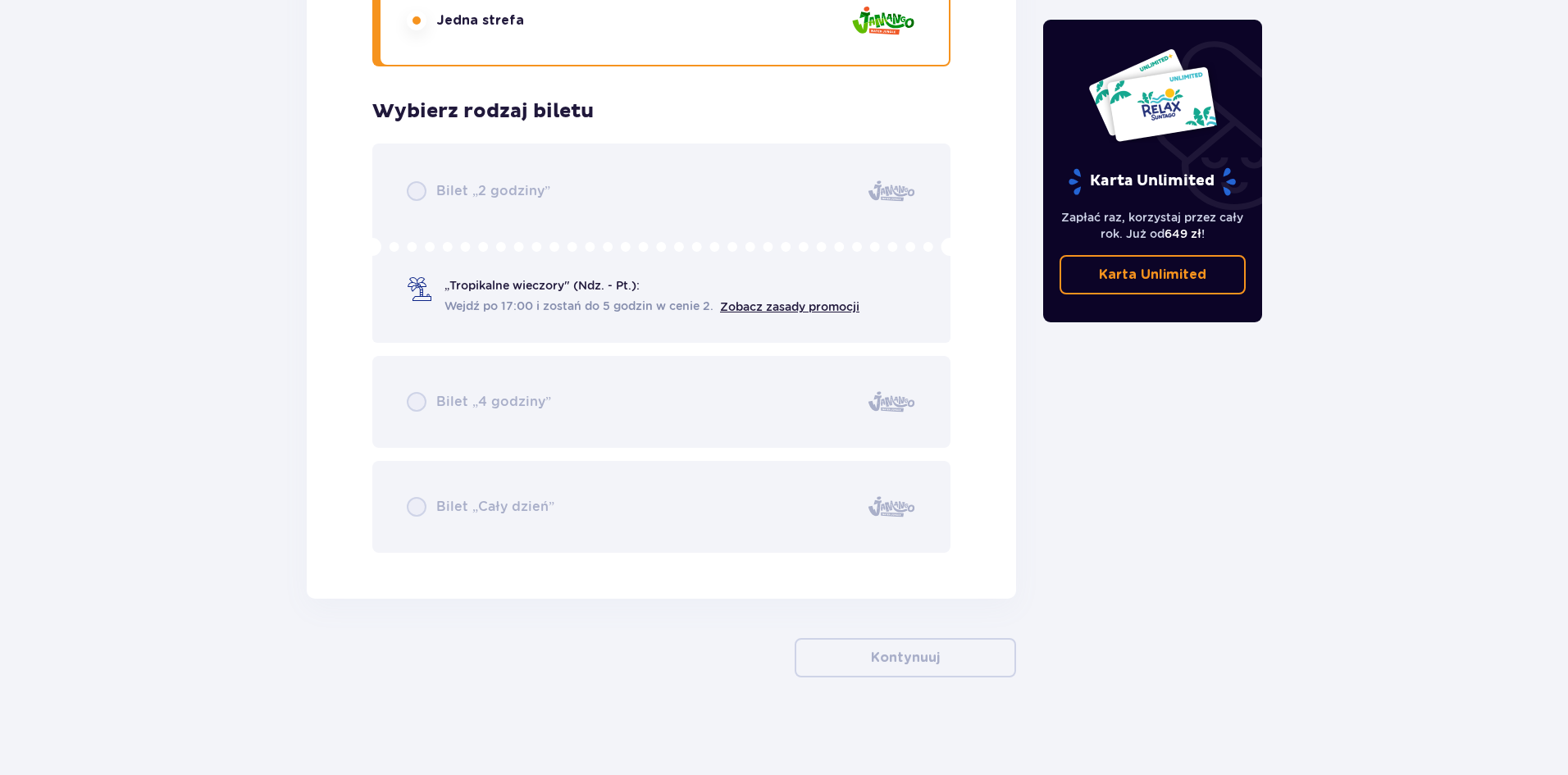
scroll to position [3613, 0]
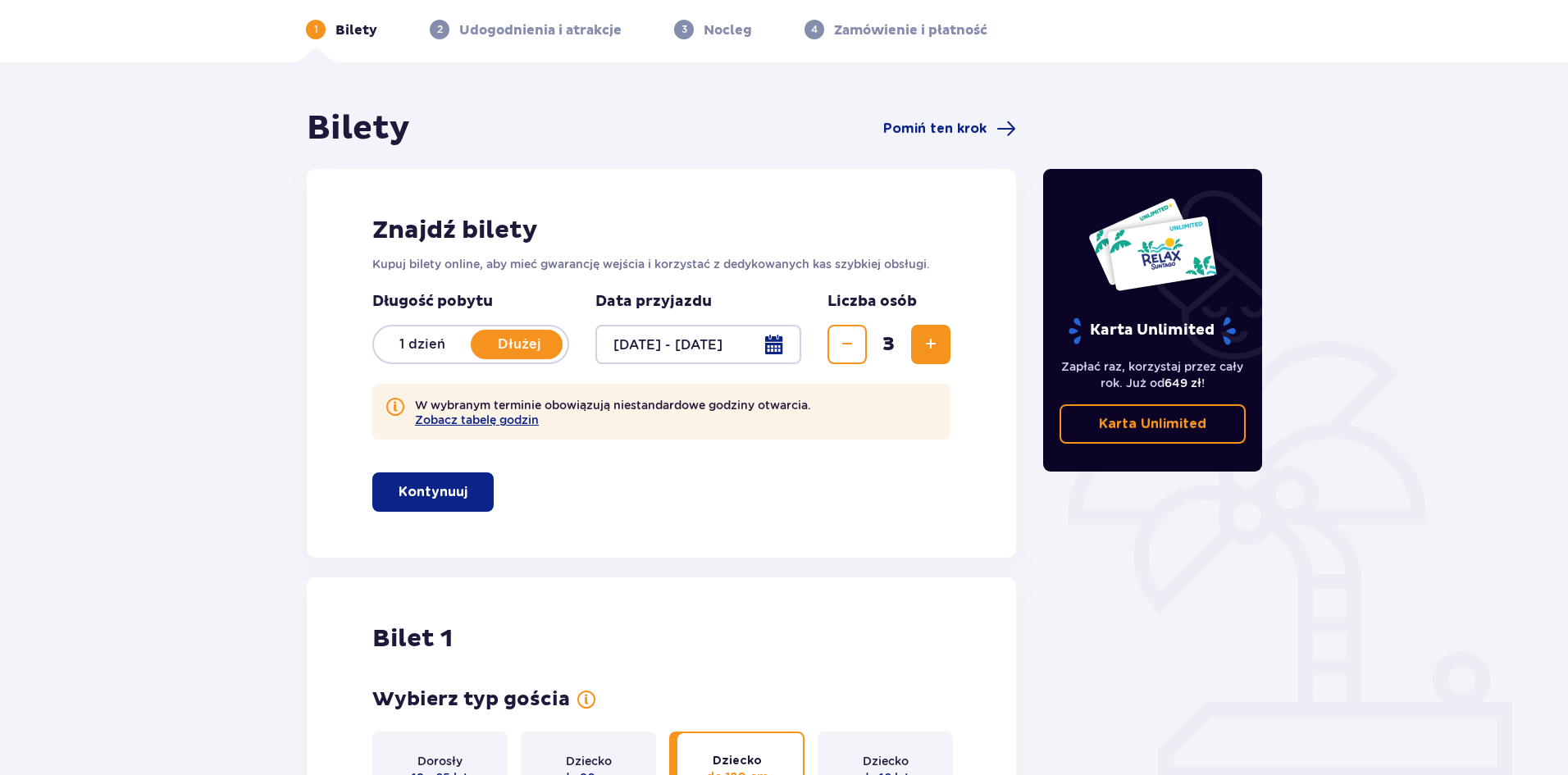
scroll to position [0, 0]
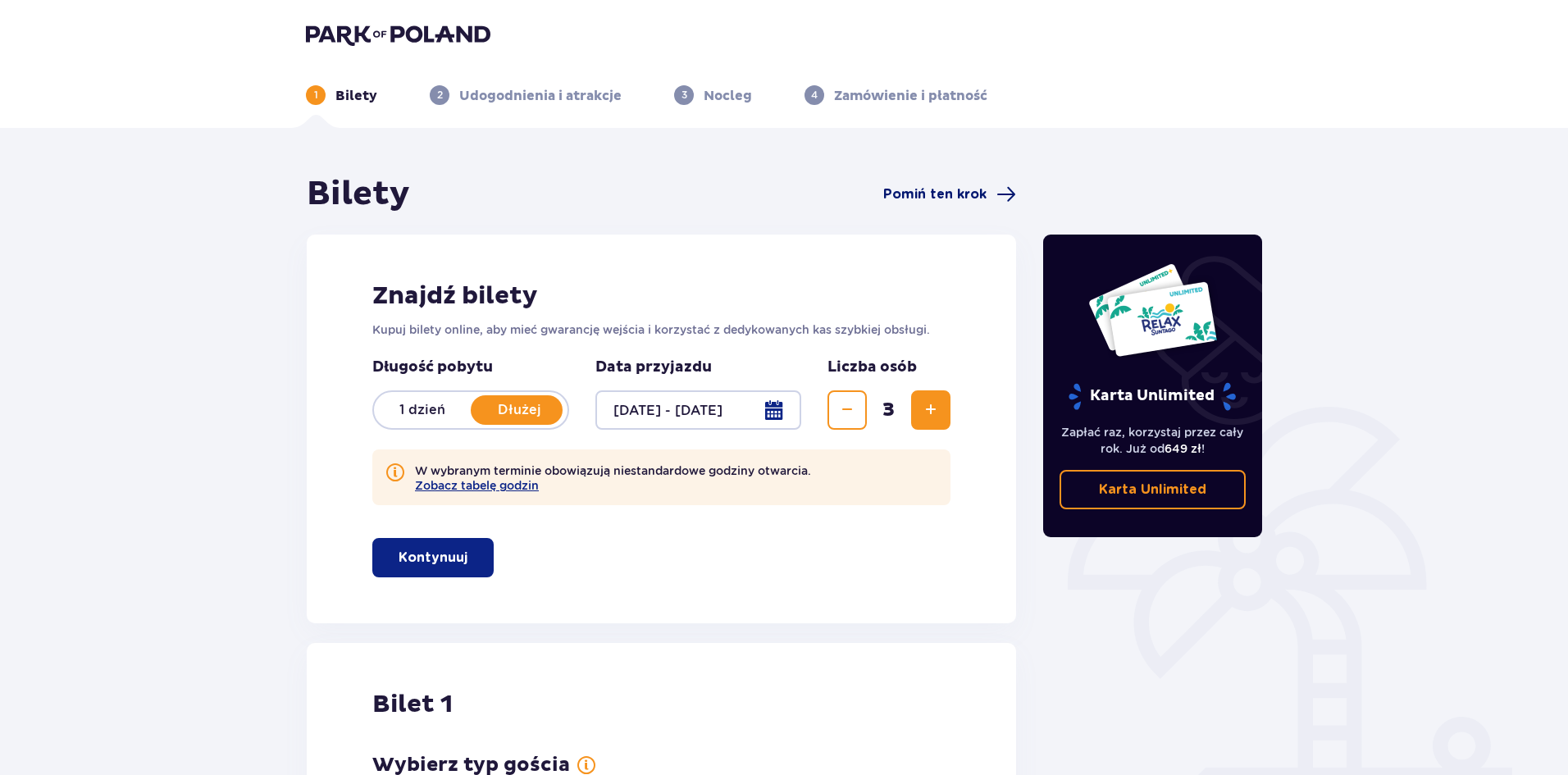
click at [1000, 193] on span at bounding box center [1006, 195] width 20 height 20
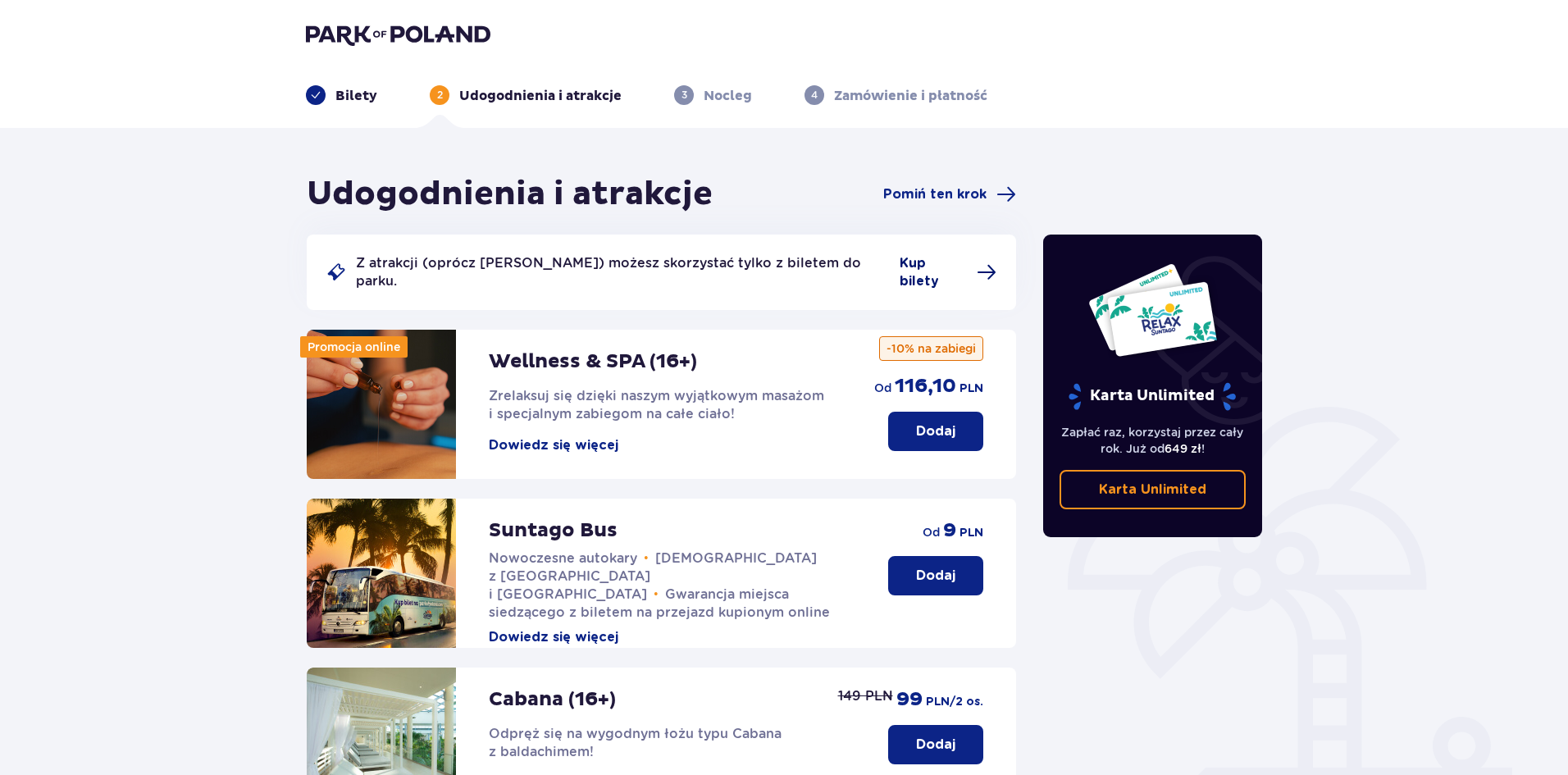
click at [913, 266] on span "Kup bilety" at bounding box center [933, 272] width 67 height 36
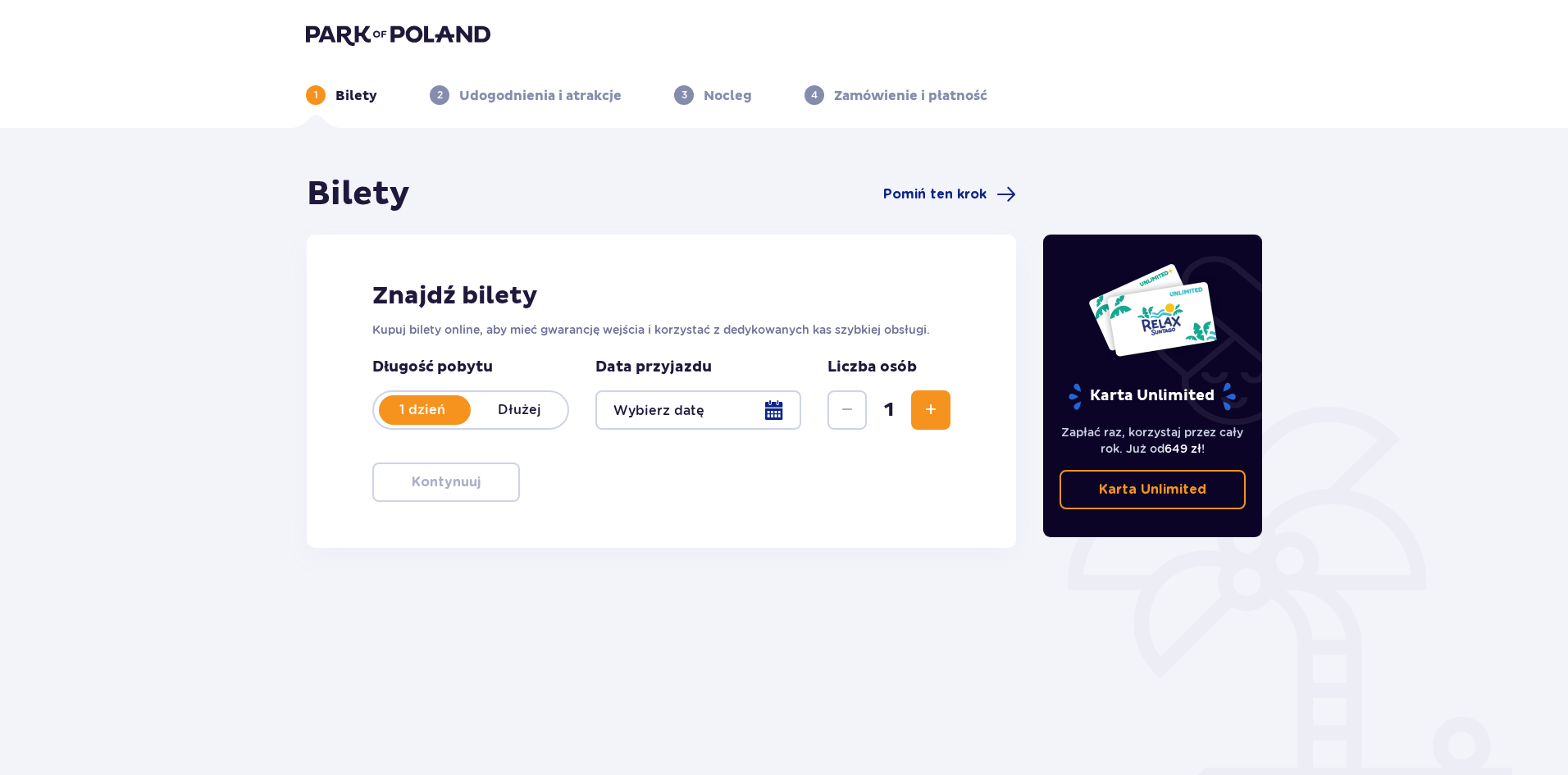
click at [778, 411] on div at bounding box center [699, 409] width 206 height 39
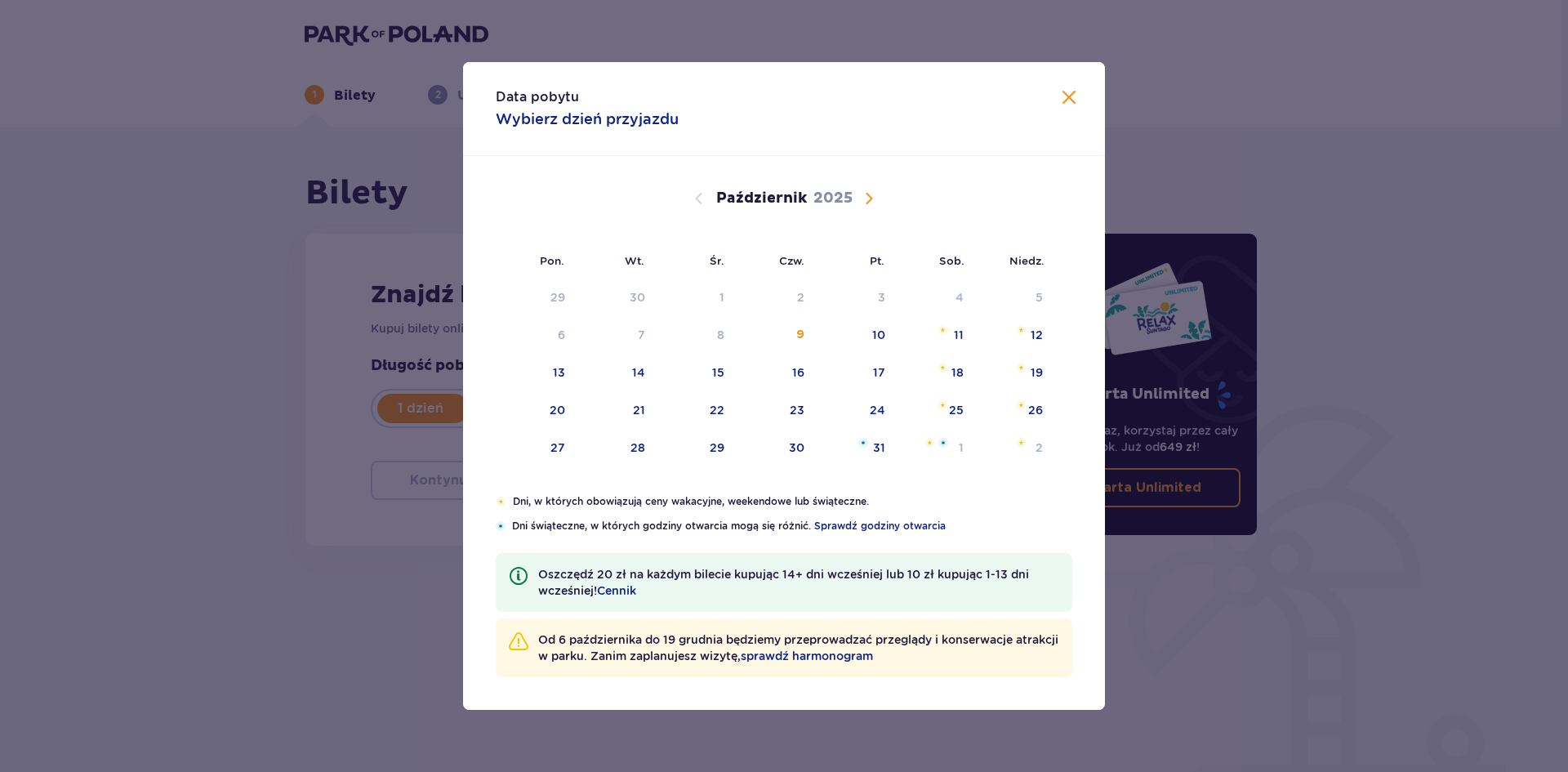
click at [873, 198] on span "Następny miesiąc" at bounding box center [869, 198] width 20 height 20
click at [943, 333] on img "sobota, 8 listopada 2025" at bounding box center [940, 330] width 11 height 10
type input "[DATE]"
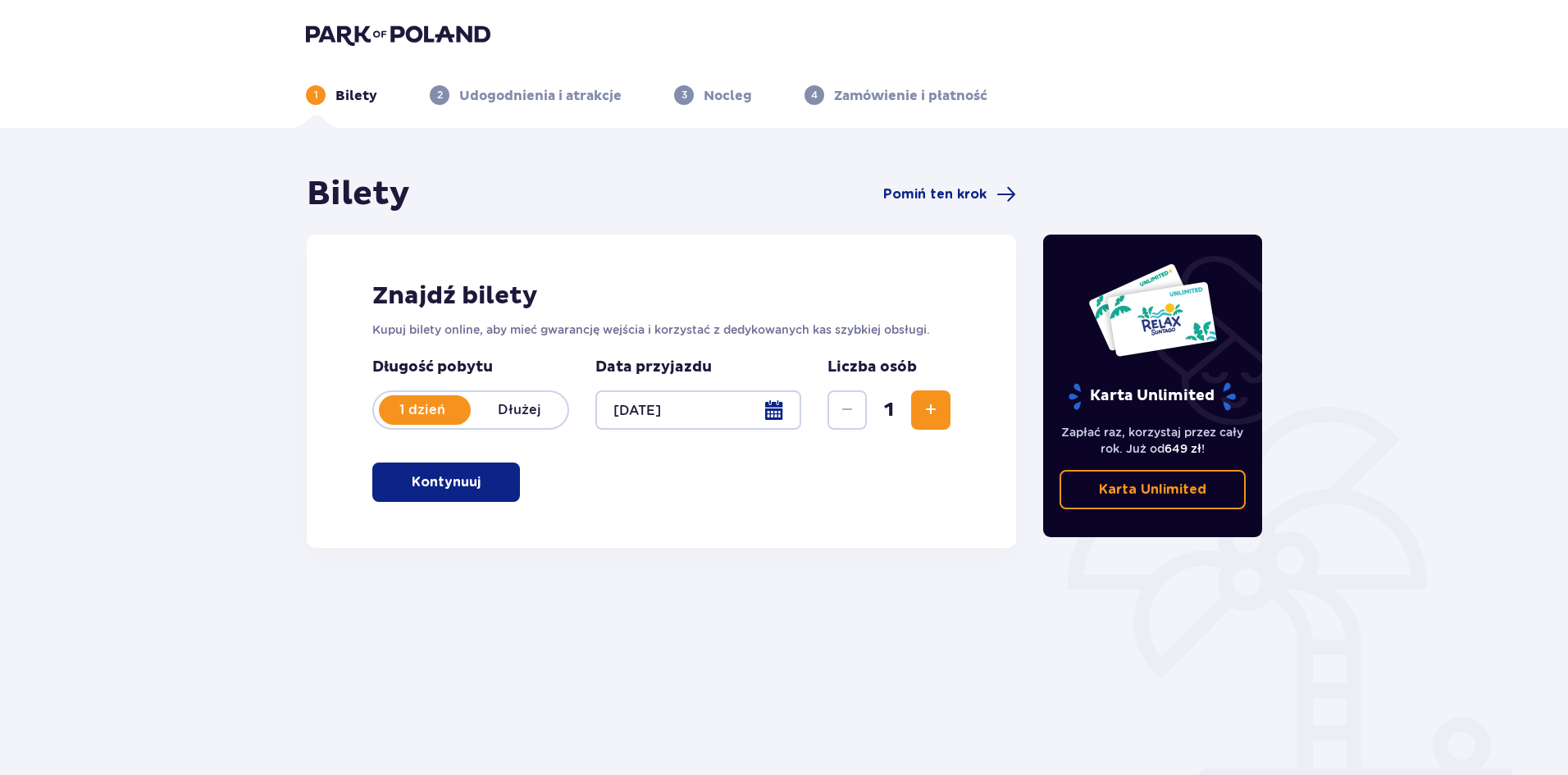
click at [937, 411] on span "Zwiększ" at bounding box center [930, 410] width 20 height 20
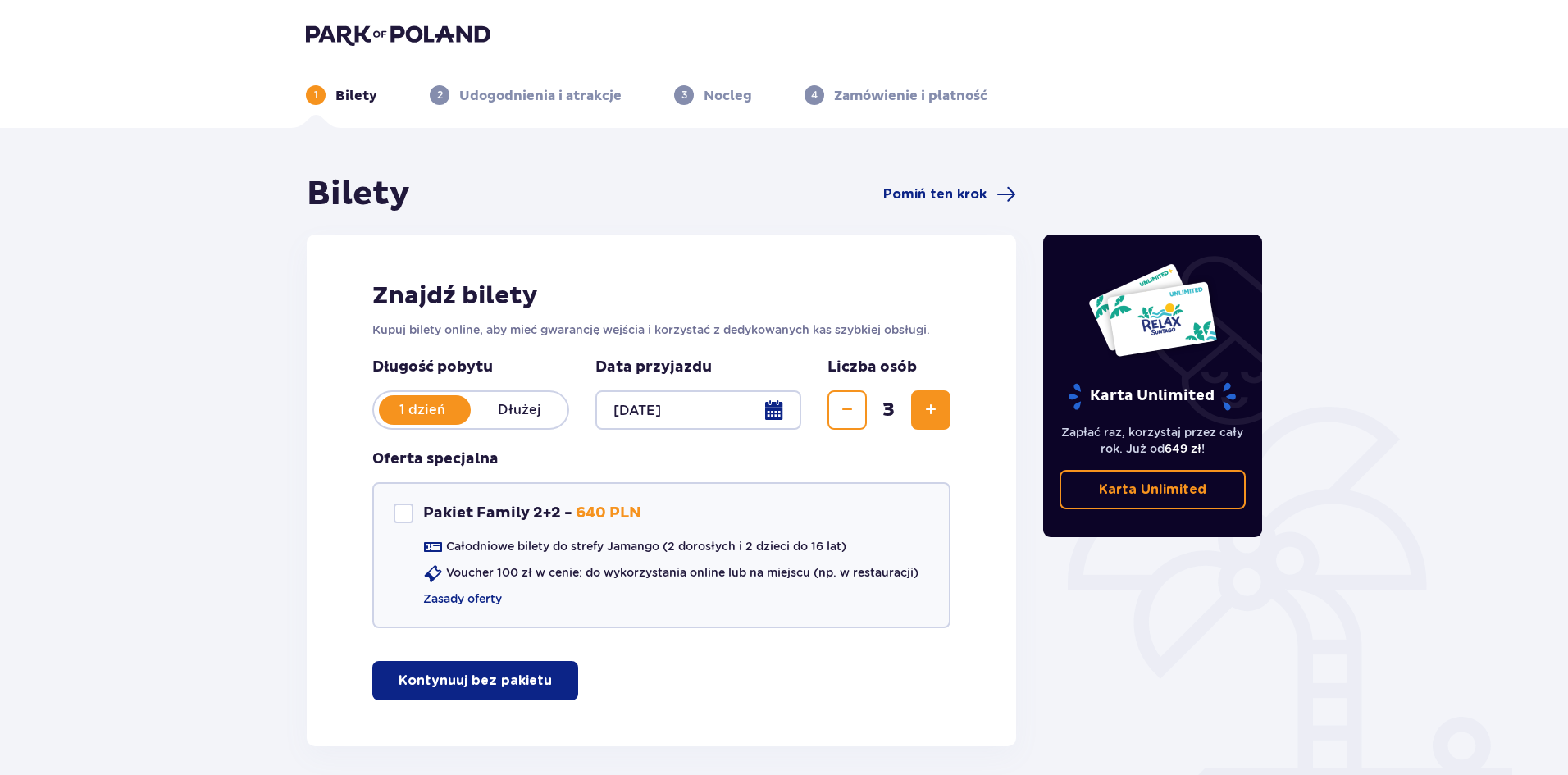
click at [538, 691] on button "Kontynuuj bez pakietu" at bounding box center [475, 680] width 206 height 39
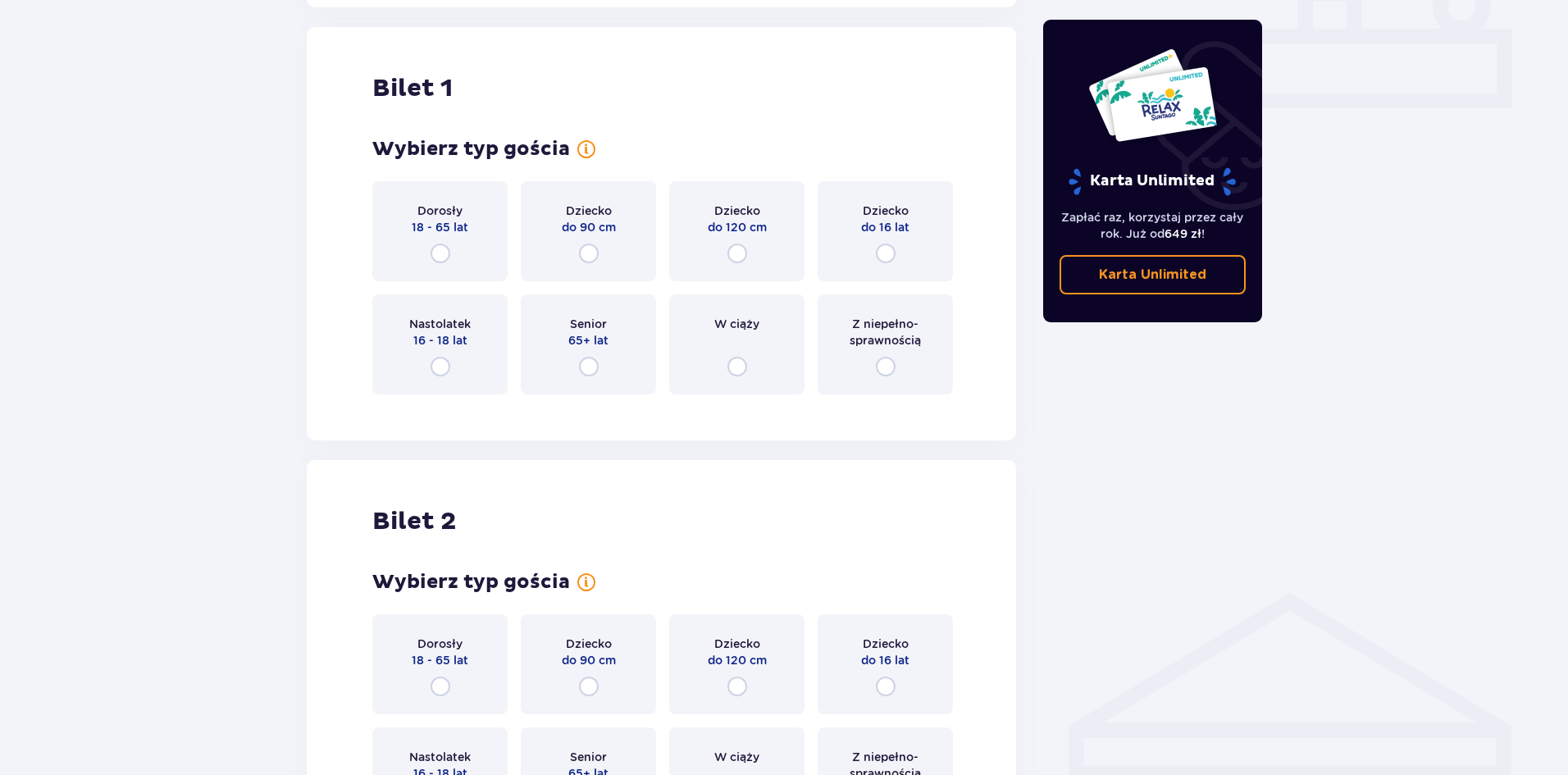
scroll to position [746, 0]
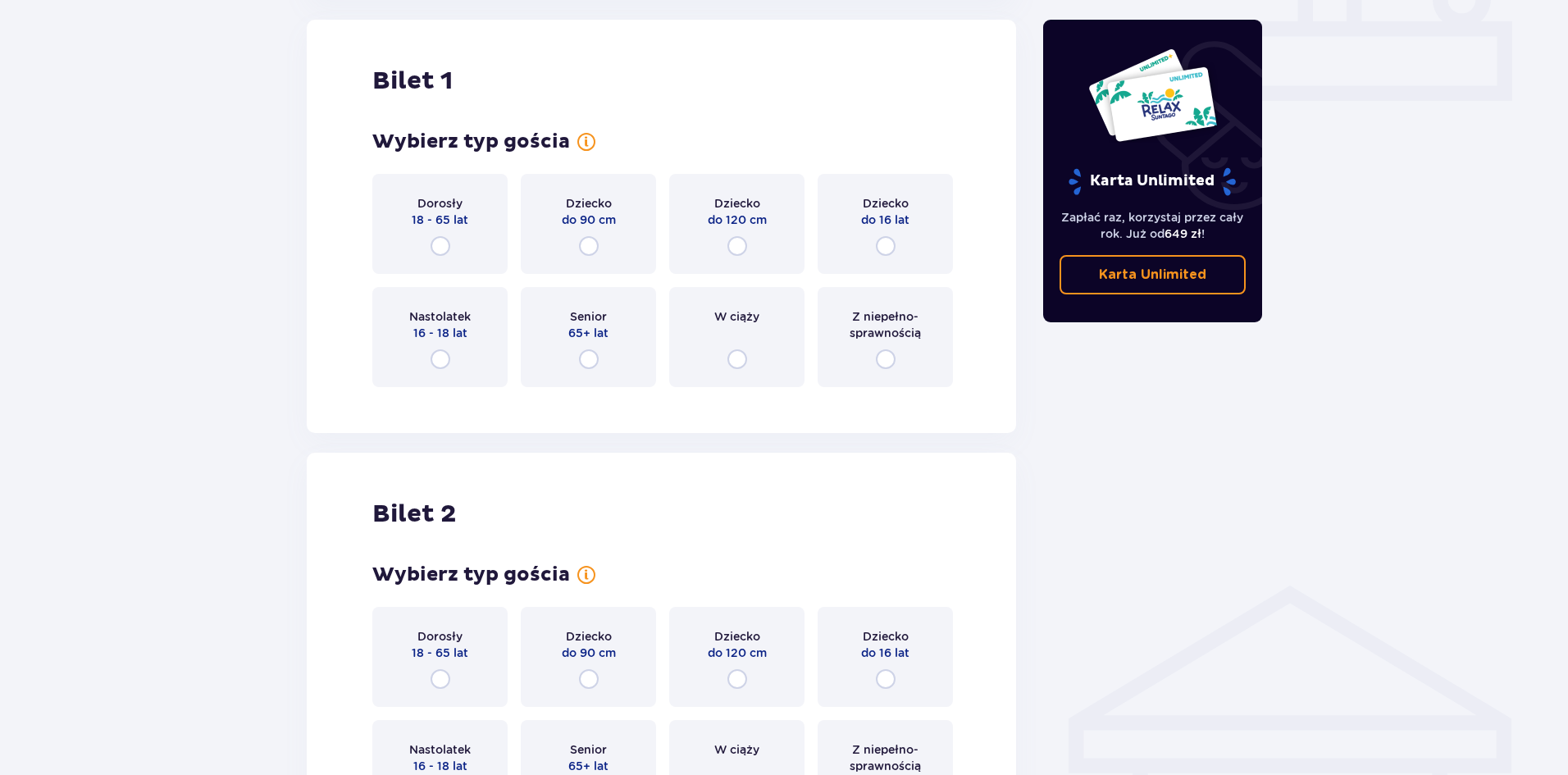
drag, startPoint x: 741, startPoint y: 248, endPoint x: 744, endPoint y: 257, distance: 9.5
click at [743, 253] on input "radio" at bounding box center [738, 247] width 20 height 20
radio input "true"
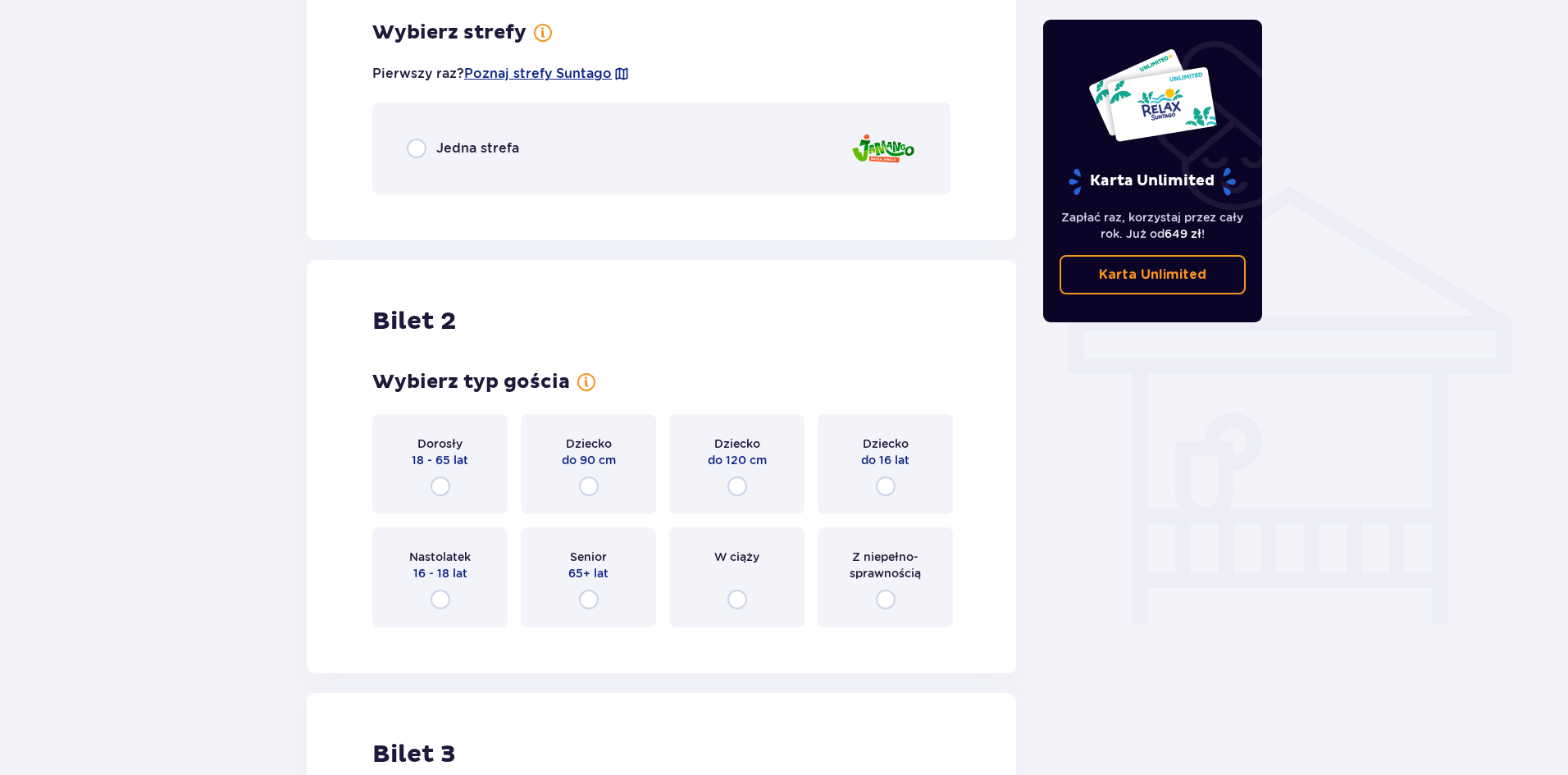
scroll to position [1146, 0]
click at [418, 155] on input "radio" at bounding box center [417, 147] width 20 height 20
radio input "true"
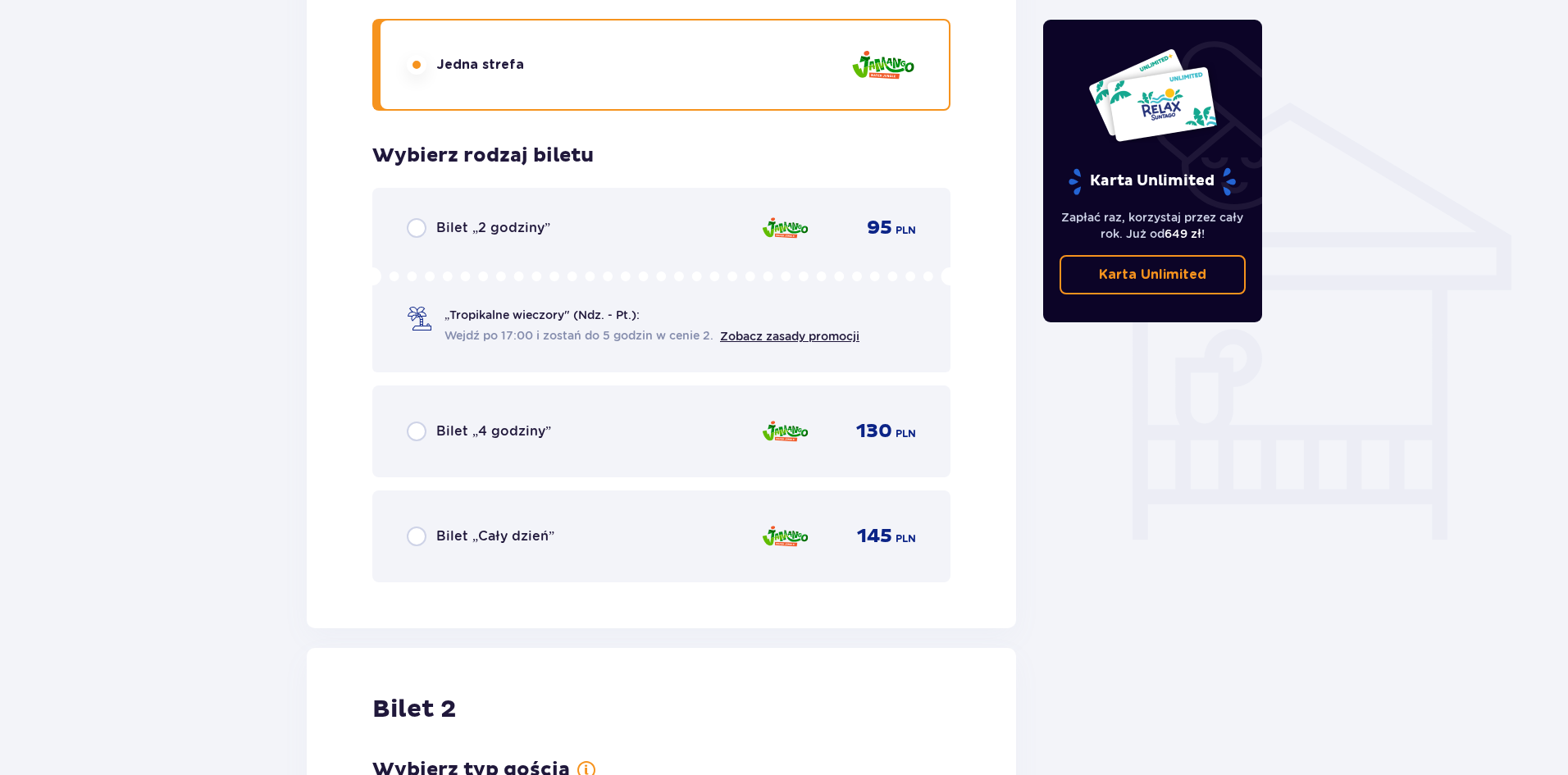
scroll to position [1189, 0]
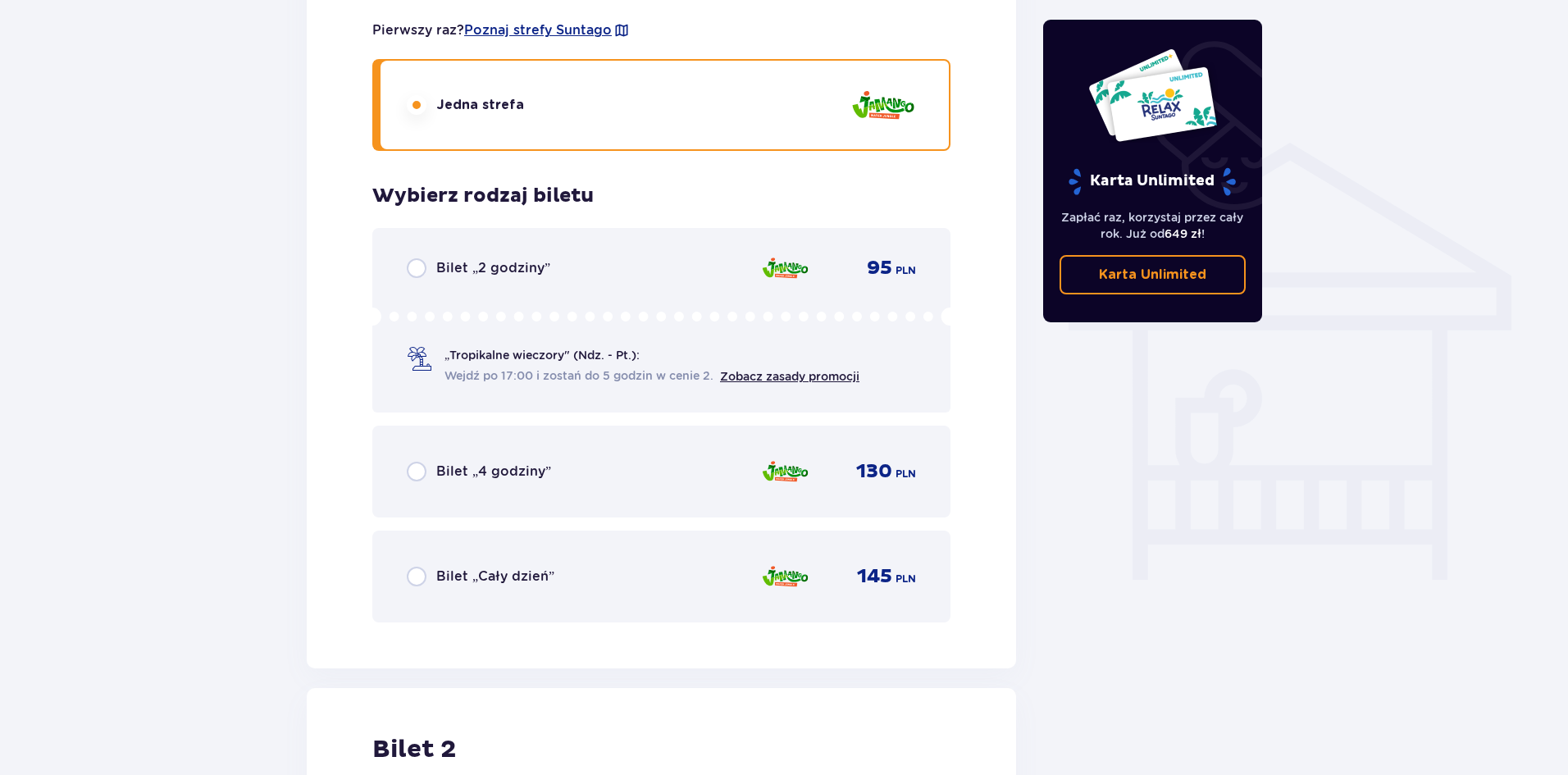
click at [416, 587] on div "Bilet „Cały dzień” 145 PLN" at bounding box center [661, 577] width 509 height 35
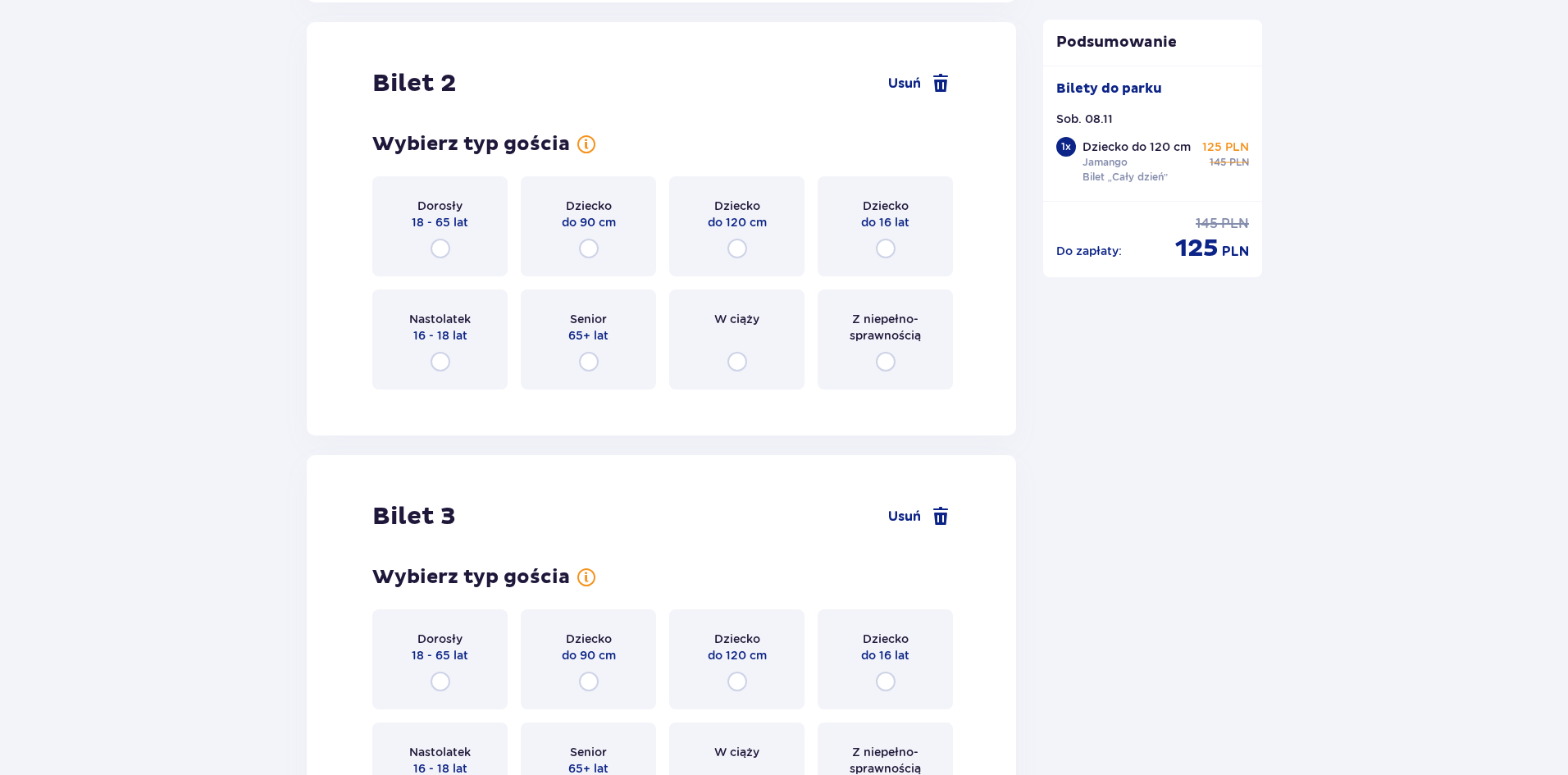
scroll to position [1857, 0]
click at [447, 251] on input "radio" at bounding box center [440, 247] width 20 height 20
radio input "true"
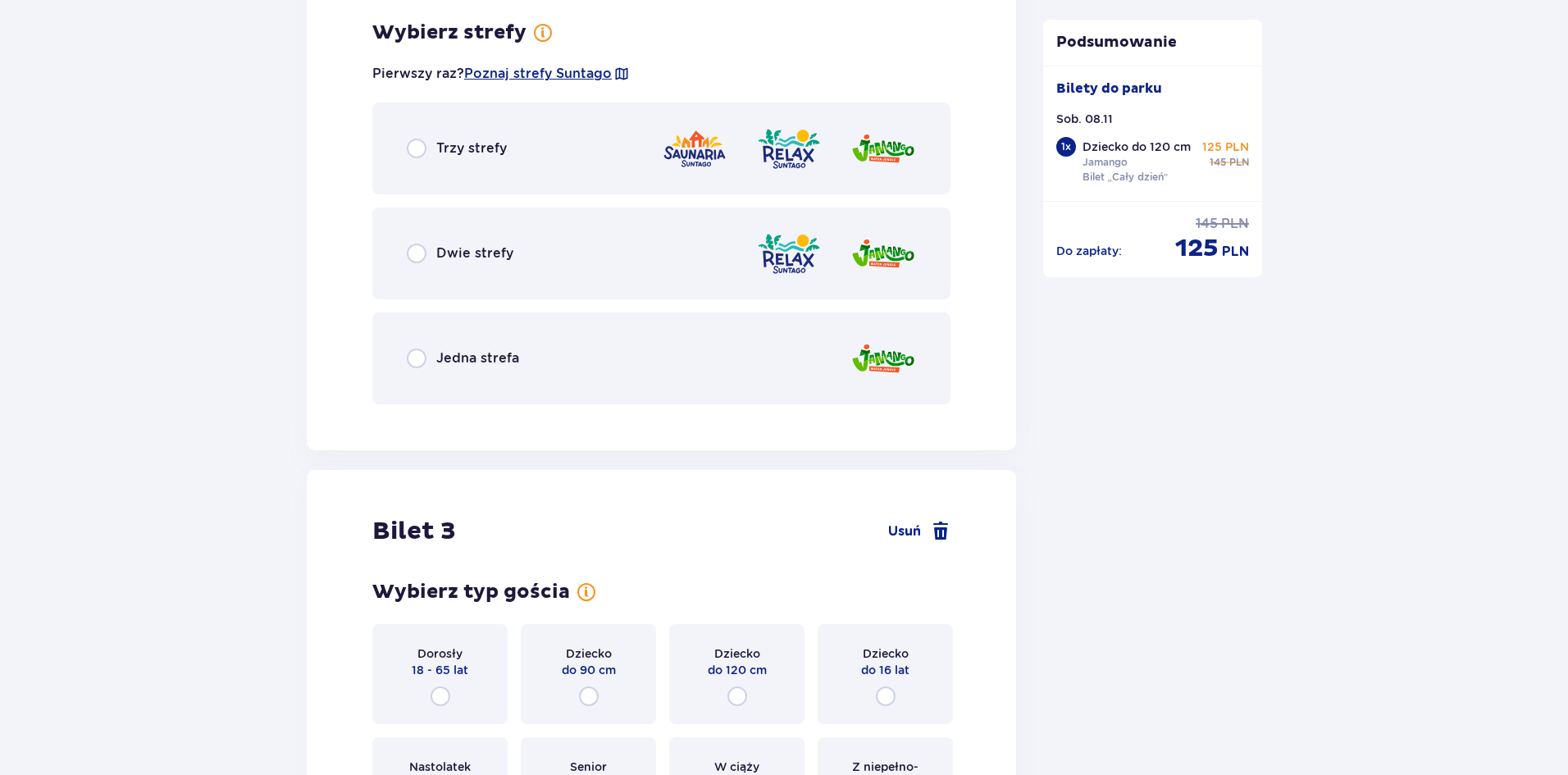
scroll to position [2258, 0]
click at [418, 357] on input "radio" at bounding box center [417, 357] width 20 height 20
radio input "true"
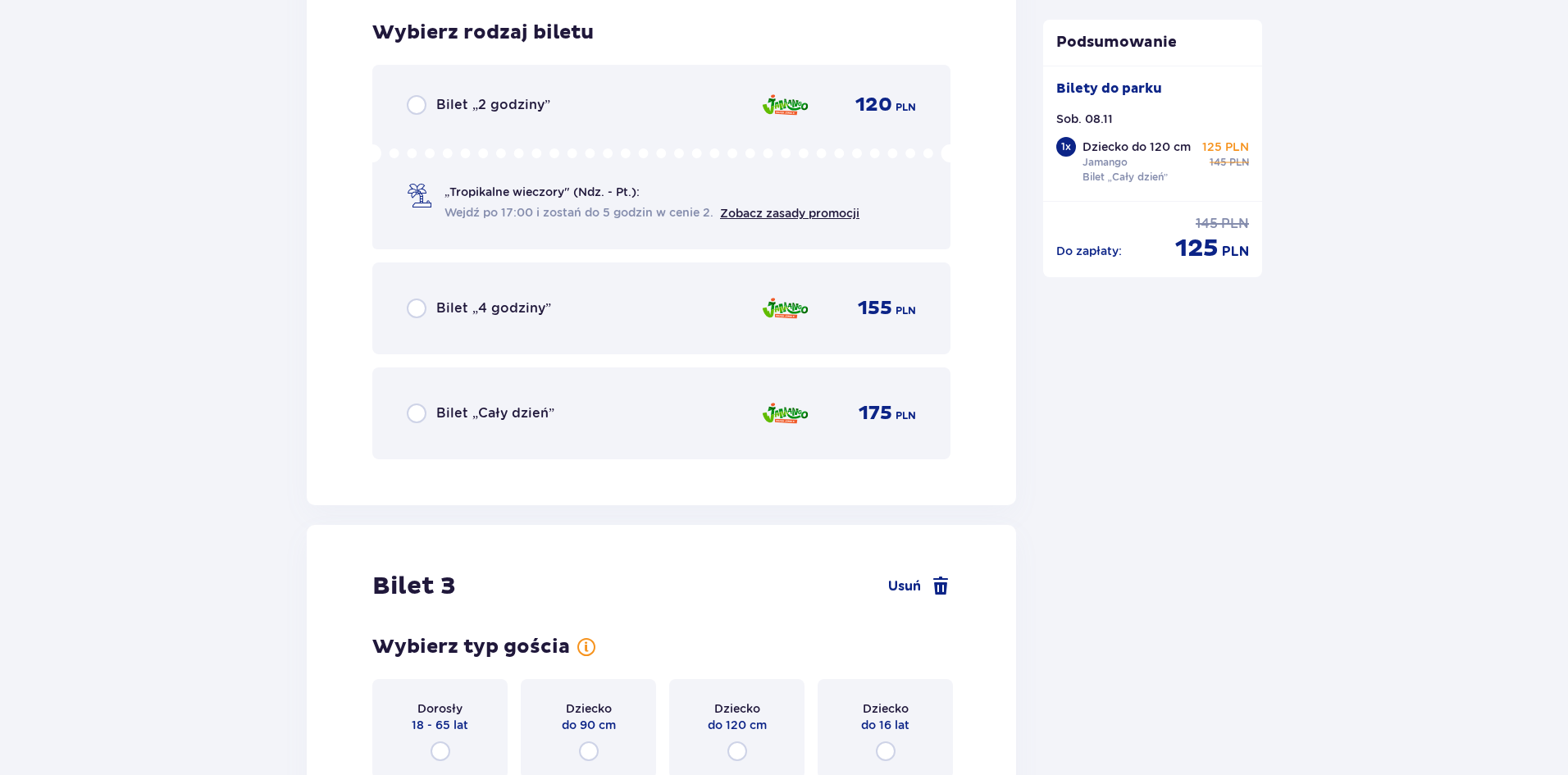
scroll to position [2674, 0]
click at [420, 417] on input "radio" at bounding box center [417, 413] width 20 height 20
radio input "true"
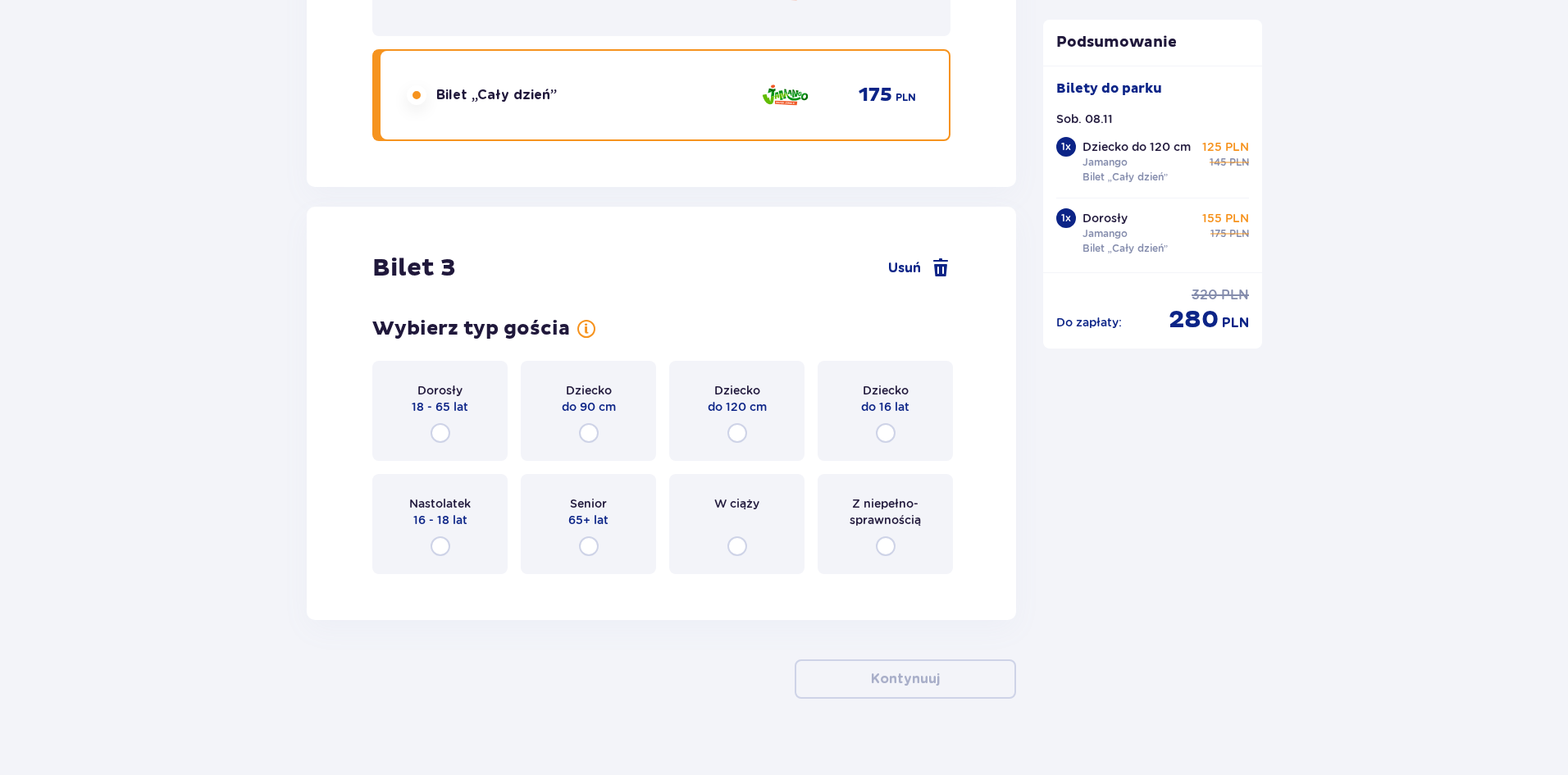
scroll to position [3014, 0]
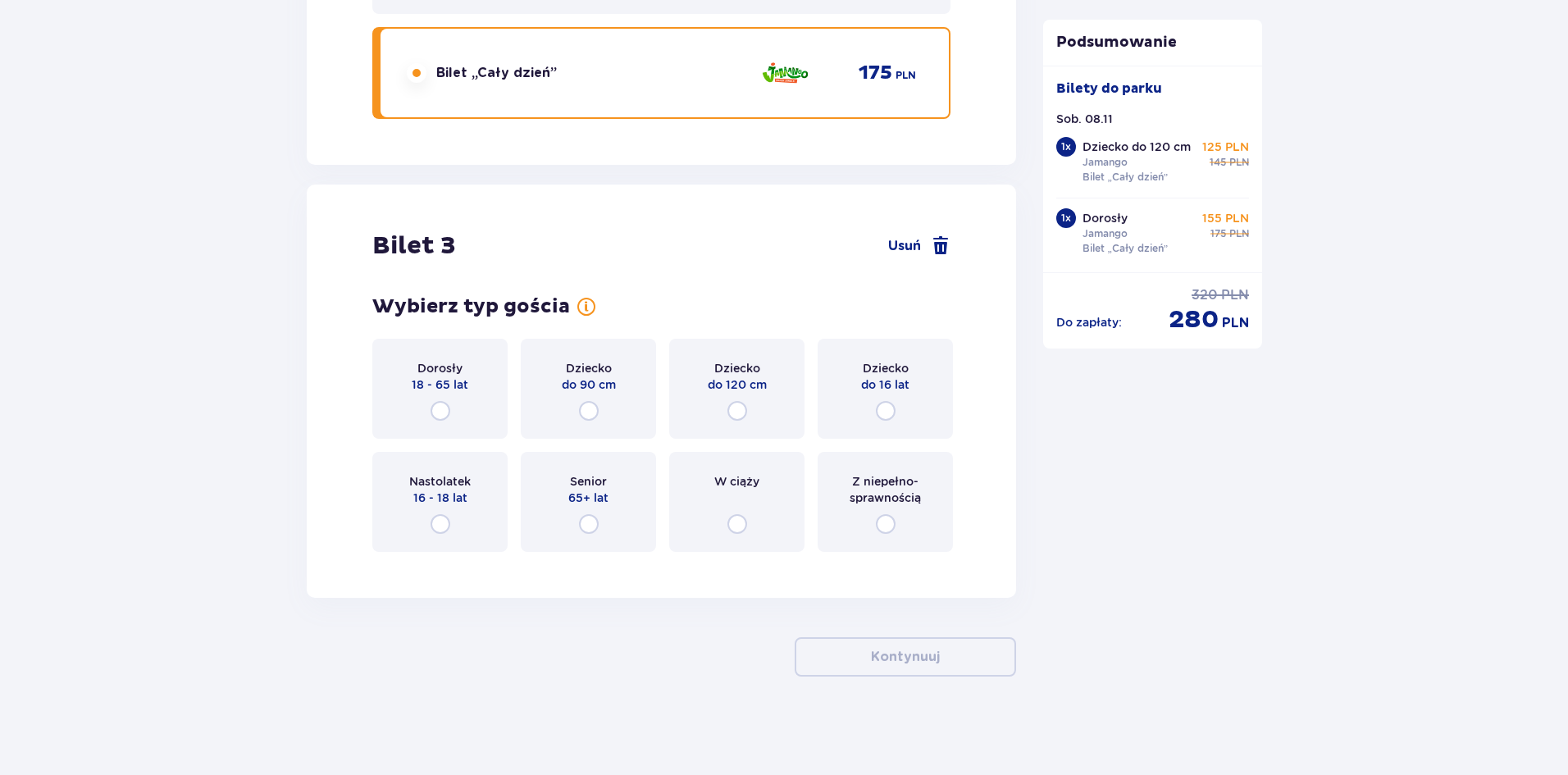
click at [452, 412] on div "Dorosły 18 - 65 lat" at bounding box center [439, 388] width 136 height 100
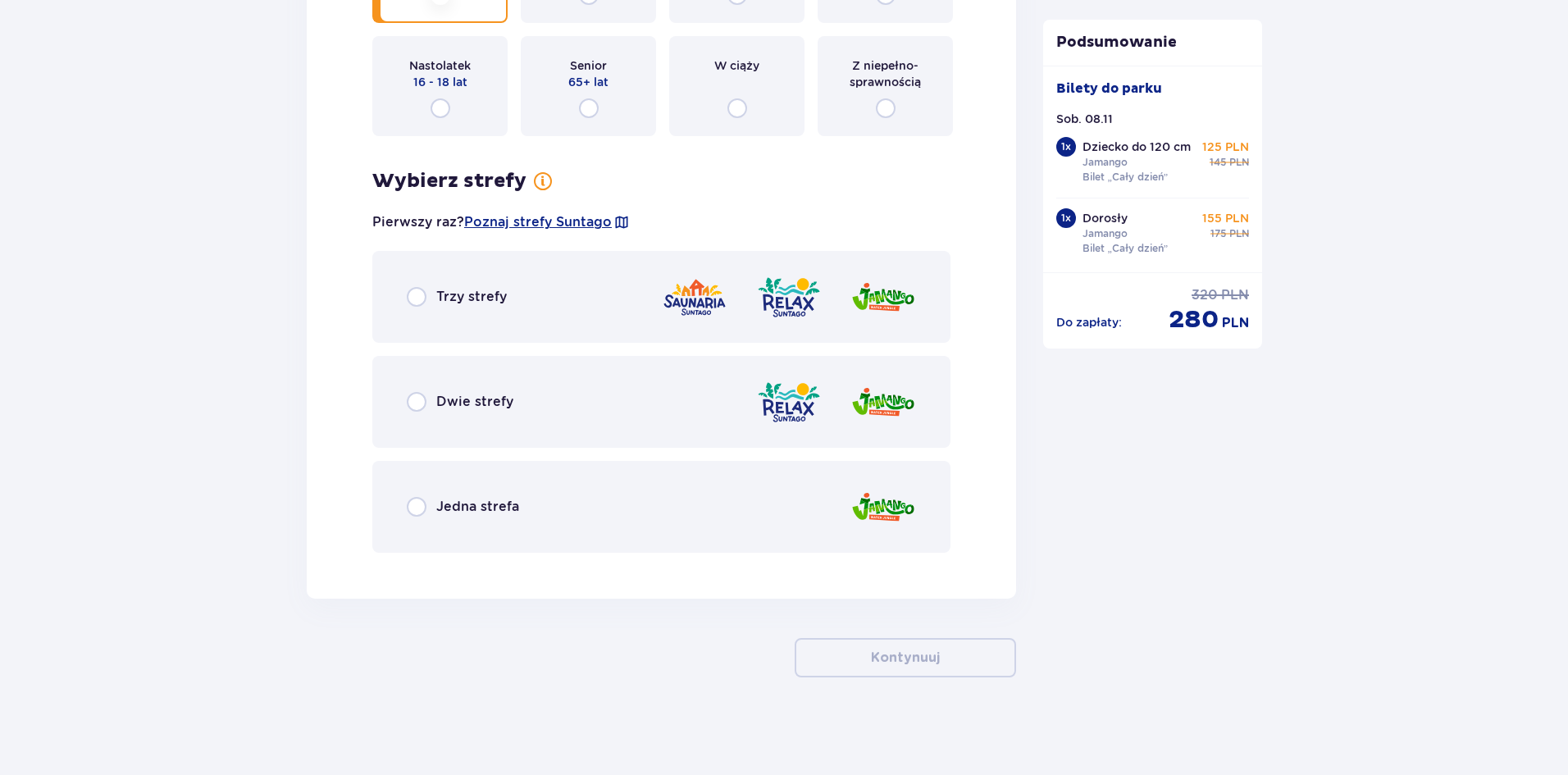
scroll to position [3430, 0]
click at [420, 514] on input "radio" at bounding box center [417, 506] width 20 height 20
radio input "true"
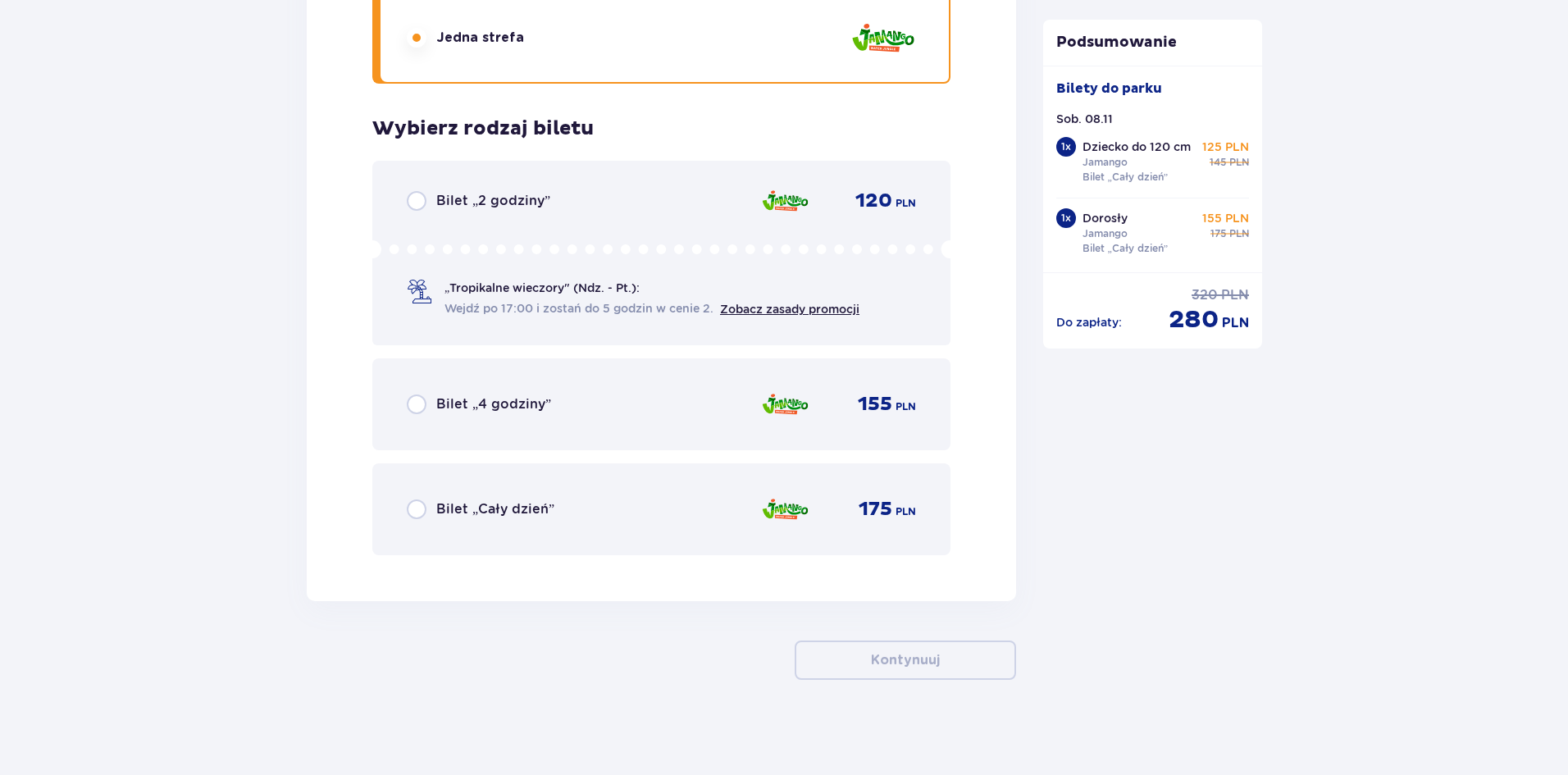
scroll to position [3901, 0]
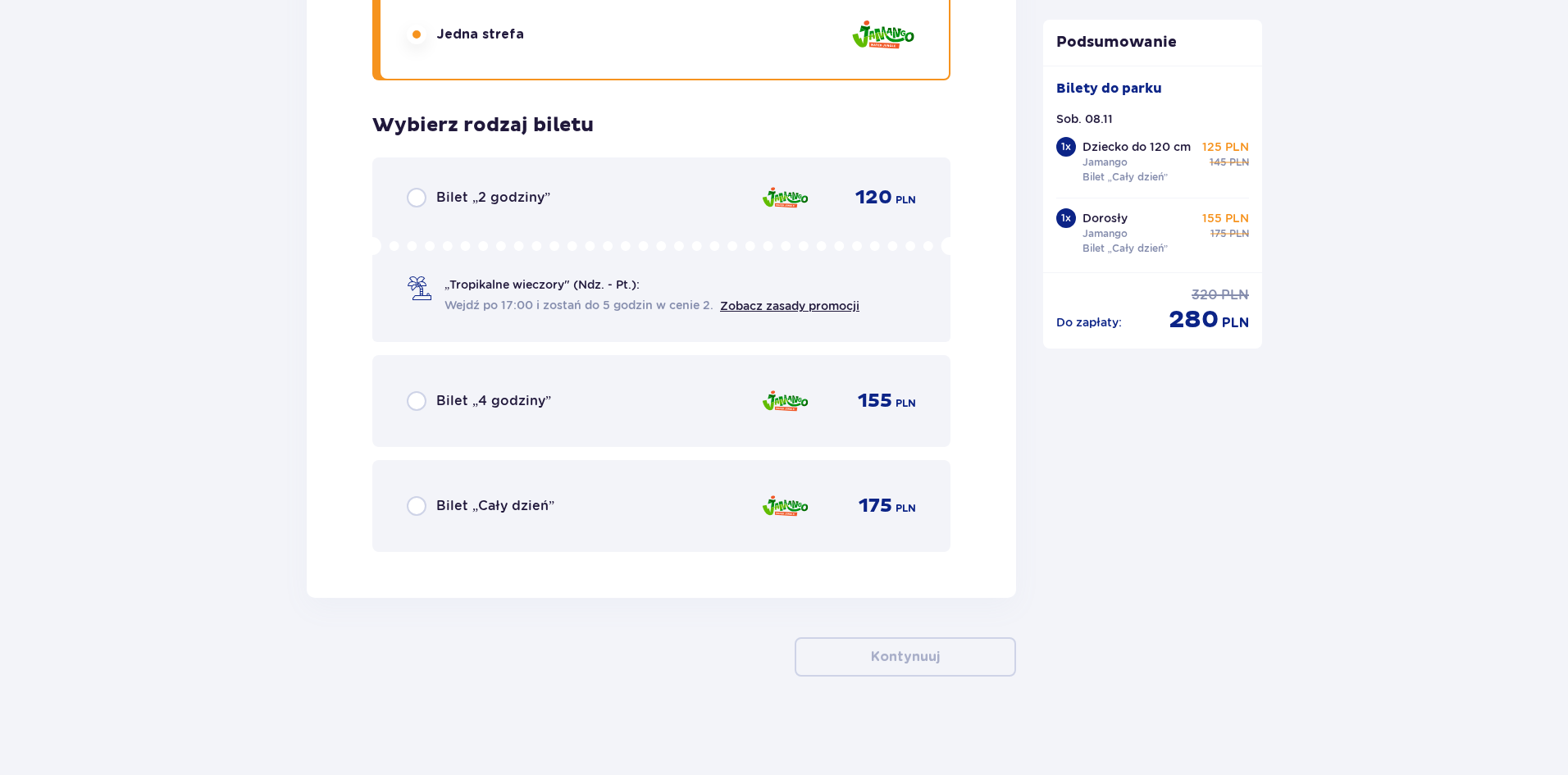
click at [420, 502] on input "radio" at bounding box center [417, 506] width 20 height 20
radio input "true"
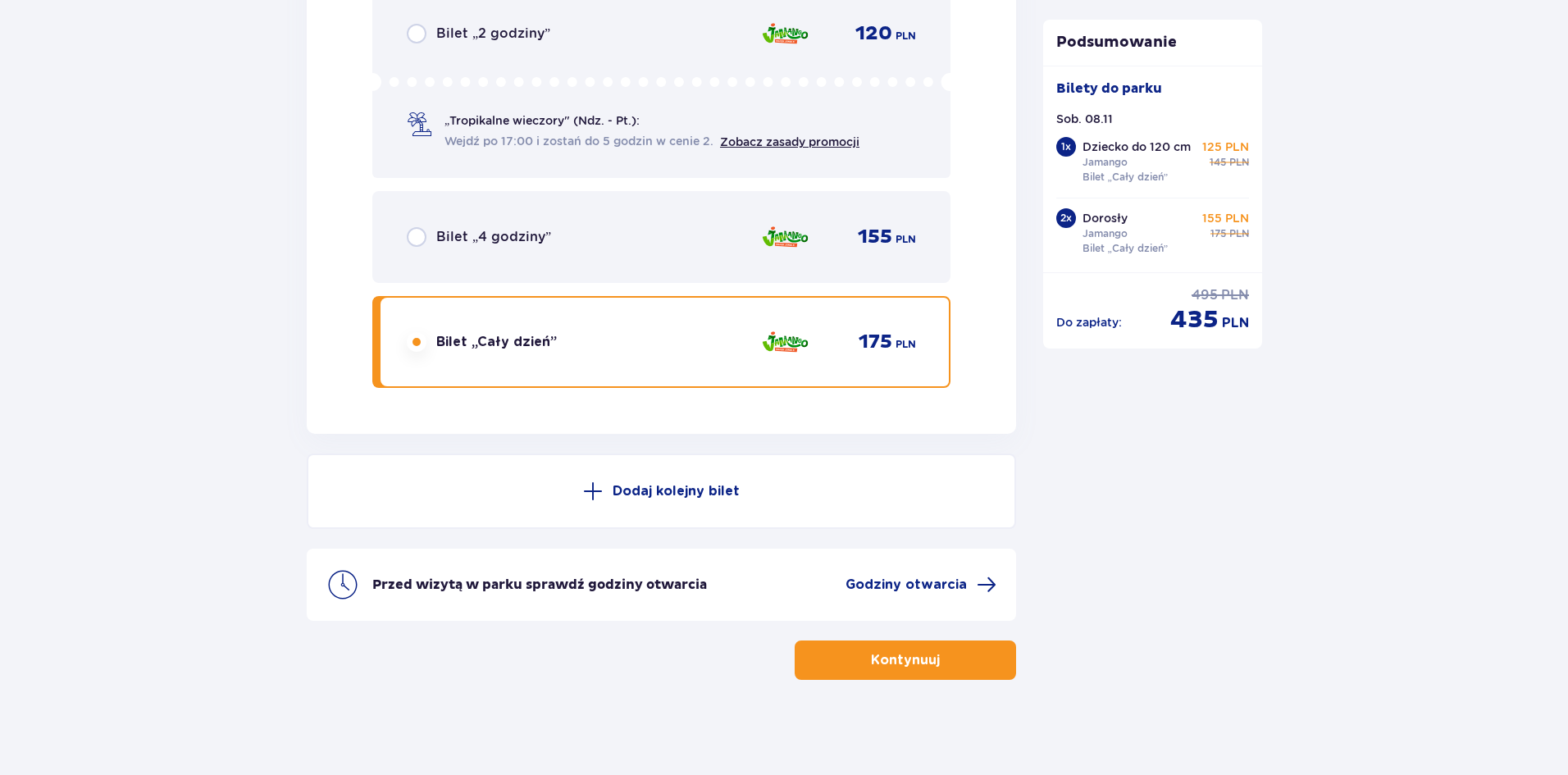
scroll to position [4069, 0]
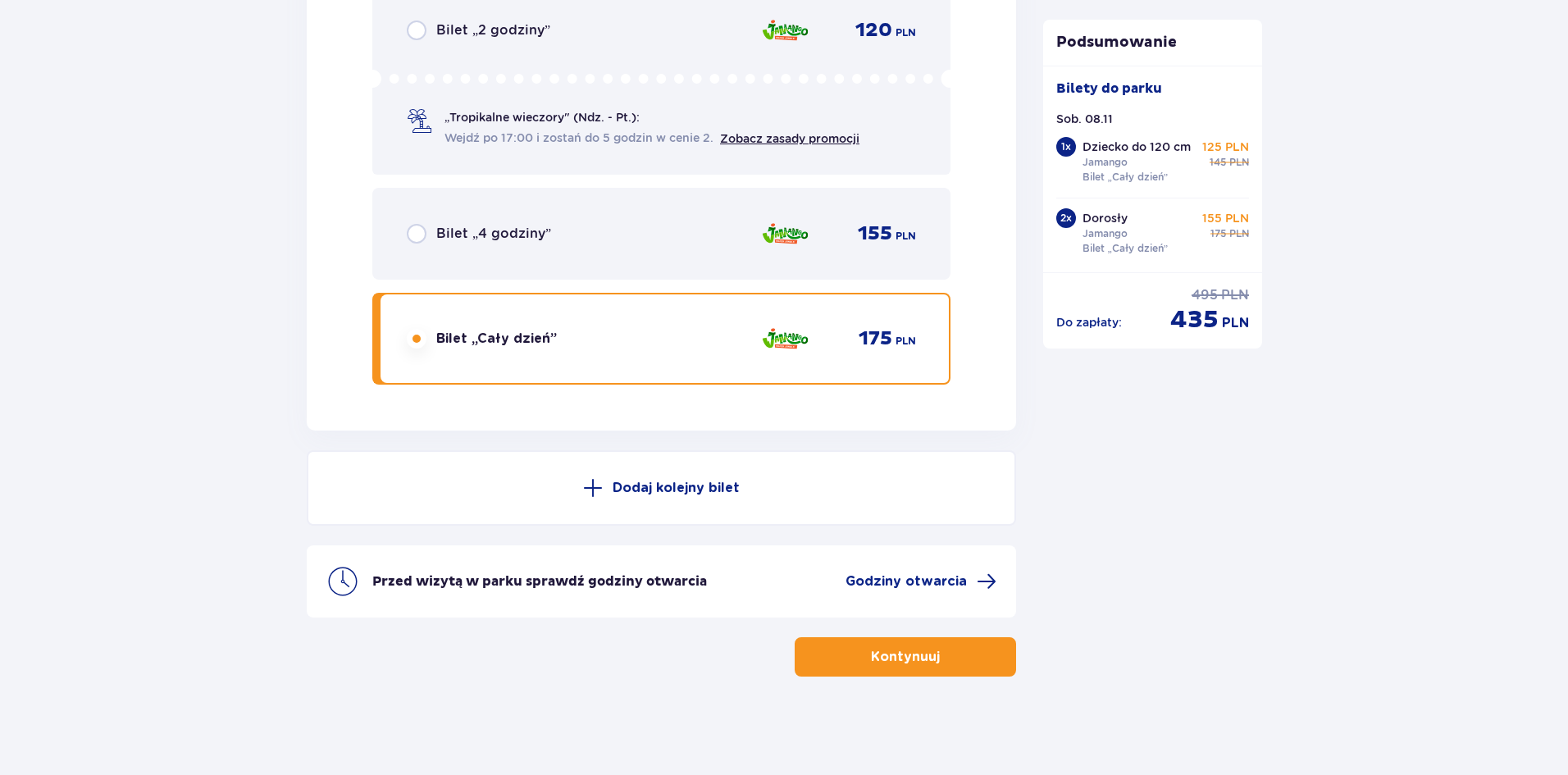
click at [929, 654] on button "Kontynuuj" at bounding box center [905, 656] width 221 height 39
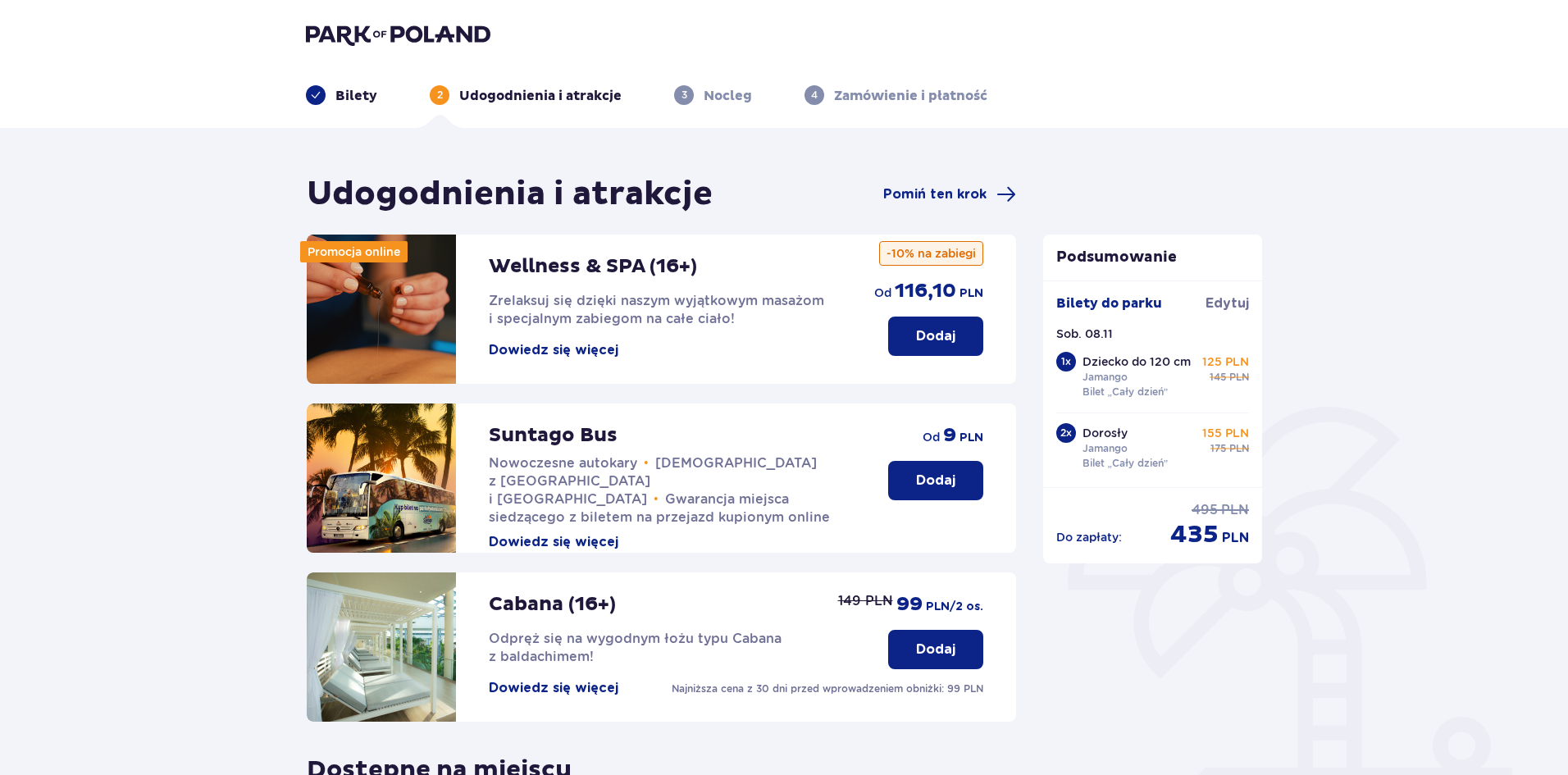
scroll to position [337, 0]
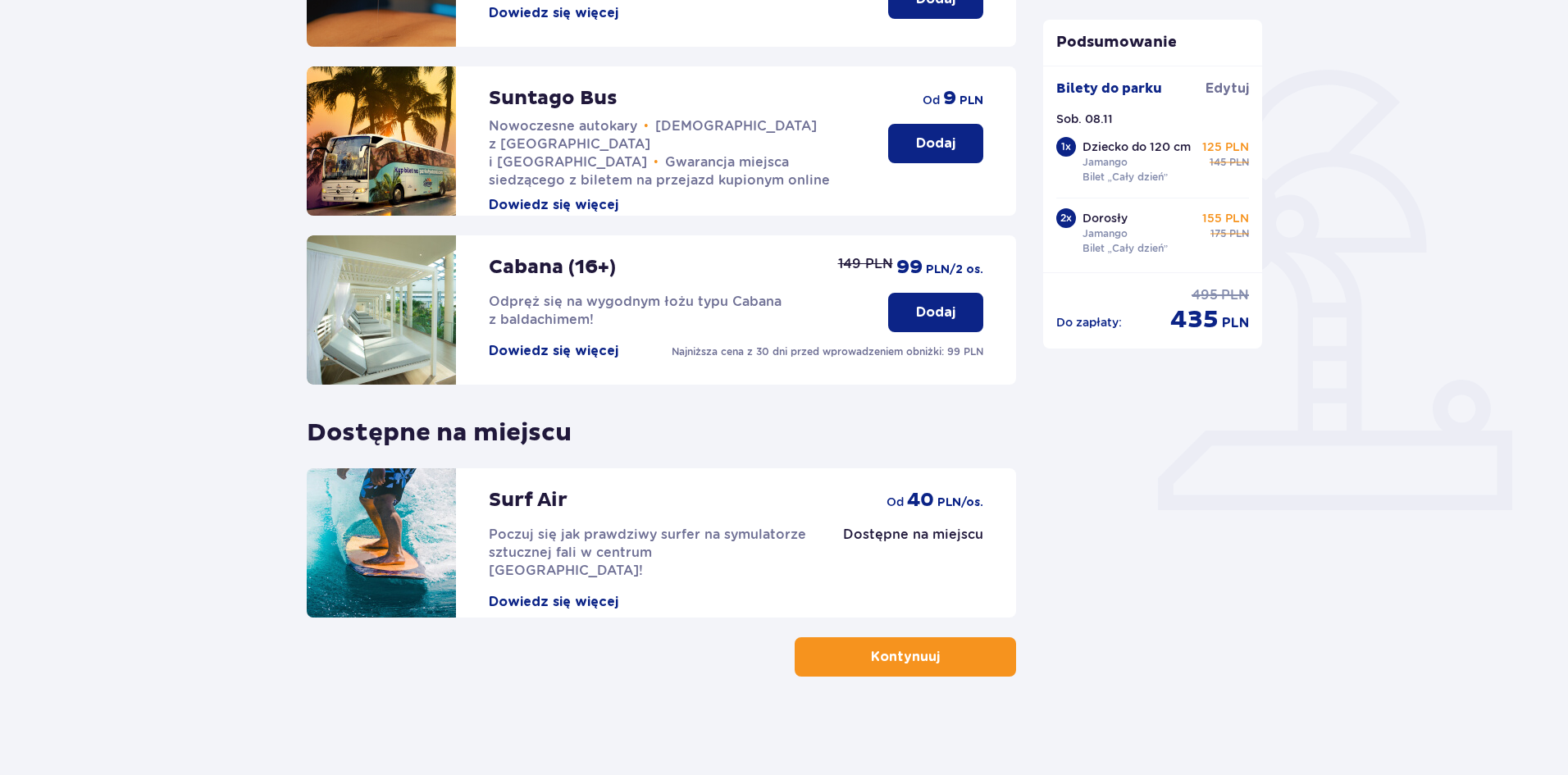
click at [895, 662] on p "Kontynuuj" at bounding box center [905, 657] width 69 height 18
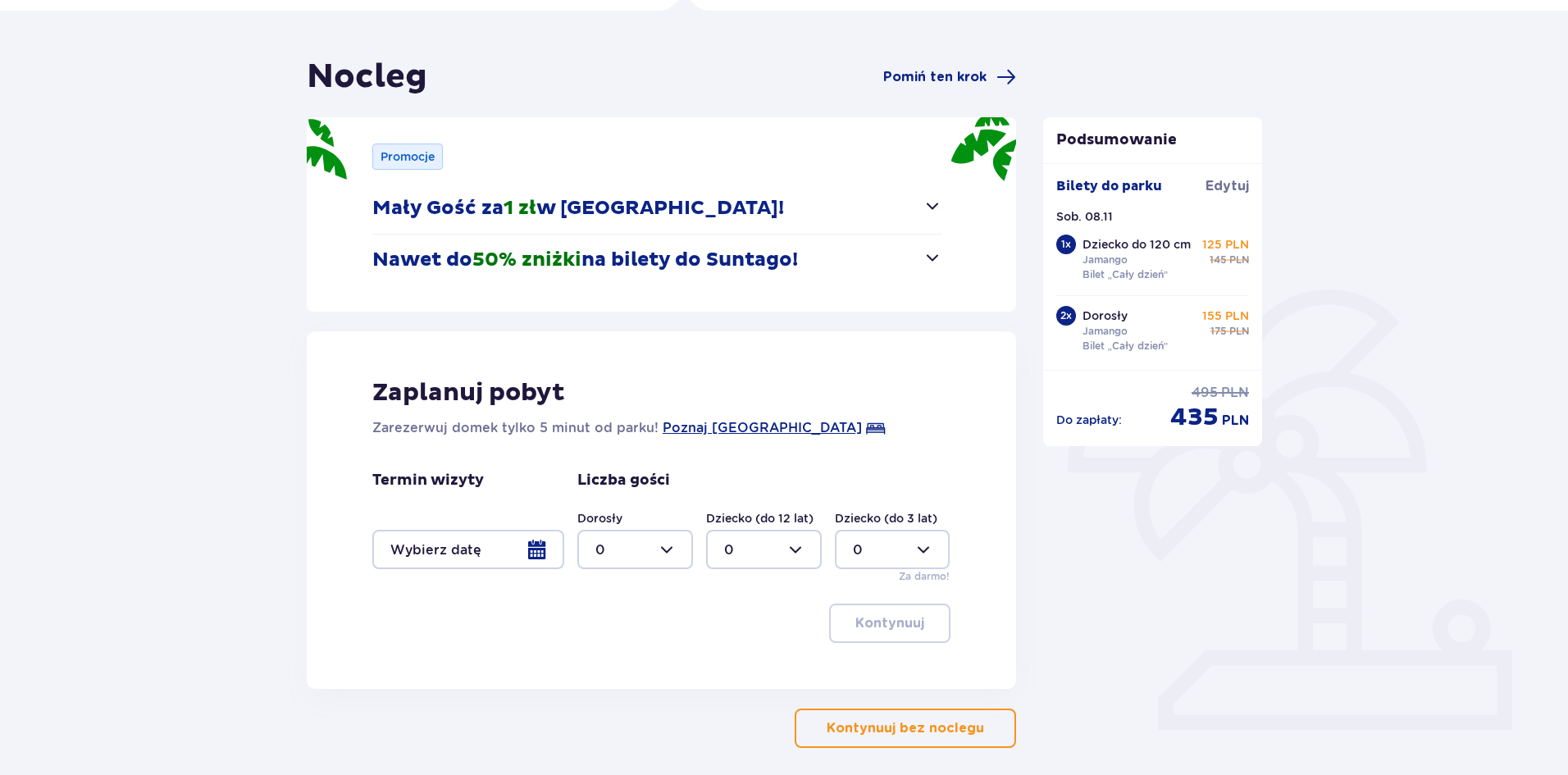
scroll to position [188, 0]
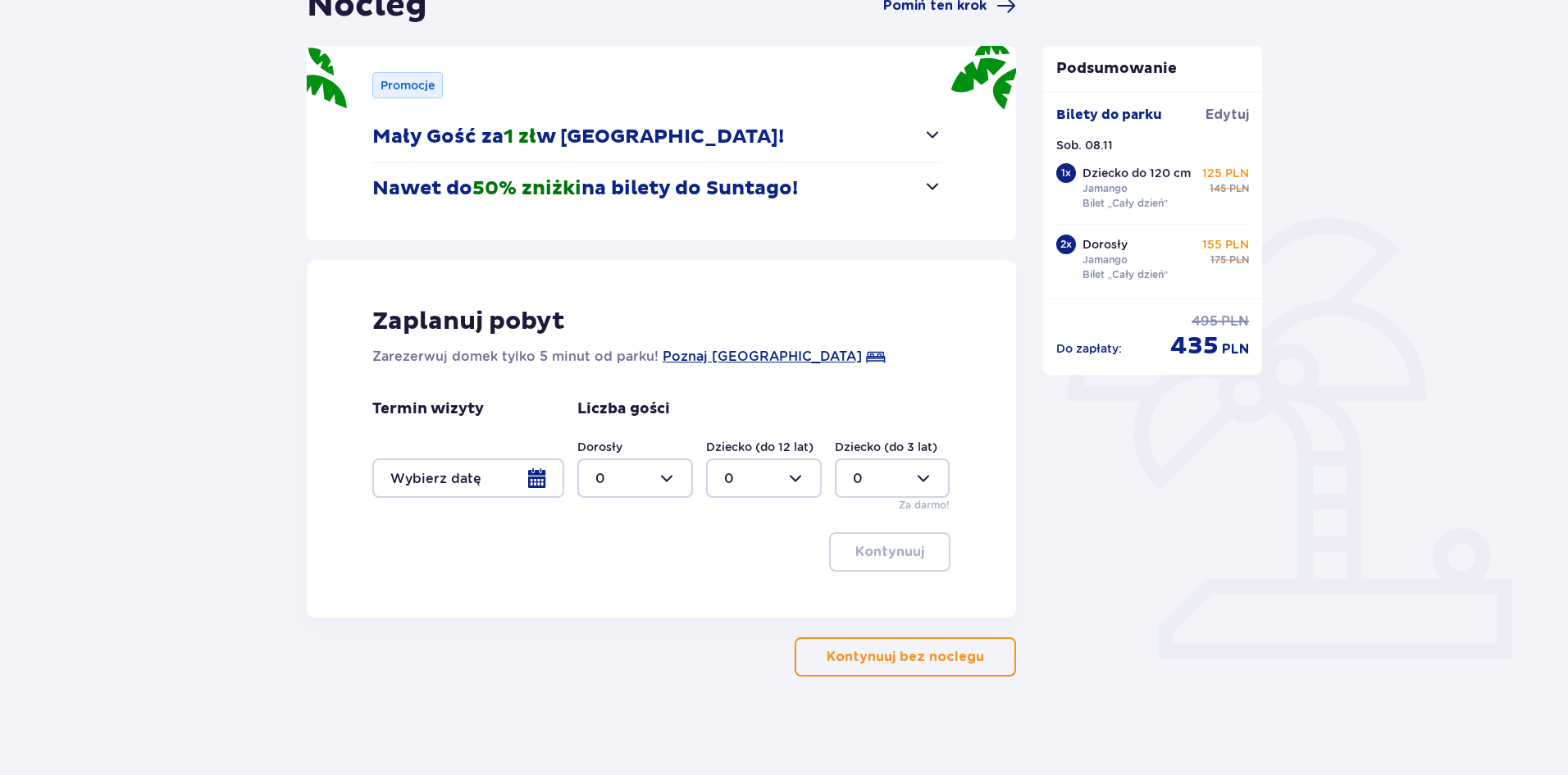
click at [679, 478] on div at bounding box center [635, 478] width 116 height 39
click at [608, 601] on div "2" at bounding box center [635, 597] width 79 height 18
type input "2"
click at [789, 484] on div at bounding box center [763, 478] width 116 height 39
click at [945, 481] on div at bounding box center [892, 478] width 116 height 39
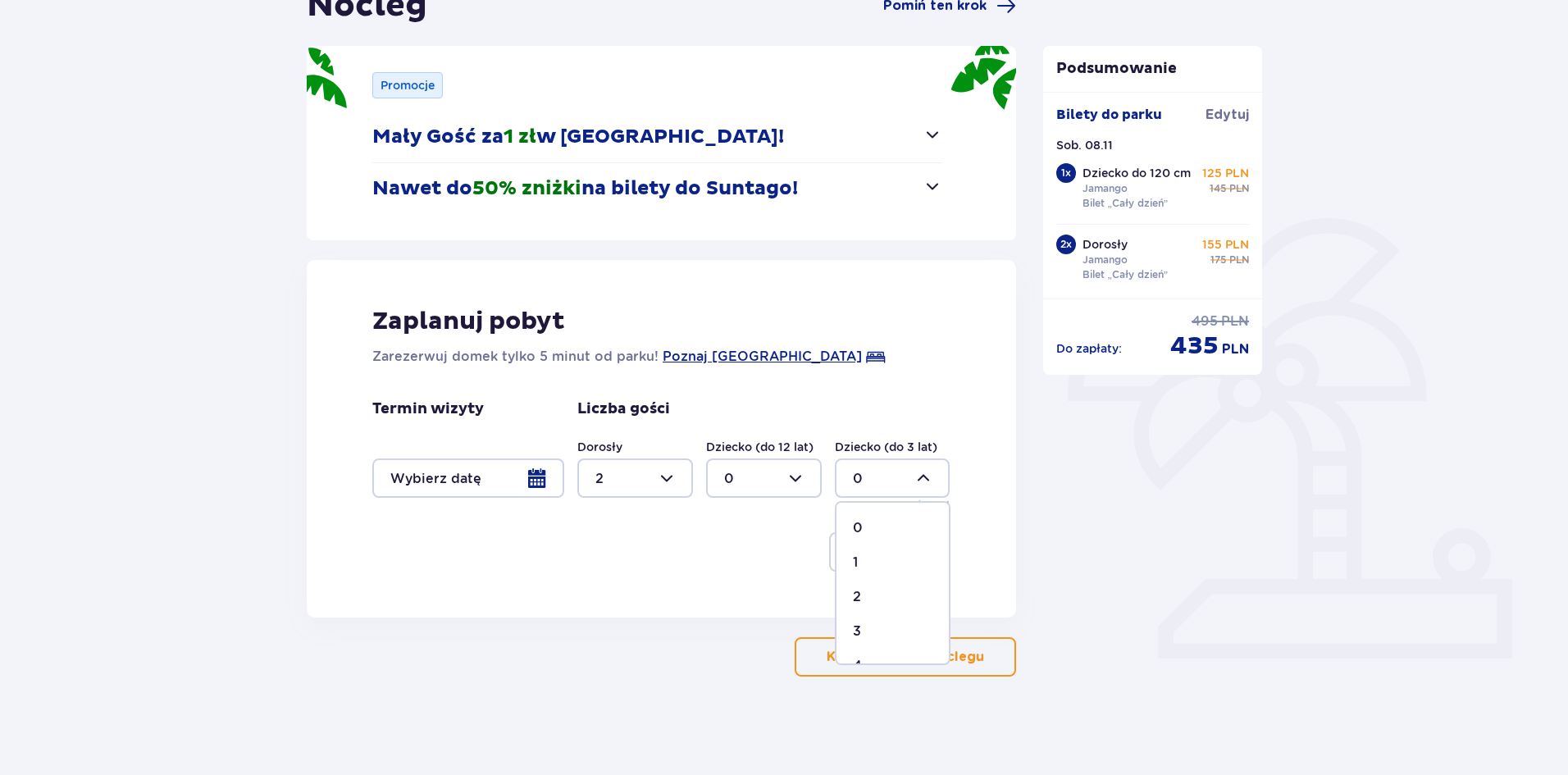
click at [871, 568] on div "1" at bounding box center [892, 563] width 79 height 18
type input "1"
click at [540, 487] on div at bounding box center [467, 478] width 192 height 39
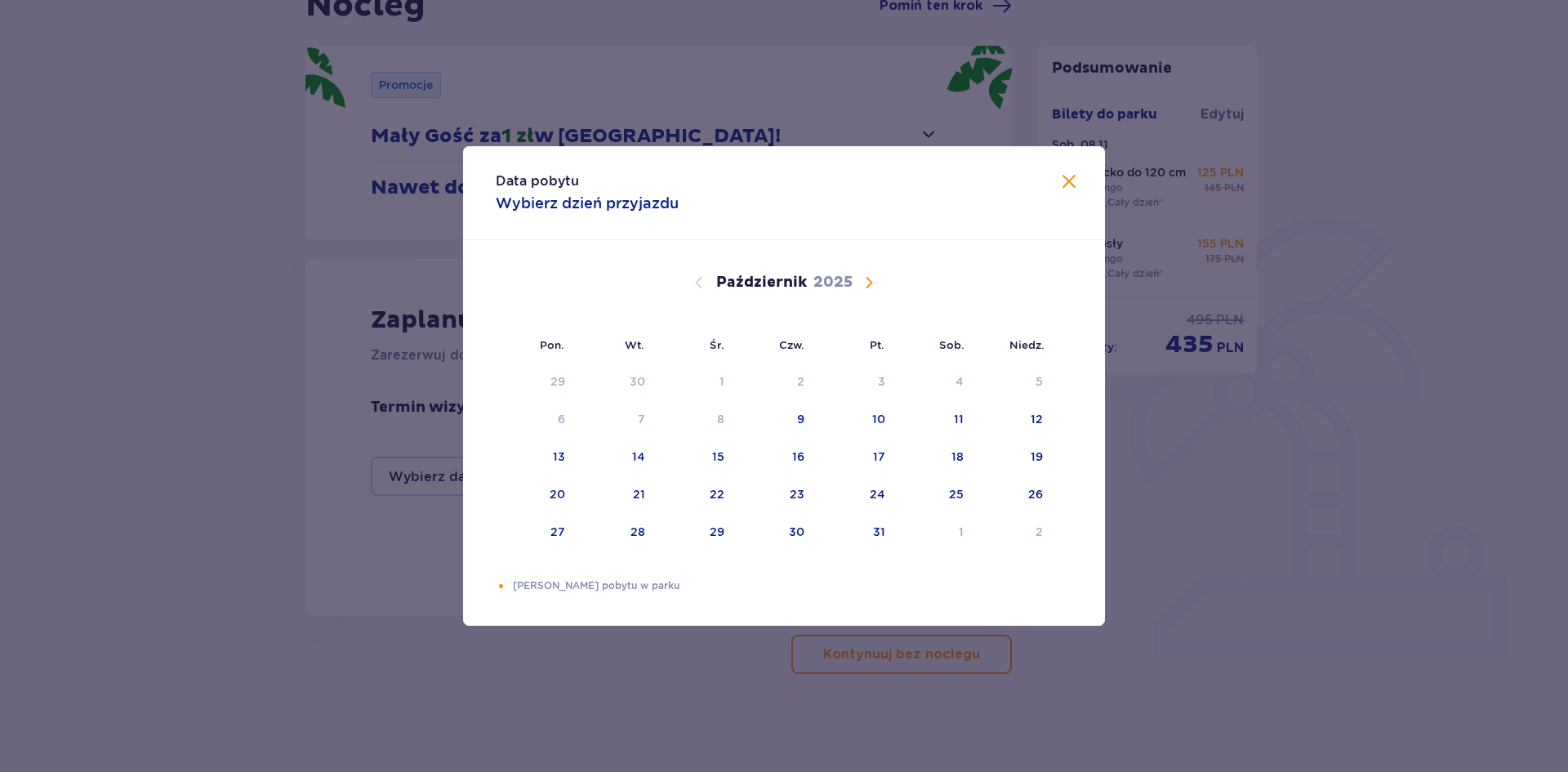
click at [865, 282] on span "Następny miesiąc" at bounding box center [869, 283] width 20 height 20
click at [951, 419] on div "8" at bounding box center [933, 420] width 79 height 36
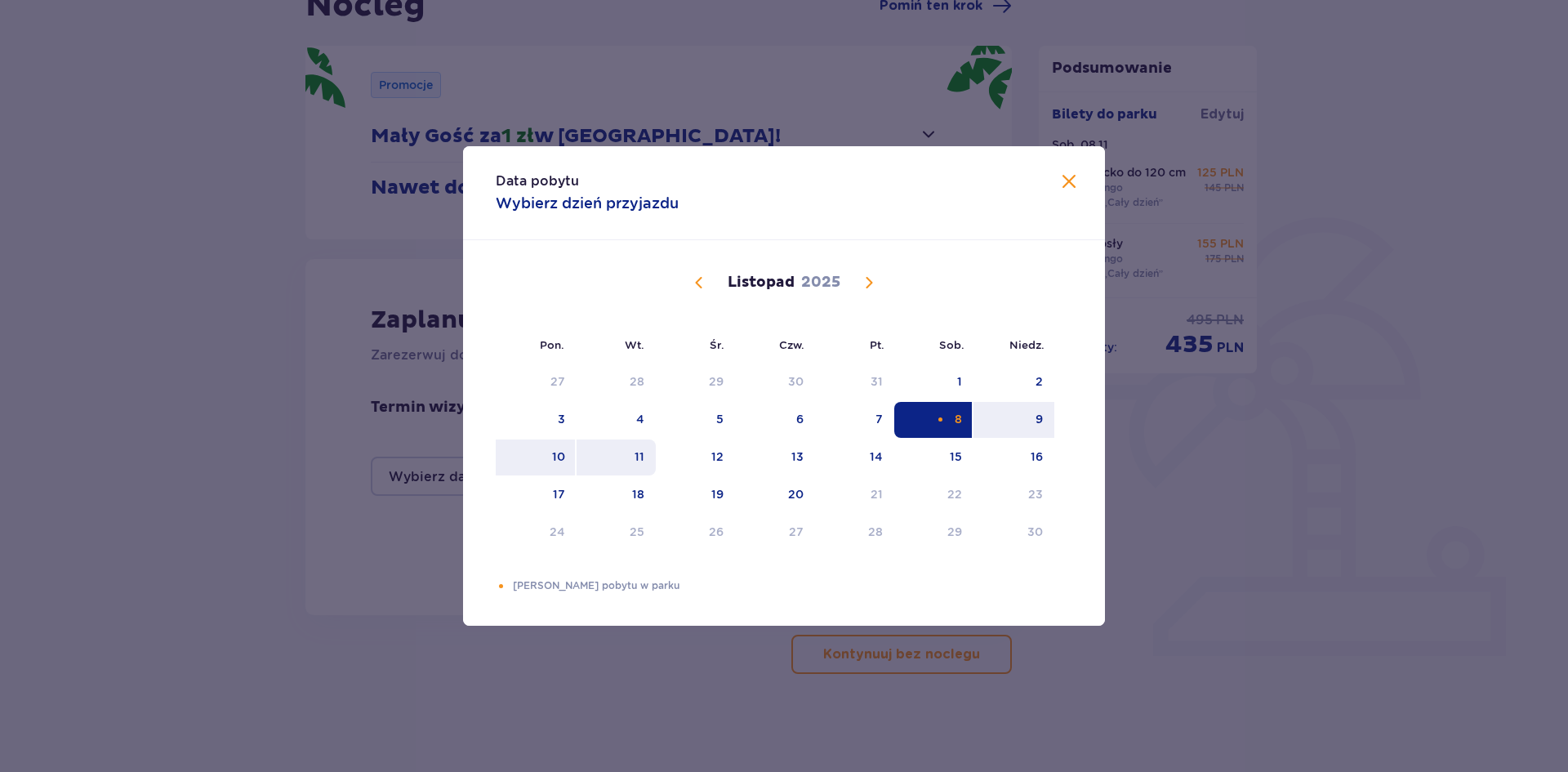
click at [623, 453] on div "11" at bounding box center [615, 458] width 79 height 36
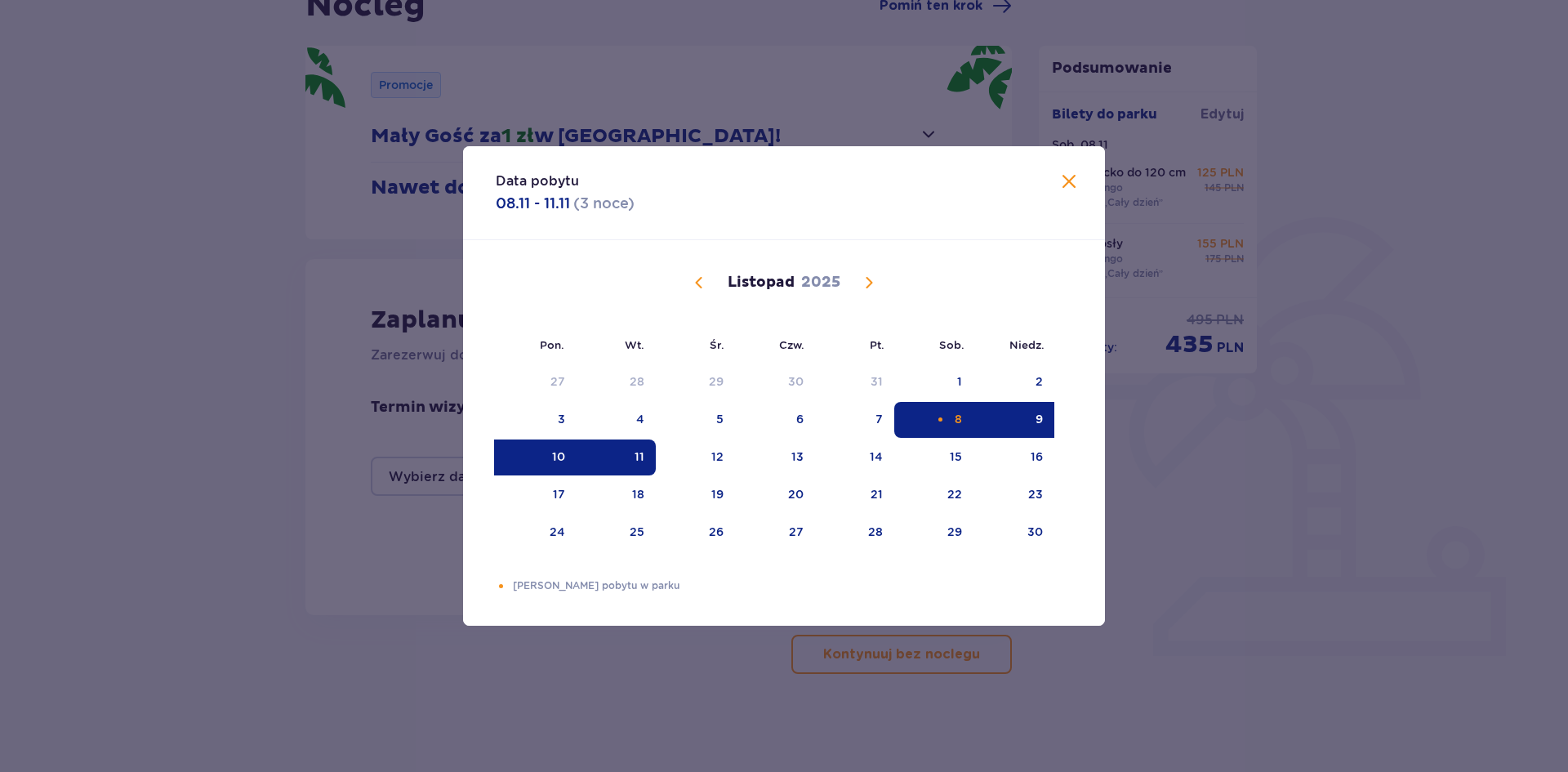
type input "08.11.25 - 11.11.25"
type input "0"
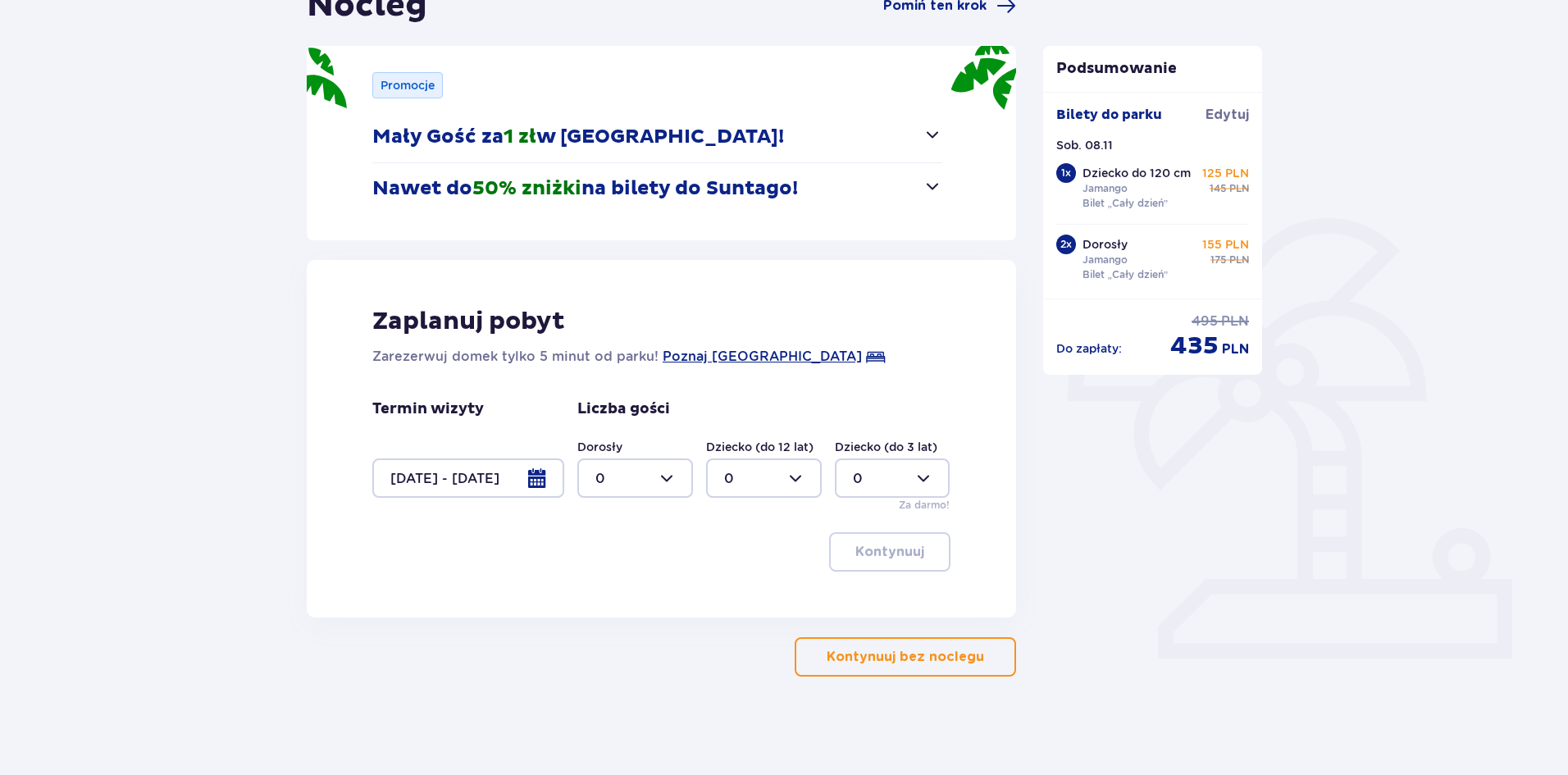
click at [667, 484] on div at bounding box center [635, 478] width 116 height 39
click at [617, 604] on div "2" at bounding box center [635, 597] width 79 height 18
type input "2"
click at [907, 462] on div at bounding box center [892, 478] width 116 height 39
click at [888, 562] on div "1" at bounding box center [892, 563] width 79 height 18
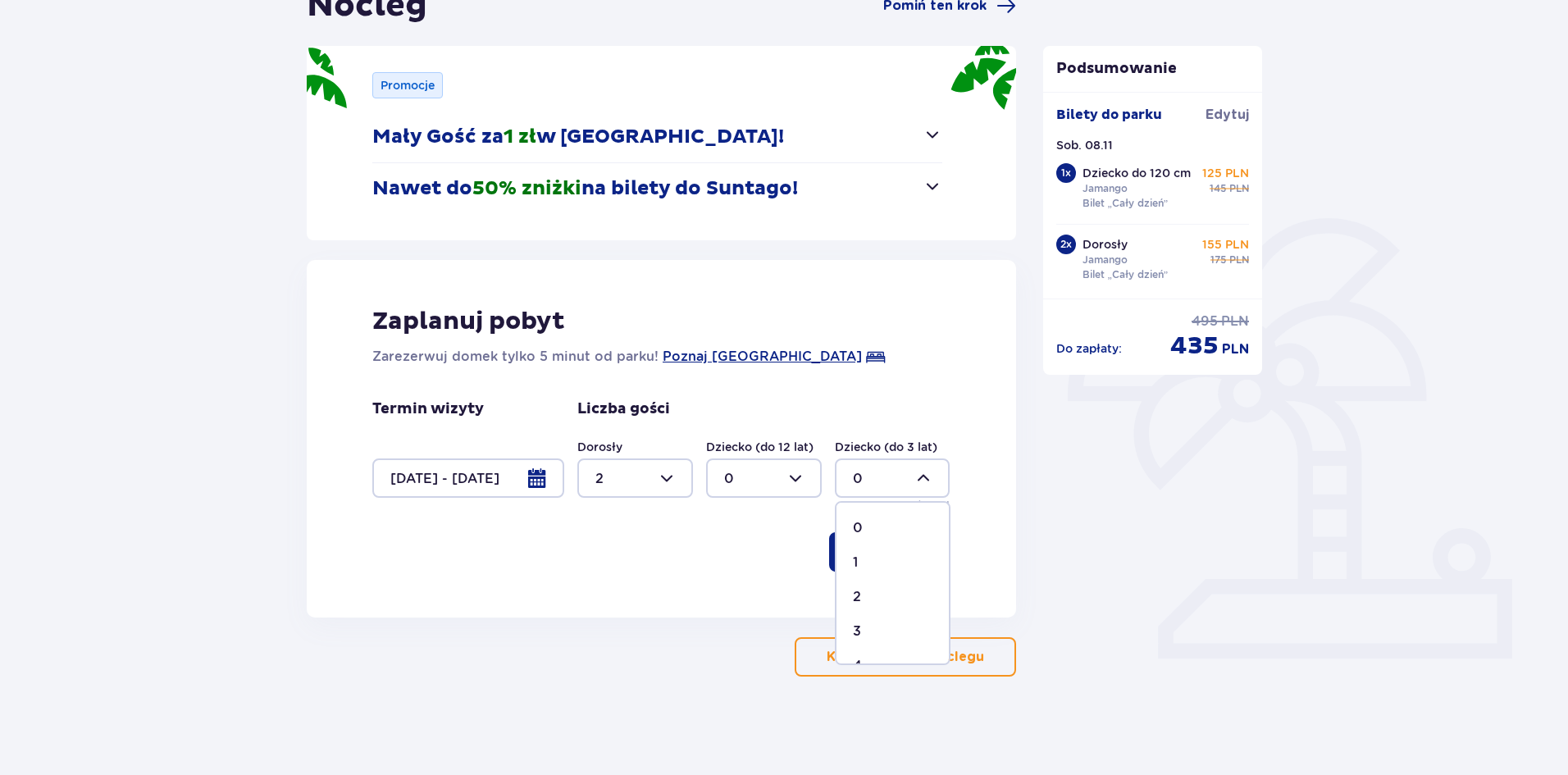
type input "1"
click at [895, 557] on p "Kontynuuj" at bounding box center [890, 552] width 69 height 18
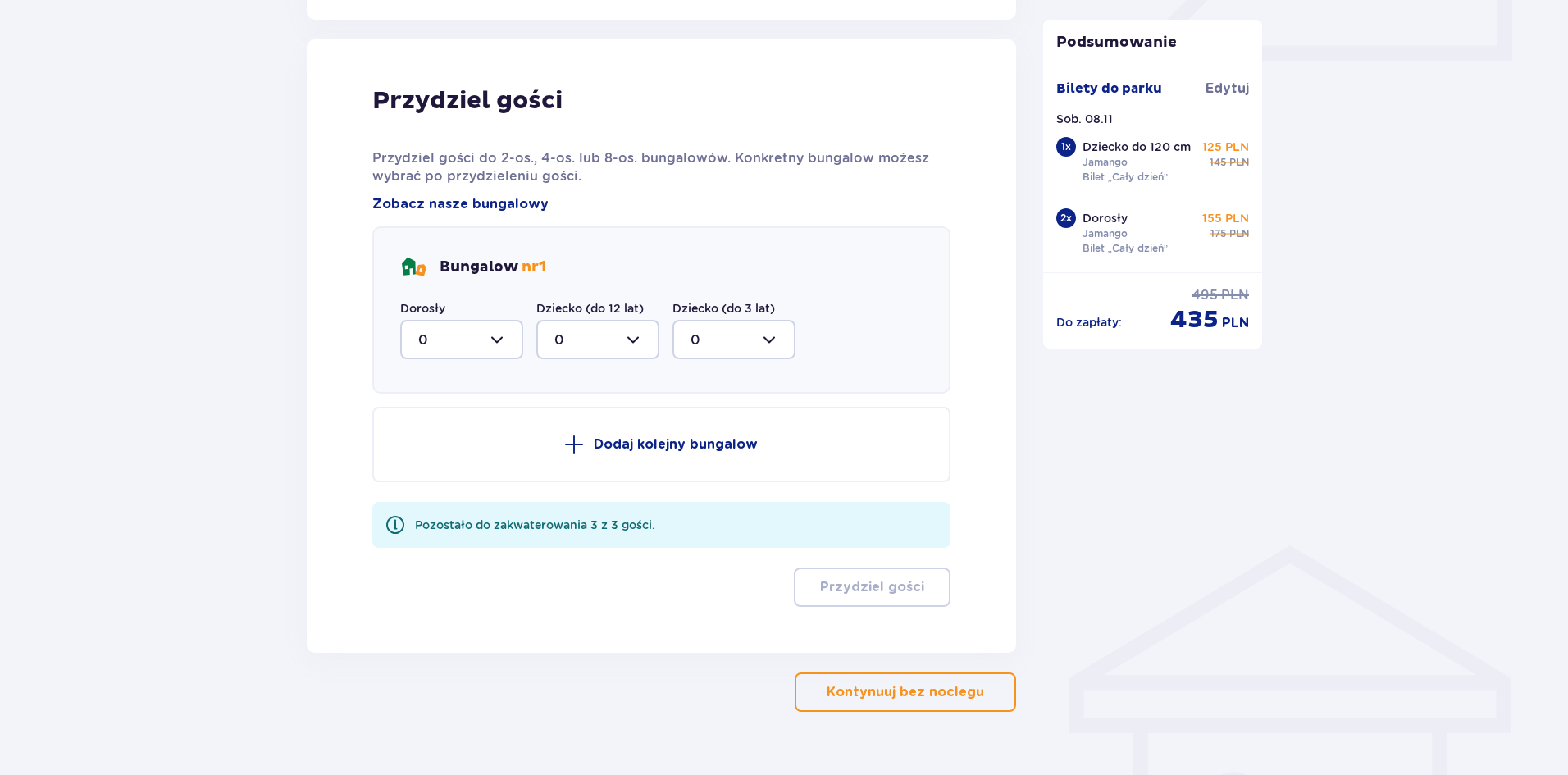
scroll to position [806, 0]
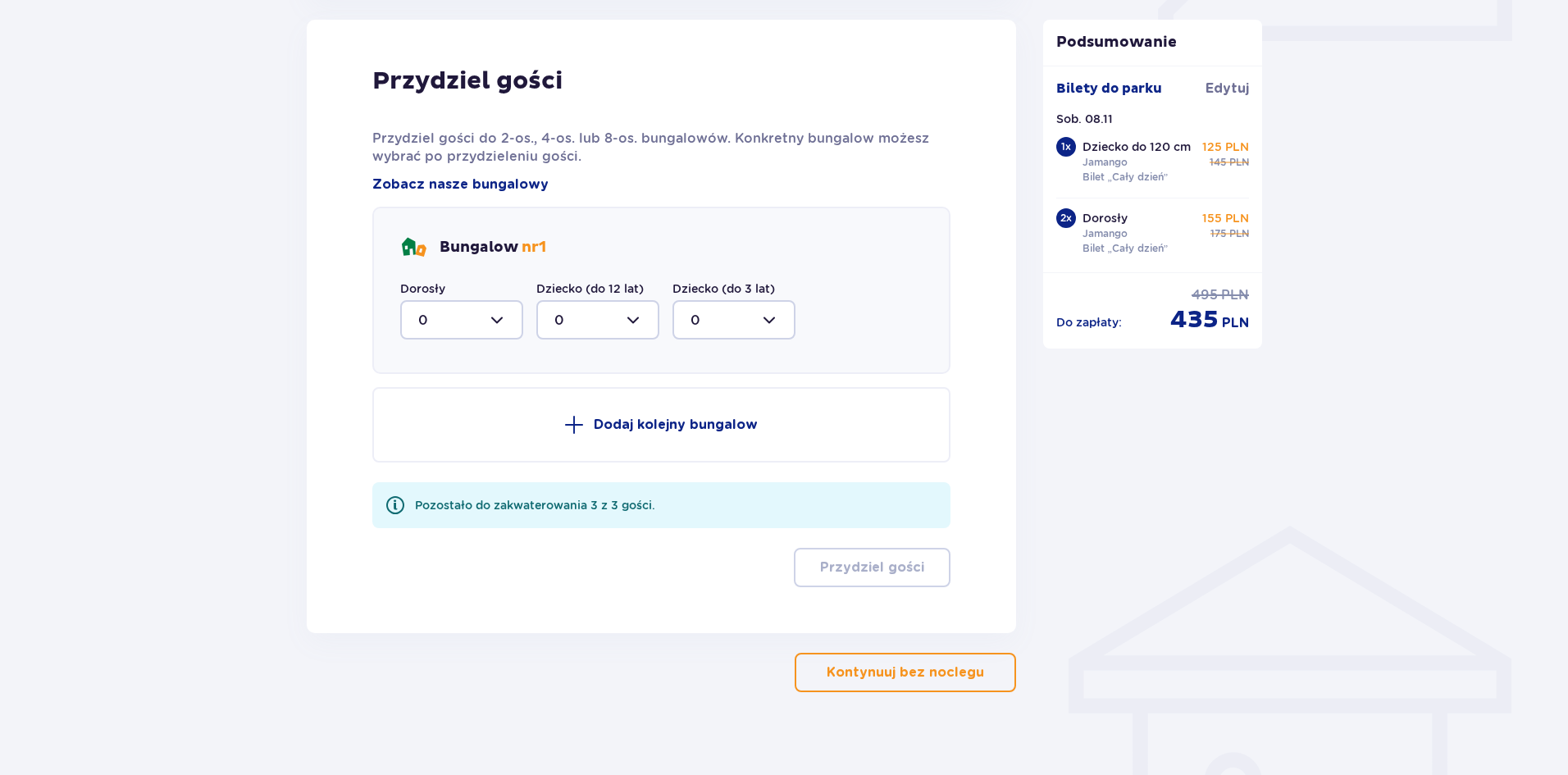
click at [504, 322] on div at bounding box center [461, 319] width 123 height 39
click at [437, 434] on div "2" at bounding box center [462, 438] width 87 height 18
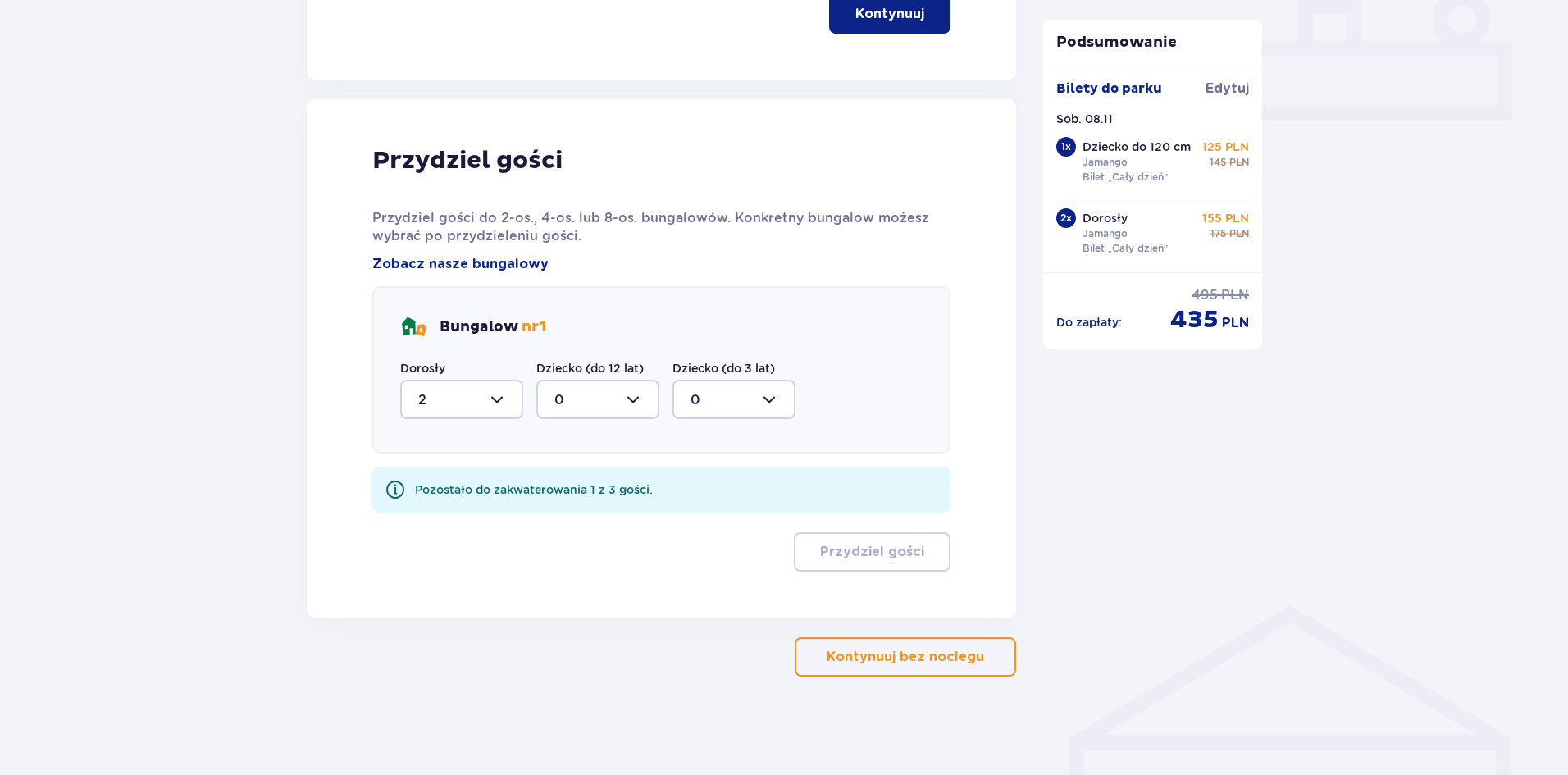
type input "2"
click at [782, 396] on div at bounding box center [733, 398] width 123 height 39
click at [716, 485] on div "1" at bounding box center [734, 484] width 87 height 18
type input "1"
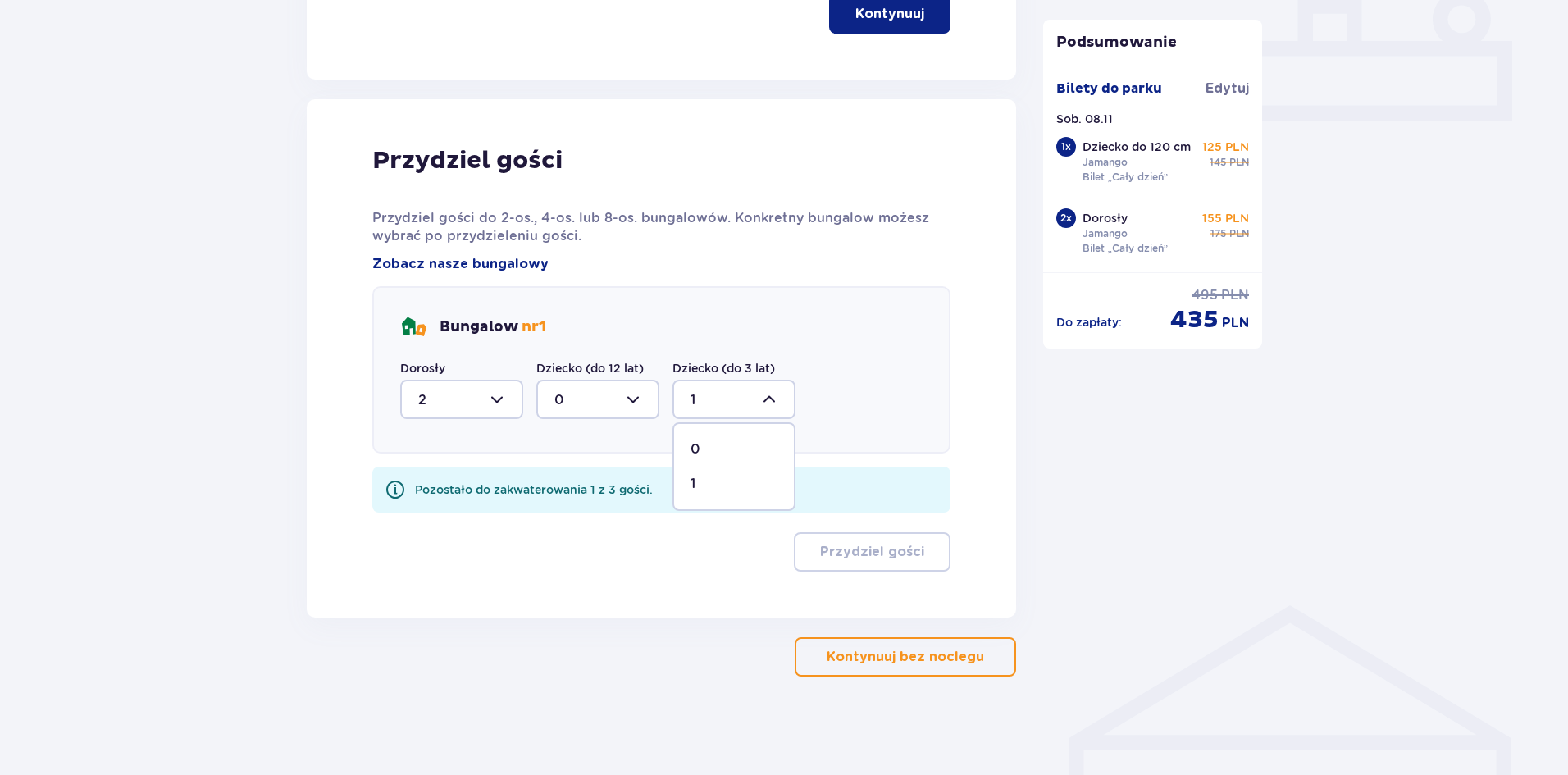
scroll to position [661, 0]
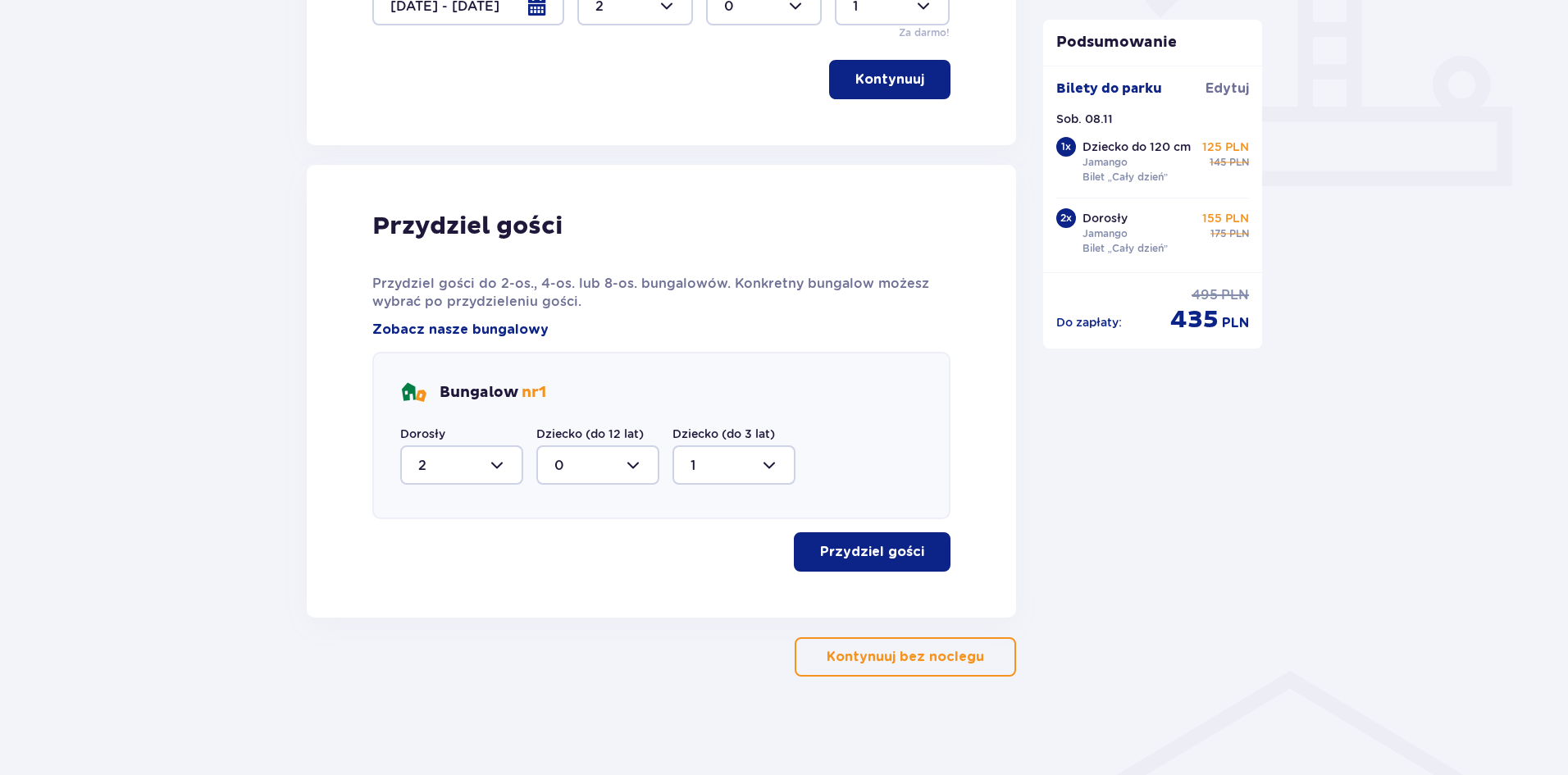
click at [888, 550] on p "Przydziel gości" at bounding box center [872, 552] width 104 height 18
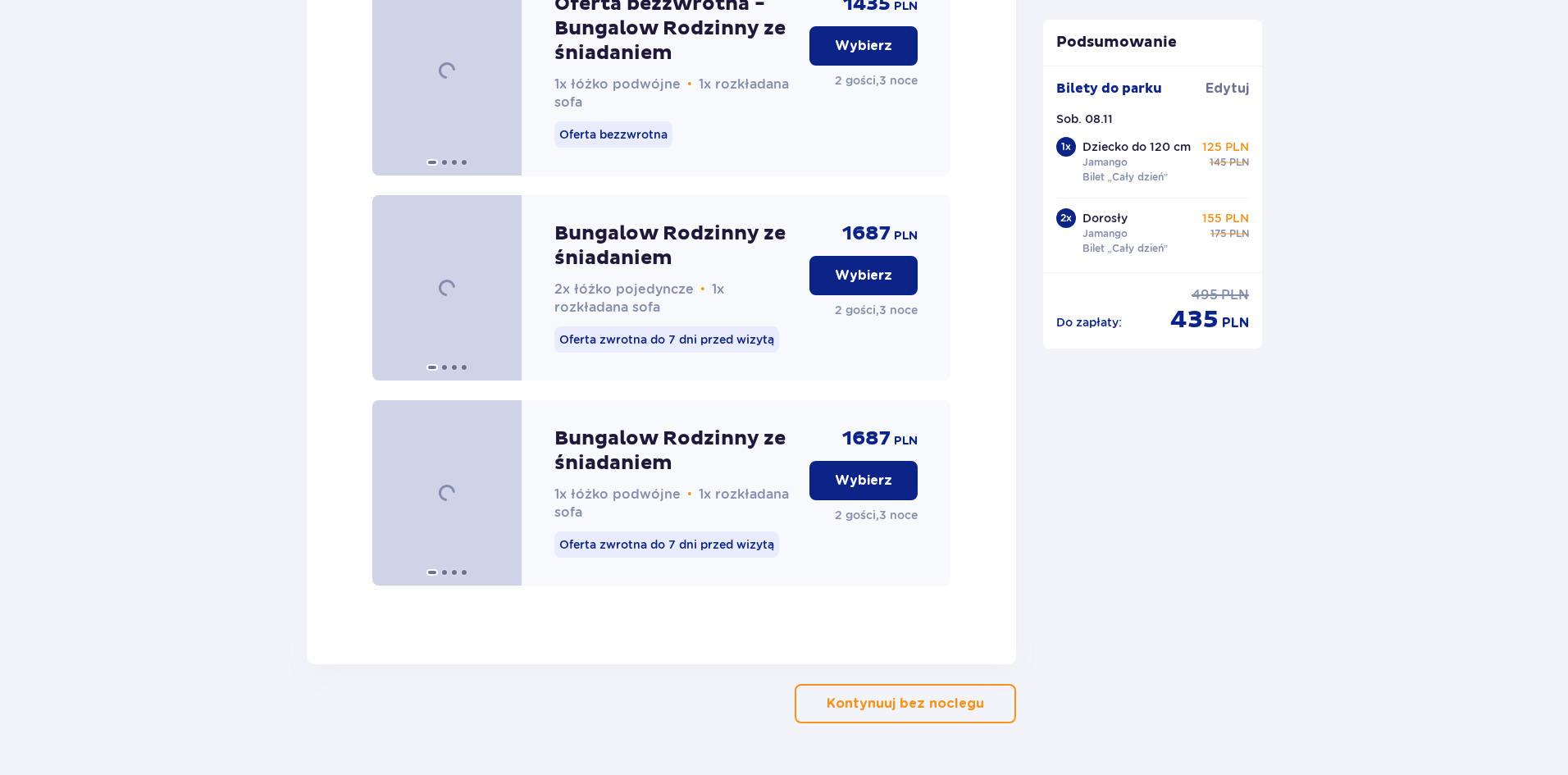
scroll to position [2619, 0]
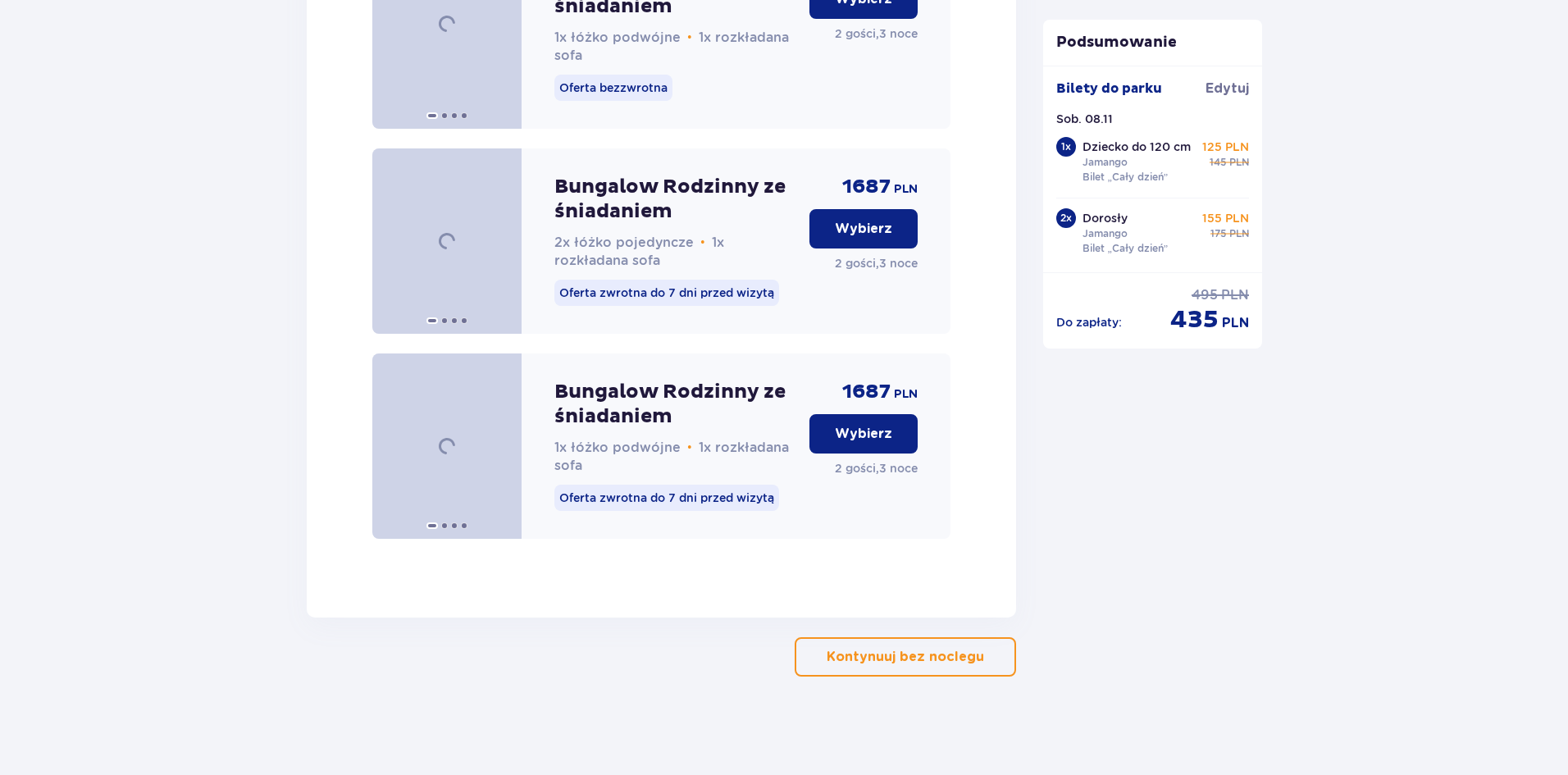
click at [879, 448] on button "Wybierz" at bounding box center [863, 433] width 108 height 39
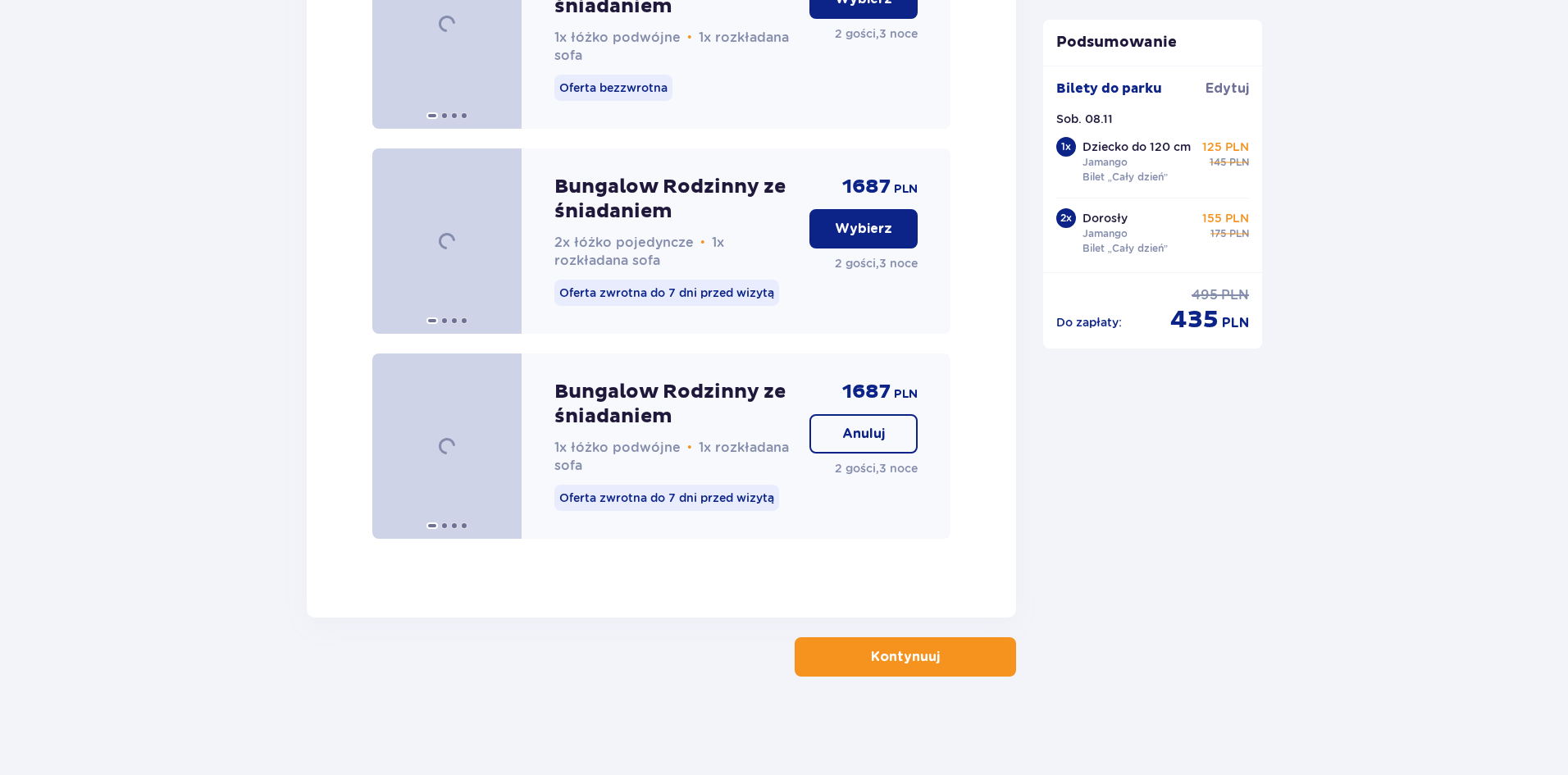
click at [910, 650] on p "Kontynuuj" at bounding box center [905, 657] width 69 height 18
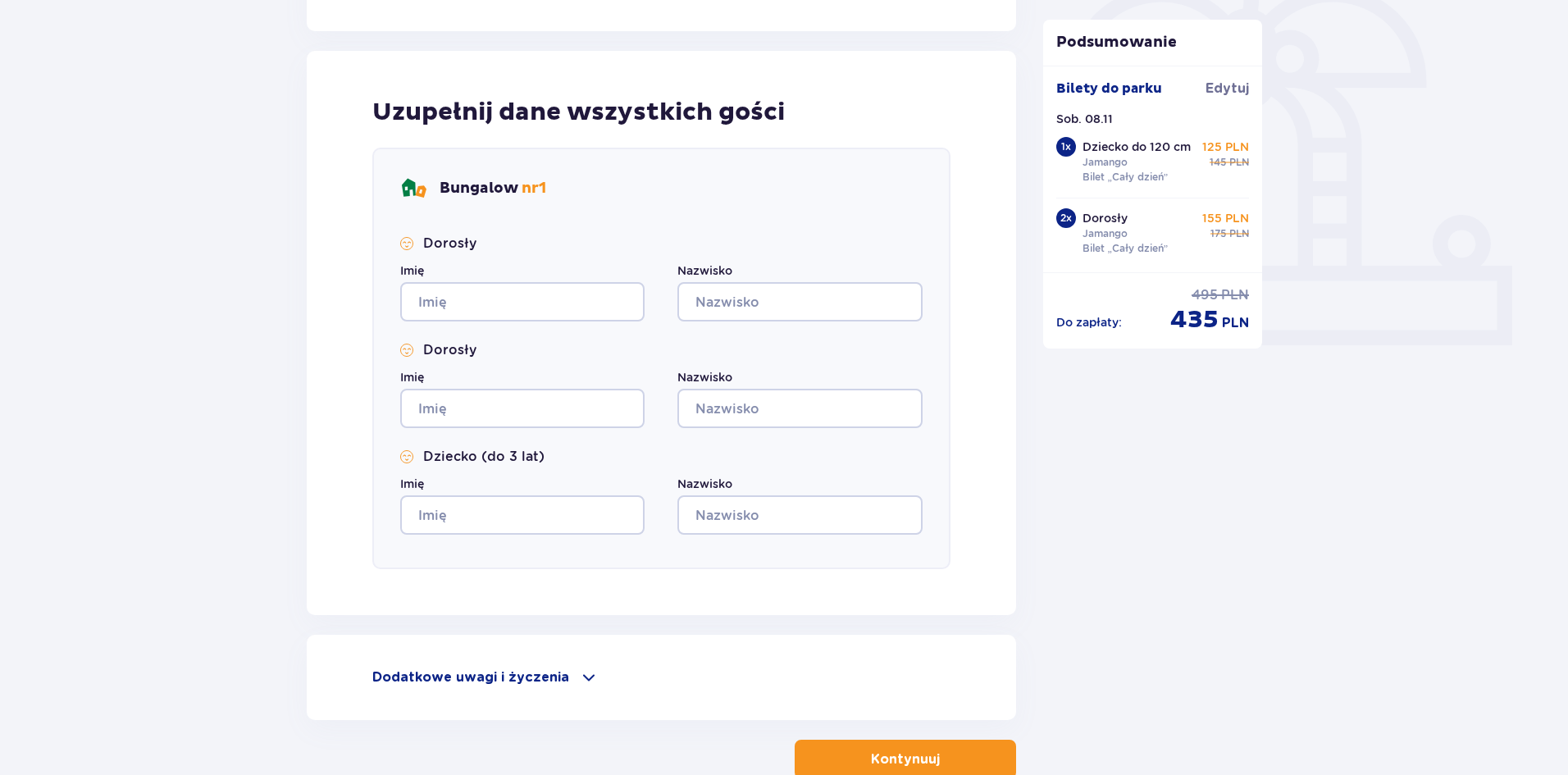
scroll to position [604, 0]
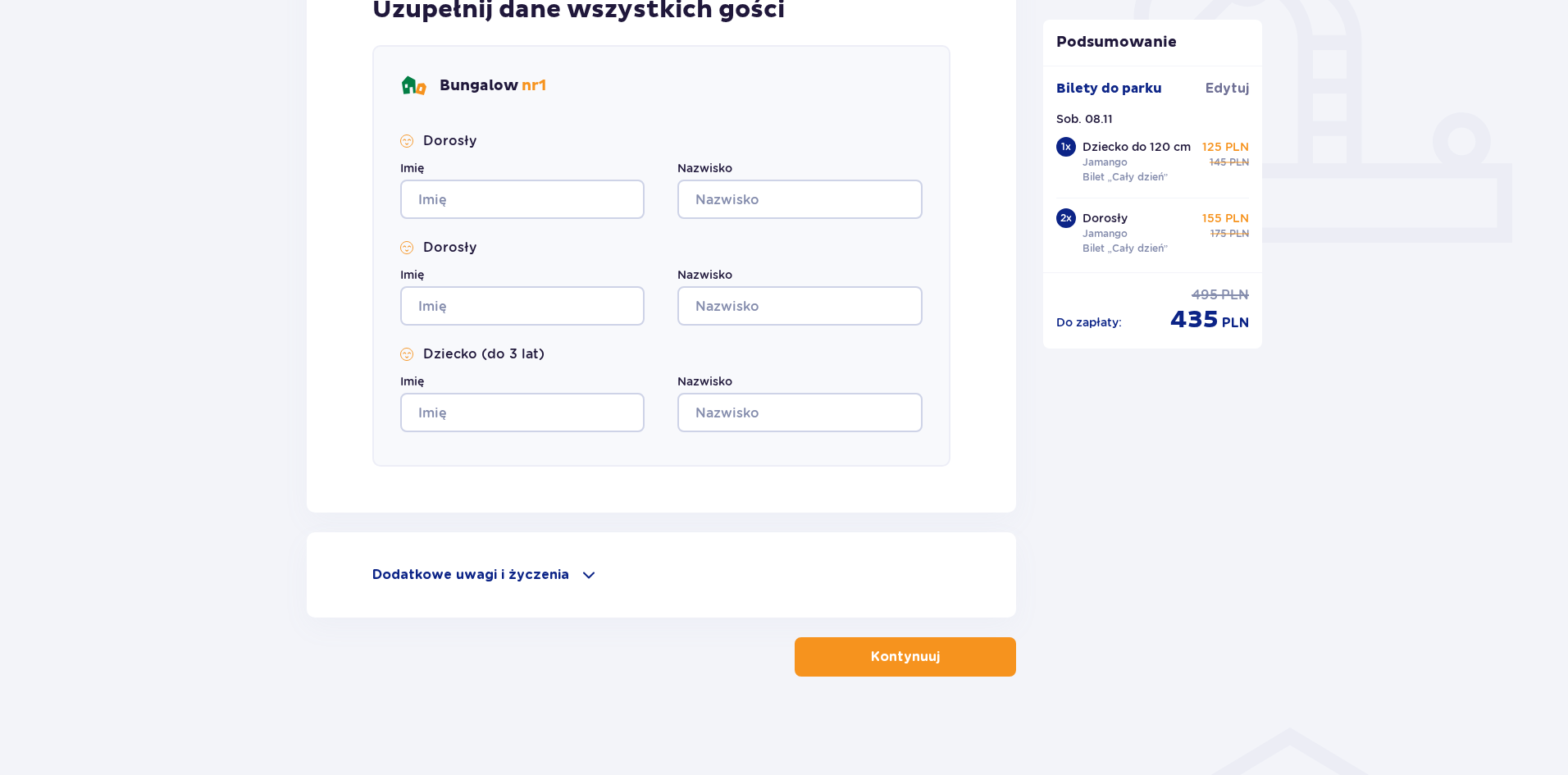
click at [578, 590] on div "Dodatkowe uwagi i życzenia Czy możemy Ci jeszcze w czymś pomóc? Daj nam znać! D…" at bounding box center [661, 575] width 709 height 86
click at [578, 579] on span at bounding box center [588, 575] width 20 height 20
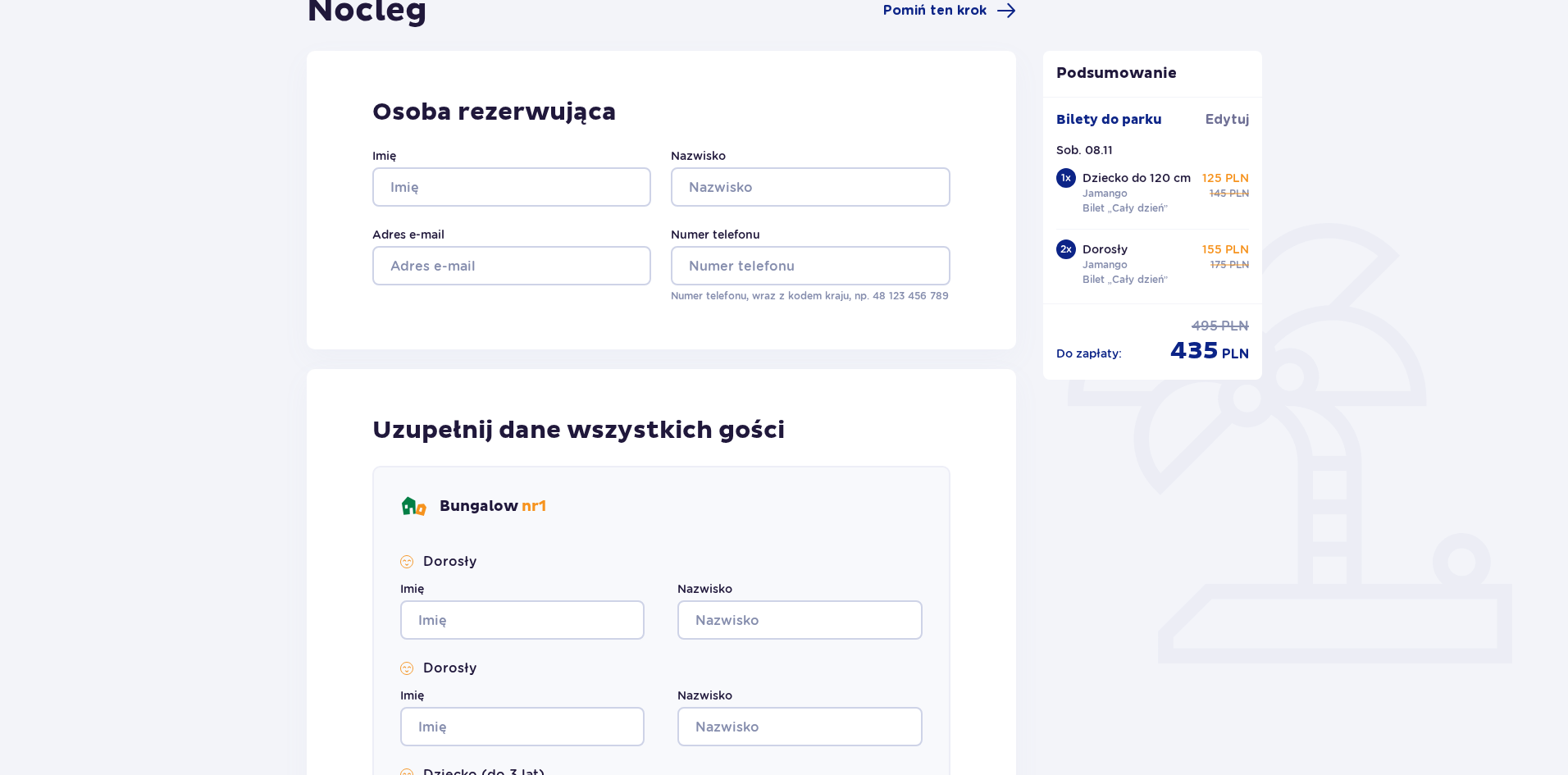
scroll to position [0, 0]
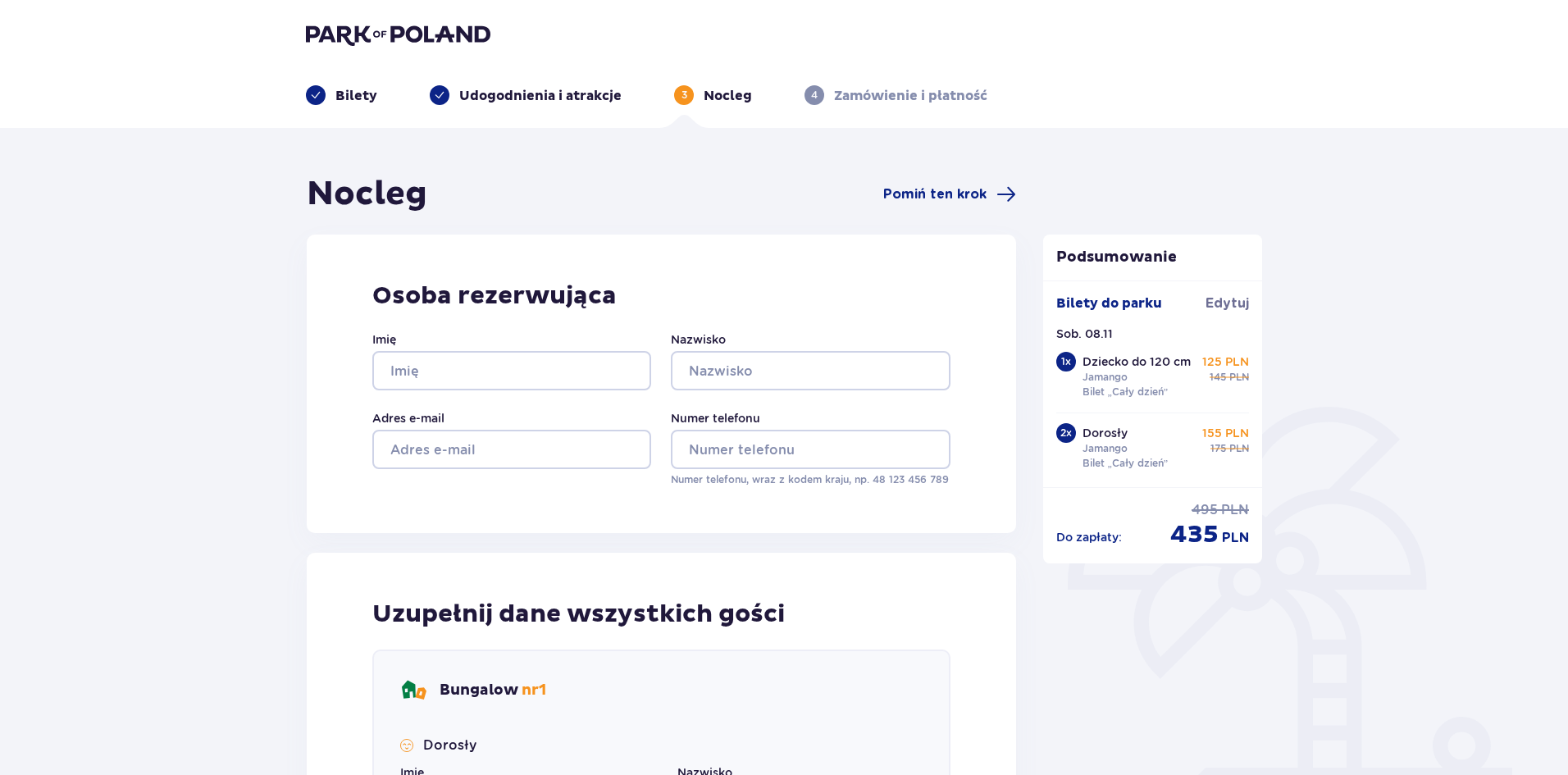
drag, startPoint x: 1185, startPoint y: 152, endPoint x: 1183, endPoint y: 160, distance: 8.2
